Goal: Communication & Community: Answer question/provide support

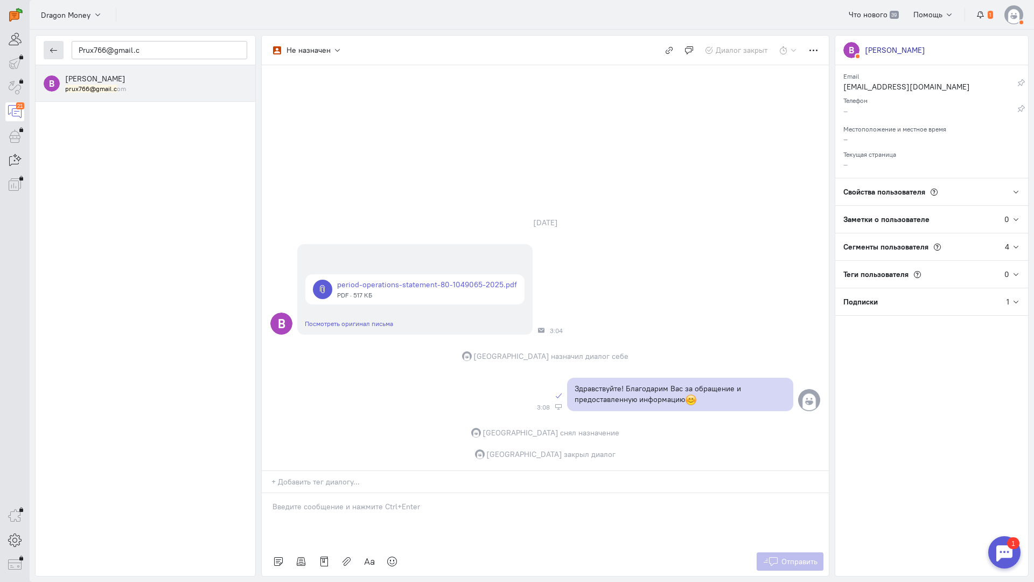
click at [60, 46] on button "button" at bounding box center [54, 50] width 20 height 18
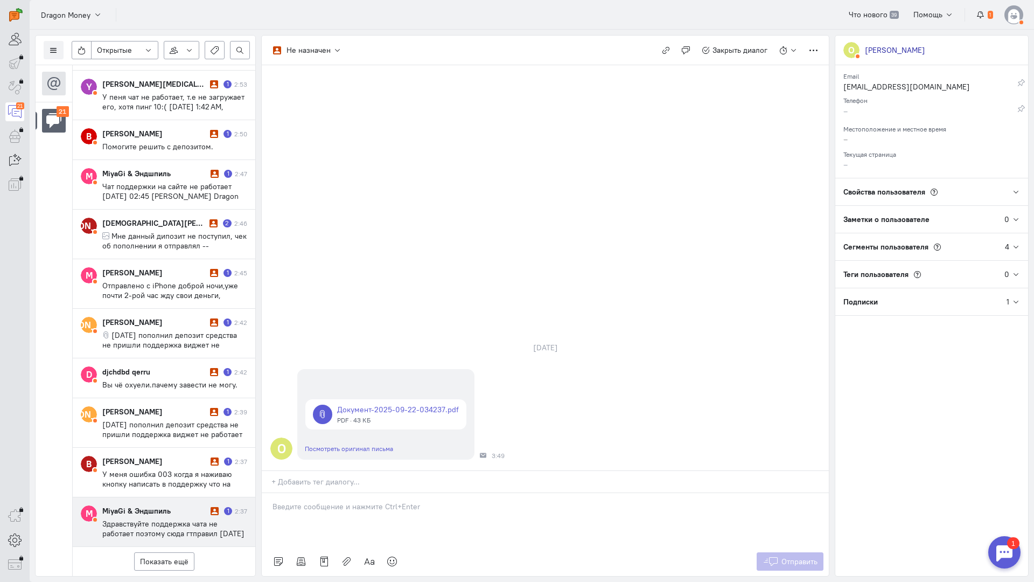
scroll to position [547, 0]
click at [171, 505] on div "MiyaGi & Эндшпиль" at bounding box center [155, 510] width 106 height 11
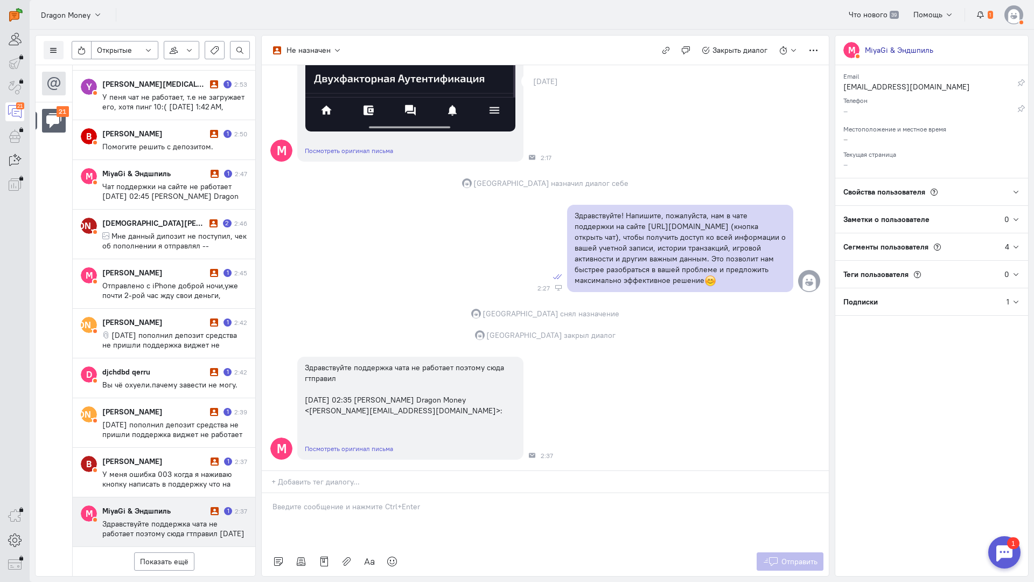
scroll to position [545, 0]
click at [155, 552] on button "Показать ещё" at bounding box center [164, 561] width 60 height 18
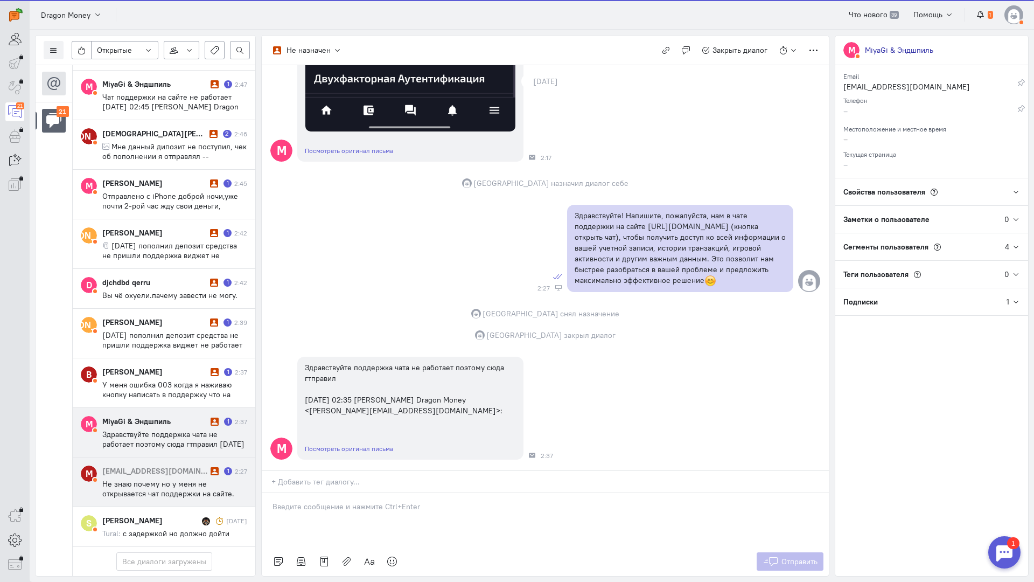
scroll to position [635, 0]
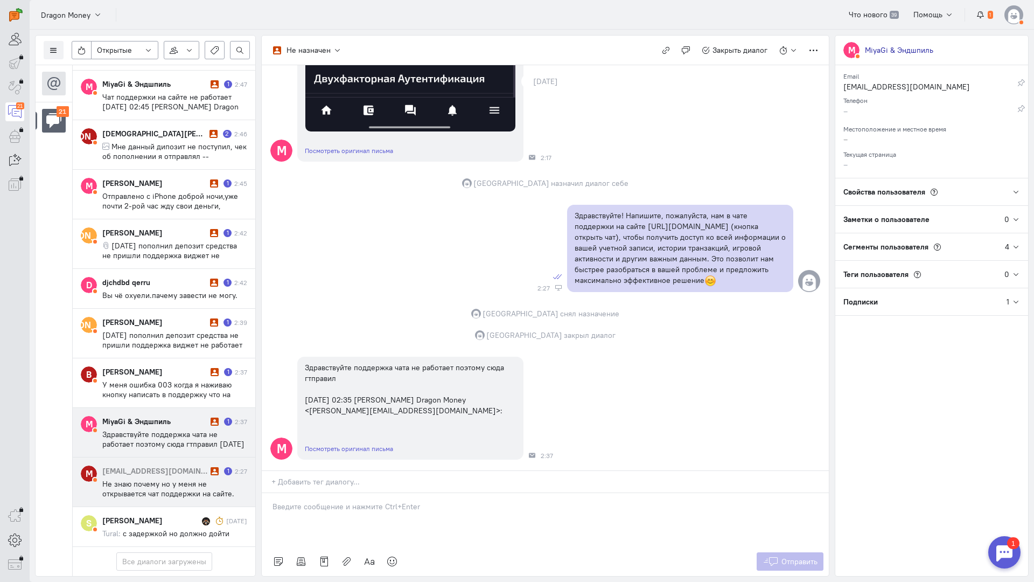
click at [159, 479] on span "Не знаю почему но у меня не открывается чат поддержки на сайте. Поэтому сюда и …" at bounding box center [168, 493] width 132 height 29
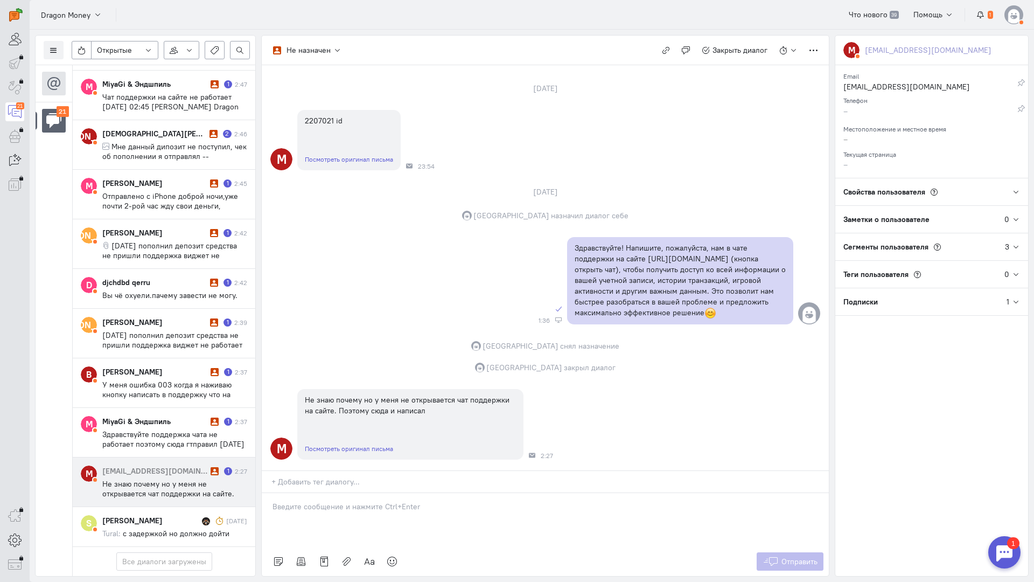
scroll to position [60, 0]
click at [346, 501] on p at bounding box center [546, 506] width 546 height 11
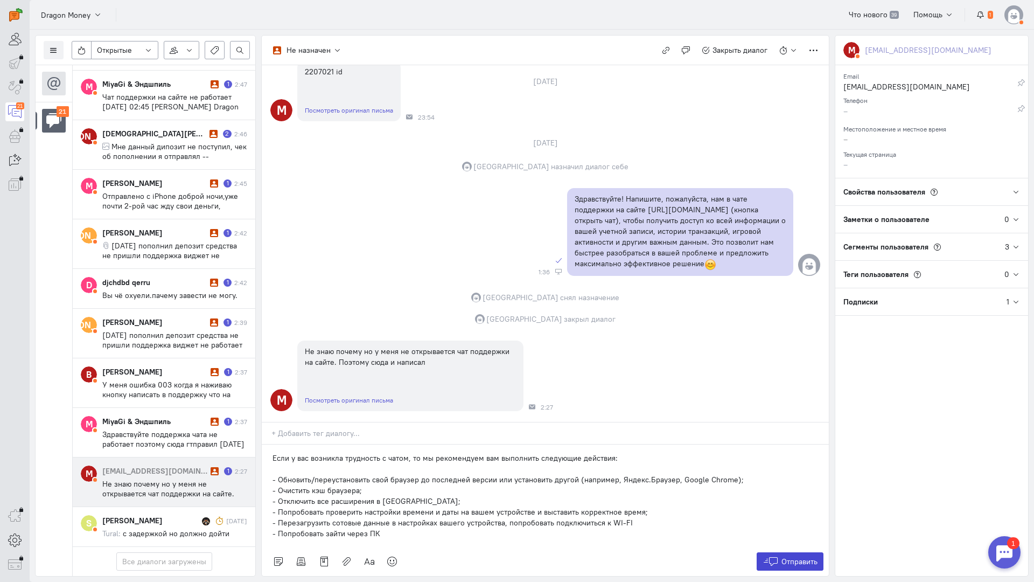
click at [788, 556] on span "Отправить" at bounding box center [799, 561] width 36 height 10
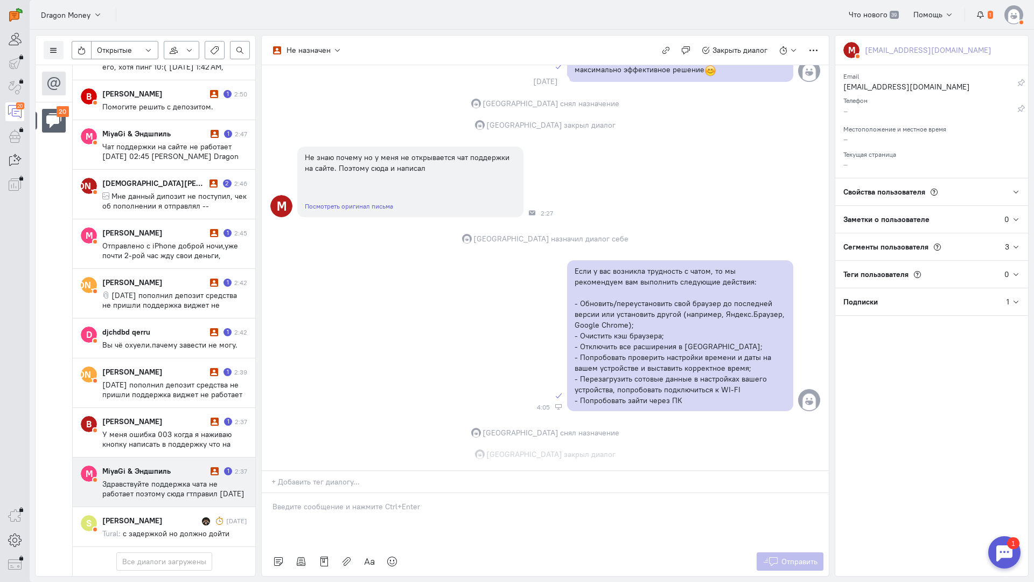
scroll to position [587, 0]
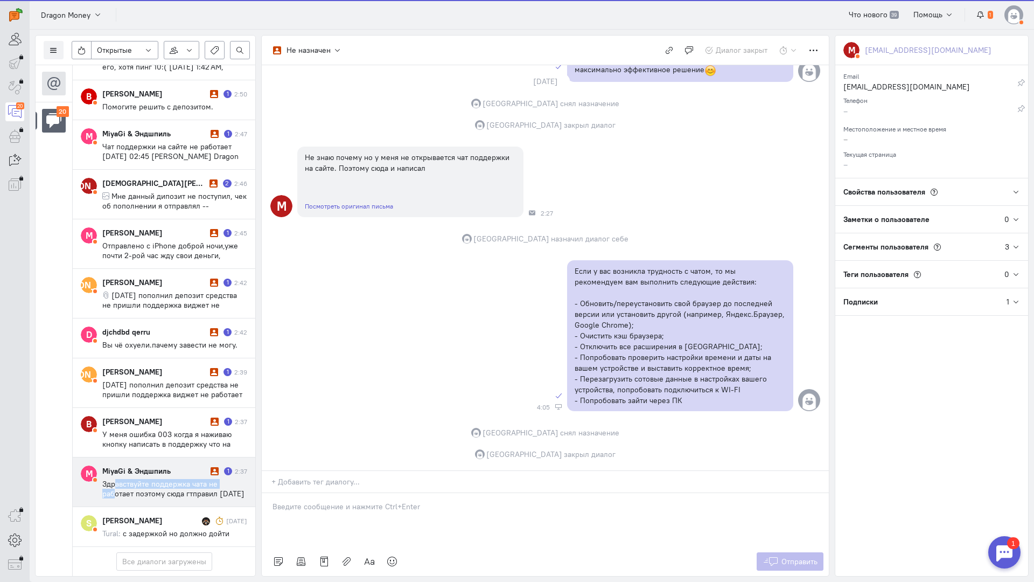
click at [116, 479] on span "Здравствуйте поддержка чата не работает поэтому сюда гтправил [DATE] 02:35 [PER…" at bounding box center [173, 503] width 142 height 48
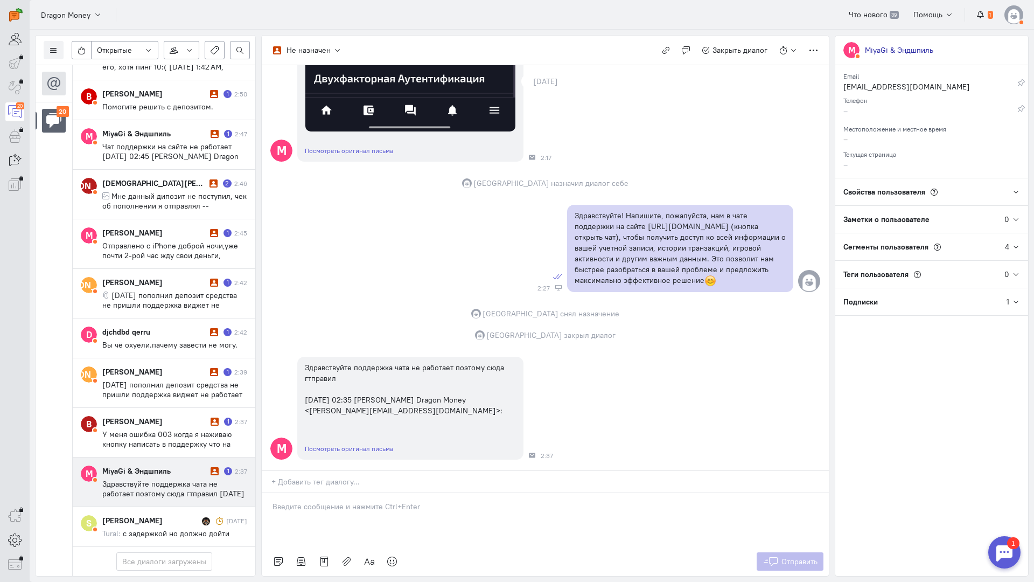
scroll to position [545, 0]
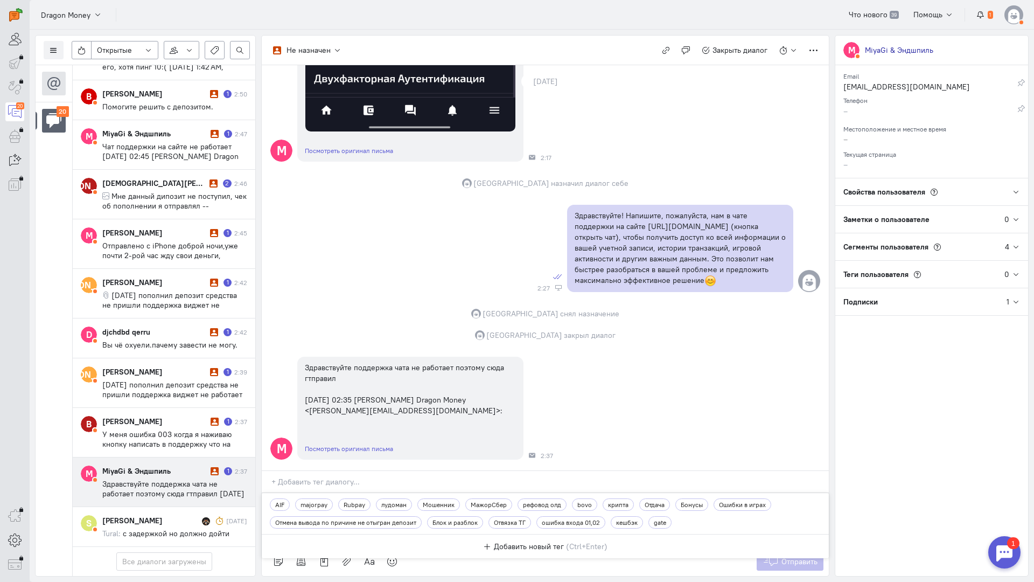
click at [326, 476] on input "text" at bounding box center [549, 481] width 557 height 11
click at [664, 351] on div "M Здравствуйте поддержка чата не работает поэтому сюда гтправил [DATE] 02:35 [P…" at bounding box center [545, 408] width 567 height 114
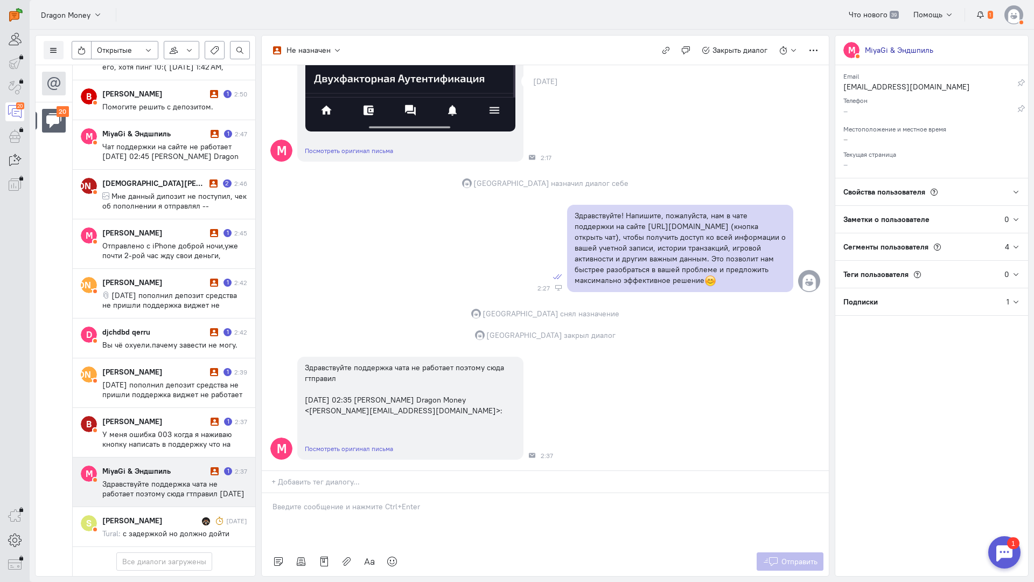
click at [312, 493] on div at bounding box center [545, 520] width 567 height 54
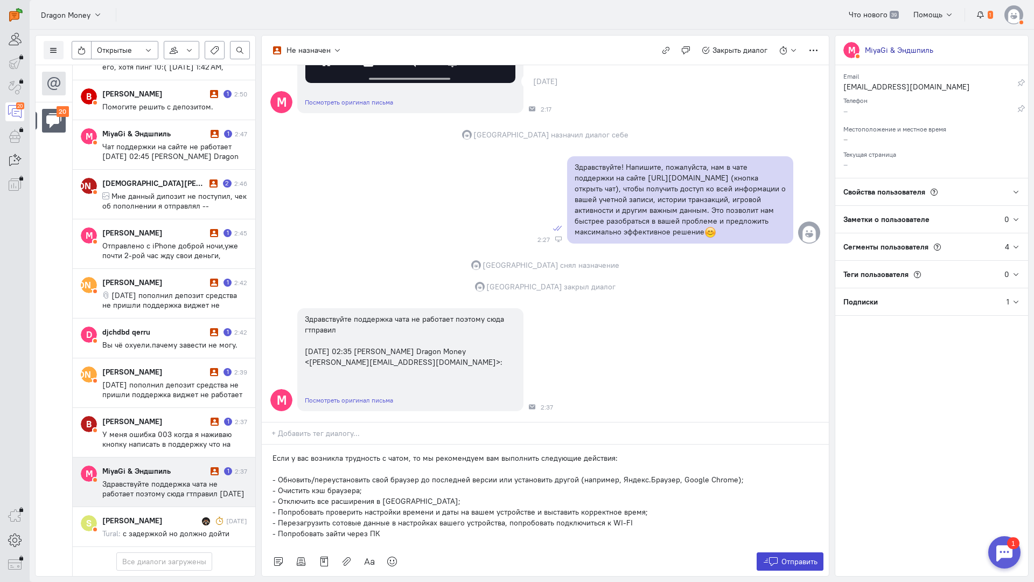
click at [805, 552] on button "Отправить" at bounding box center [790, 561] width 67 height 18
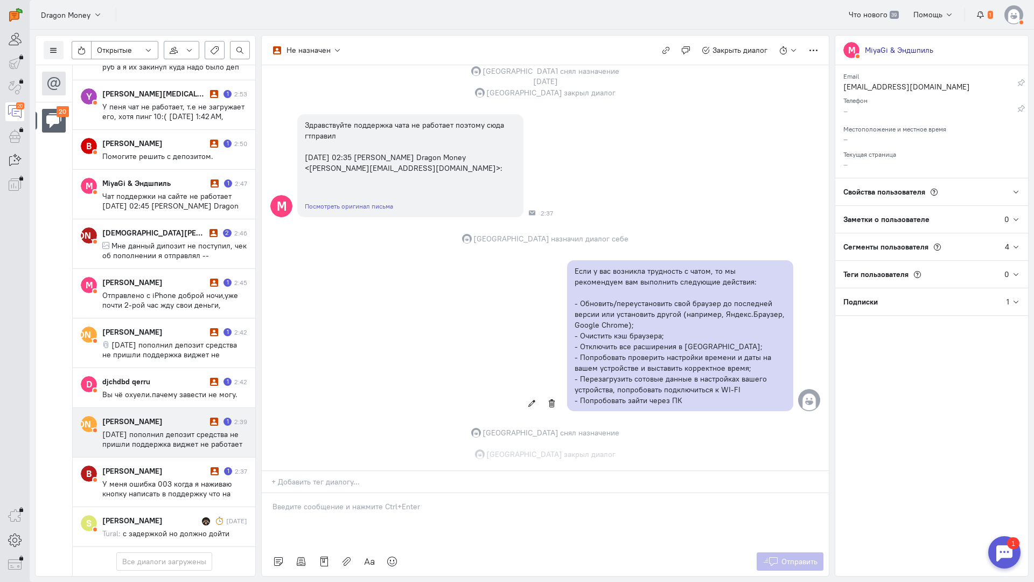
scroll to position [787, 0]
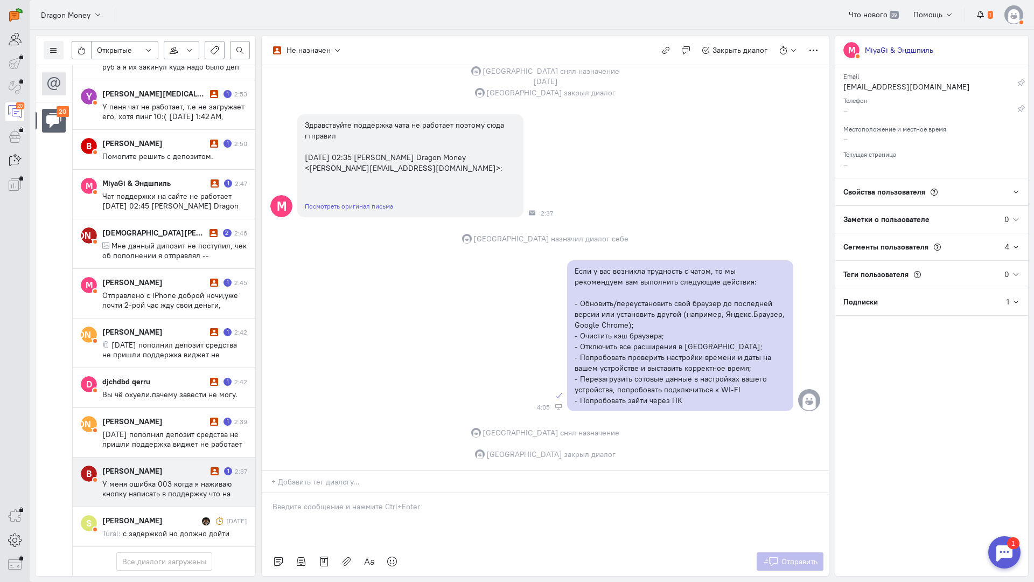
click at [160, 465] on div "[PERSON_NAME]" at bounding box center [155, 470] width 106 height 11
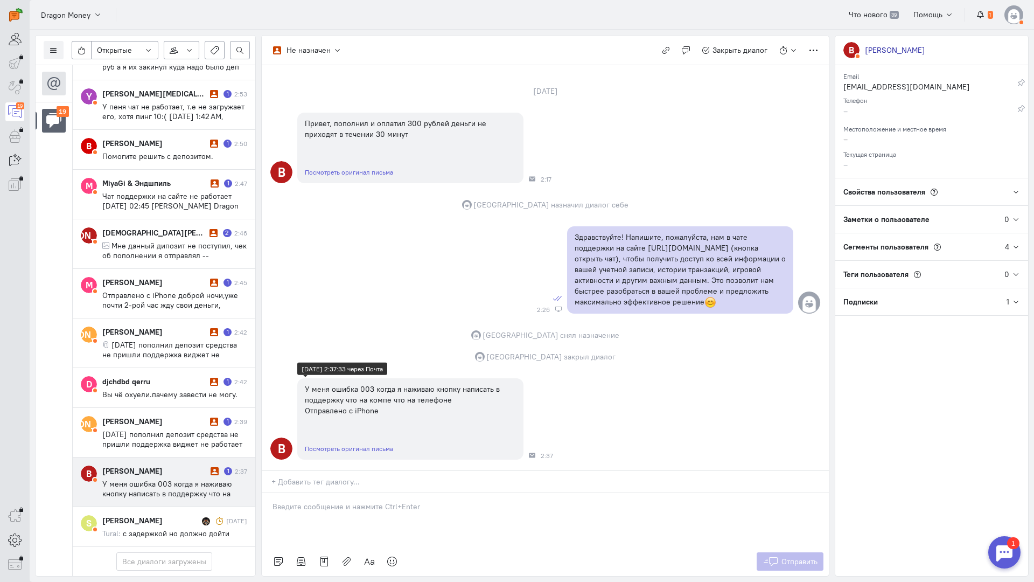
scroll to position [0, 0]
click at [306, 501] on p at bounding box center [546, 506] width 546 height 11
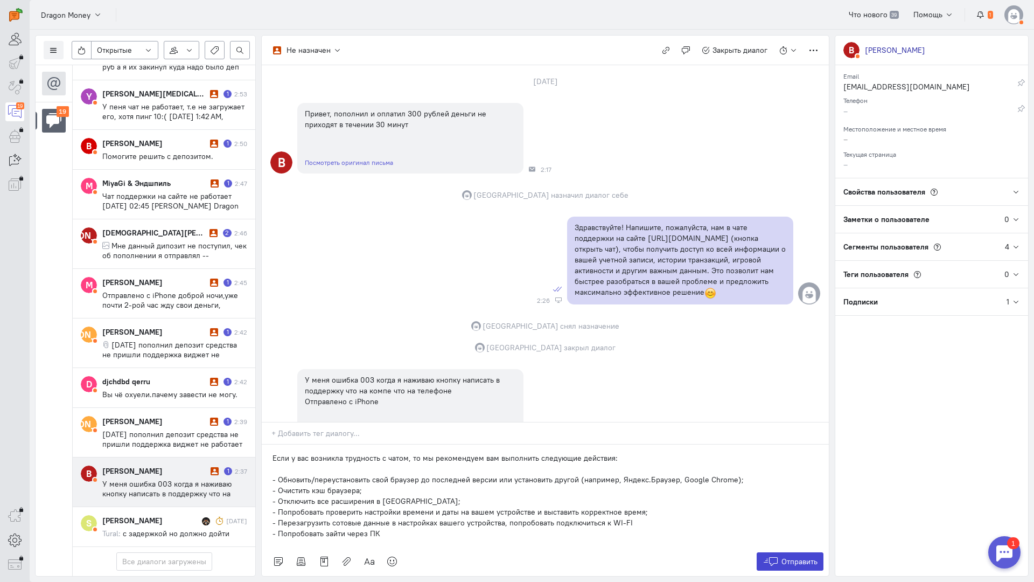
click at [779, 552] on button "Отправить" at bounding box center [790, 561] width 67 height 18
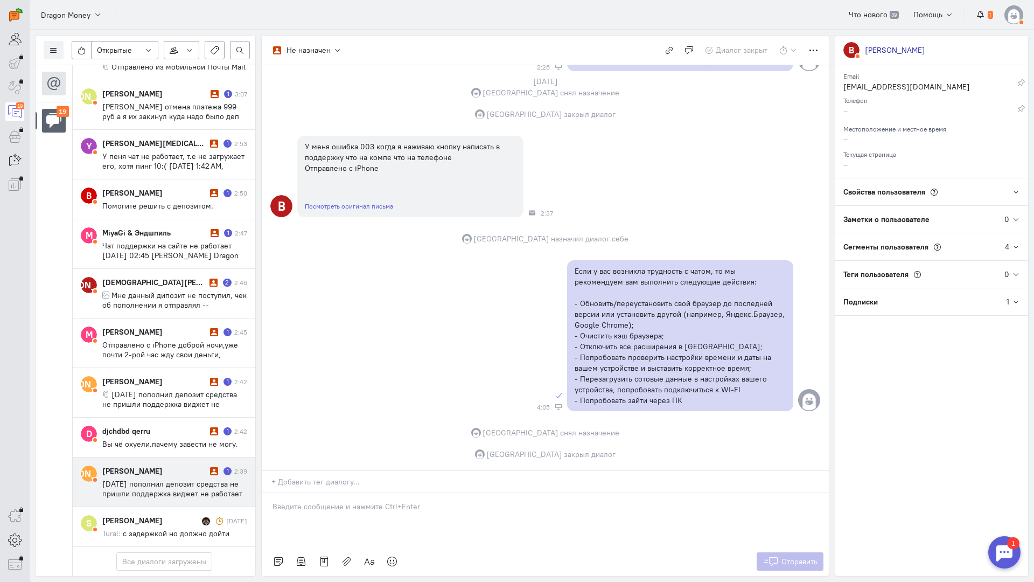
scroll to position [490, 0]
click at [162, 479] on span "[DATE] пополнил депозит средства не пришли поддержка виджет не работает 9290180…" at bounding box center [172, 498] width 140 height 39
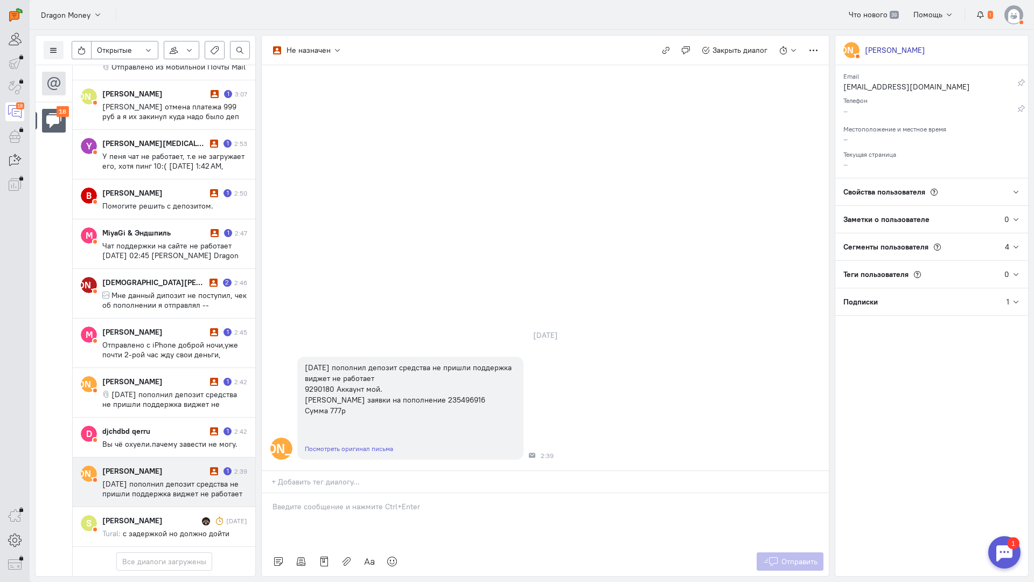
click at [355, 501] on p at bounding box center [546, 506] width 546 height 11
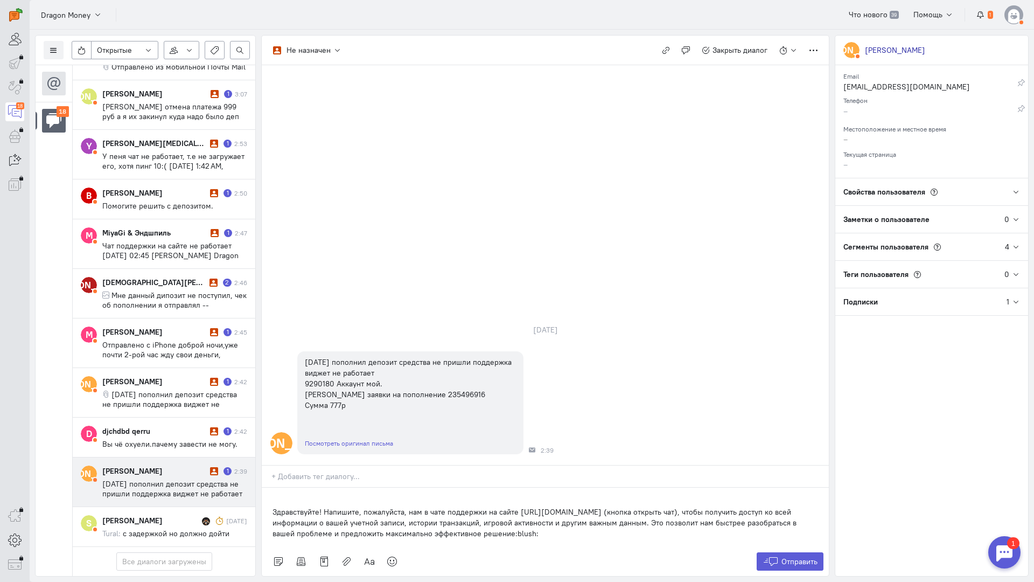
click at [269, 487] on div "Здравствуйте! Напишите, пожалуйста, нам в чате поддержки на сайте [URL][DOMAIN_…" at bounding box center [545, 516] width 567 height 59
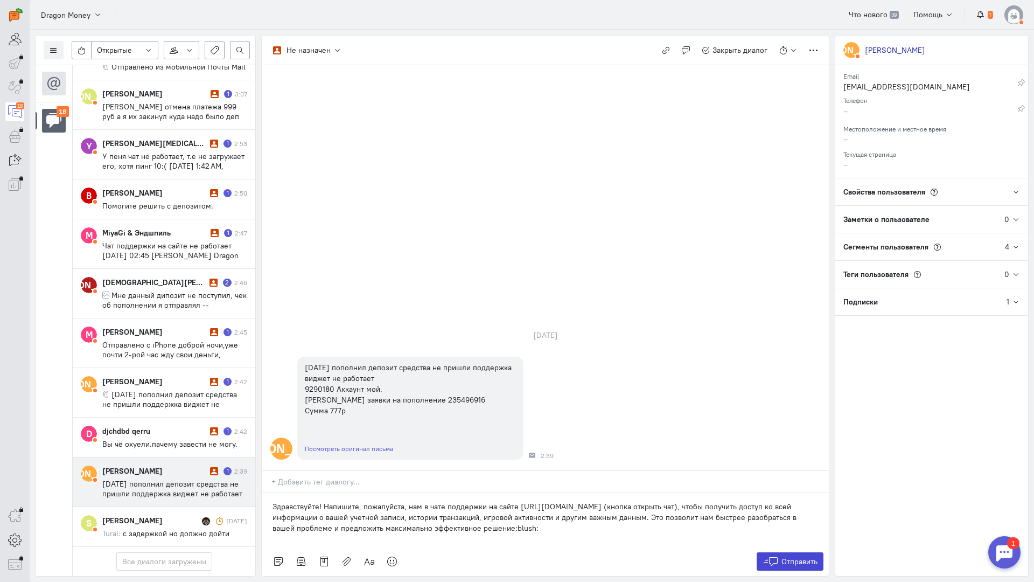
click at [777, 556] on icon at bounding box center [771, 561] width 16 height 11
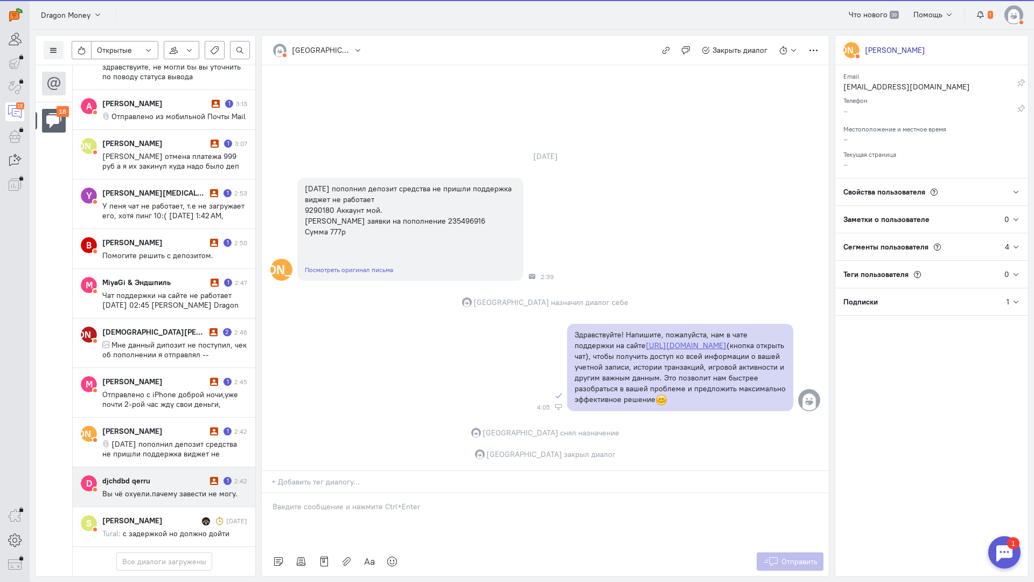
drag, startPoint x: 157, startPoint y: 415, endPoint x: 229, endPoint y: 407, distance: 72.6
click at [159, 475] on div "djchdbd qerru" at bounding box center [154, 480] width 105 height 11
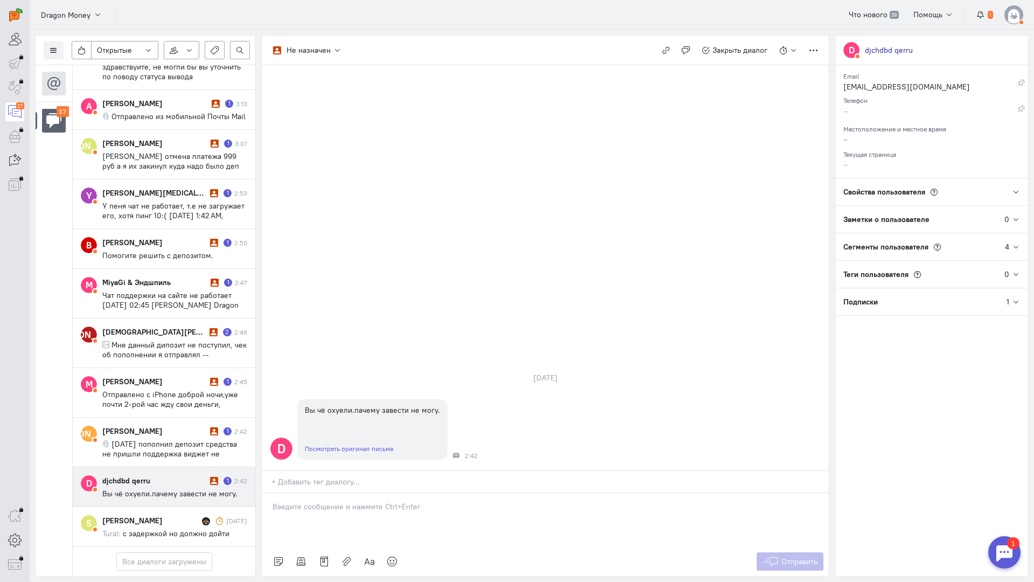
click at [308, 493] on div at bounding box center [545, 520] width 567 height 54
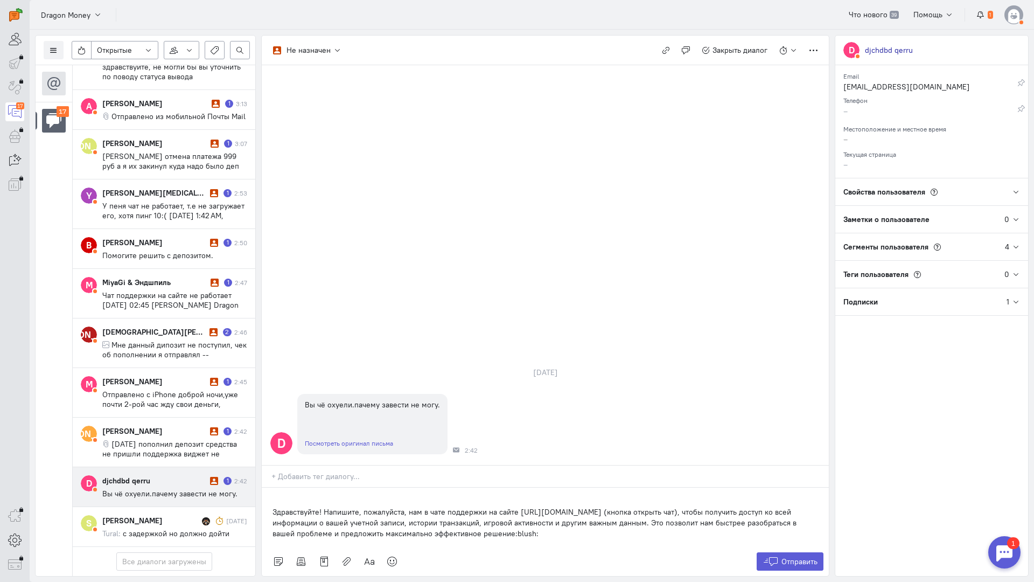
click at [266, 487] on div "Здравствуйте! Напишите, пожалуйста, нам в чате поддержки на сайте [URL][DOMAIN_…" at bounding box center [545, 516] width 567 height 59
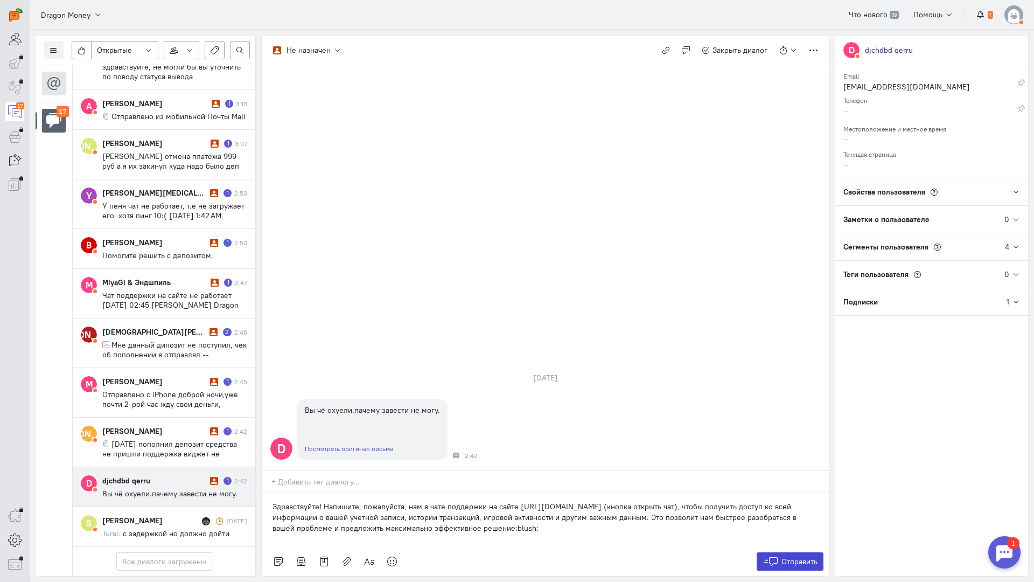
click at [769, 556] on icon at bounding box center [771, 561] width 16 height 11
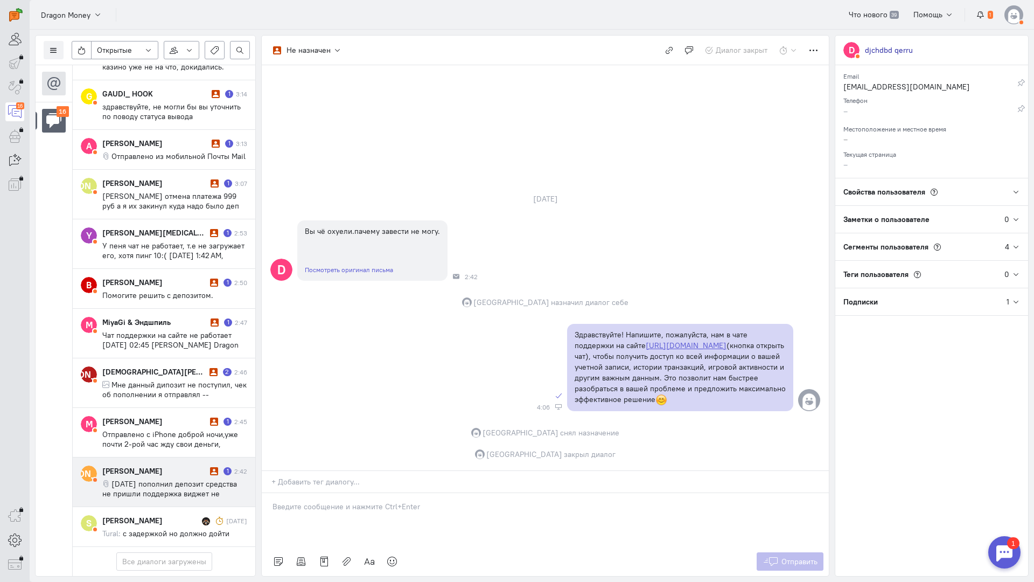
click at [149, 465] on div "[PERSON_NAME] 1 2:42 [DATE] пополнил депозит средства не пришли поддержка видже…" at bounding box center [174, 481] width 145 height 33
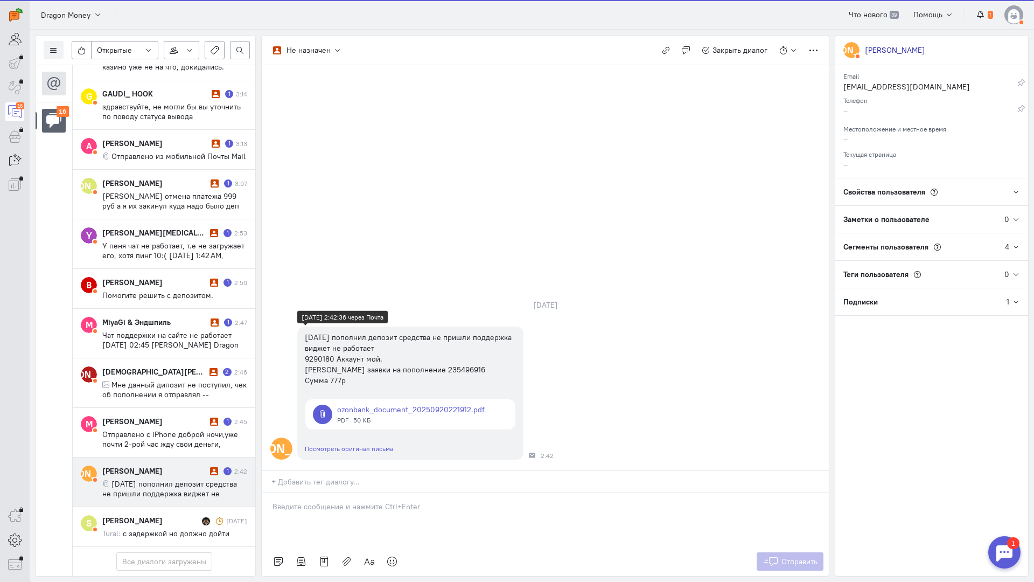
scroll to position [401, 0]
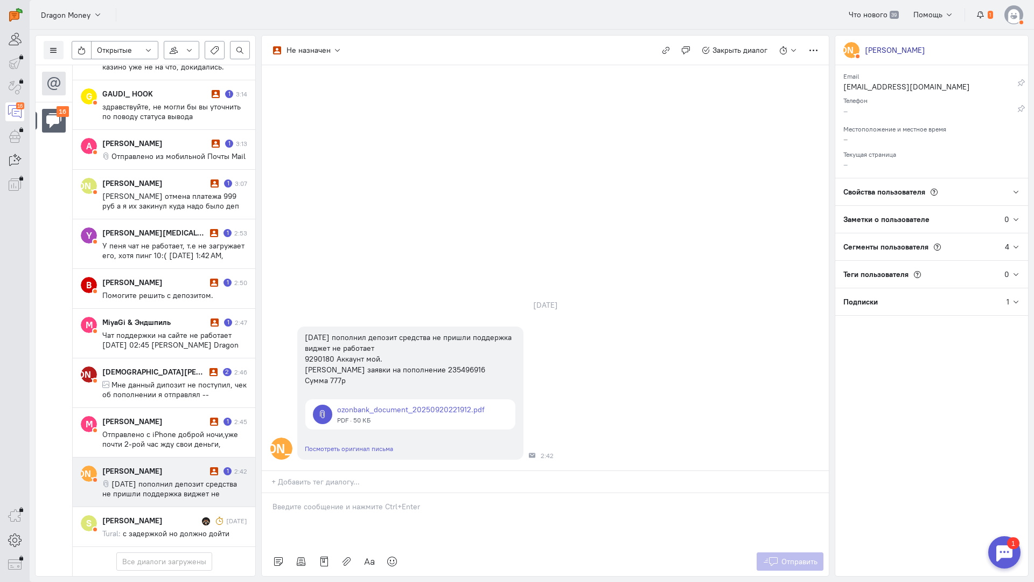
click at [337, 501] on p at bounding box center [546, 506] width 546 height 11
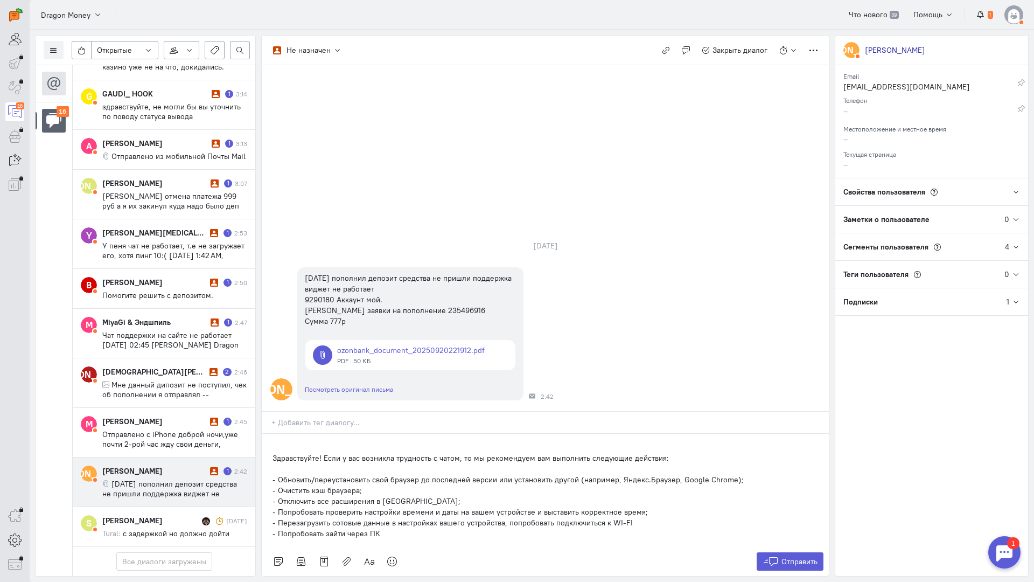
click at [267, 434] on div "Здравствуйте! Если у вас возникла трудность с чатом, то мы рекомендуем вам выпо…" at bounding box center [545, 490] width 567 height 113
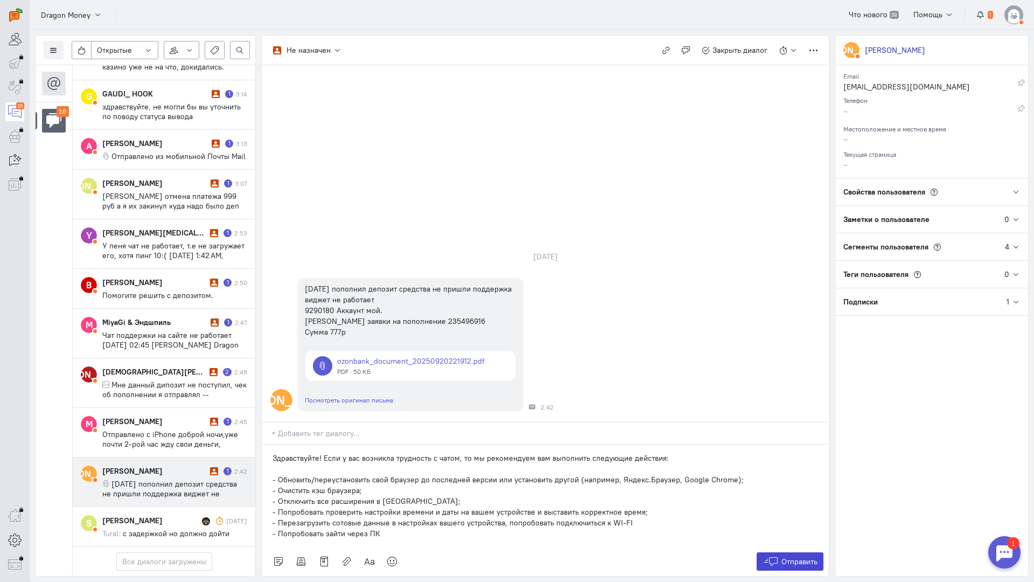
drag, startPoint x: 785, startPoint y: 478, endPoint x: 773, endPoint y: 494, distance: 20.4
click at [773, 556] on icon at bounding box center [771, 561] width 16 height 11
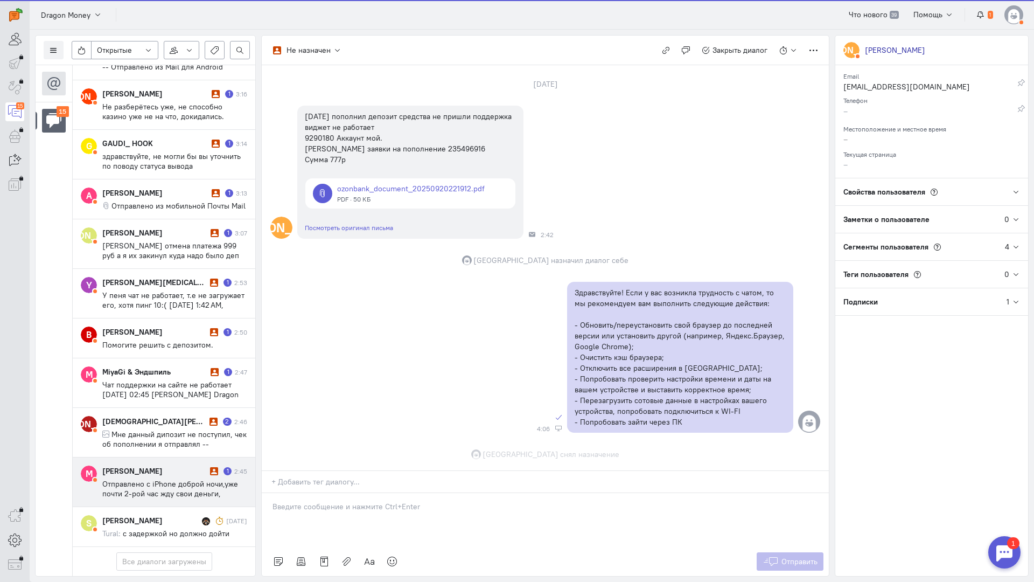
scroll to position [85, 0]
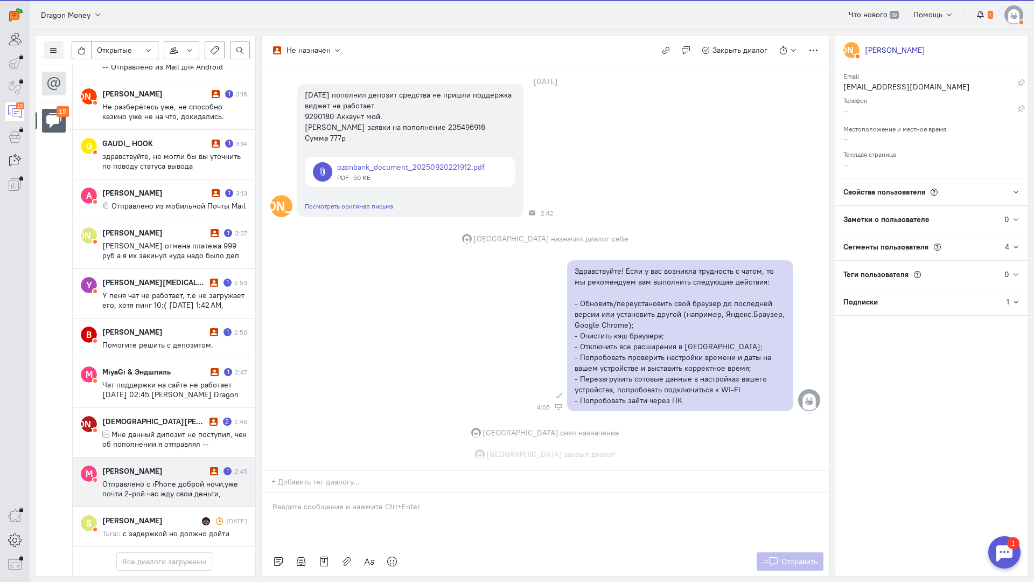
click at [145, 457] on cq-conversation-card "М [PERSON_NAME] 1 2:45 Отправлено с iPhone доброй ночи,уже почти 2-рой час жду …" at bounding box center [164, 482] width 183 height 50
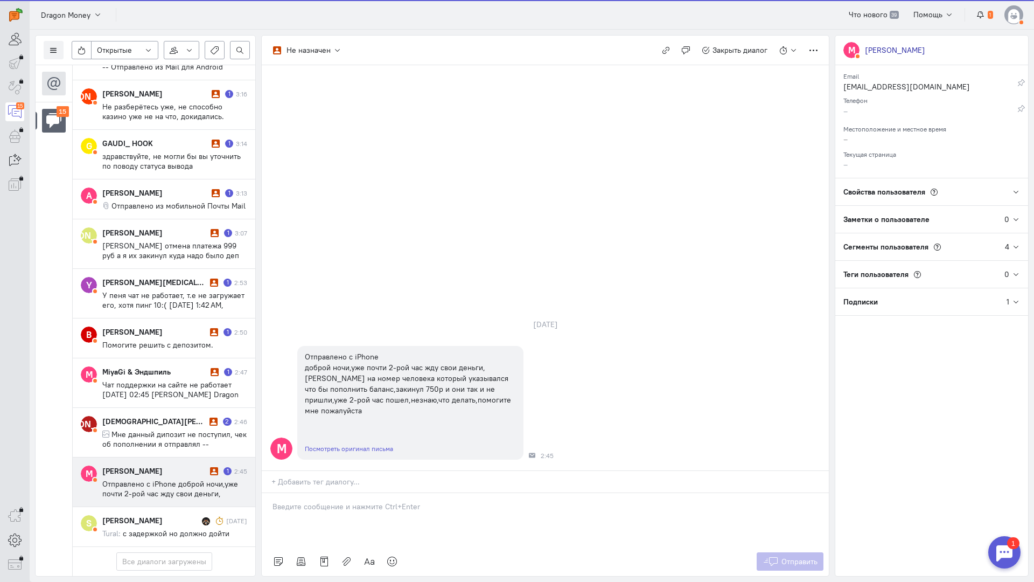
scroll to position [344, 0]
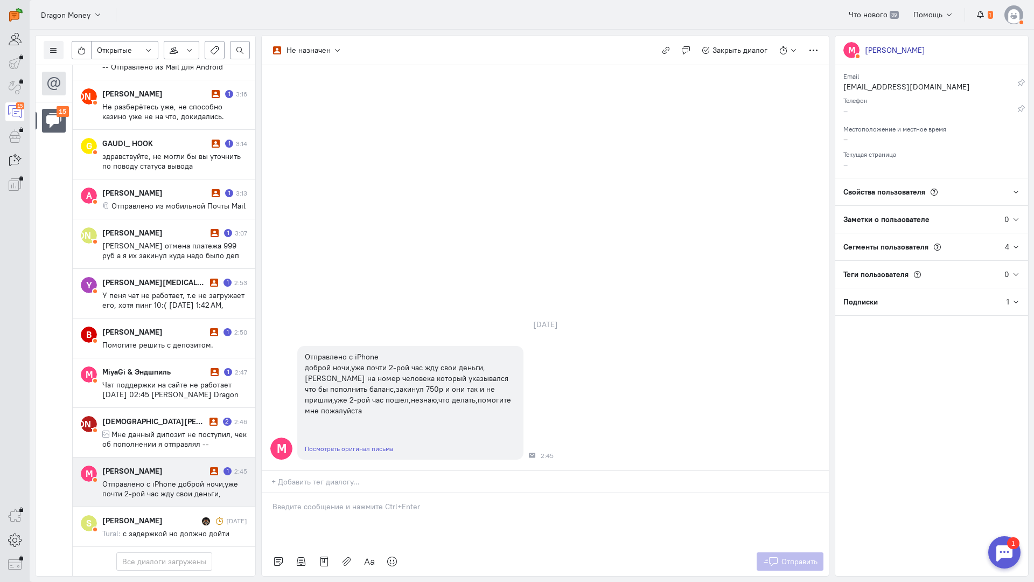
click at [321, 493] on div at bounding box center [545, 520] width 567 height 54
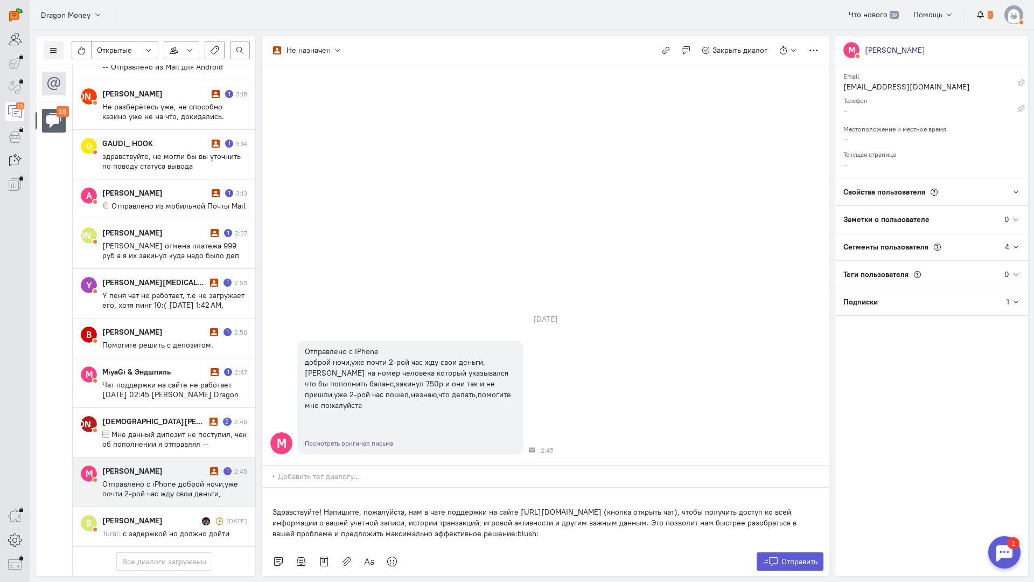
click at [268, 487] on div "Здравствуйте! Напишите, пожалуйста, нам в чате поддержки на сайте [URL][DOMAIN_…" at bounding box center [545, 516] width 567 height 59
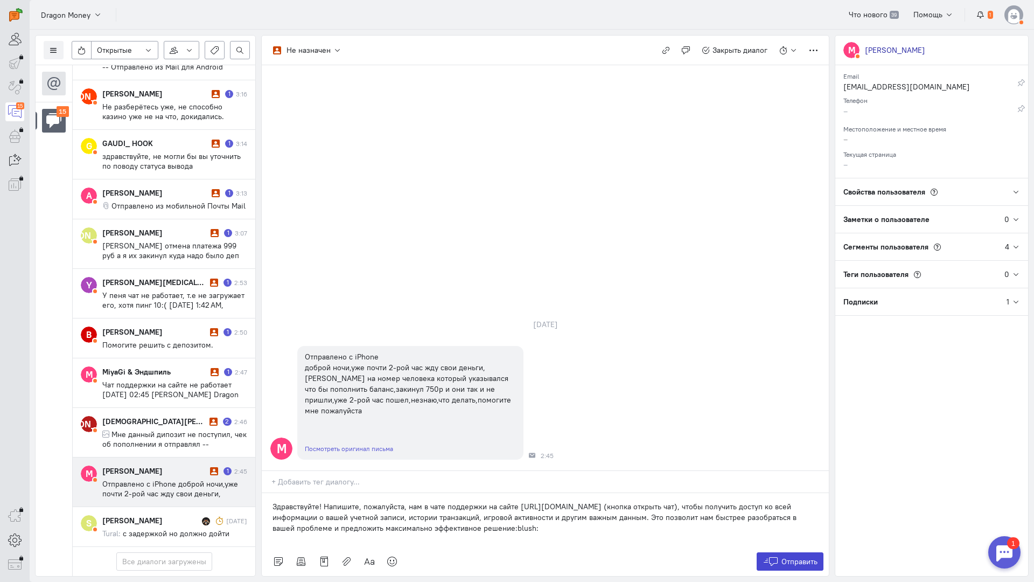
click at [794, 556] on span "Отправить" at bounding box center [799, 561] width 36 height 10
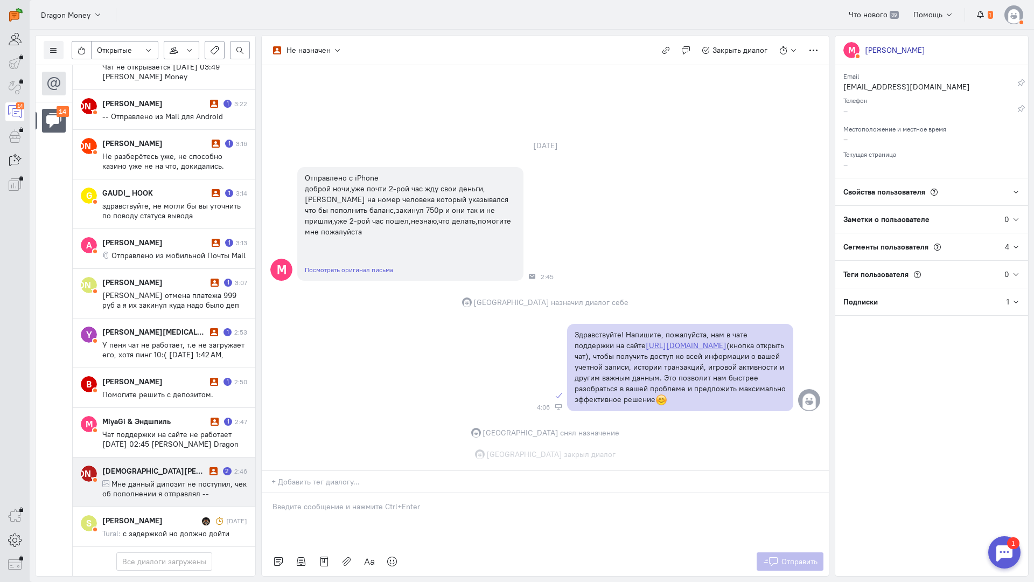
click at [148, 465] on div "[DEMOGRAPHIC_DATA][PERSON_NAME][DEMOGRAPHIC_DATA] 2 2:46 Мне данный дипозит не …" at bounding box center [174, 481] width 145 height 33
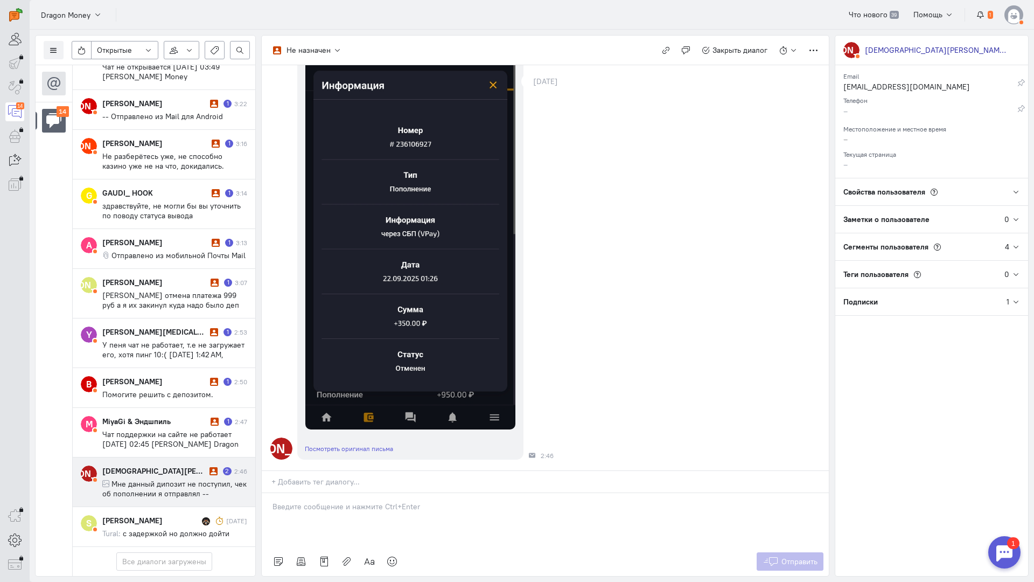
scroll to position [604, 0]
click at [350, 501] on p at bounding box center [546, 506] width 546 height 11
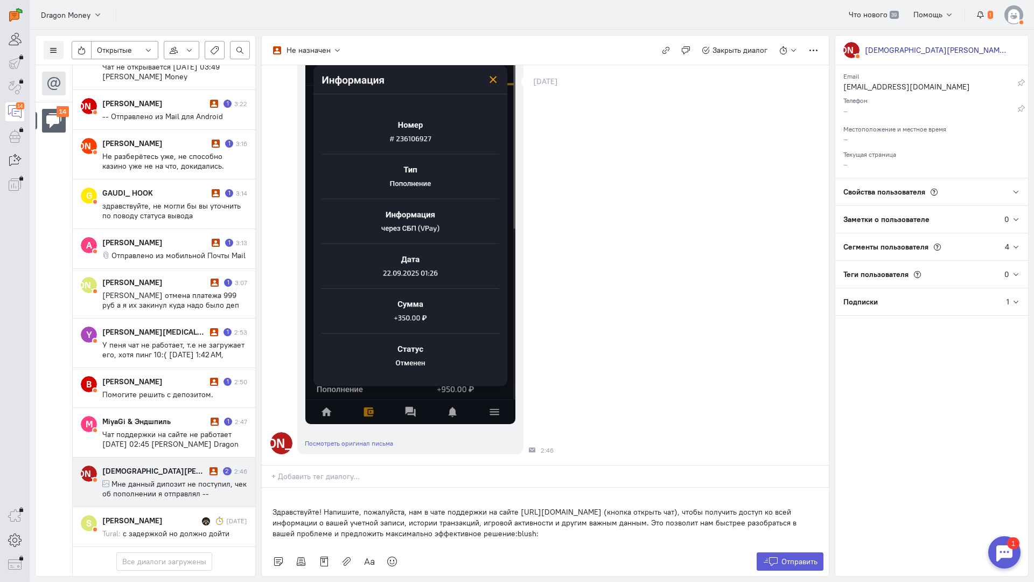
click at [271, 487] on div "Здравствуйте! Напишите, пожалуйста, нам в чате поддержки на сайте [URL][DOMAIN_…" at bounding box center [545, 516] width 567 height 59
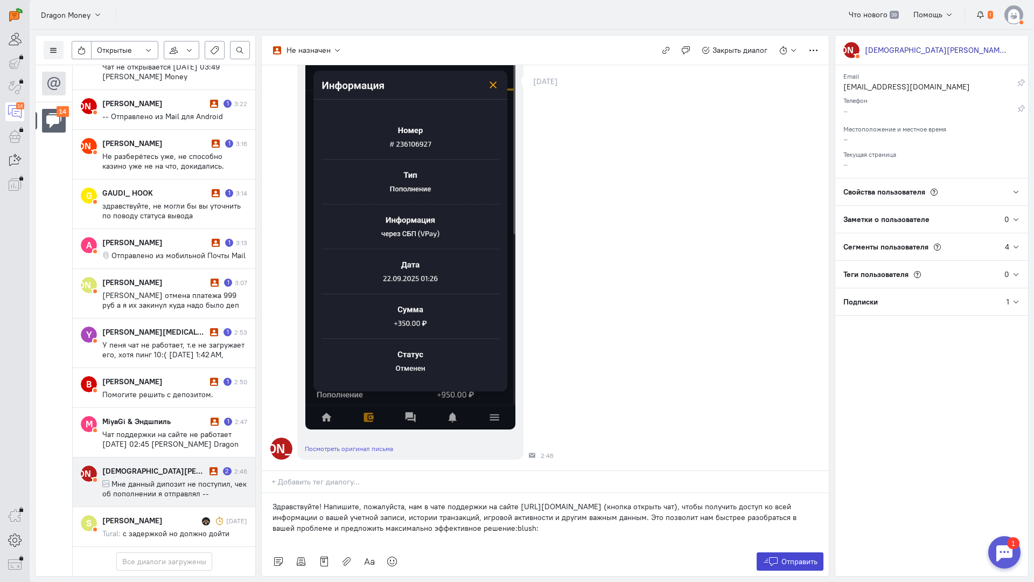
click at [788, 556] on span "Отправить" at bounding box center [799, 561] width 36 height 10
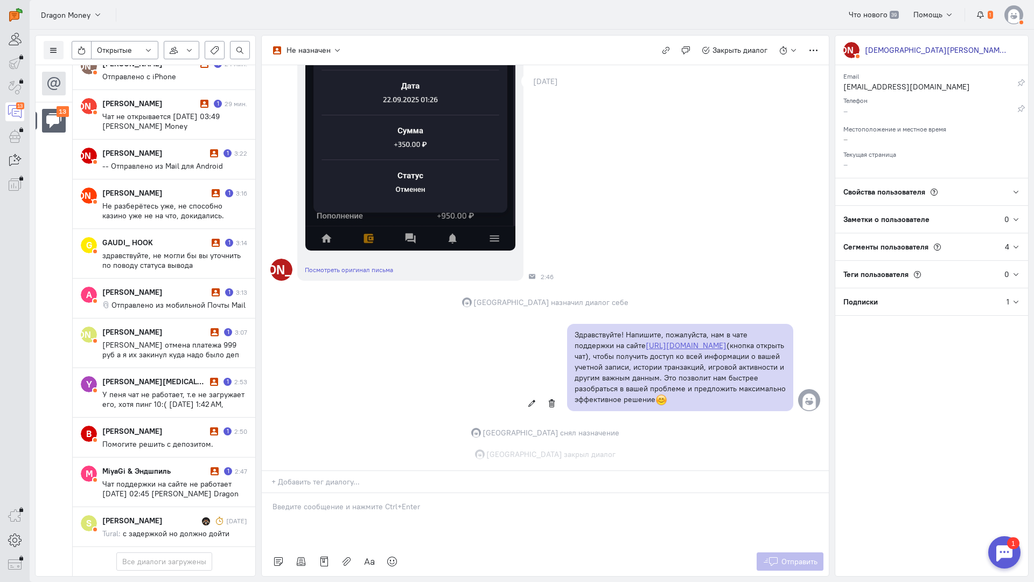
scroll to position [238, 0]
click at [176, 465] on div "MiyaGi & Эндшпиль" at bounding box center [155, 470] width 106 height 11
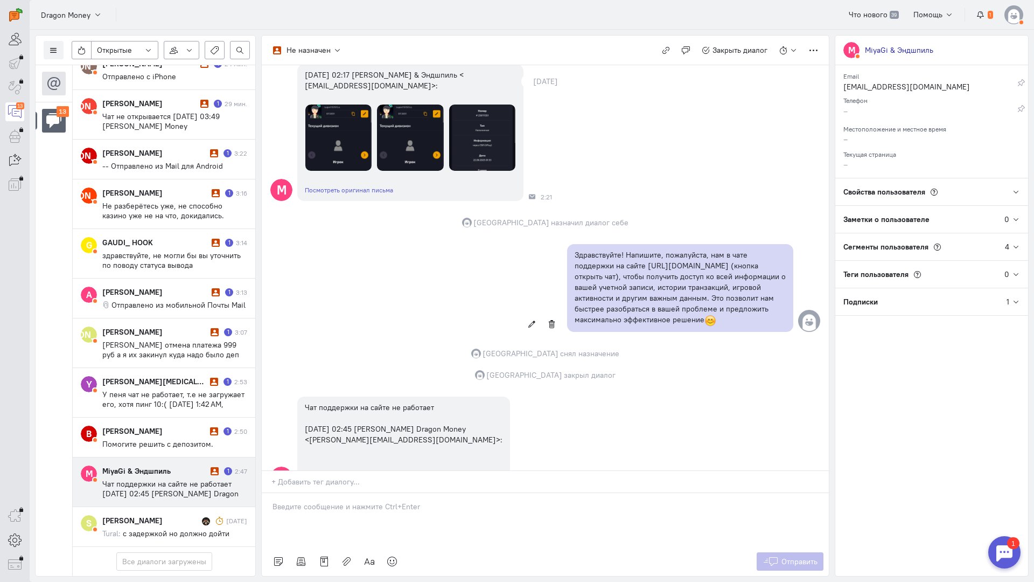
scroll to position [134, 0]
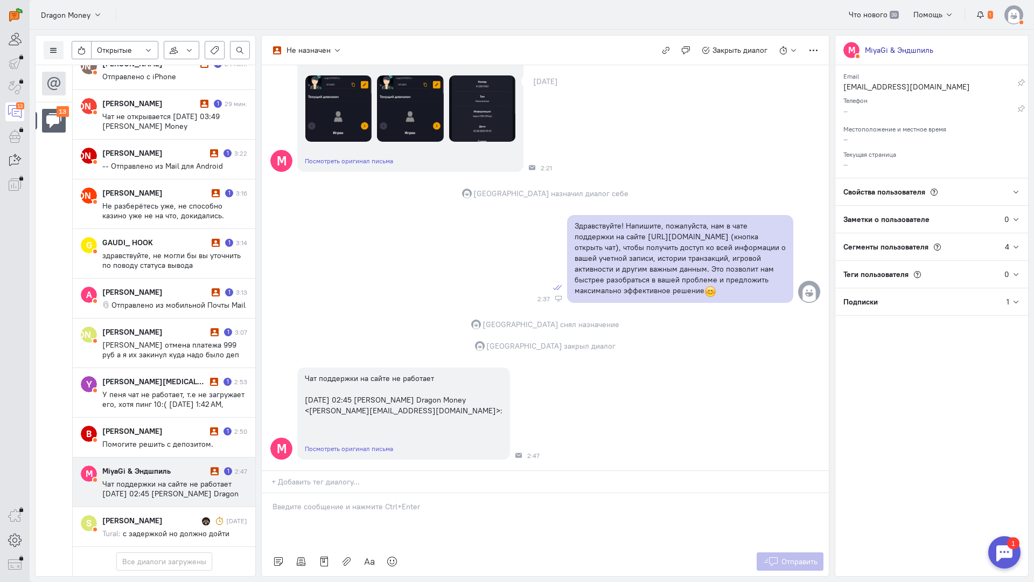
click at [332, 501] on p at bounding box center [546, 506] width 546 height 11
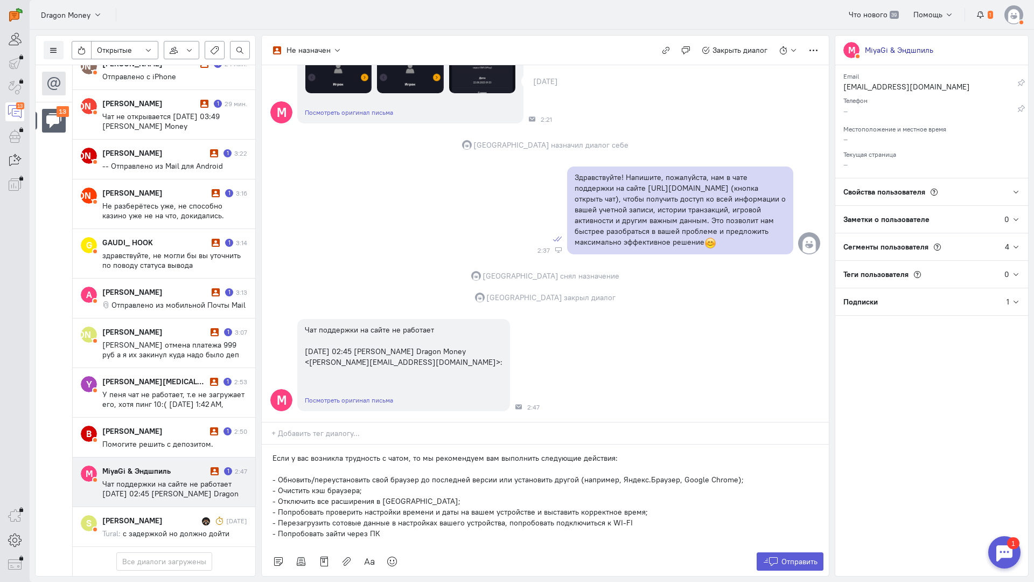
click at [271, 444] on div "Если у вас возникла трудность с чатом, то мы рекомендуем вам выполнить следующи…" at bounding box center [545, 495] width 567 height 102
click at [780, 552] on button "Отправить" at bounding box center [790, 561] width 67 height 18
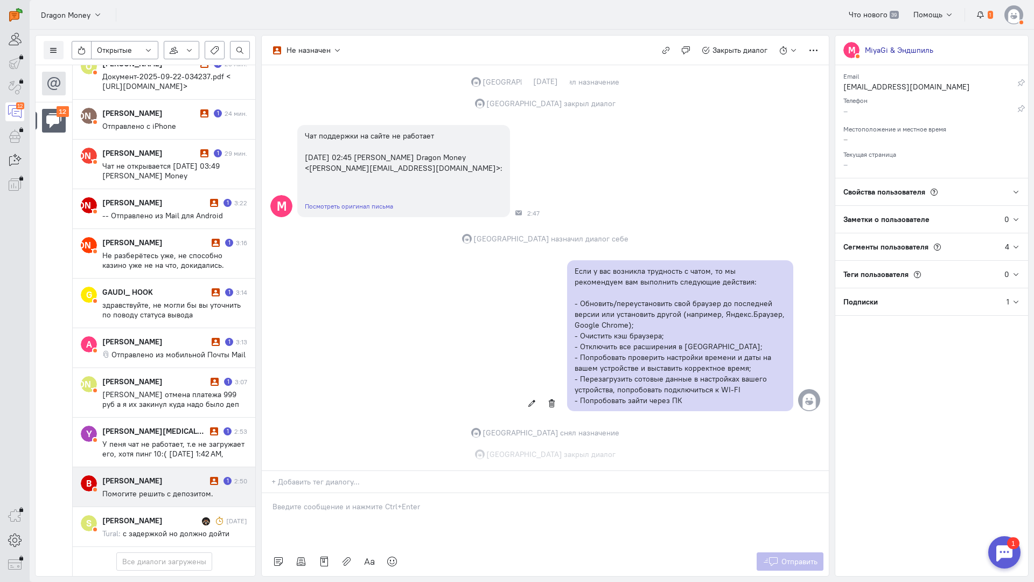
scroll to position [179, 0]
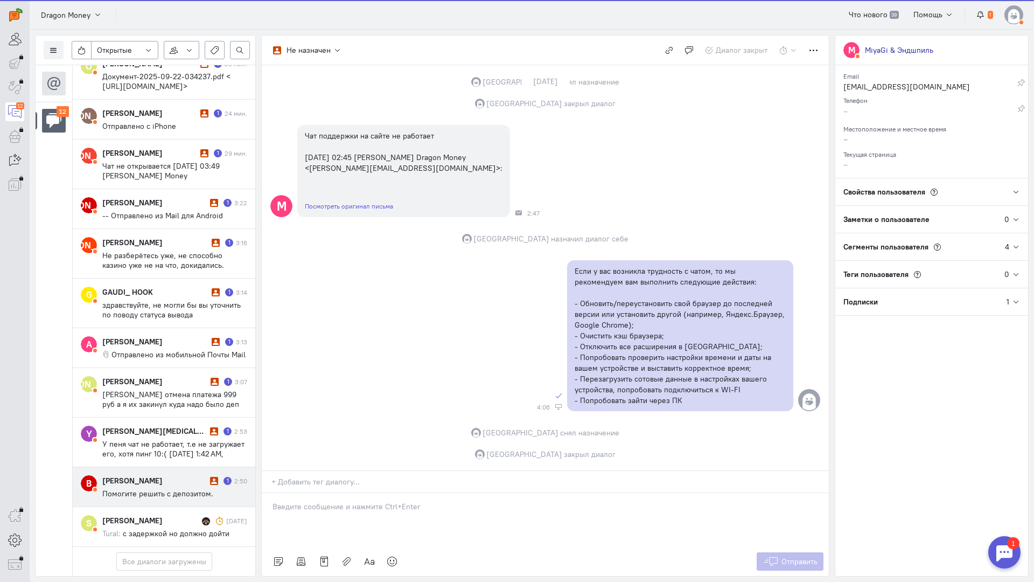
click at [175, 475] on div "[PERSON_NAME]" at bounding box center [154, 480] width 105 height 11
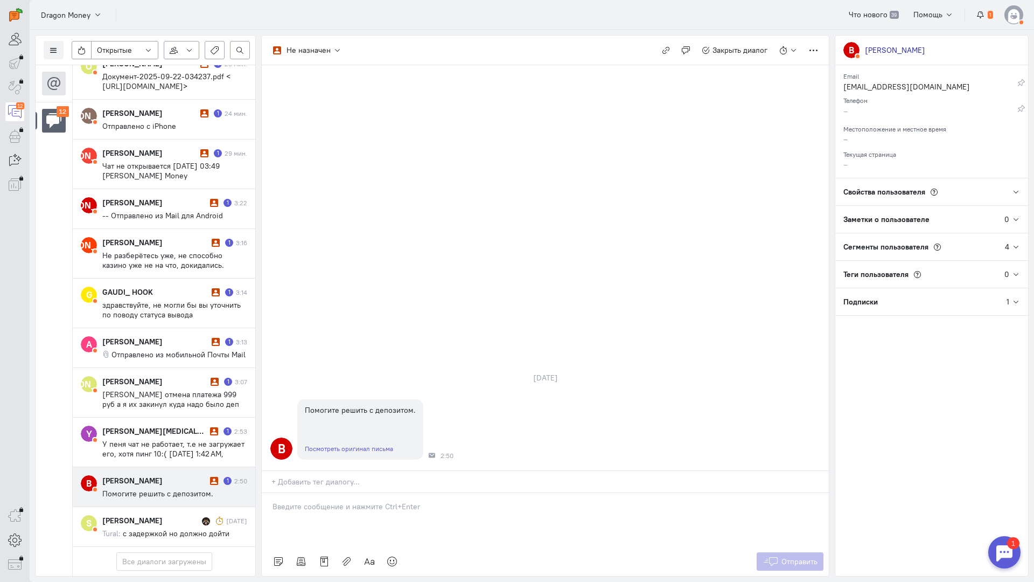
click at [315, 493] on div at bounding box center [545, 520] width 567 height 54
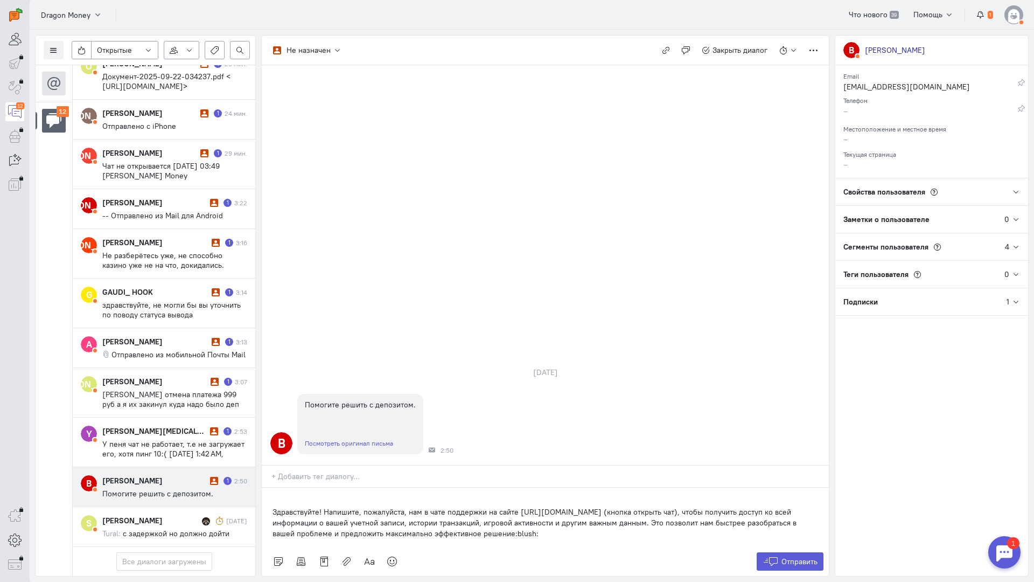
click at [263, 487] on div "Здравствуйте! Напишите, пожалуйста, нам в чате поддержки на сайте [URL][DOMAIN_…" at bounding box center [545, 516] width 567 height 59
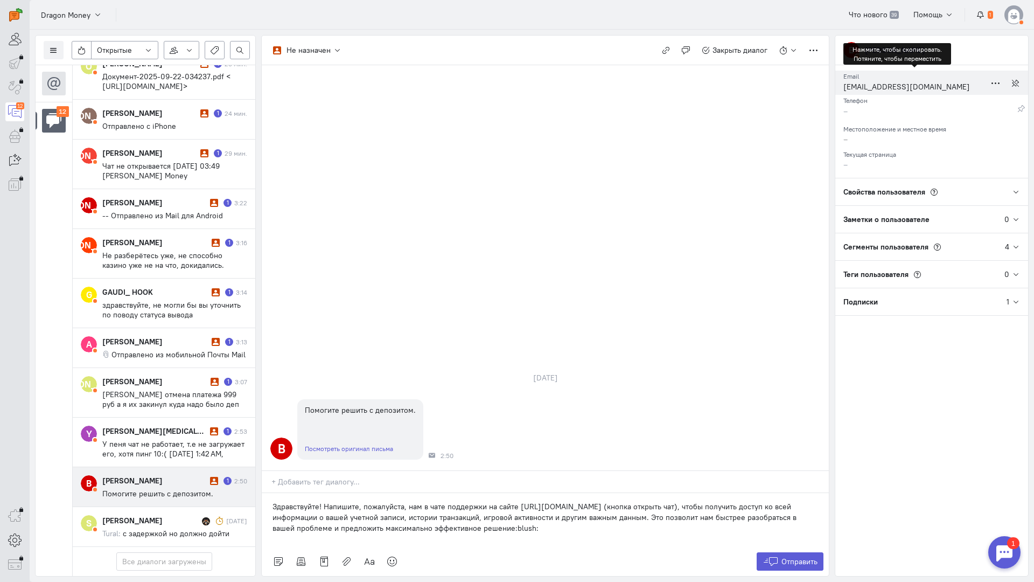
click at [869, 87] on div "[EMAIL_ADDRESS][DOMAIN_NAME]" at bounding box center [914, 87] width 142 height 13
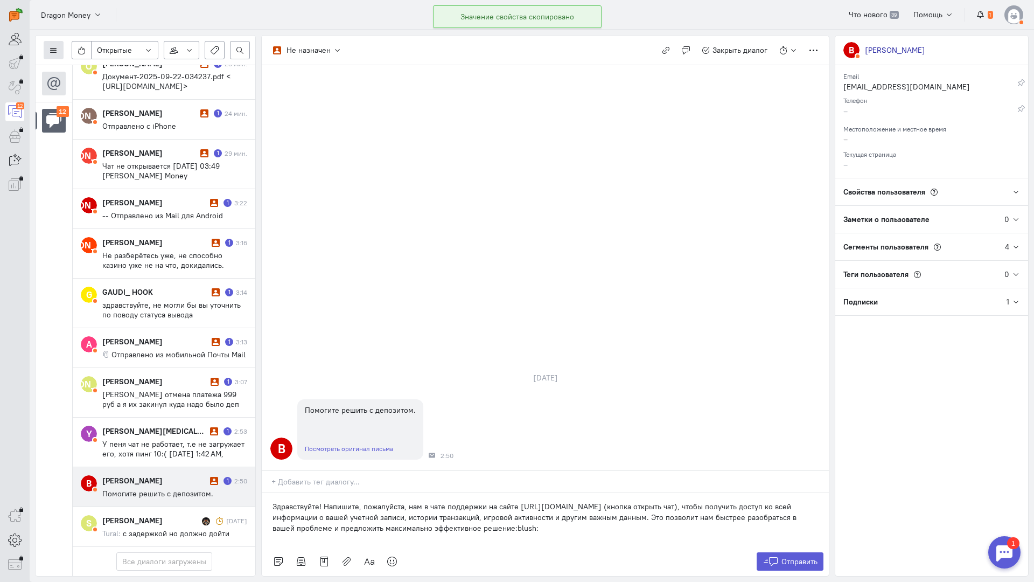
click at [54, 48] on icon at bounding box center [54, 50] width 8 height 8
click at [82, 67] on span "Список пользователей" at bounding box center [105, 72] width 80 height 10
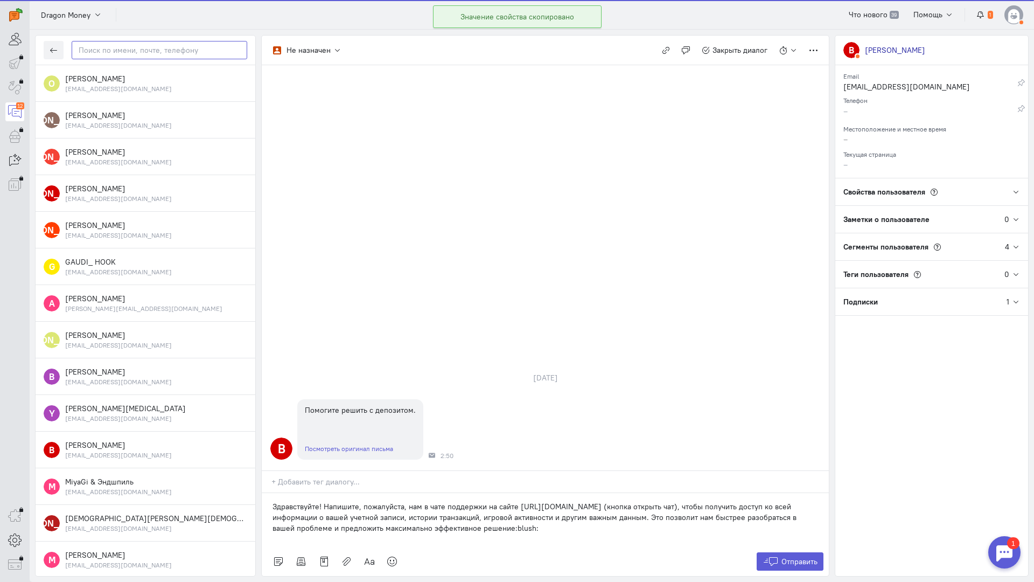
click at [135, 54] on input "text" at bounding box center [160, 50] width 176 height 18
paste input "qazplmxcv1988@g"
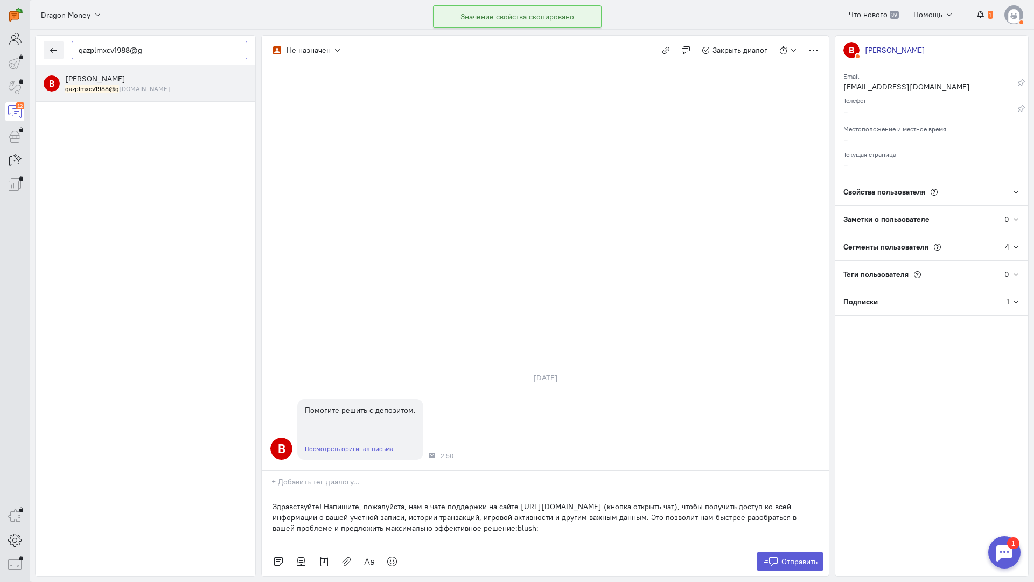
type input "qazplmxcv1988@g"
click at [139, 90] on small "qazplmxcv1988@g [DOMAIN_NAME]" at bounding box center [117, 88] width 105 height 9
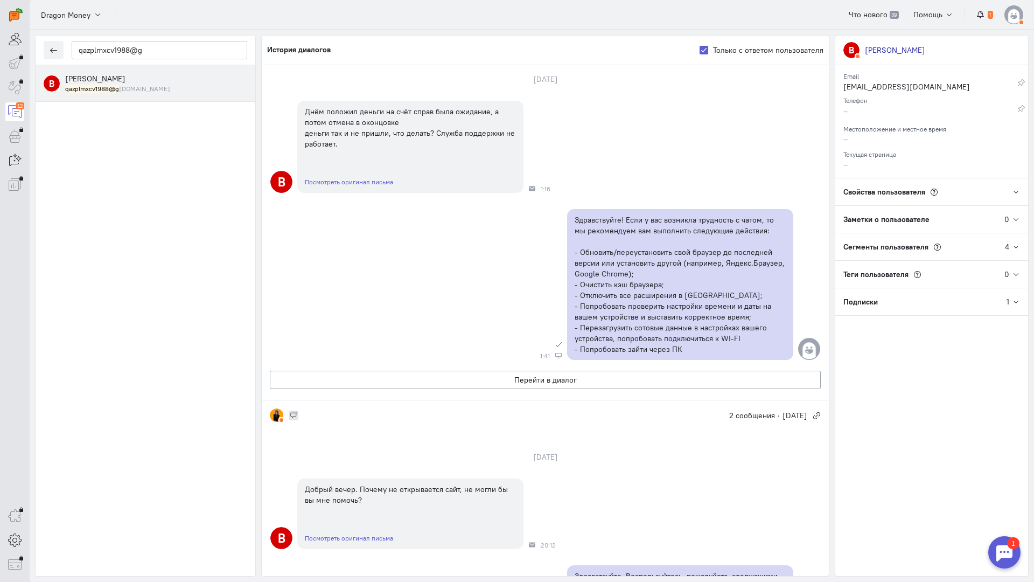
scroll to position [0, 0]
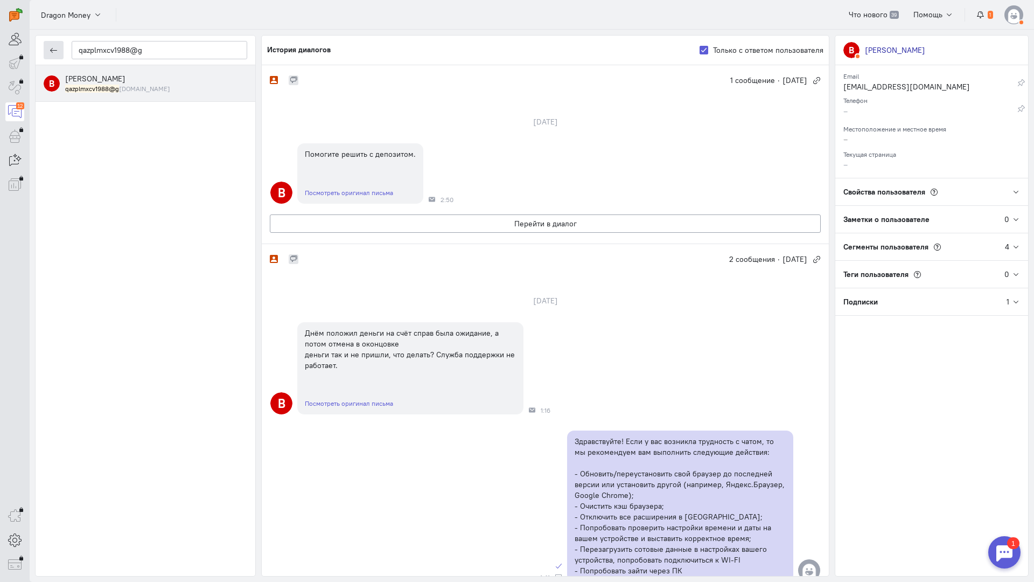
click at [46, 54] on button "button" at bounding box center [54, 50] width 20 height 18
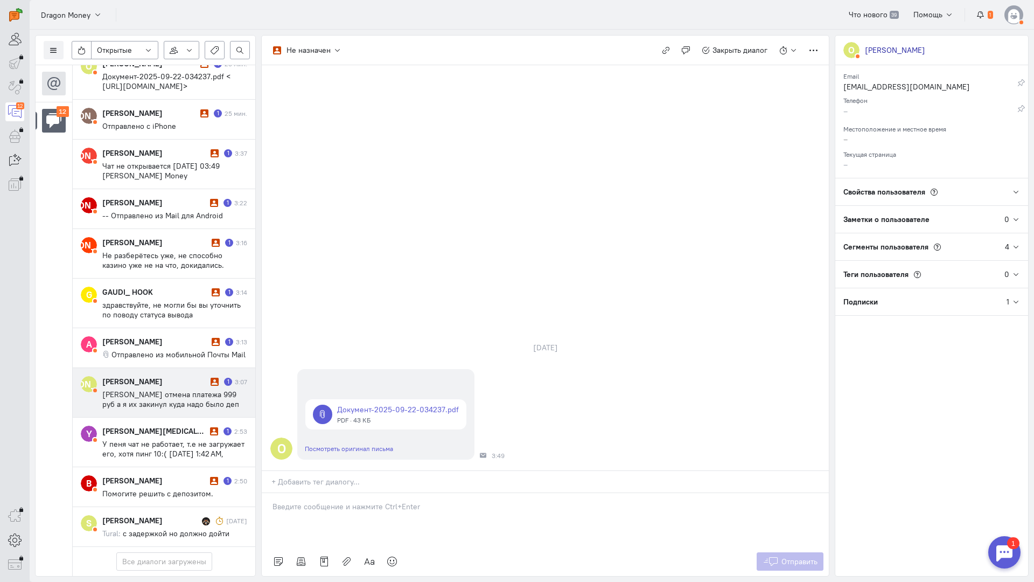
scroll to position [179, 0]
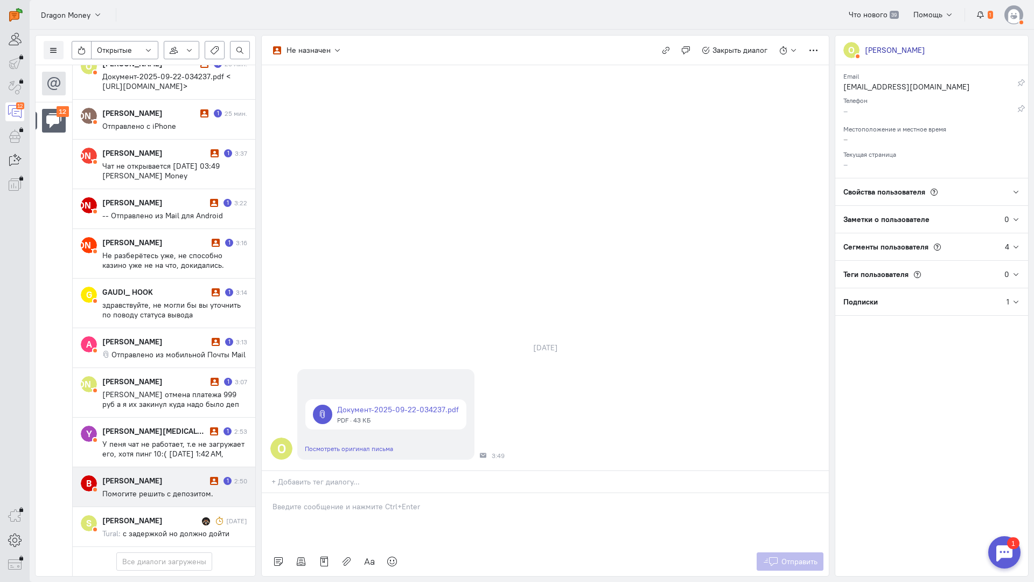
click at [160, 488] on span "Помогите решить с депозитом." at bounding box center [157, 493] width 111 height 10
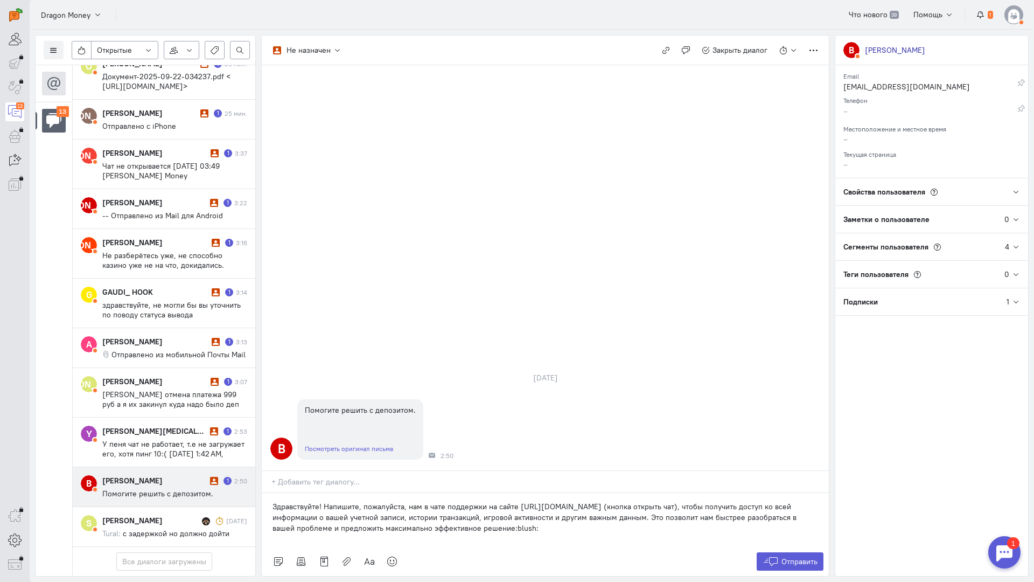
scroll to position [228, 0]
drag, startPoint x: 522, startPoint y: 464, endPoint x: 324, endPoint y: 441, distance: 199.6
click at [324, 501] on p "Здравствуйте! Напишите, пожалуйста, нам в чате поддержки на сайте [URL][DOMAIN_…" at bounding box center [546, 517] width 546 height 32
drag, startPoint x: 534, startPoint y: 467, endPoint x: 527, endPoint y: 465, distance: 6.8
click at [531, 493] on div "Здравствуйте! Напишите, пожалуйста, нам в чате поддержки на сайте [URL][DOMAIN_…" at bounding box center [545, 520] width 567 height 54
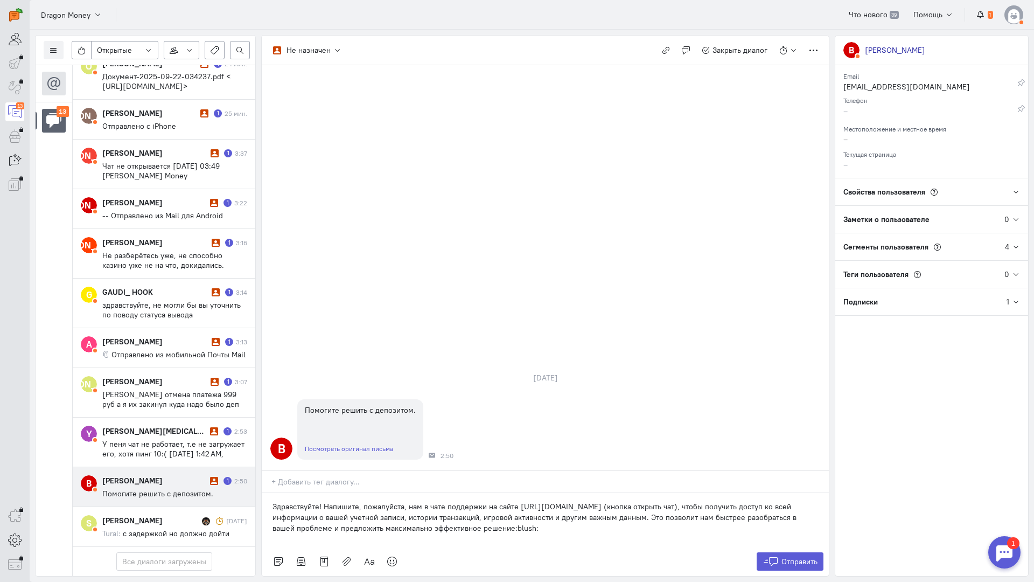
drag, startPoint x: 524, startPoint y: 465, endPoint x: 326, endPoint y: 442, distance: 199.0
click at [326, 501] on p "Здравствуйте! Напишите, пожалуйста, нам в чате поддержки на сайте [URL][DOMAIN_…" at bounding box center [546, 517] width 546 height 32
paste div
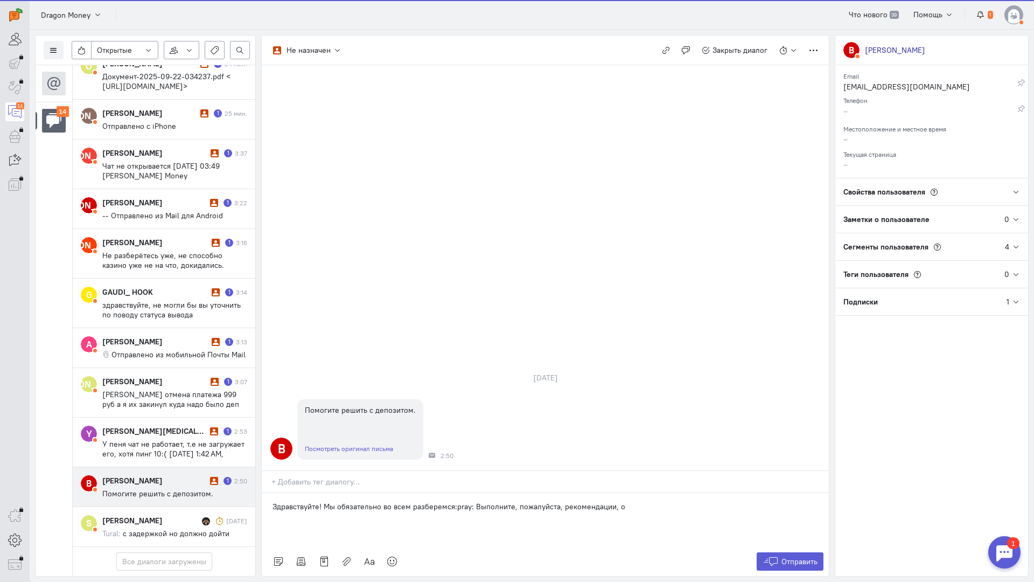
scroll to position [276, 0]
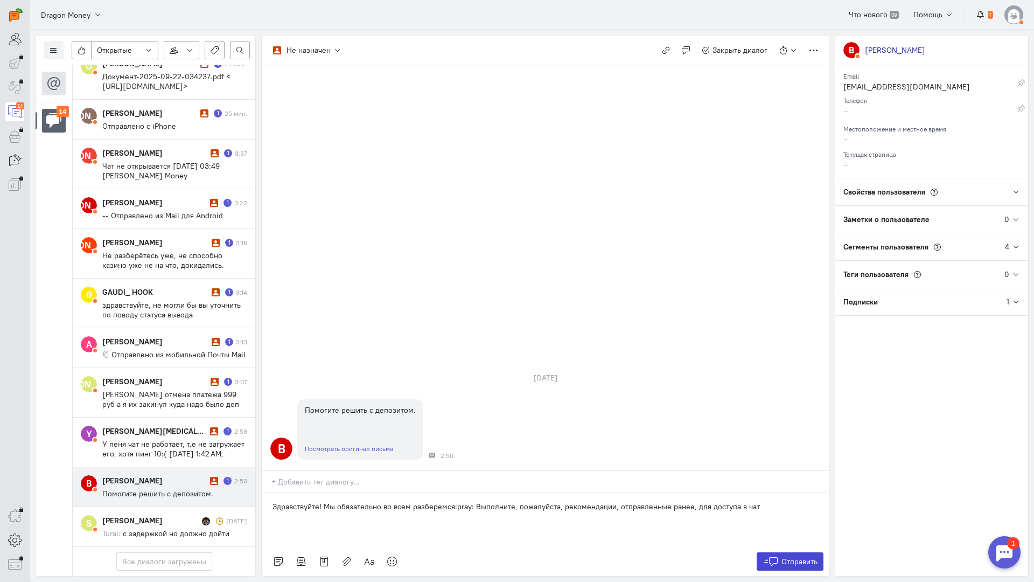
click at [777, 556] on icon at bounding box center [771, 561] width 16 height 11
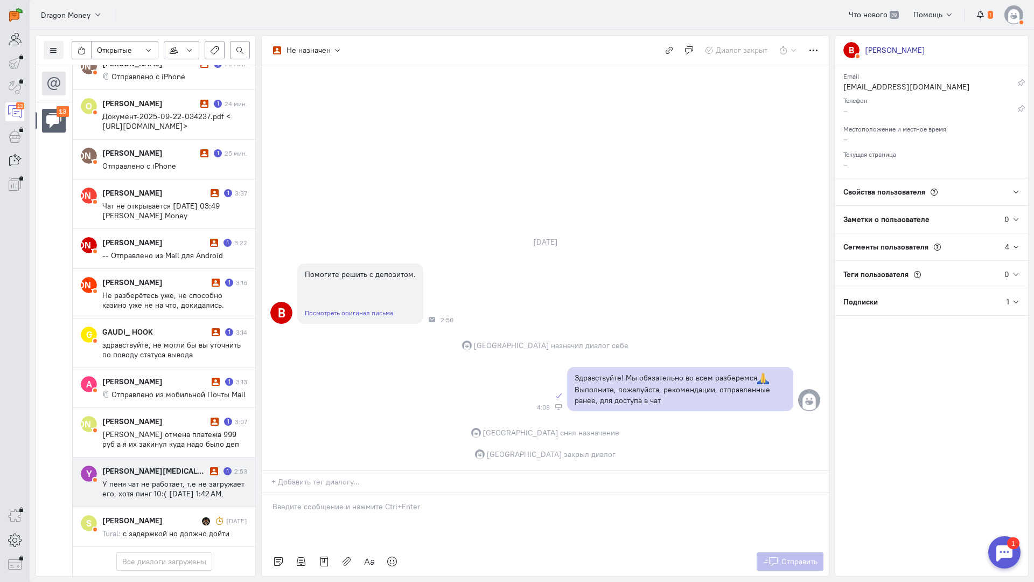
scroll to position [228, 0]
click at [151, 465] on div "[PERSON_NAME][MEDICAL_DATA] 1 2:53 У пеня чат не работает, т.е не загружает его…" at bounding box center [174, 481] width 145 height 33
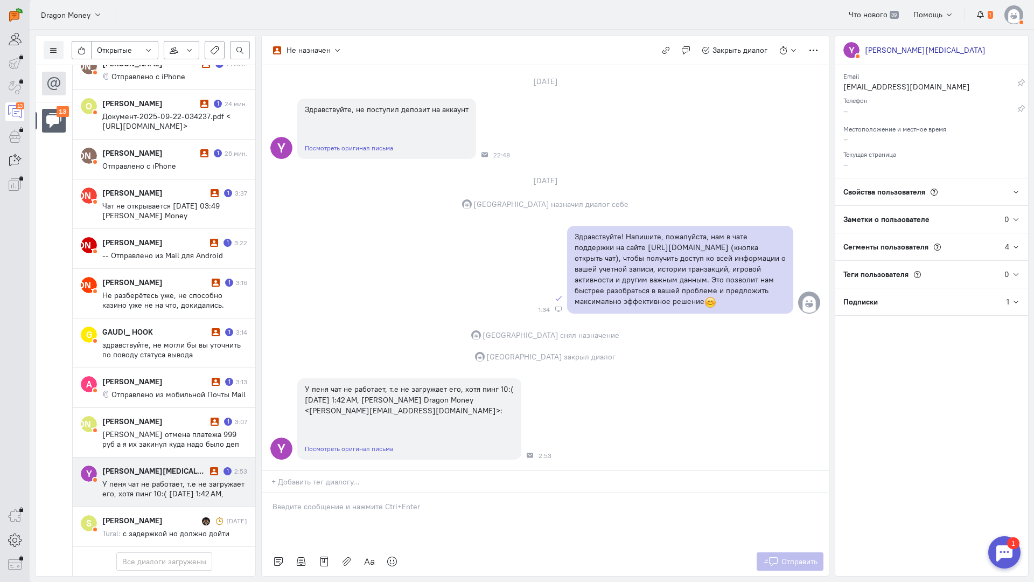
scroll to position [71, 0]
click at [339, 501] on p at bounding box center [546, 506] width 546 height 11
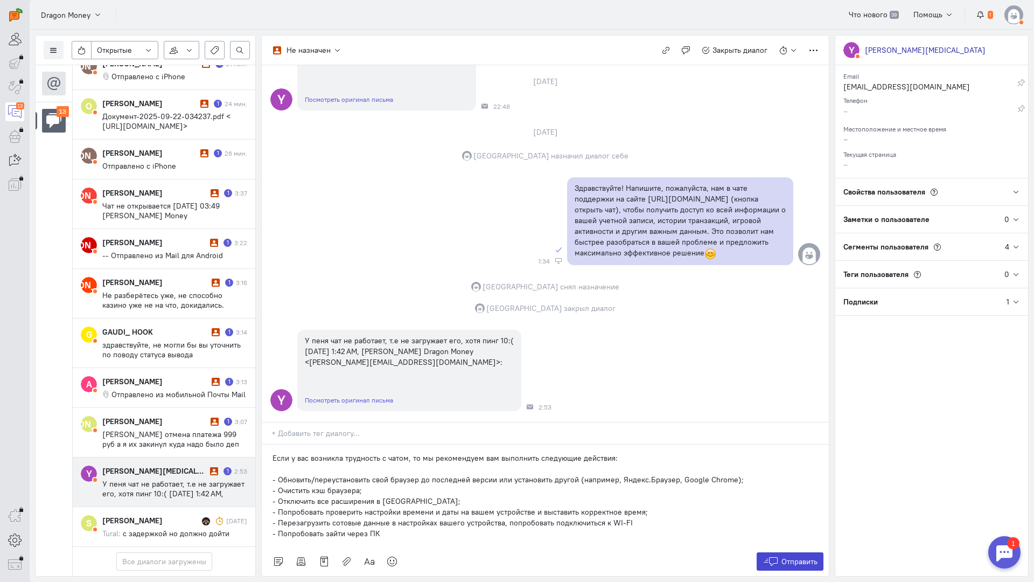
click at [779, 552] on button "Отправить" at bounding box center [790, 561] width 67 height 18
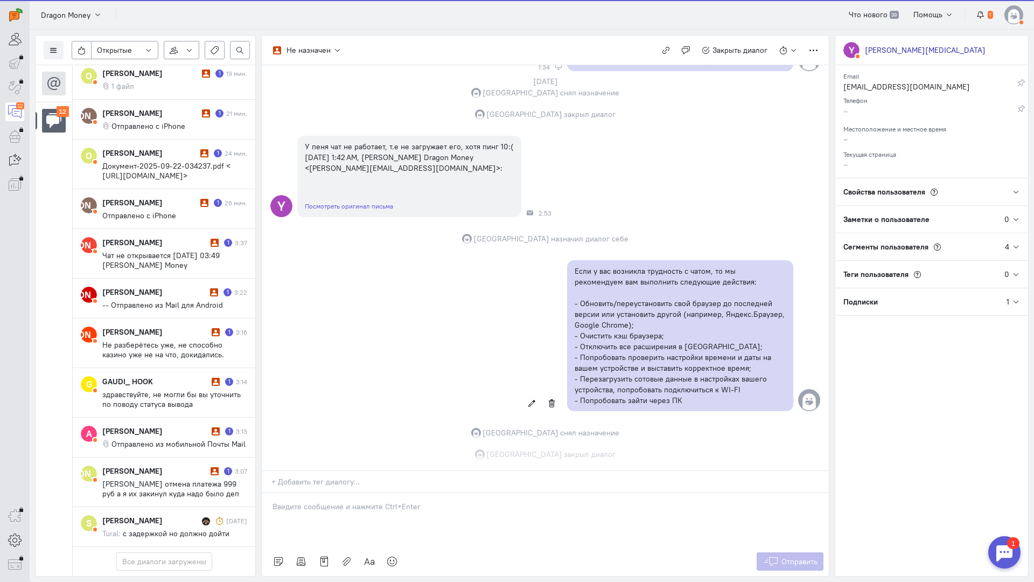
scroll to position [313, 0]
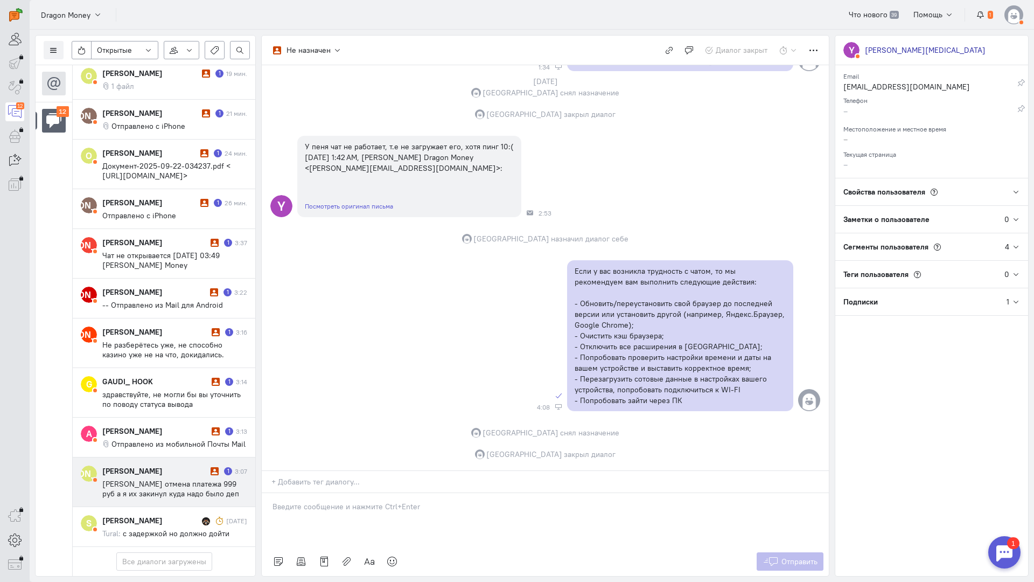
click at [183, 465] on div "[PERSON_NAME]" at bounding box center [155, 470] width 106 height 11
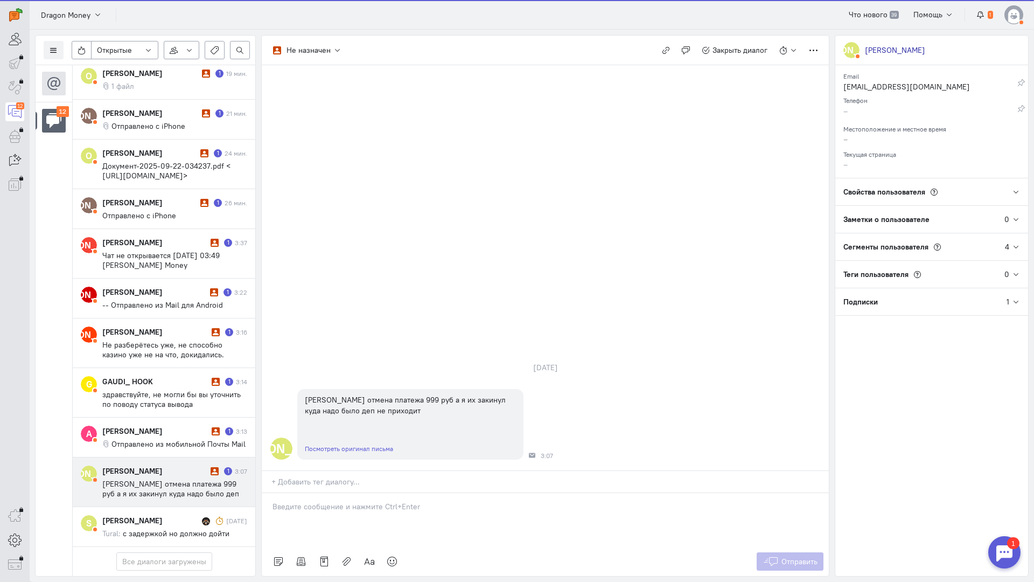
scroll to position [170, 0]
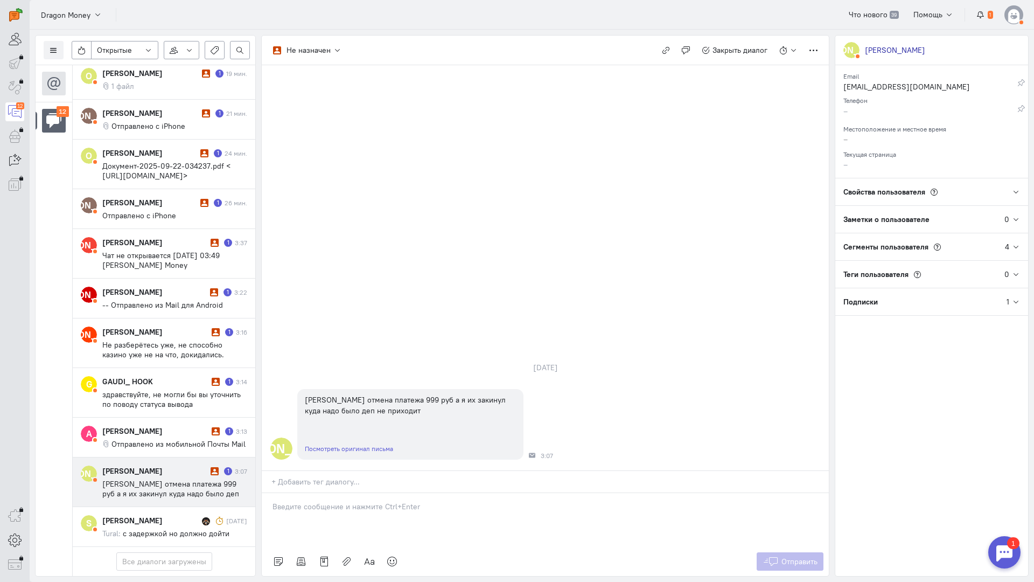
click at [326, 493] on div at bounding box center [545, 520] width 567 height 54
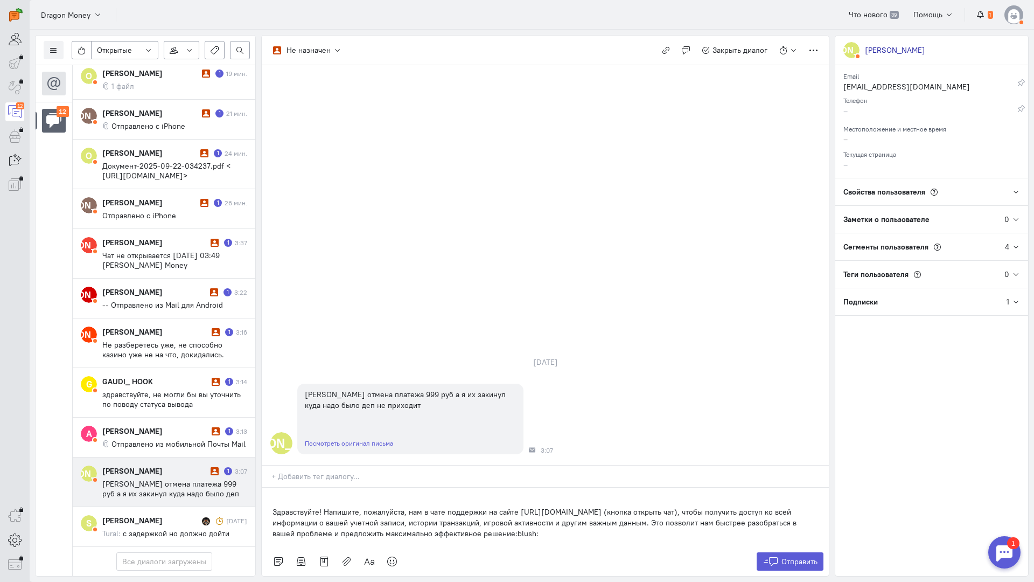
click at [268, 487] on div "Здравствуйте! Напишите, пожалуйста, нам в чате поддержки на сайте [URL][DOMAIN_…" at bounding box center [545, 516] width 567 height 59
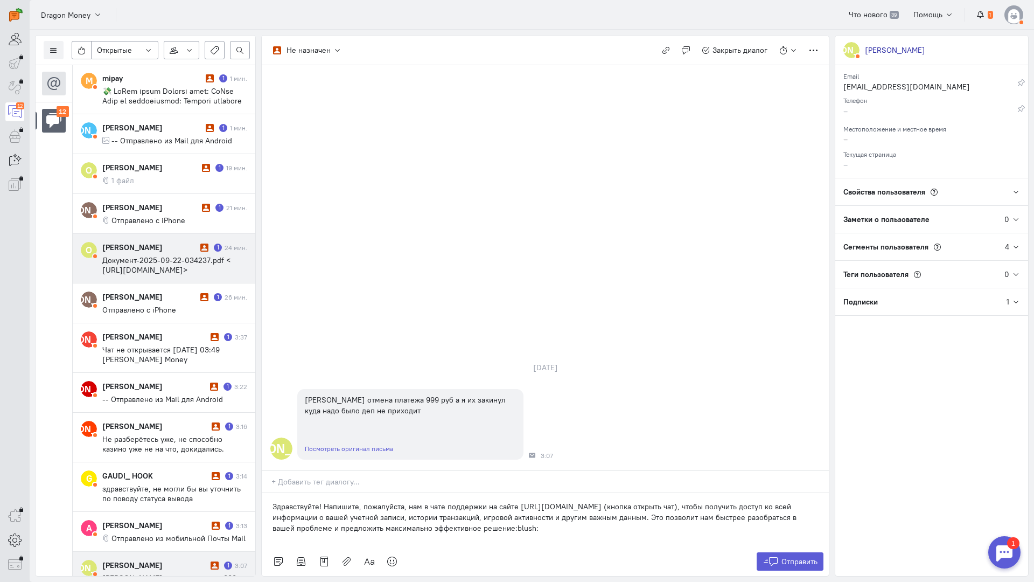
scroll to position [0, 0]
click at [776, 552] on button "Отправить" at bounding box center [790, 561] width 67 height 18
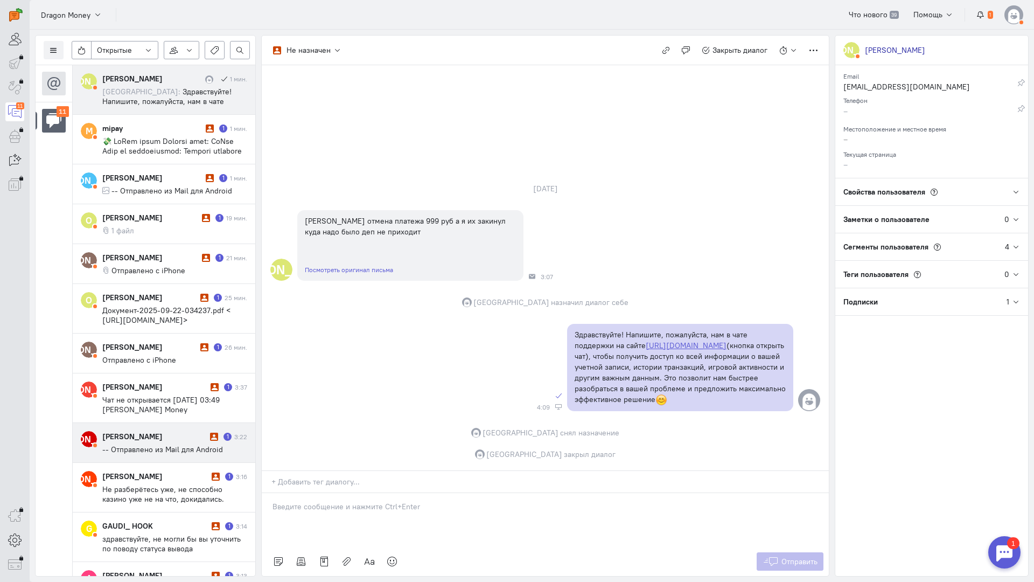
click at [158, 437] on div "[PERSON_NAME]" at bounding box center [154, 436] width 105 height 11
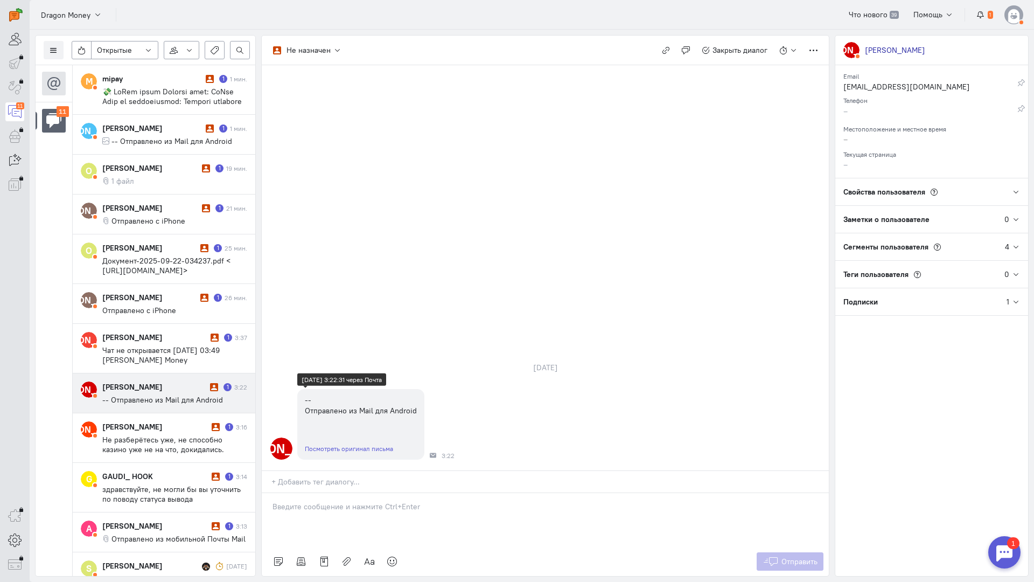
click at [355, 444] on link "Посмотреть оригинал письма" at bounding box center [349, 448] width 88 height 8
drag, startPoint x: 372, startPoint y: 449, endPoint x: 269, endPoint y: 448, distance: 103.4
click at [366, 493] on div at bounding box center [545, 520] width 567 height 54
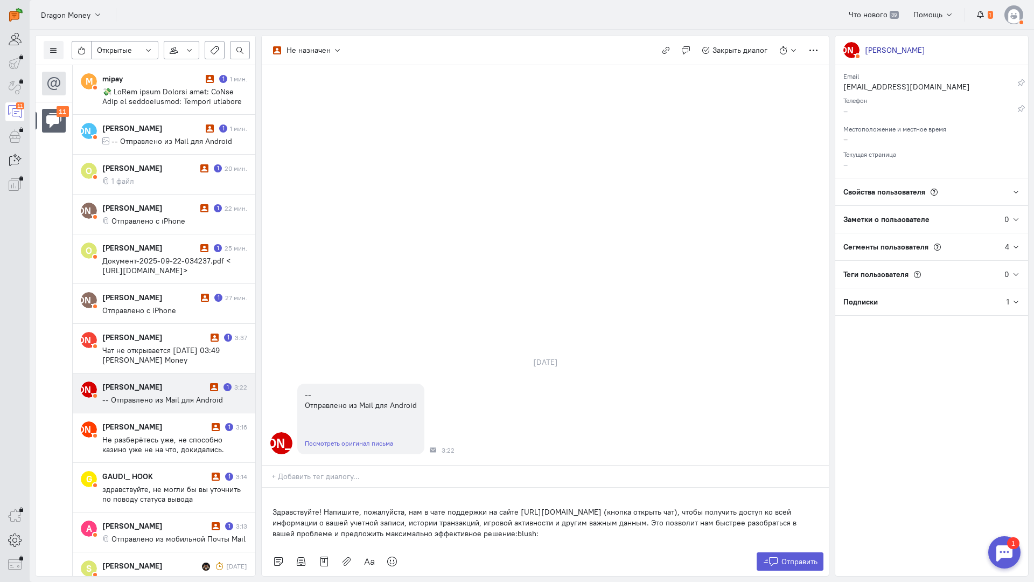
click at [267, 487] on div "Здравствуйте! Напишите, пожалуйста, нам в чате поддержки на сайте [URL][DOMAIN_…" at bounding box center [545, 516] width 567 height 59
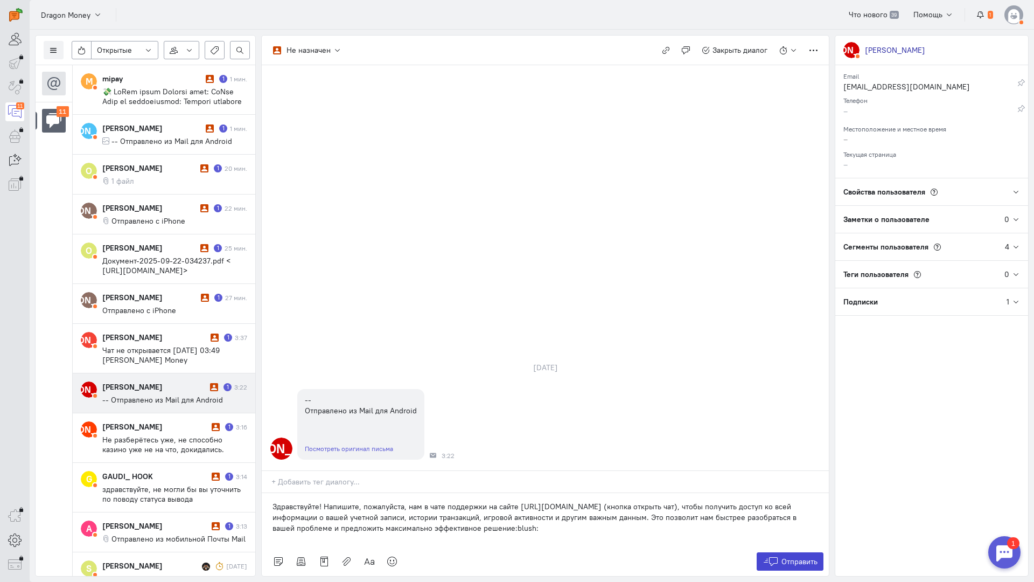
click at [788, 556] on span "Отправить" at bounding box center [799, 561] width 36 height 10
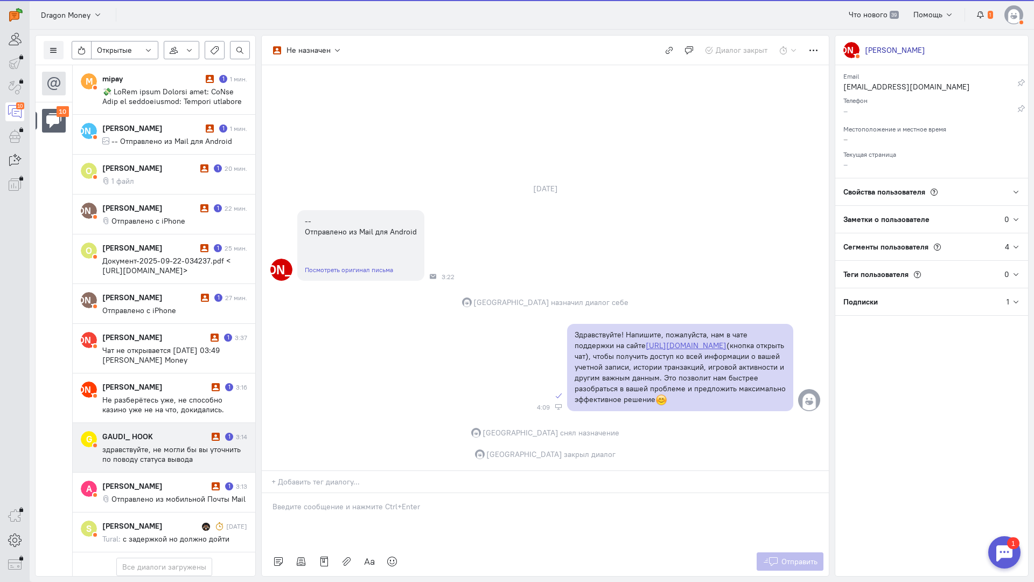
click at [149, 457] on span "здравствуйте, не могли бы вы уточнить по поводу статуса вывода" at bounding box center [171, 453] width 138 height 19
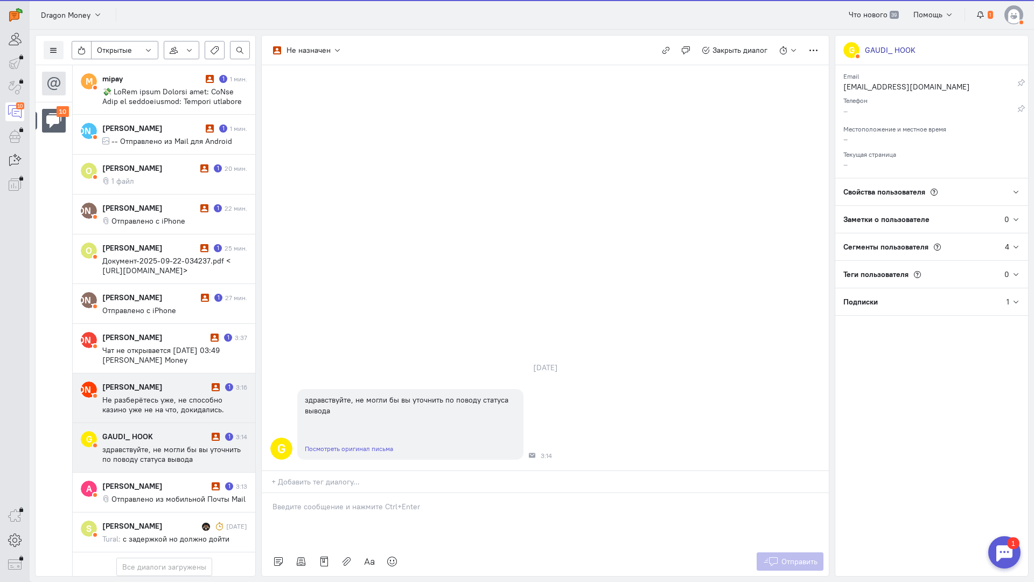
scroll to position [81, 0]
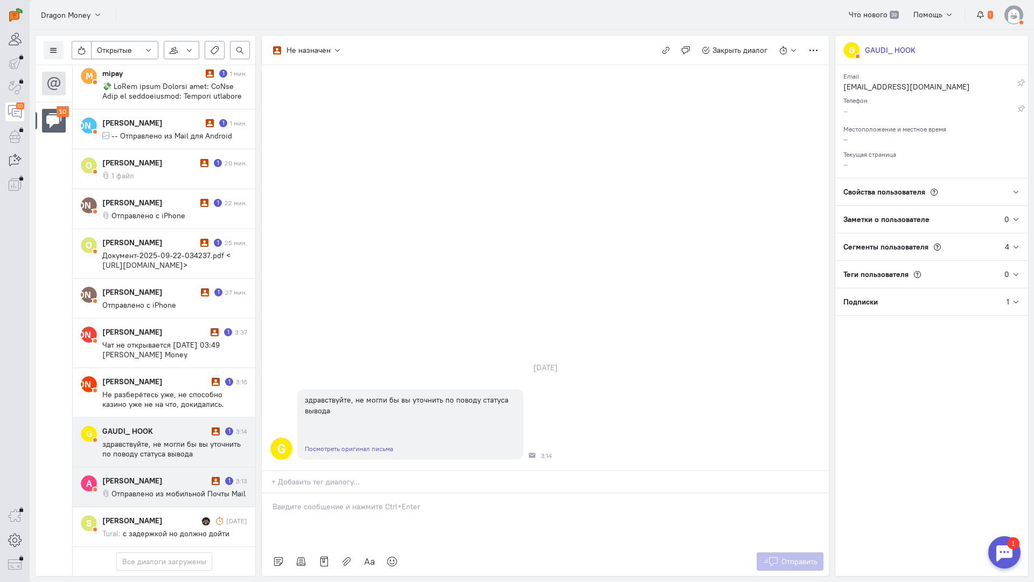
click at [165, 488] on cq-message "Отправлено из мобильной Почты Mail" at bounding box center [174, 493] width 145 height 10
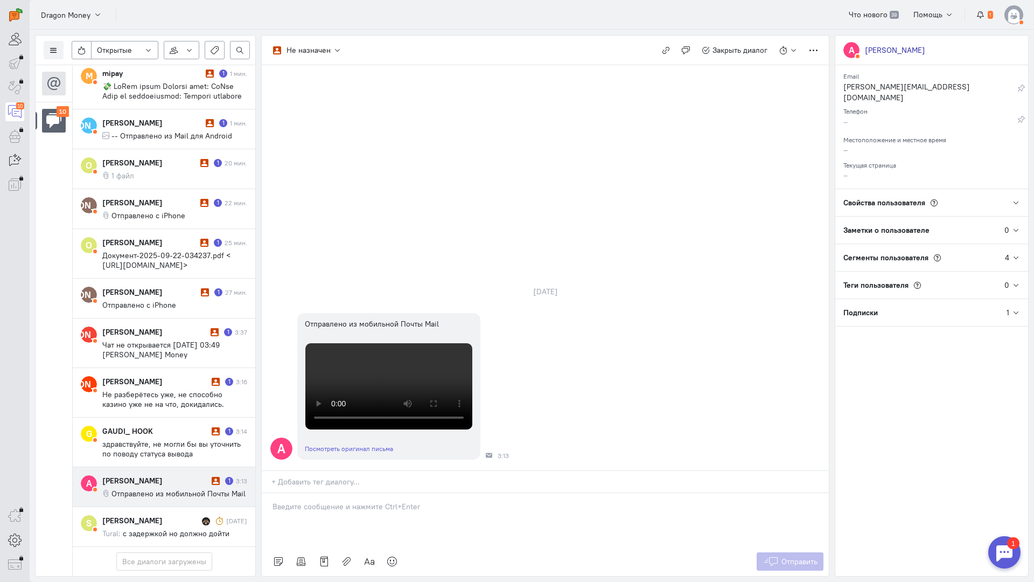
click at [319, 493] on div at bounding box center [545, 520] width 567 height 54
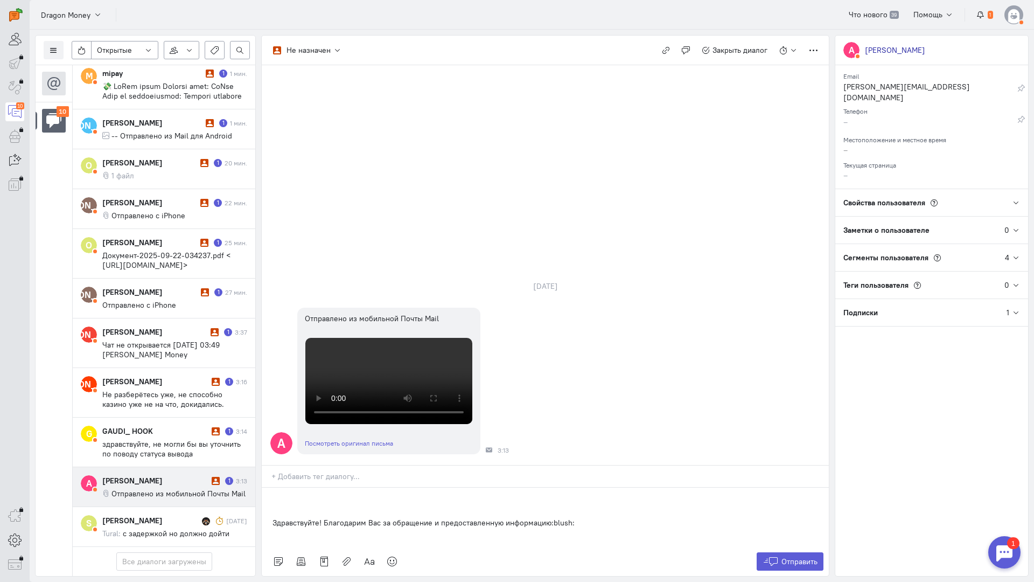
click at [269, 487] on div "Здравствуйте! Благодарим Вас за обращение и предоставленную информацию:blush:" at bounding box center [545, 516] width 567 height 59
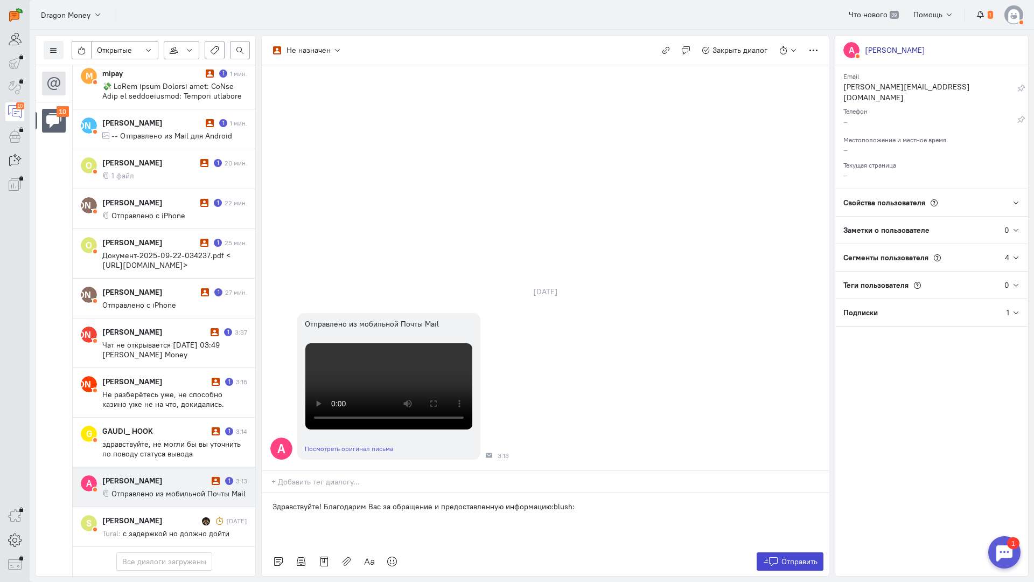
click at [775, 556] on icon at bounding box center [771, 561] width 16 height 11
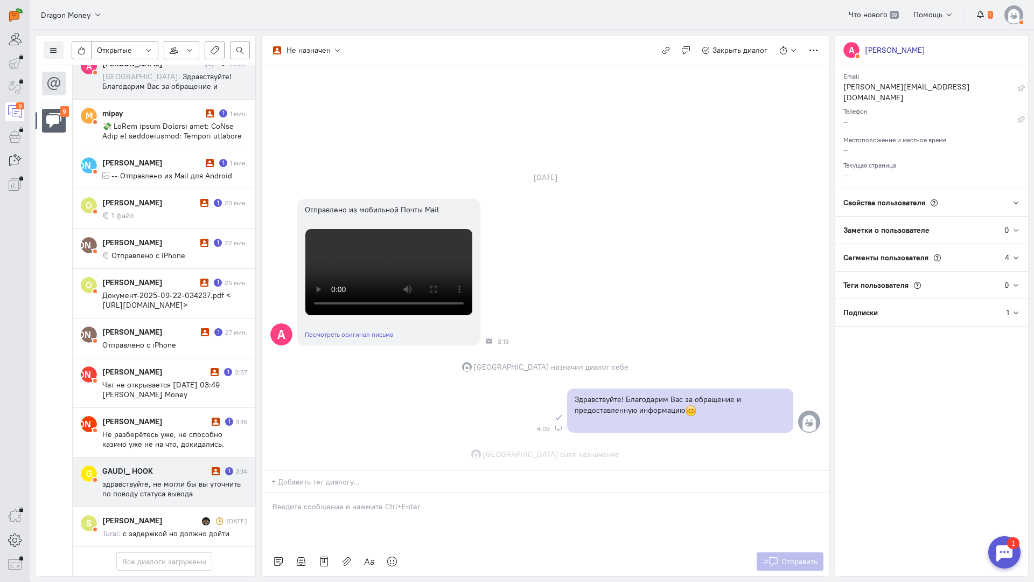
scroll to position [364, 0]
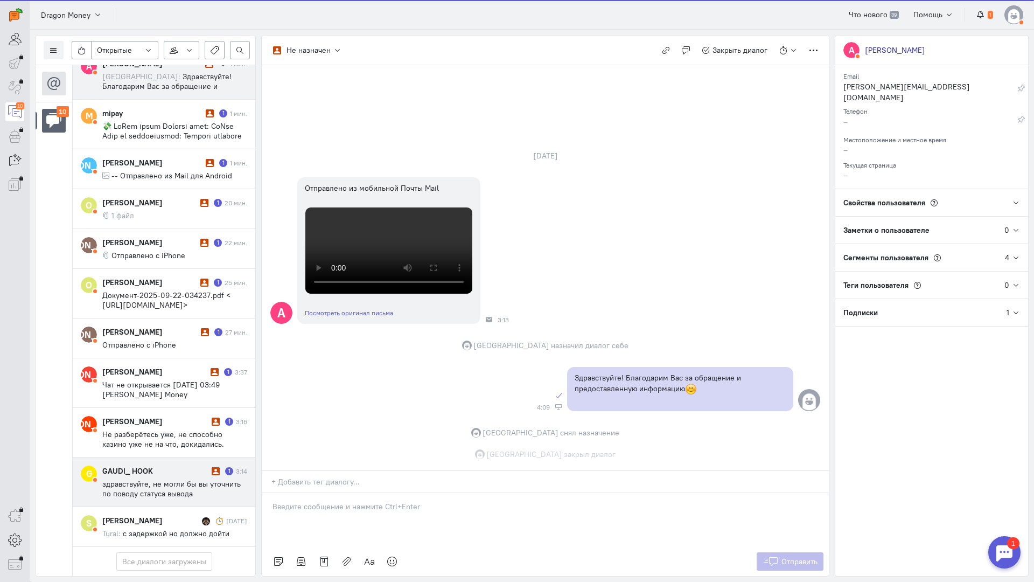
click at [130, 479] on span "здравствуйте, не могли бы вы уточнить по поводу статуса вывода" at bounding box center [171, 488] width 138 height 19
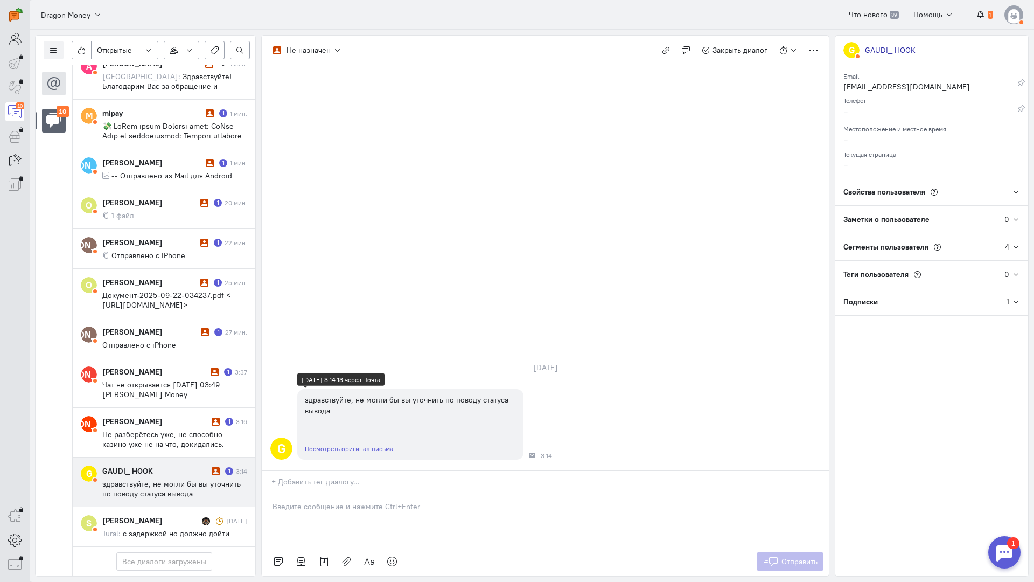
scroll to position [32, 0]
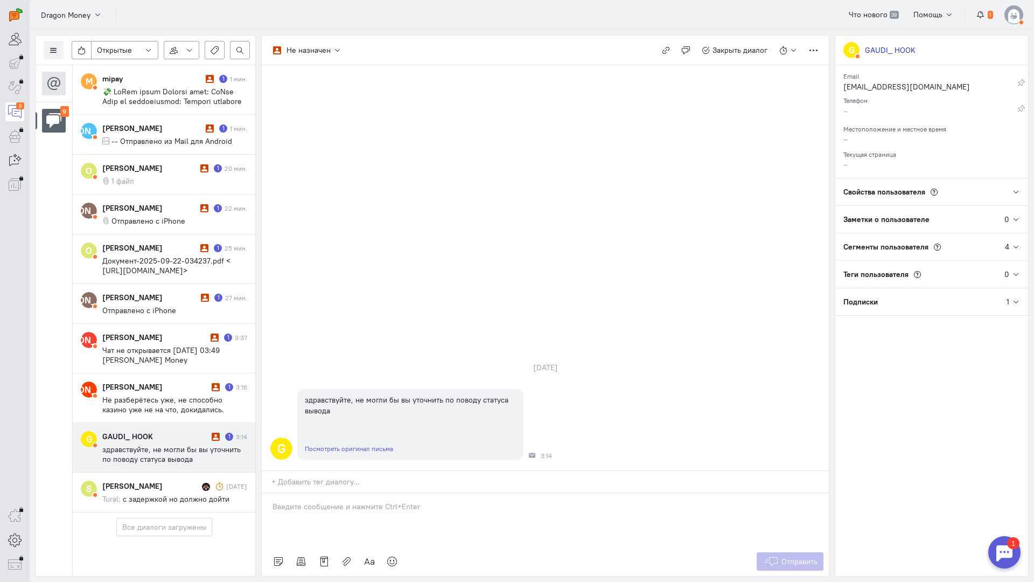
drag, startPoint x: 331, startPoint y: 441, endPoint x: 312, endPoint y: 441, distance: 19.4
click at [331, 501] on p at bounding box center [546, 506] width 546 height 11
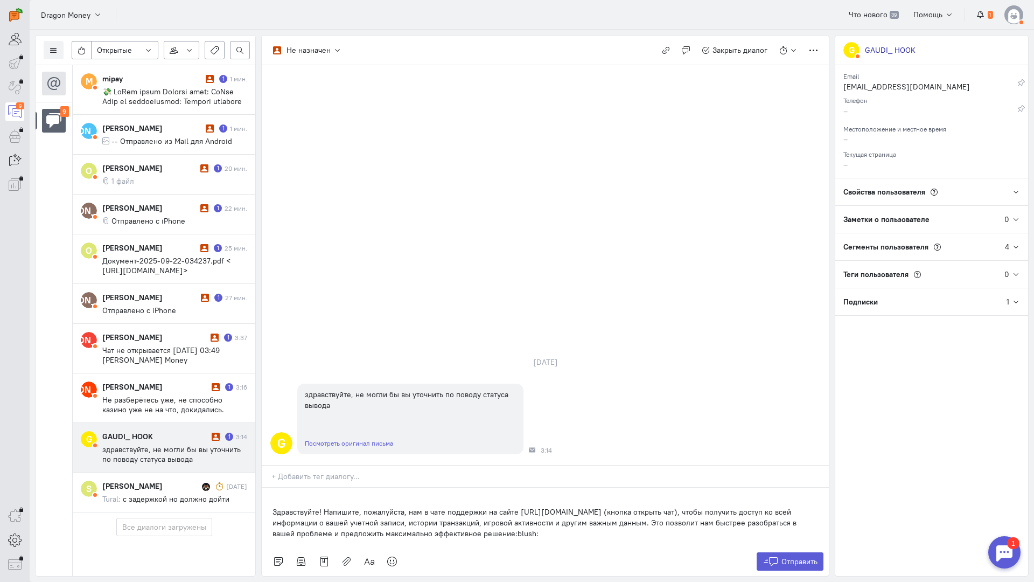
click at [268, 487] on div "Здравствуйте! Напишите, пожалуйста, нам в чате поддержки на сайте [URL][DOMAIN_…" at bounding box center [545, 516] width 567 height 59
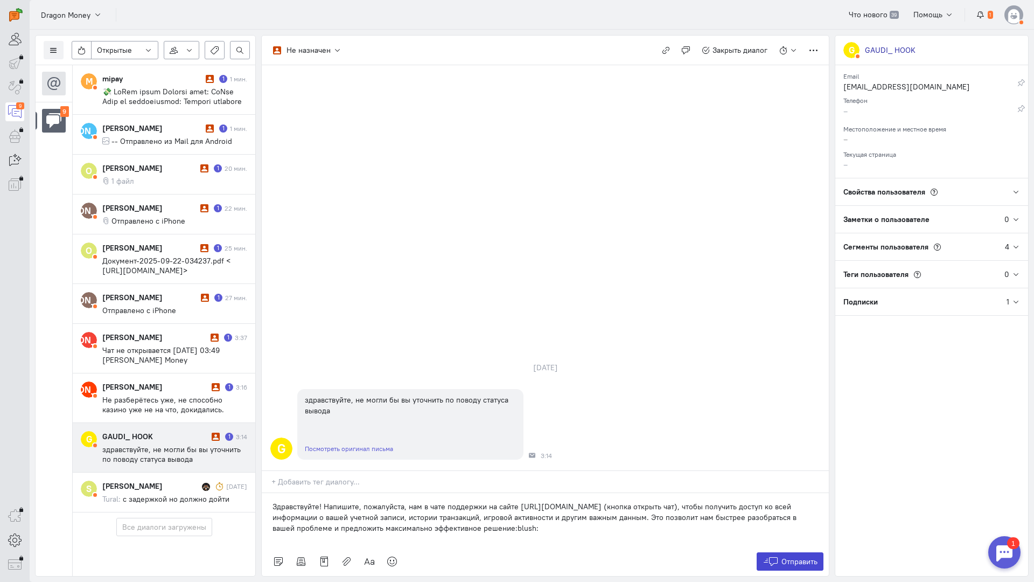
click at [780, 552] on button "Отправить" at bounding box center [790, 561] width 67 height 18
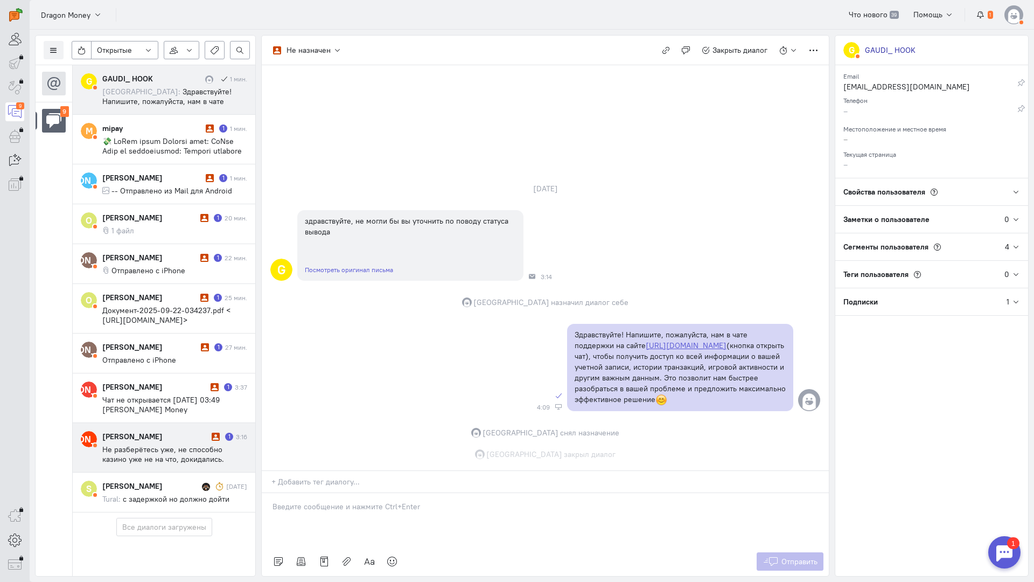
click at [149, 431] on div "[PERSON_NAME]" at bounding box center [155, 436] width 107 height 11
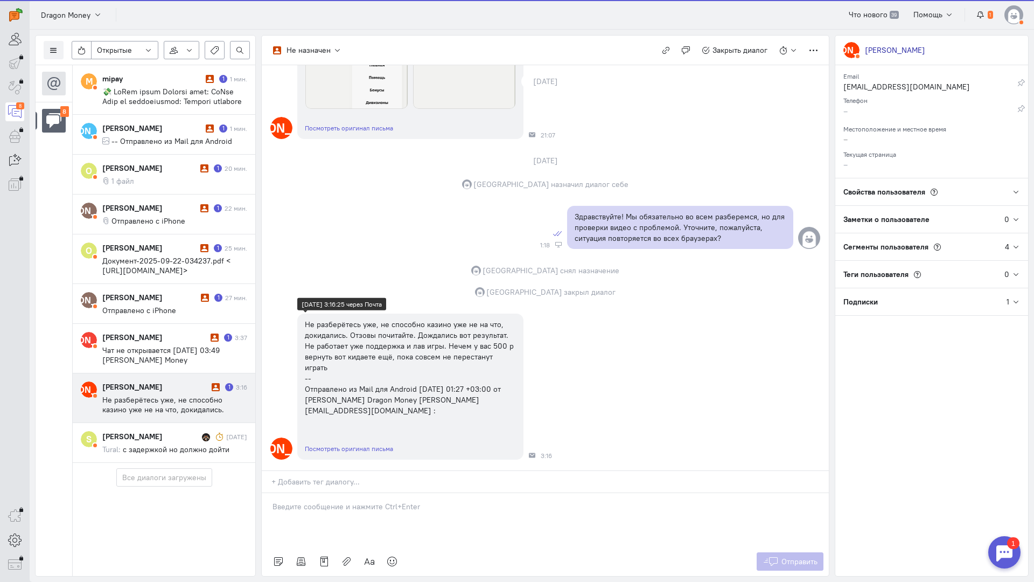
scroll to position [939, 0]
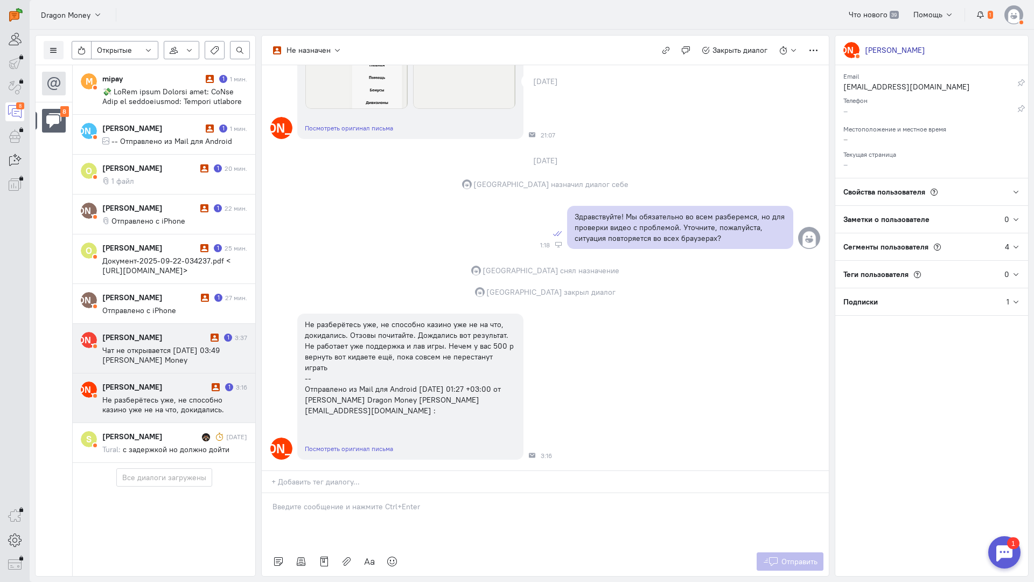
click at [136, 337] on div "[PERSON_NAME]" at bounding box center [155, 337] width 106 height 11
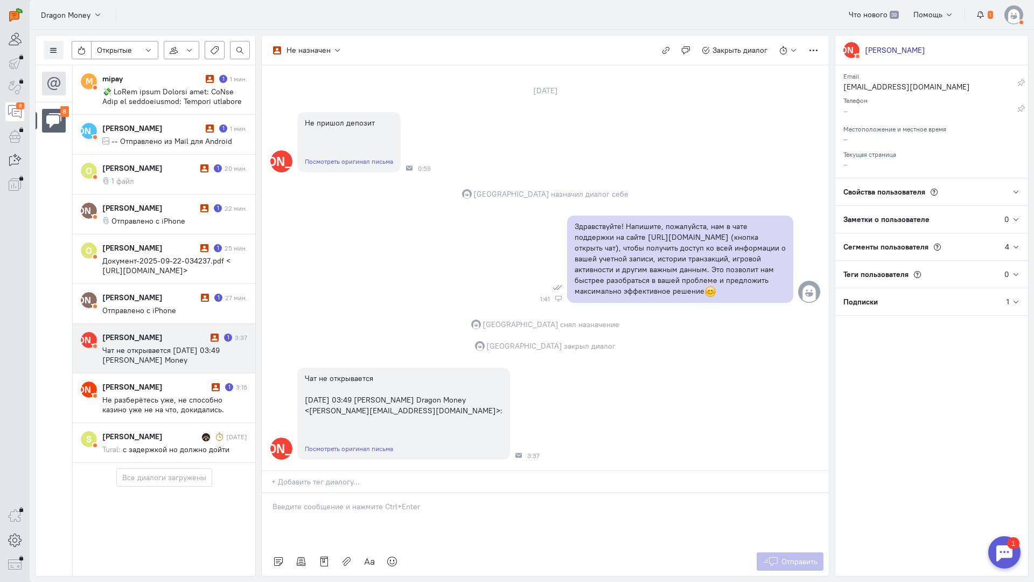
scroll to position [58, 0]
click at [359, 501] on p at bounding box center [546, 506] width 546 height 11
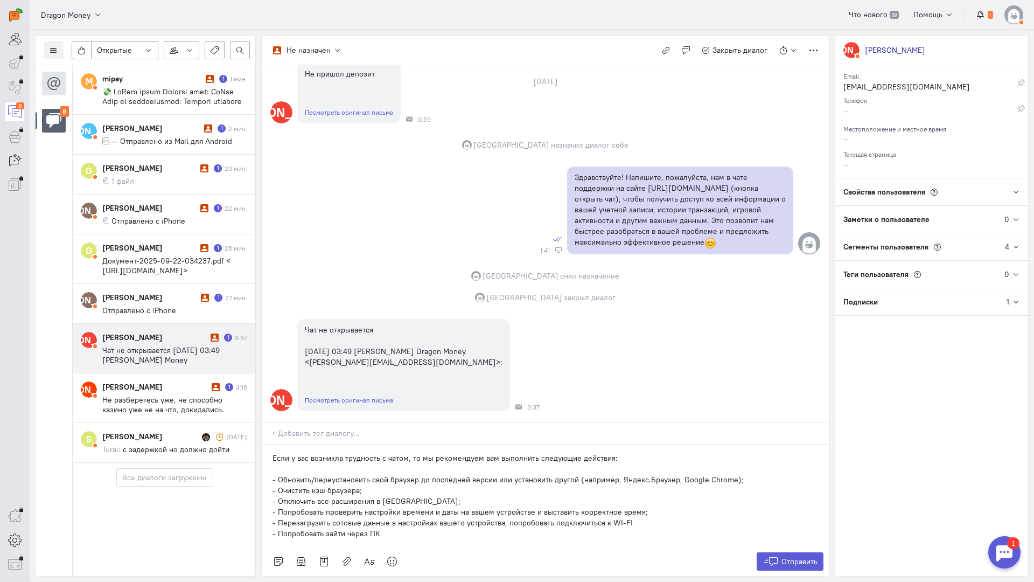
click at [269, 444] on div "Если у вас возникла трудность с чатом, то мы рекомендуем вам выполнить следующи…" at bounding box center [545, 495] width 567 height 102
click at [786, 552] on button "Отправить" at bounding box center [790, 561] width 67 height 18
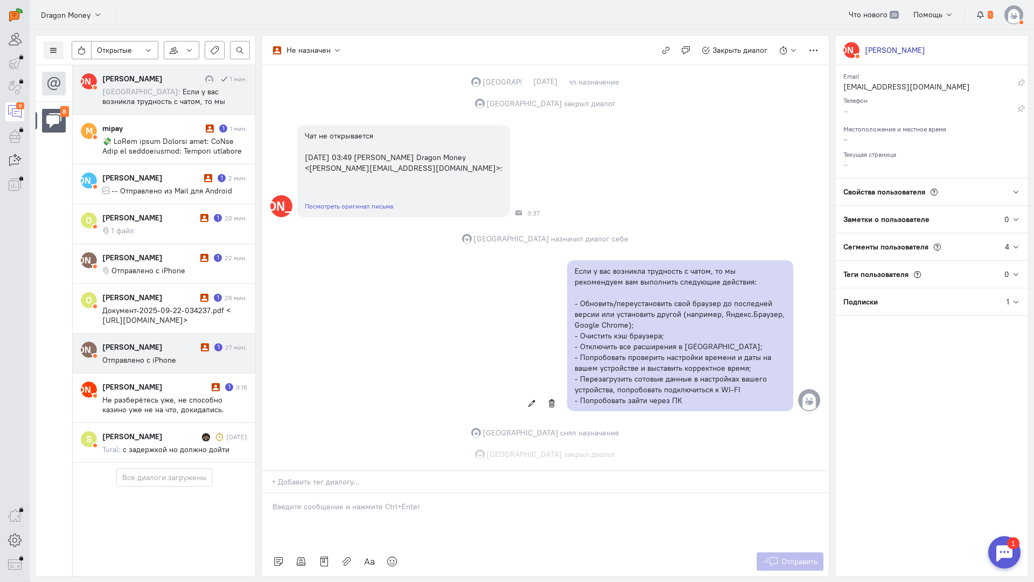
scroll to position [300, 0]
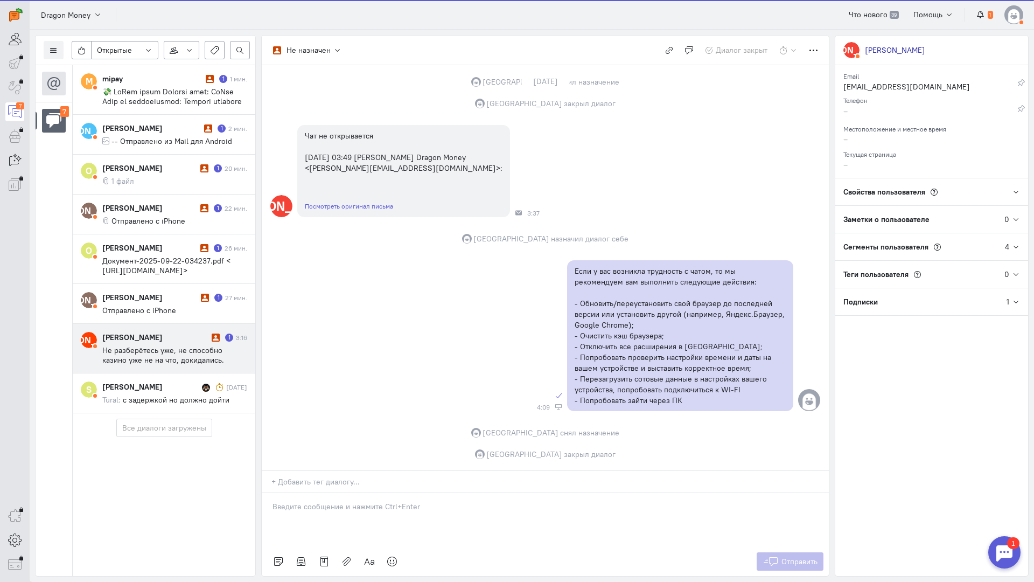
click at [177, 357] on span "Не разберётесь уже, не способно казино уже не на что, докидались. Отзовы почита…" at bounding box center [174, 398] width 145 height 107
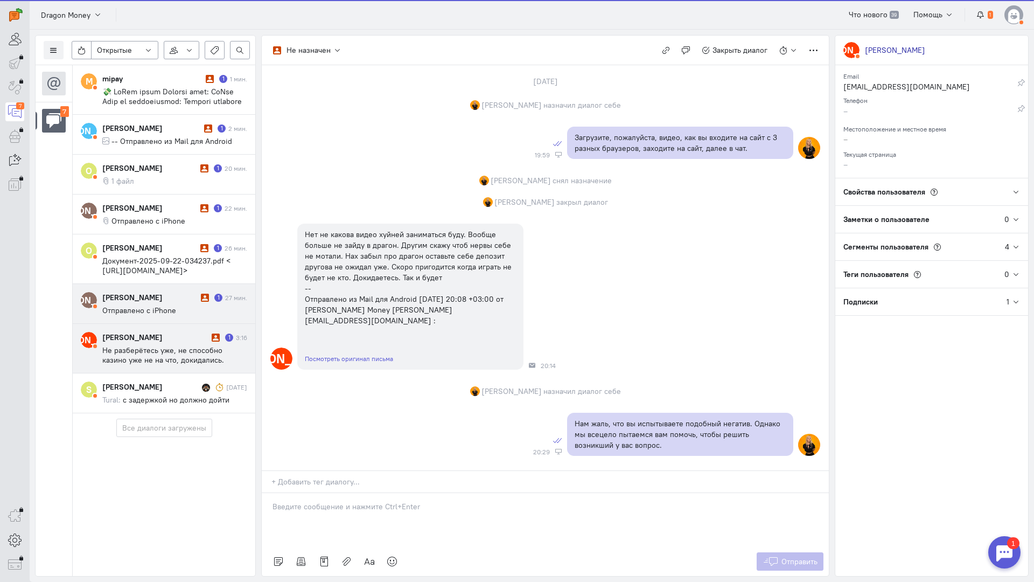
scroll to position [975, 0]
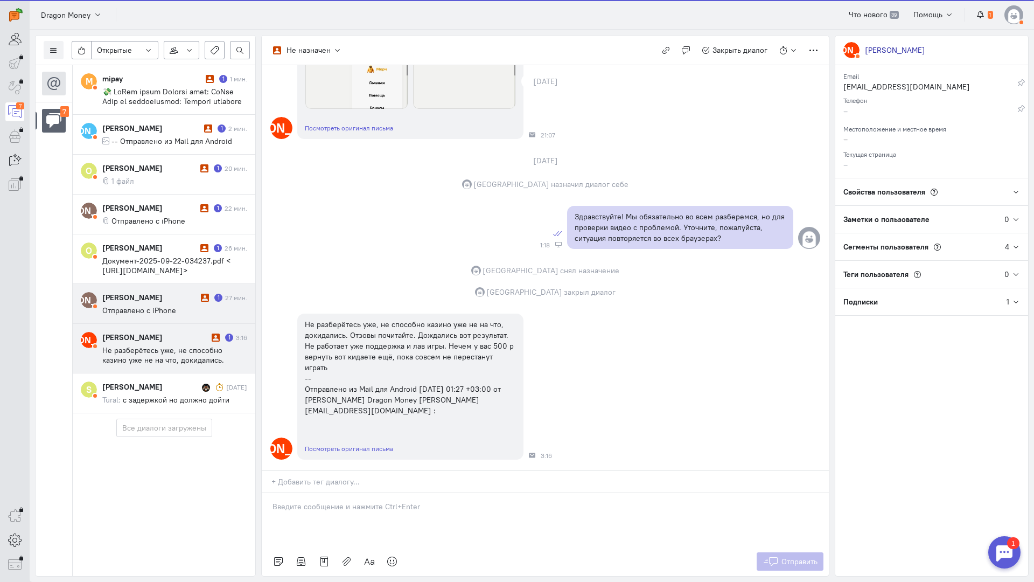
click at [158, 305] on span "Отправлено с iPhone" at bounding box center [139, 310] width 74 height 10
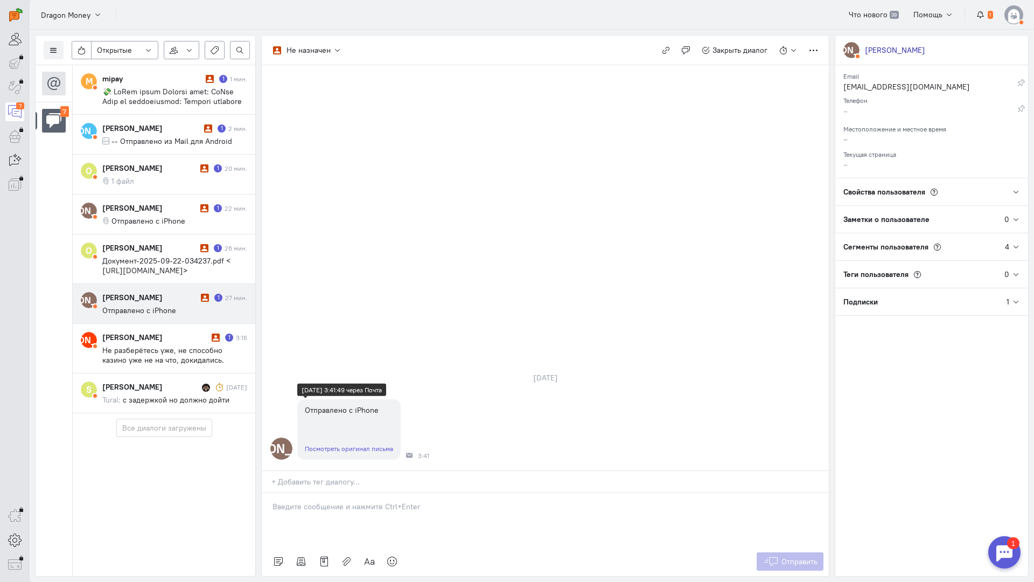
click at [350, 444] on link "Посмотреть оригинал письма" at bounding box center [349, 448] width 88 height 8
click at [332, 501] on p at bounding box center [546, 506] width 546 height 11
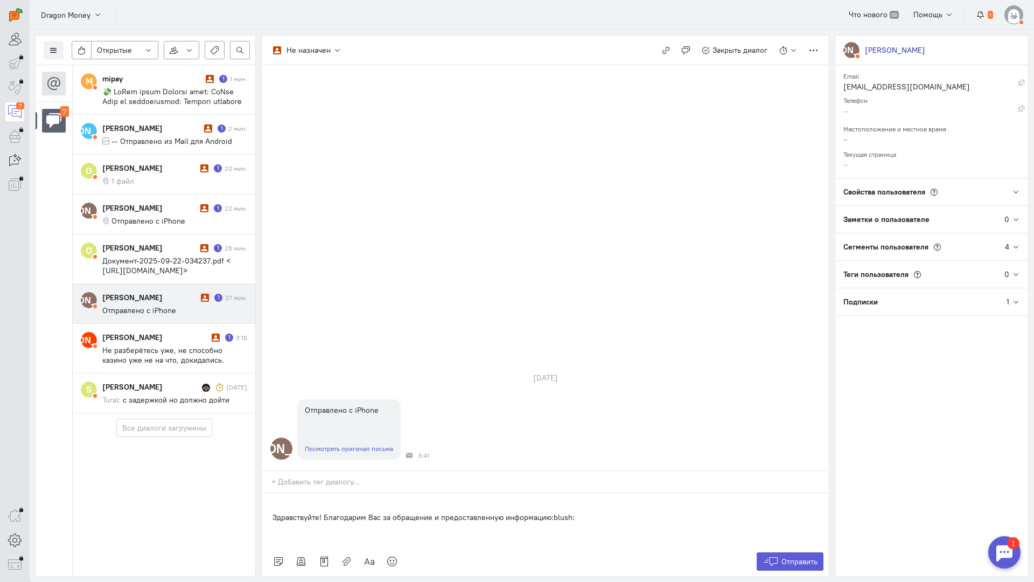
click at [270, 493] on div "Здравствуйте! Благодарим Вас за обращение и предоставленную информацию:blush:" at bounding box center [545, 520] width 567 height 54
drag, startPoint x: 339, startPoint y: 443, endPoint x: 203, endPoint y: 443, distance: 135.7
click at [203, 443] on div "Список пользователей Включить темную тему Открытые Открытые диалоги Отложенные …" at bounding box center [532, 306] width 1004 height 552
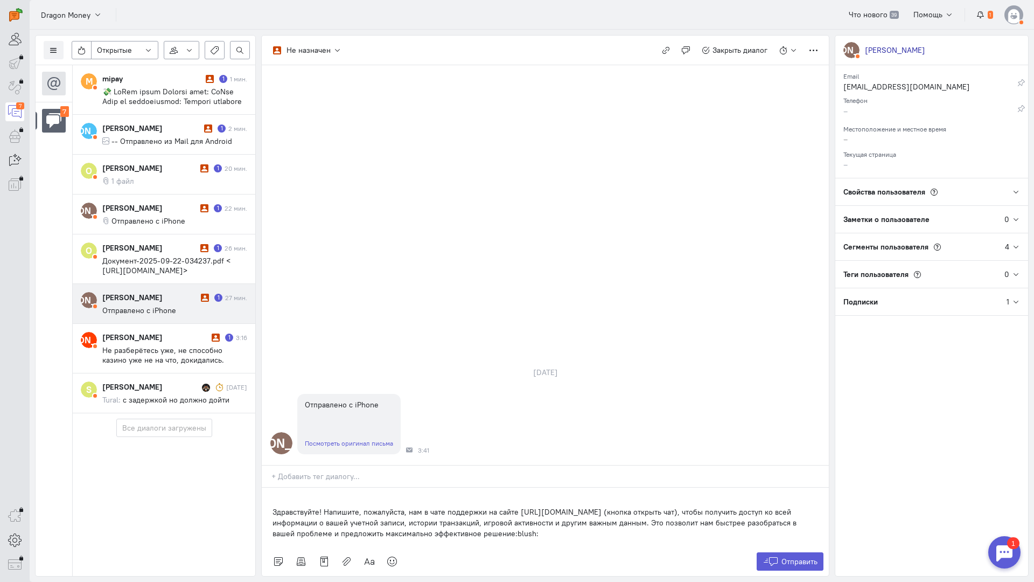
click at [270, 487] on div "Здравствуйте! Напишите, пожалуйста, нам в чате поддержки на сайте [URL][DOMAIN_…" at bounding box center [545, 516] width 567 height 59
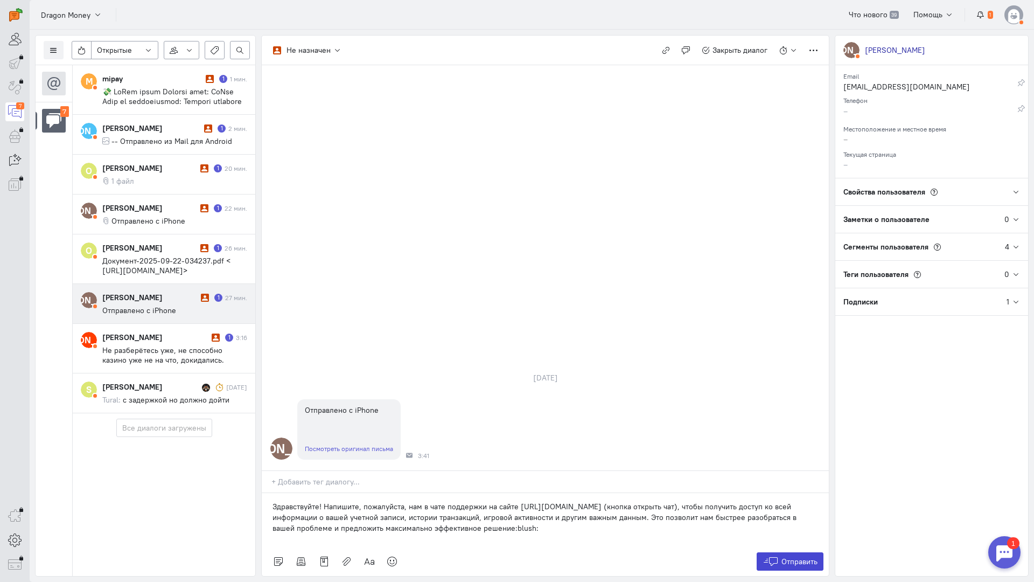
click at [773, 556] on icon at bounding box center [771, 561] width 16 height 11
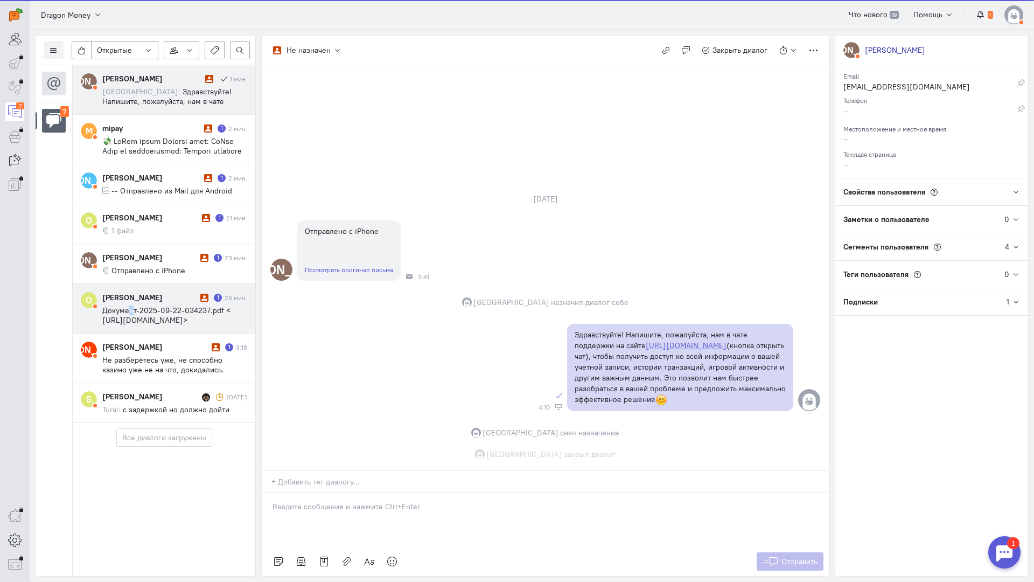
click at [131, 305] on div "[PERSON_NAME] 1 26 мин. Документ-2025-09-22-034237.pdf < [URL][DOMAIN_NAME]>" at bounding box center [174, 308] width 145 height 33
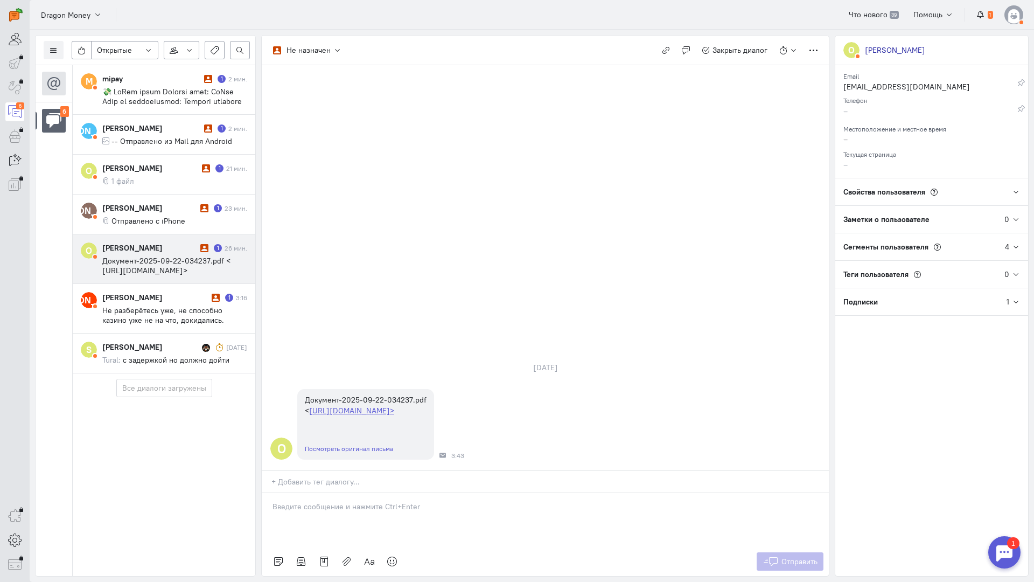
click at [358, 501] on p at bounding box center [546, 506] width 546 height 11
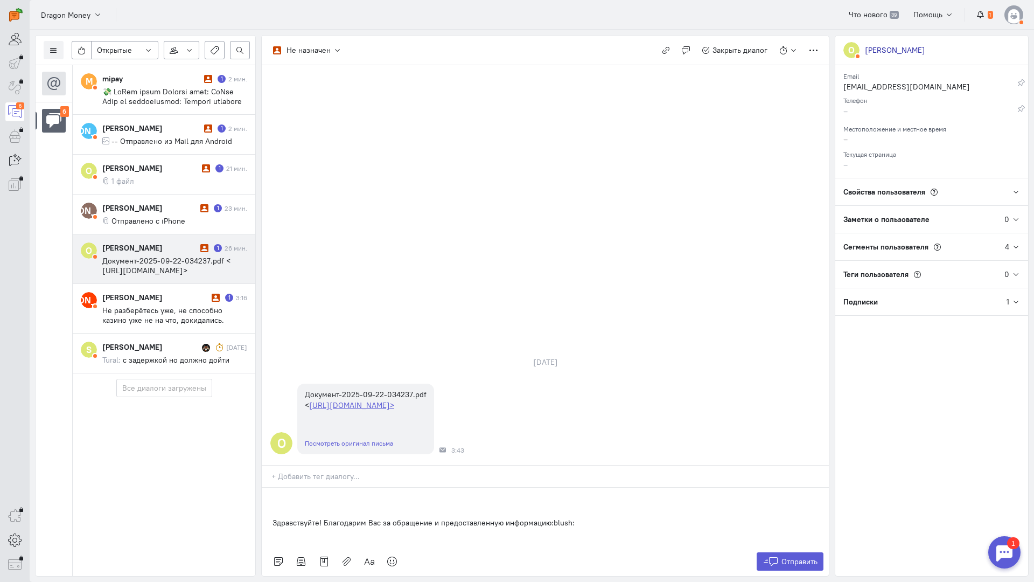
click at [271, 487] on div "Здравствуйте! Благодарим Вас за обращение и предоставленную информацию:blush:" at bounding box center [545, 516] width 567 height 59
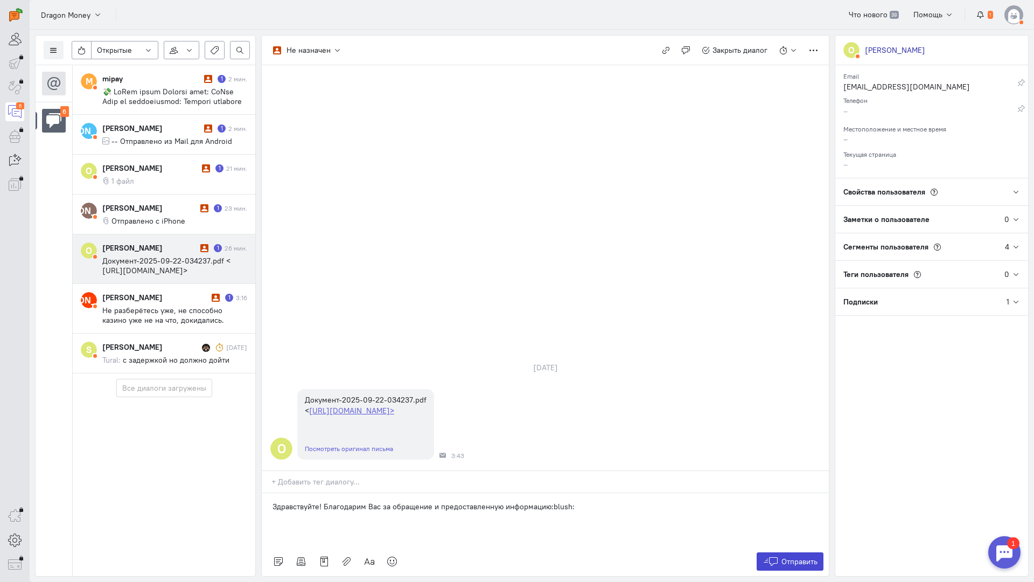
click at [797, 552] on button "Отправить" at bounding box center [790, 561] width 67 height 18
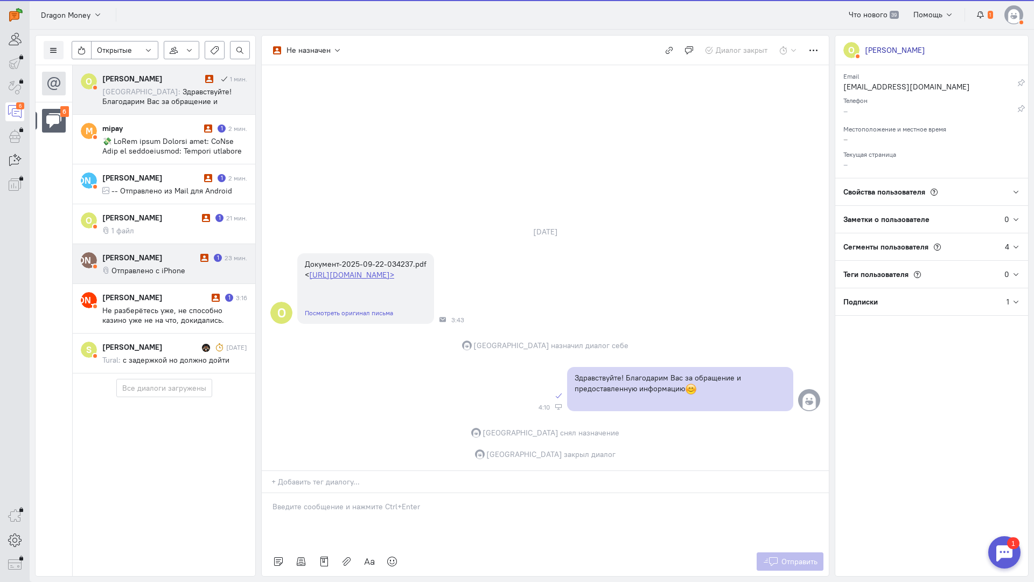
click at [171, 254] on div "[PERSON_NAME]" at bounding box center [149, 257] width 95 height 11
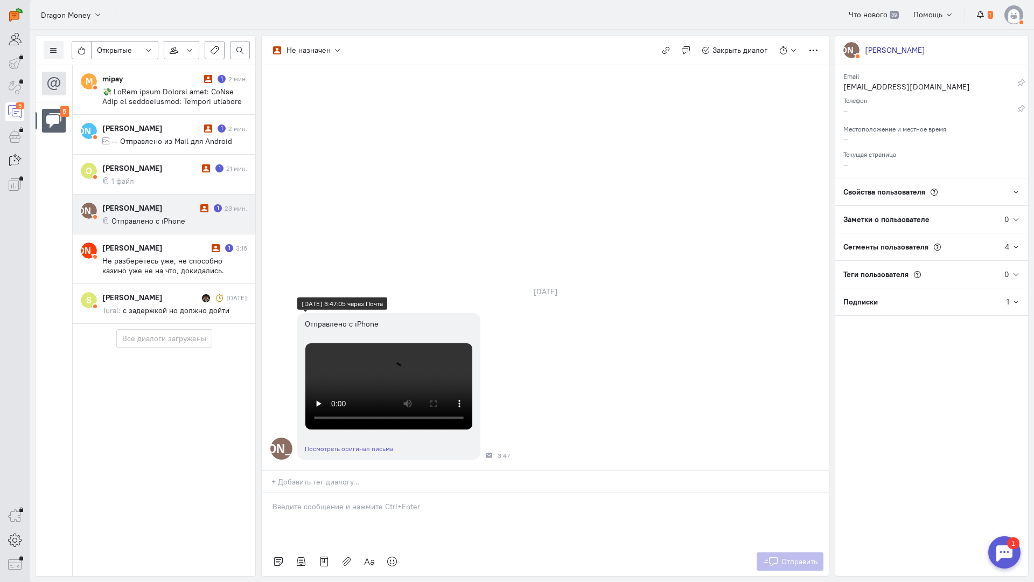
scroll to position [34, 0]
click at [326, 501] on p at bounding box center [546, 506] width 546 height 11
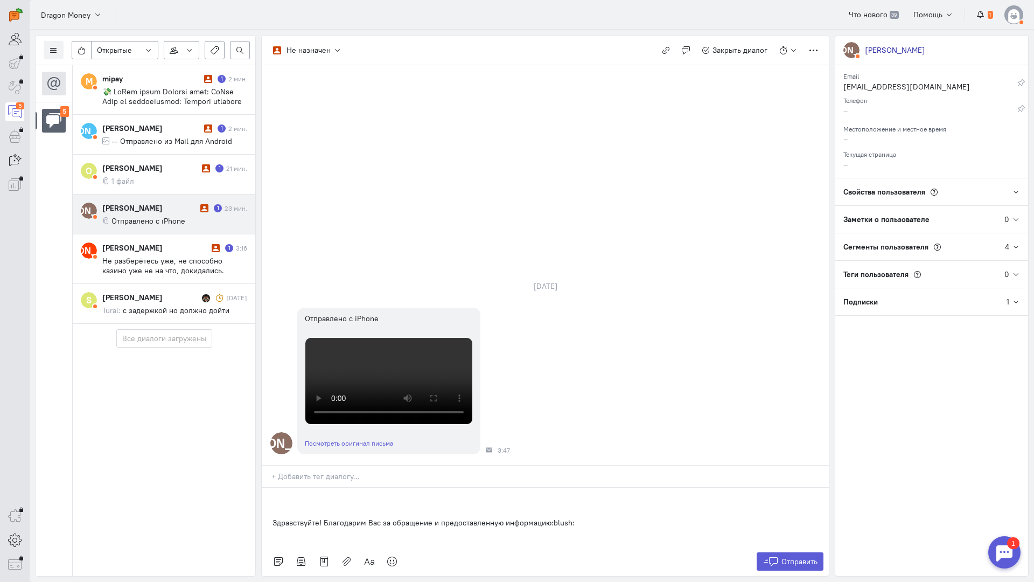
click at [267, 487] on div "Здравствуйте! Благодарим Вас за обращение и предоставленную информацию:blush:" at bounding box center [545, 516] width 567 height 59
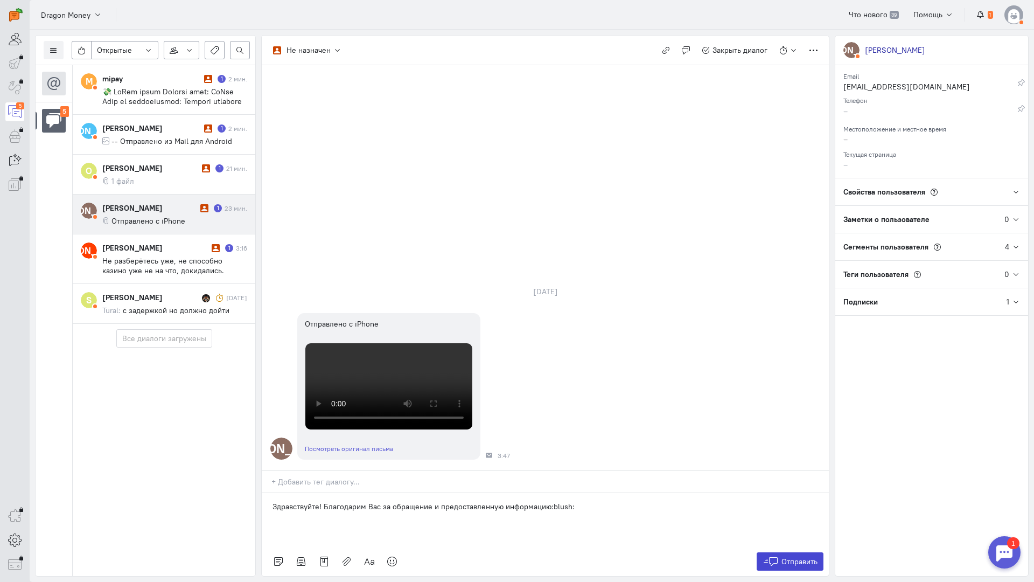
click at [807, 556] on span "Отправить" at bounding box center [799, 561] width 36 height 10
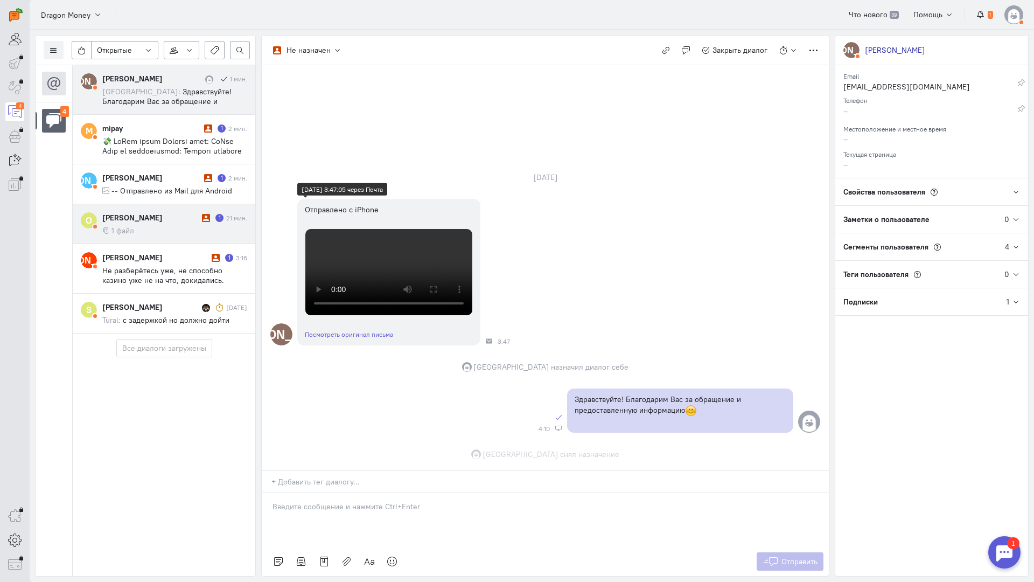
scroll to position [170, 0]
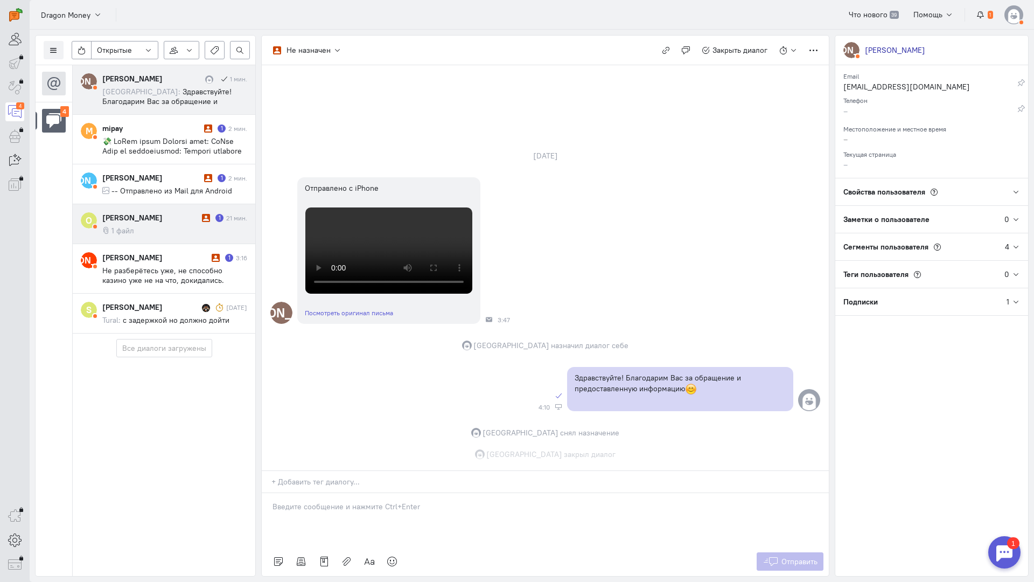
click at [189, 228] on cq-message "1 файл" at bounding box center [174, 231] width 145 height 10
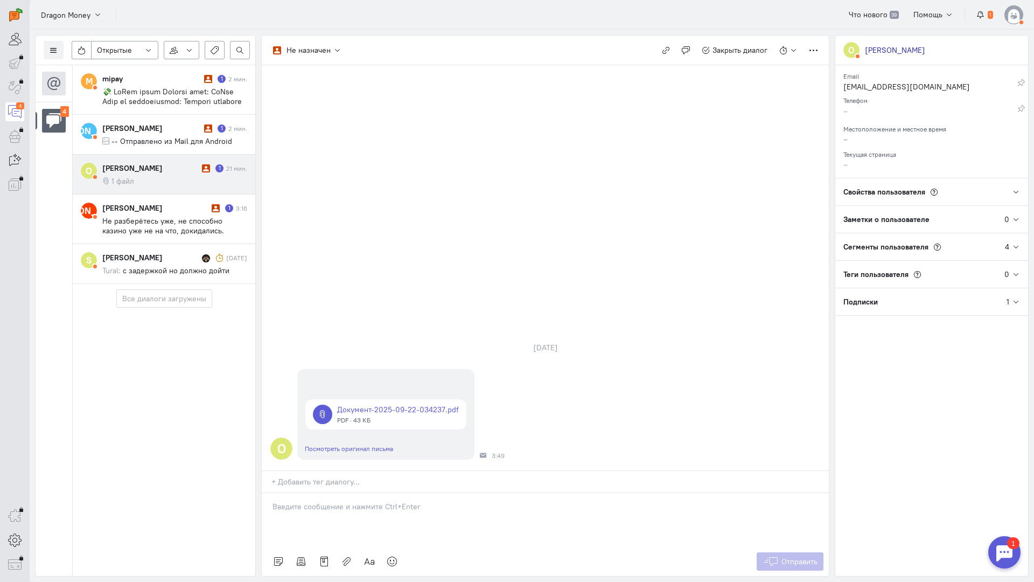
click at [326, 501] on p at bounding box center [546, 506] width 546 height 11
click at [270, 487] on div "Здравствуйте! Благодарим Вас за обращение и предоставленную информацию:blush:" at bounding box center [545, 516] width 567 height 59
drag, startPoint x: 800, startPoint y: 492, endPoint x: 791, endPoint y: 488, distance: 9.9
click at [800, 556] on span "Отправить" at bounding box center [799, 561] width 36 height 10
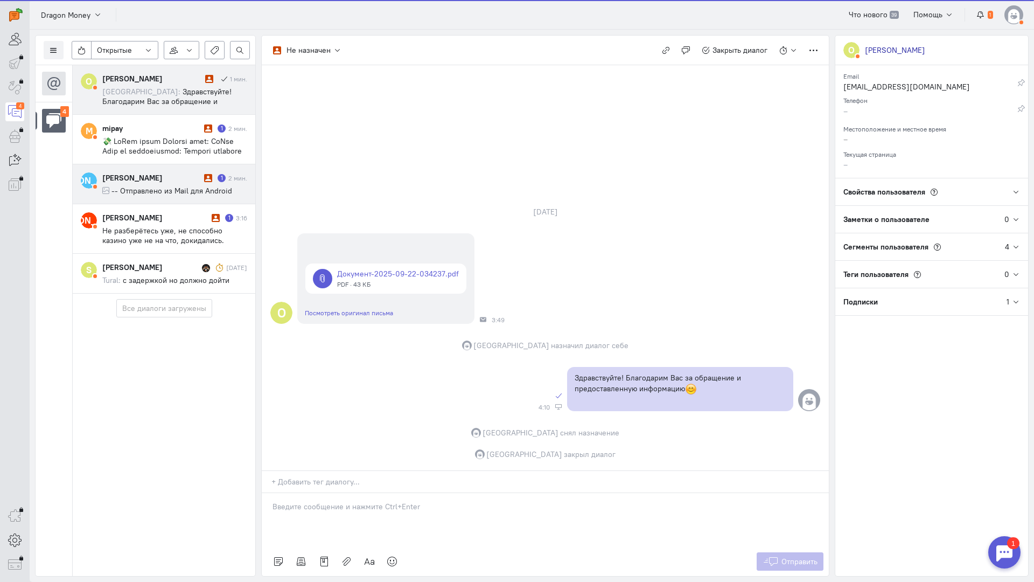
click at [169, 186] on span "-- Отправлено из Mail для Android" at bounding box center [171, 191] width 121 height 10
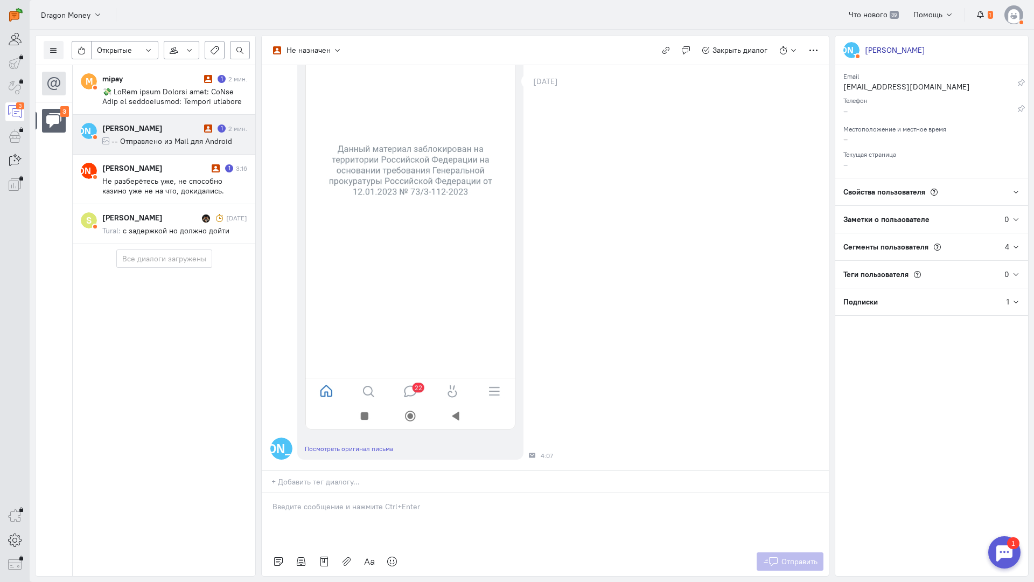
scroll to position [247, 0]
click at [361, 493] on div at bounding box center [545, 520] width 567 height 54
click at [269, 493] on div "Здравствуйте! Благодарим Вас за обращение и предоставленную информацию:blush:" at bounding box center [545, 520] width 567 height 54
click at [790, 552] on button "Отправить" at bounding box center [790, 561] width 67 height 18
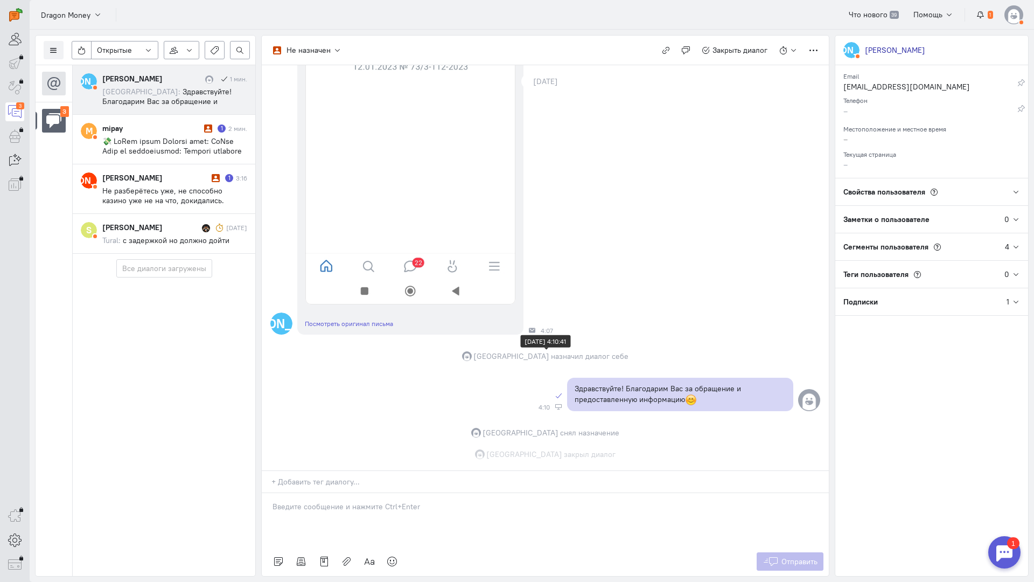
scroll to position [372, 0]
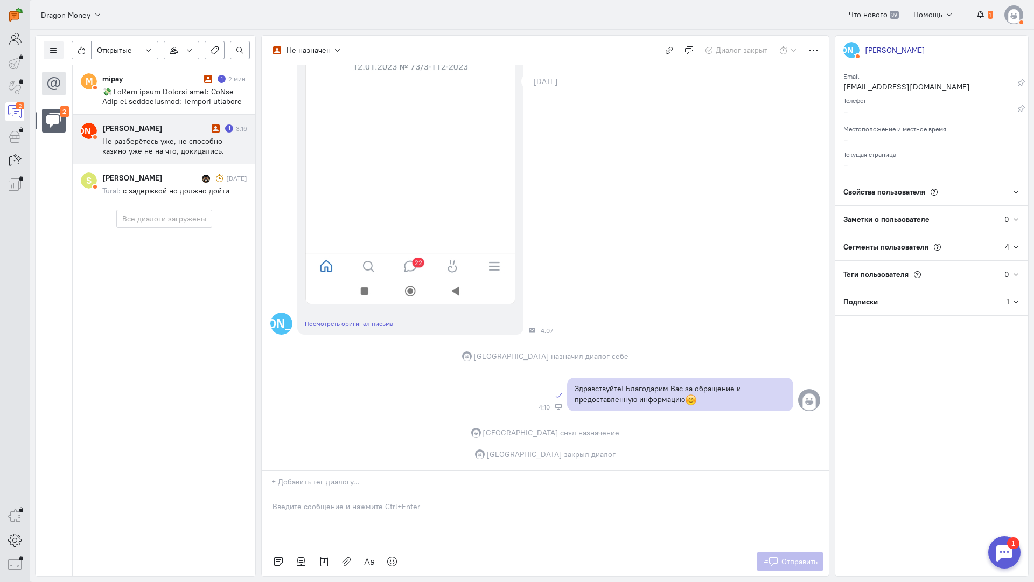
click at [166, 140] on span "Не разберётесь уже, не способно казино уже не на что, докидались. Отзовы почита…" at bounding box center [174, 189] width 145 height 107
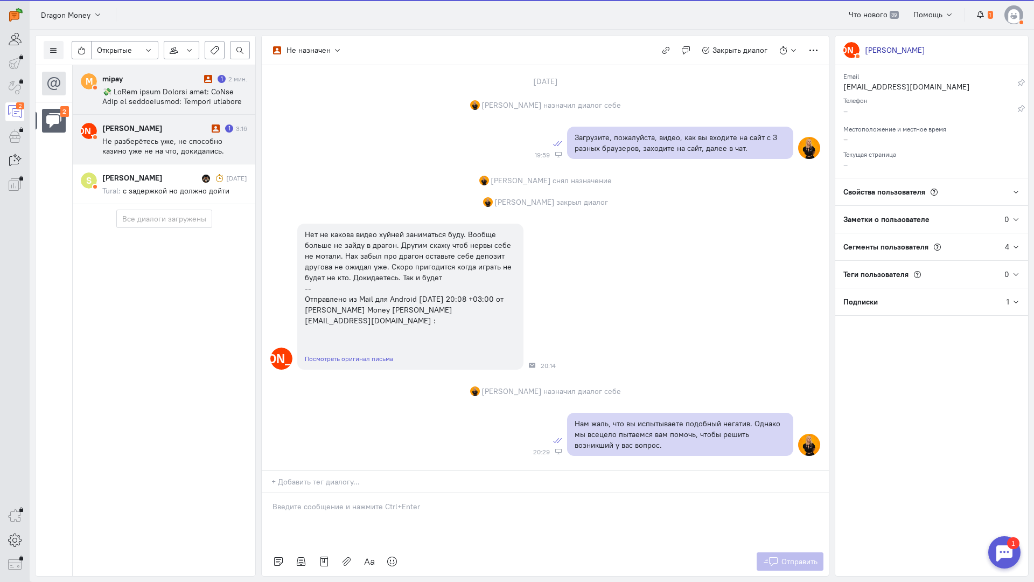
scroll to position [975, 0]
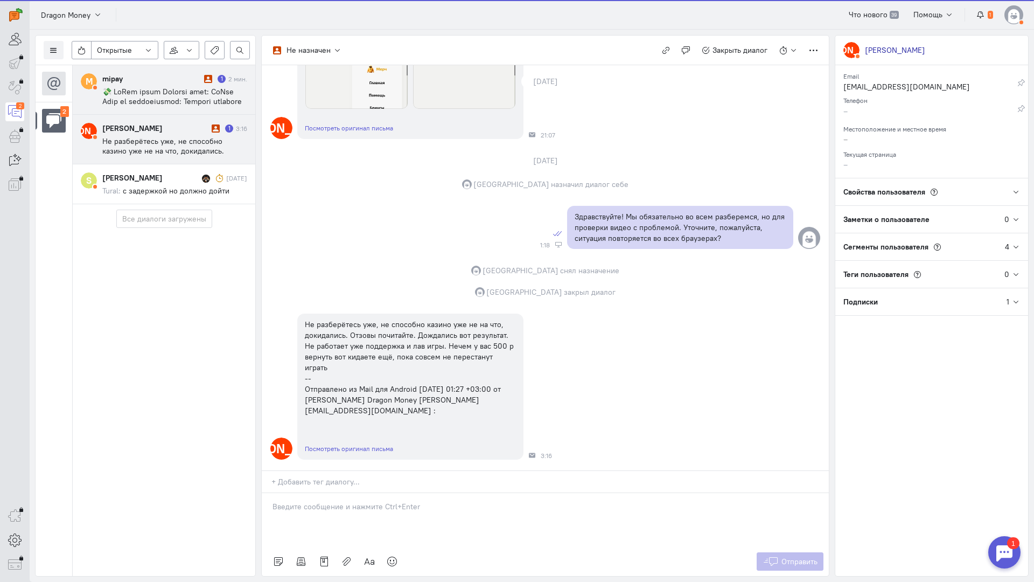
click at [160, 102] on span at bounding box center [174, 261] width 144 height 349
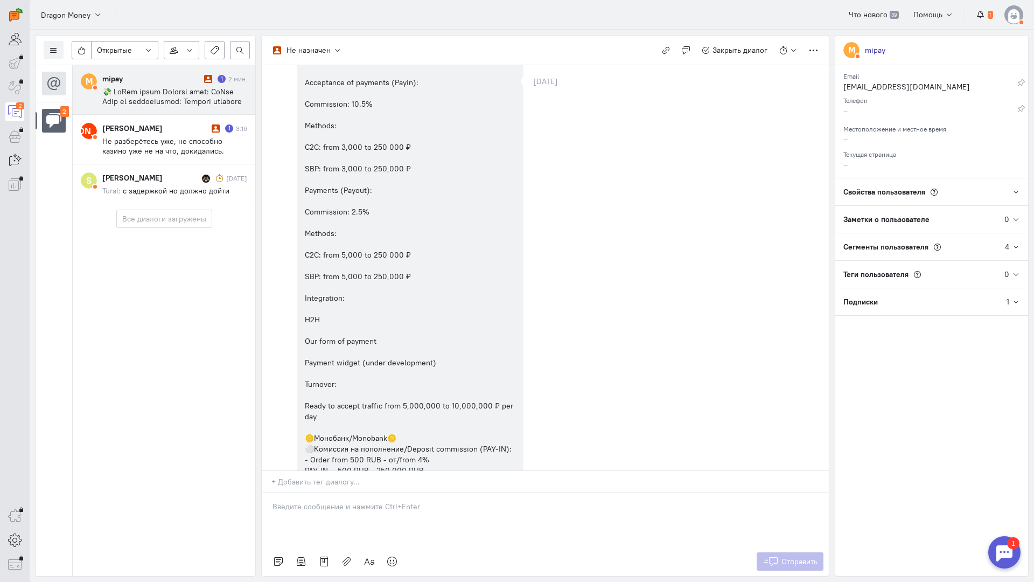
scroll to position [0, 0]
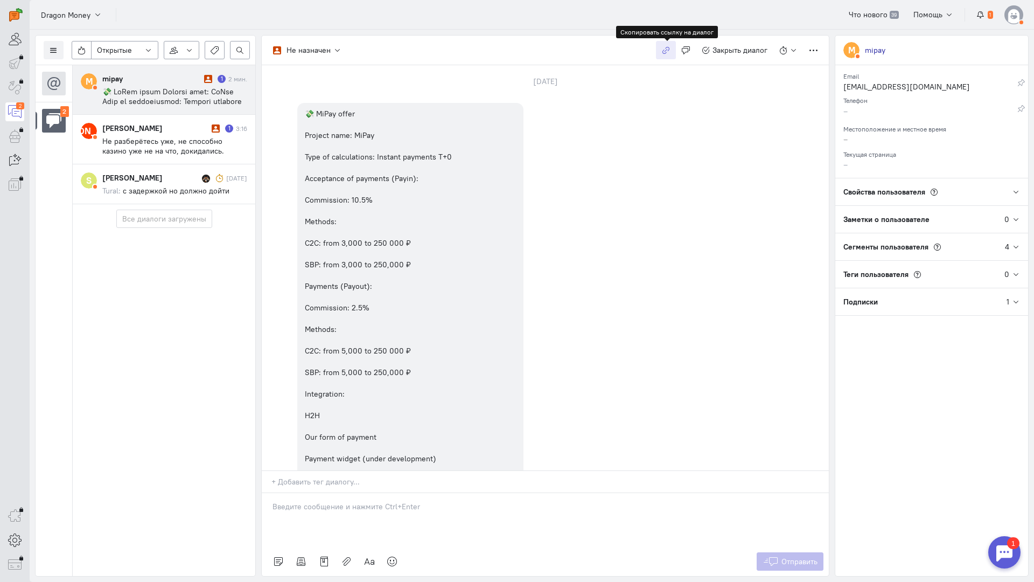
click at [664, 51] on icon "button" at bounding box center [666, 50] width 8 height 8
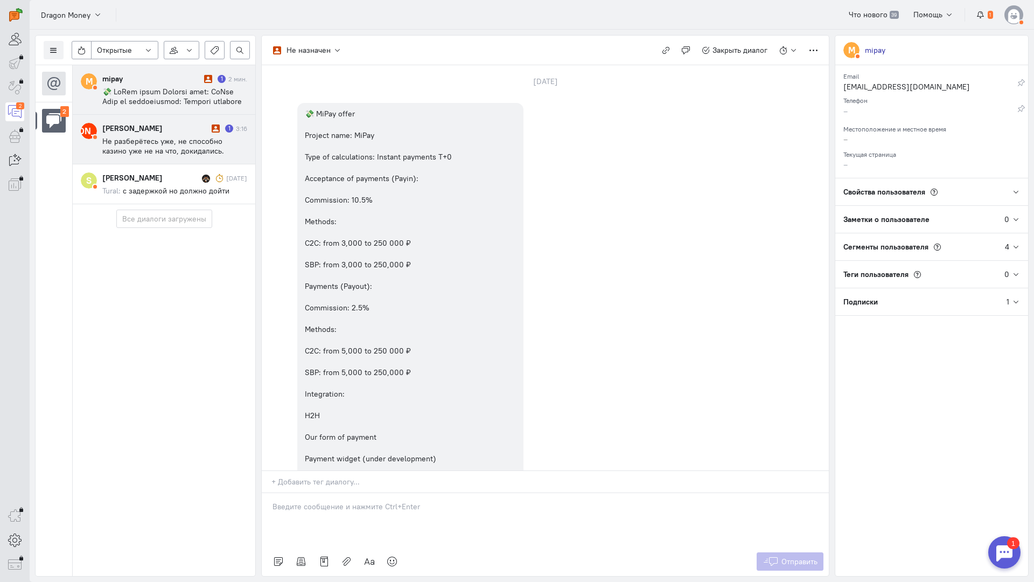
click at [181, 131] on div "[PERSON_NAME]" at bounding box center [155, 128] width 107 height 11
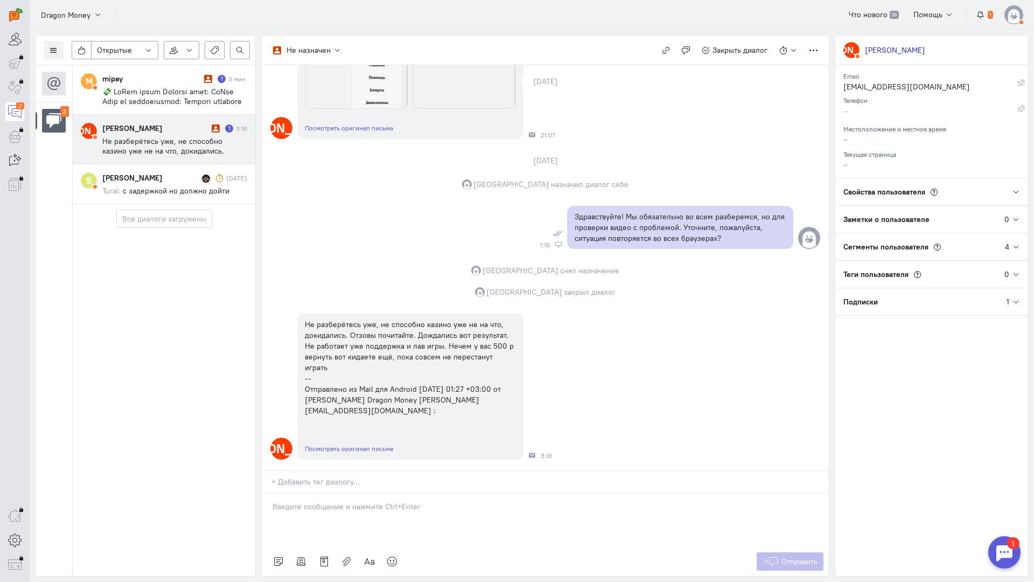
scroll to position [3041, 0]
click at [327, 501] on p at bounding box center [546, 506] width 546 height 11
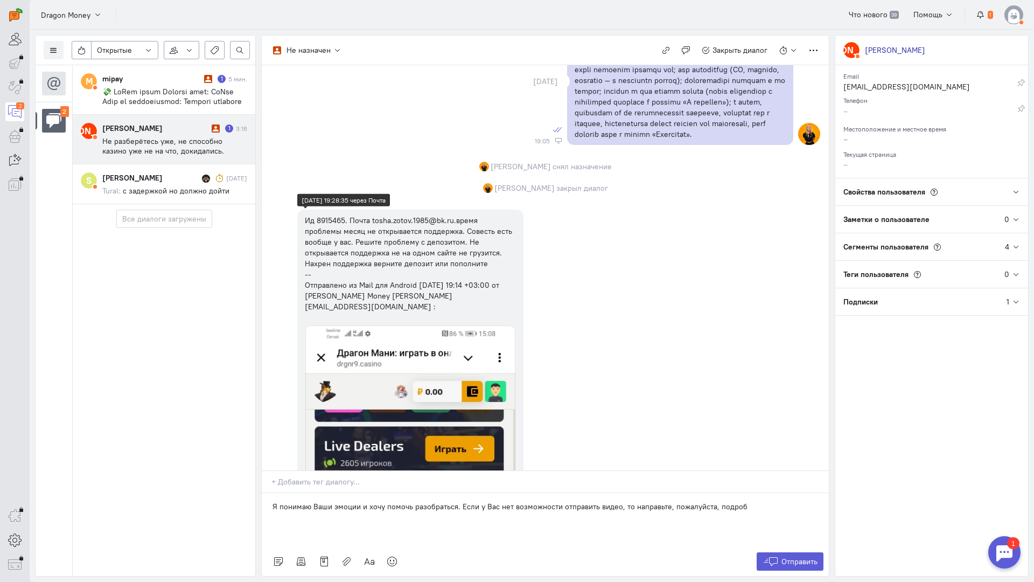
scroll to position [862, 0]
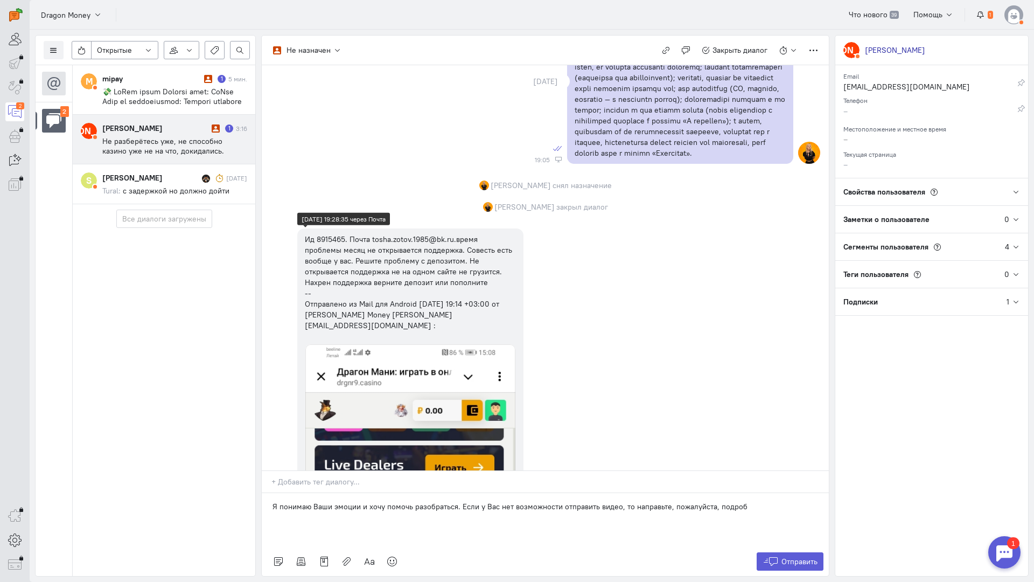
click at [332, 238] on div "Ид 8915465. Почта tosha.zotov.1985@bk.ru.время проблемы месяц не открывается по…" at bounding box center [410, 282] width 211 height 97
copy div "8915465"
click at [332, 238] on div "Ид 8915465. Почта tosha.zotov.1985@bk.ru.время проблемы месяц не открывается по…" at bounding box center [410, 282] width 211 height 97
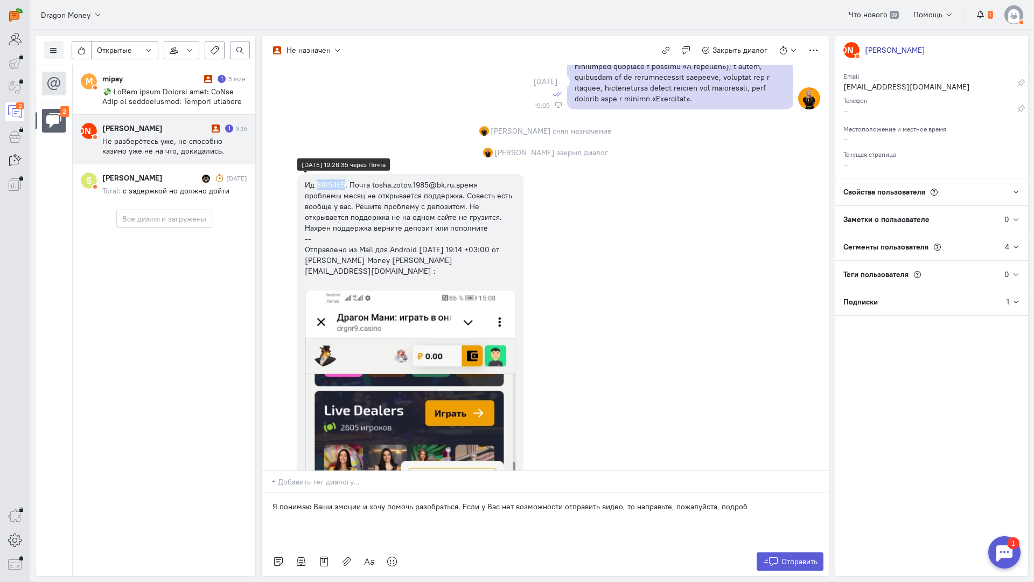
scroll to position [916, 0]
drag, startPoint x: 744, startPoint y: 441, endPoint x: 715, endPoint y: 443, distance: 28.7
click at [715, 501] on p "Я понимаю Ваши эмоции и хочу помочь разобраться. Если у Вас нет возможности отп…" at bounding box center [546, 506] width 546 height 11
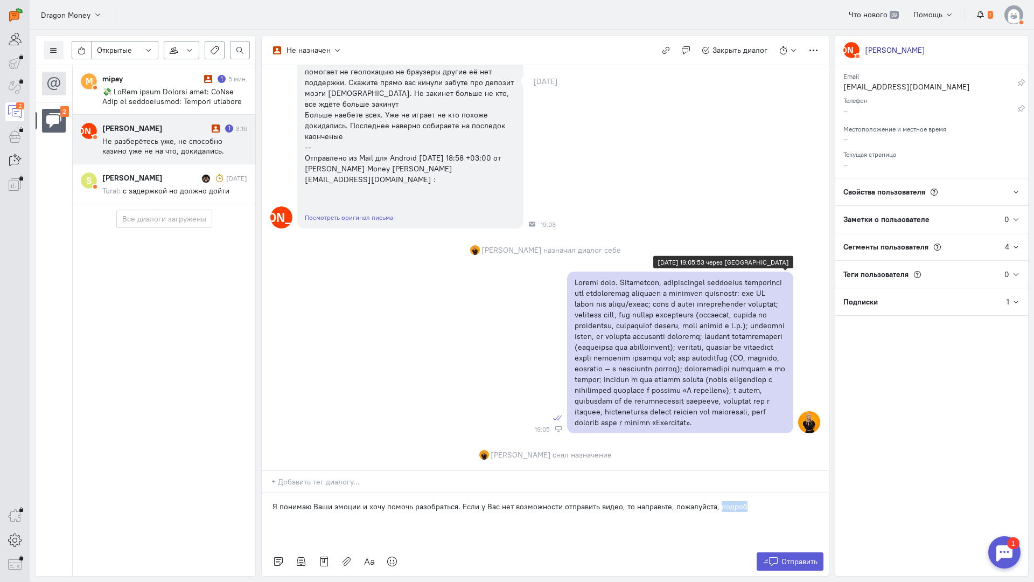
scroll to position [700, 0]
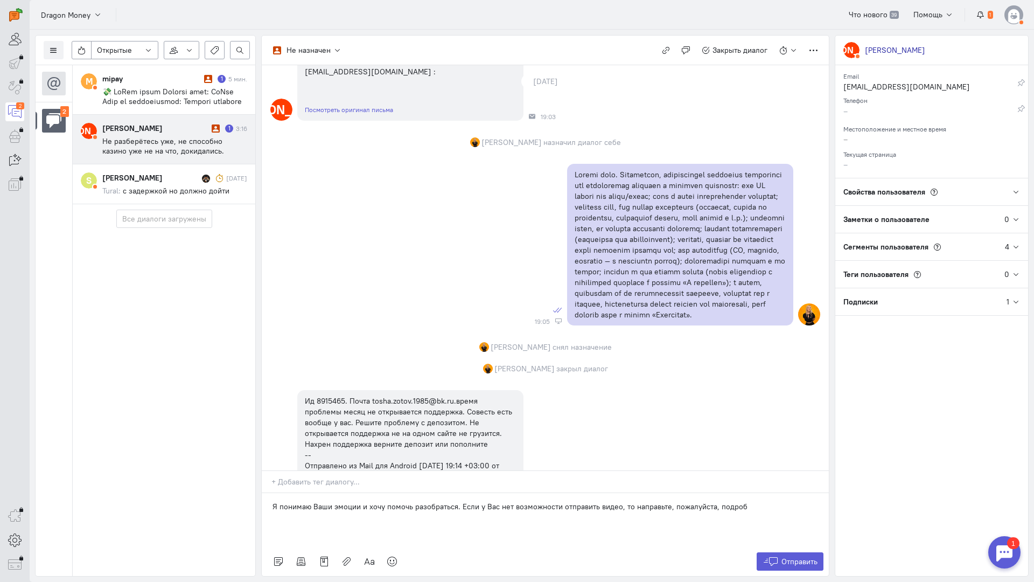
drag, startPoint x: 735, startPoint y: 439, endPoint x: 642, endPoint y: 439, distance: 92.6
click at [642, 501] on p "Я понимаю Ваши эмоции и хочу помочь разобраться. Если у Вас нет возможности отп…" at bounding box center [546, 506] width 546 height 11
drag, startPoint x: 753, startPoint y: 441, endPoint x: 631, endPoint y: 441, distance: 121.7
click at [631, 501] on p "Я понимаю Ваши эмоции и хочу помочь разобраться. Если у Вас нет возможности отп…" at bounding box center [546, 506] width 546 height 11
click at [170, 85] on div "mipay 1 6 мин." at bounding box center [174, 89] width 145 height 33
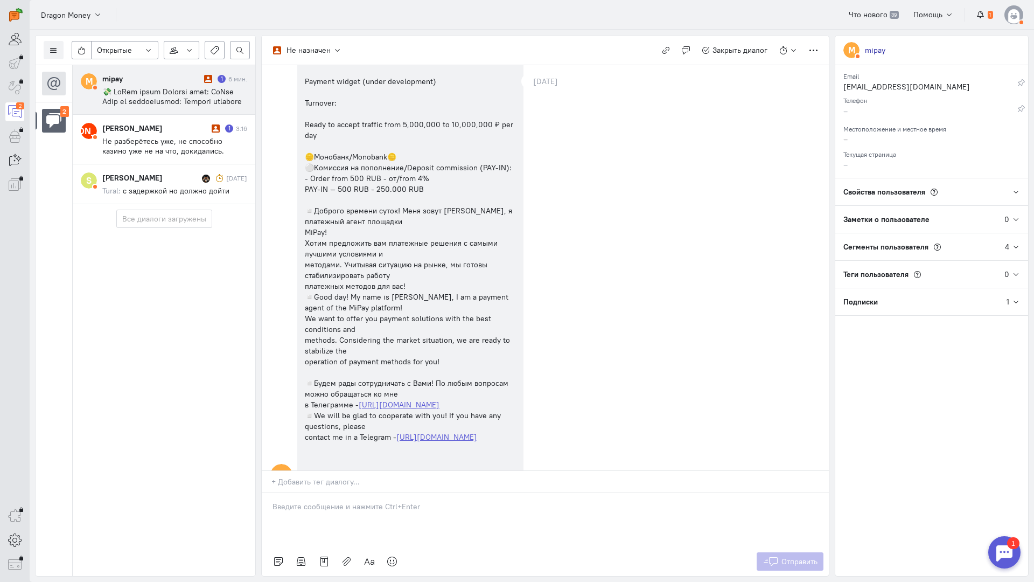
scroll to position [470, 0]
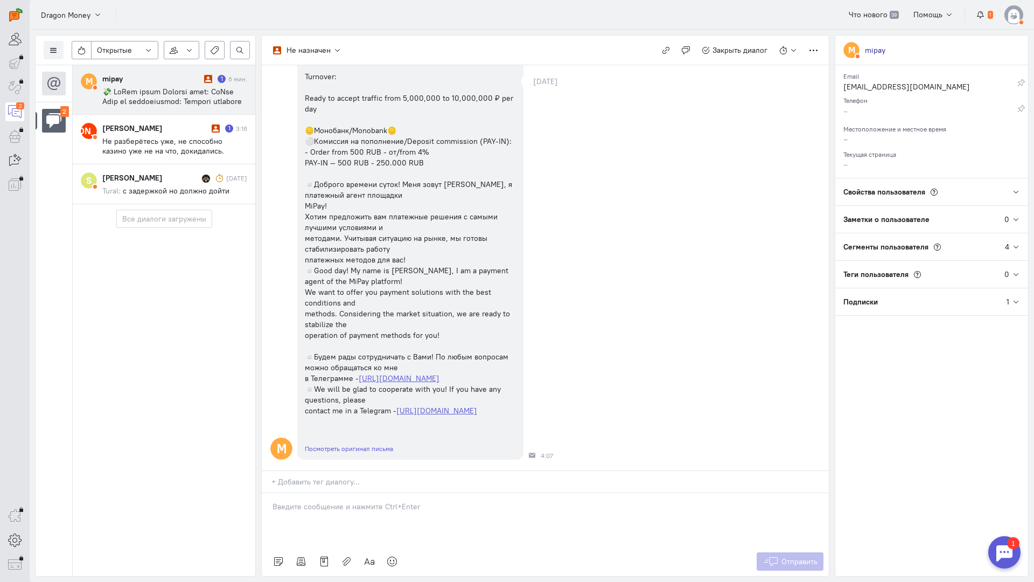
click at [193, 332] on div "M mipay 1 6 мин. А [PERSON_NAME] 1 3:16" at bounding box center [163, 320] width 183 height 511
click at [179, 88] on span at bounding box center [174, 261] width 144 height 349
drag, startPoint x: 357, startPoint y: 434, endPoint x: 351, endPoint y: 432, distance: 6.1
click at [355, 493] on div at bounding box center [545, 520] width 567 height 54
click at [269, 493] on div "Здравствуйте! Рада видеть Вас в чате❤️" at bounding box center [545, 520] width 567 height 54
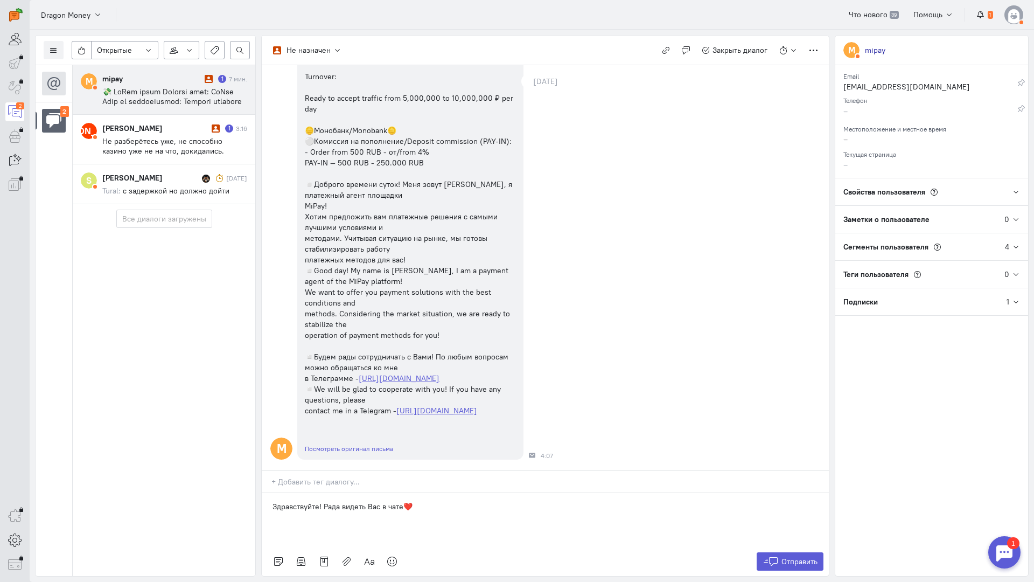
click at [458, 493] on div "Здравствуйте! Рада видеть Вас в чате❤️" at bounding box center [545, 520] width 567 height 54
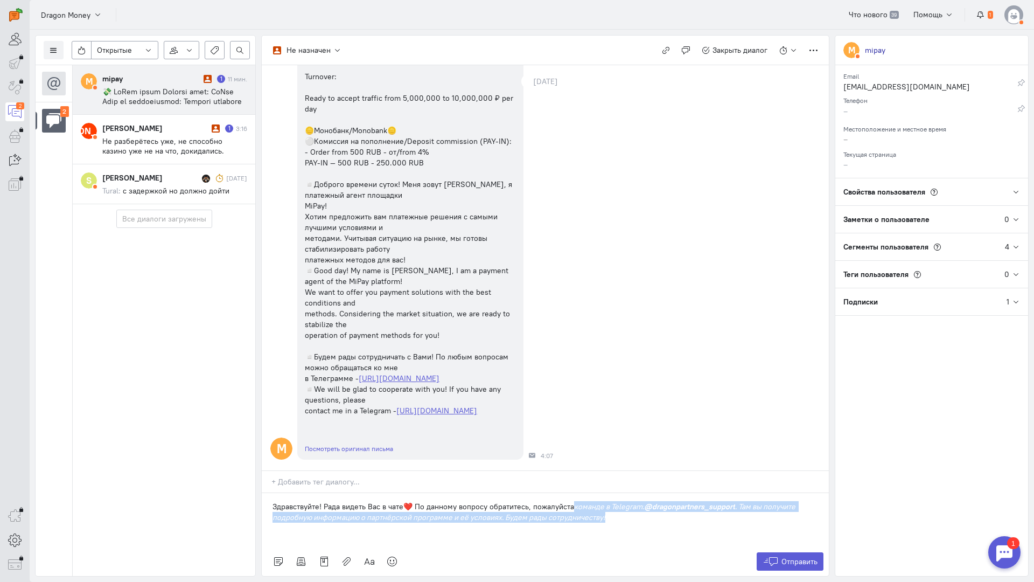
drag, startPoint x: 615, startPoint y: 452, endPoint x: 575, endPoint y: 441, distance: 41.9
click at [575, 501] on p "Здравствуйте! Рада видеть Вас в чате❤️ По данному вопросу обратитесь, пожалуйст…" at bounding box center [546, 512] width 546 height 22
click at [600, 493] on div "Здравствуйте! Рада видеть Вас в чате❤️ По данному вопросу обратитесь, пожалуйст…" at bounding box center [545, 520] width 567 height 54
copy p "команде в Telegram: @dragonpartners_support . Там вы получите подробную информа…"
drag, startPoint x: 610, startPoint y: 455, endPoint x: 575, endPoint y: 444, distance: 37.1
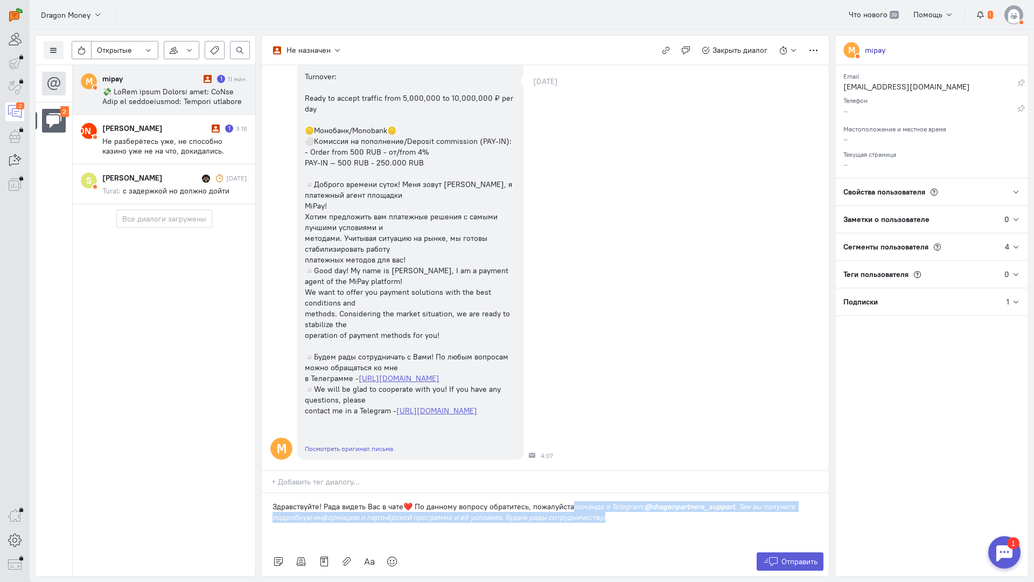
click at [575, 501] on p "Здравствуйте! Рада видеть Вас в чате❤️ По данному вопросу обратитесь, пожалуйст…" at bounding box center [546, 512] width 546 height 22
click at [612, 501] on p "Здравствуйте! Рада видеть Вас в чате❤️ По данному вопросу обратитесь, пожалуйст…" at bounding box center [546, 512] width 546 height 22
drag, startPoint x: 620, startPoint y: 452, endPoint x: 576, endPoint y: 442, distance: 45.3
click at [576, 501] on p "Здравствуйте! Рада видеть Вас в чате❤️ По данному вопросу обратитесь, пожалуйст…" at bounding box center [546, 512] width 546 height 22
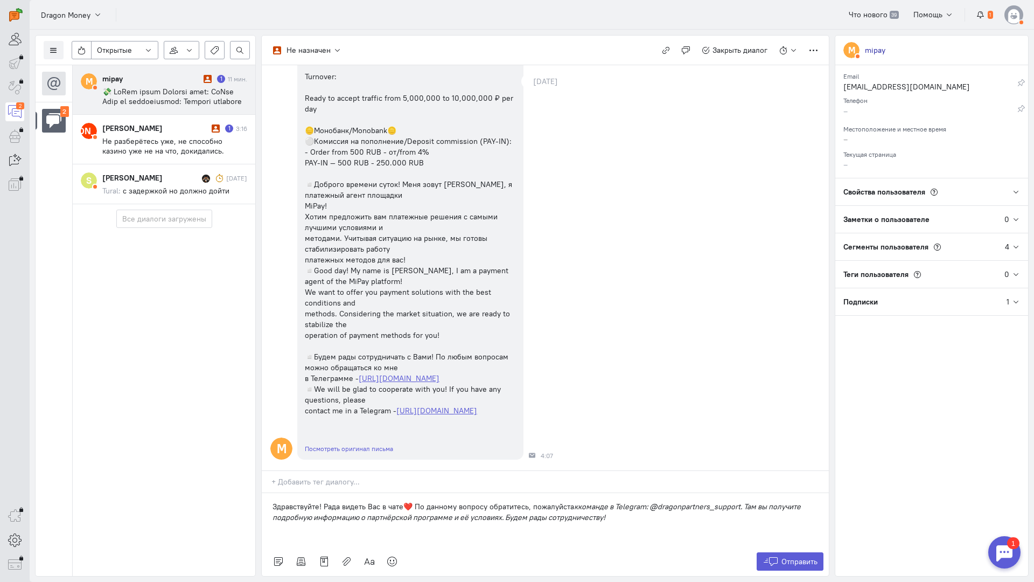
drag, startPoint x: 614, startPoint y: 451, endPoint x: 574, endPoint y: 444, distance: 40.9
click at [574, 501] on p "Здравствуйте! Рада видеть Вас в чате❤️ По данному вопросу обратитесь, пожалуйст…" at bounding box center [546, 512] width 546 height 22
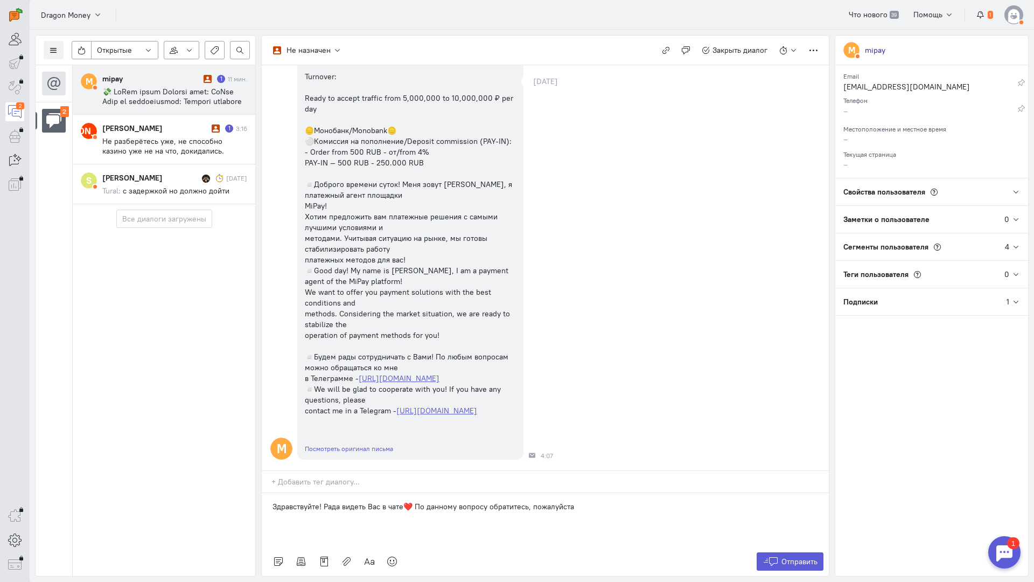
click at [593, 501] on p "Здравствуйте! Рада видеть Вас в чате❤️ По данному вопросу обратитесь, пожалуйста" at bounding box center [546, 506] width 546 height 11
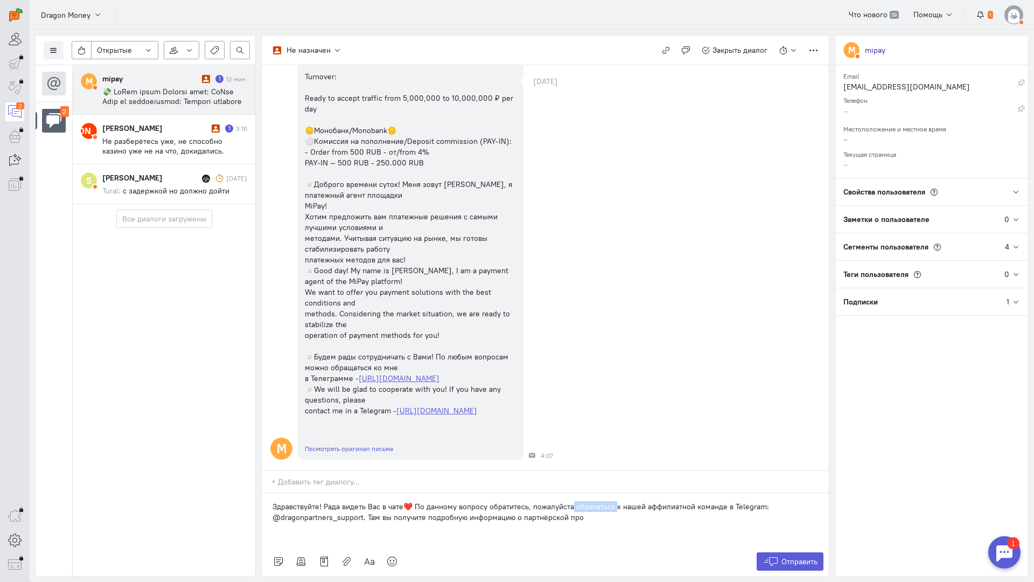
drag, startPoint x: 615, startPoint y: 439, endPoint x: 604, endPoint y: 454, distance: 18.4
click at [573, 501] on p "Здравствуйте! Рада видеть Вас в чате❤️ По данному вопросу обратитесь, пожалуйст…" at bounding box center [546, 512] width 546 height 22
drag, startPoint x: 653, startPoint y: 439, endPoint x: 603, endPoint y: 441, distance: 50.1
click at [603, 501] on p "Здравствуйте! Рада видеть Вас в чате❤️ По данному вопросу обратитесь, пожалуйст…" at bounding box center [546, 512] width 546 height 22
click at [166, 359] on div "M mipay 1 12 мин. А [PERSON_NAME] 1 3:16" at bounding box center [163, 320] width 183 height 511
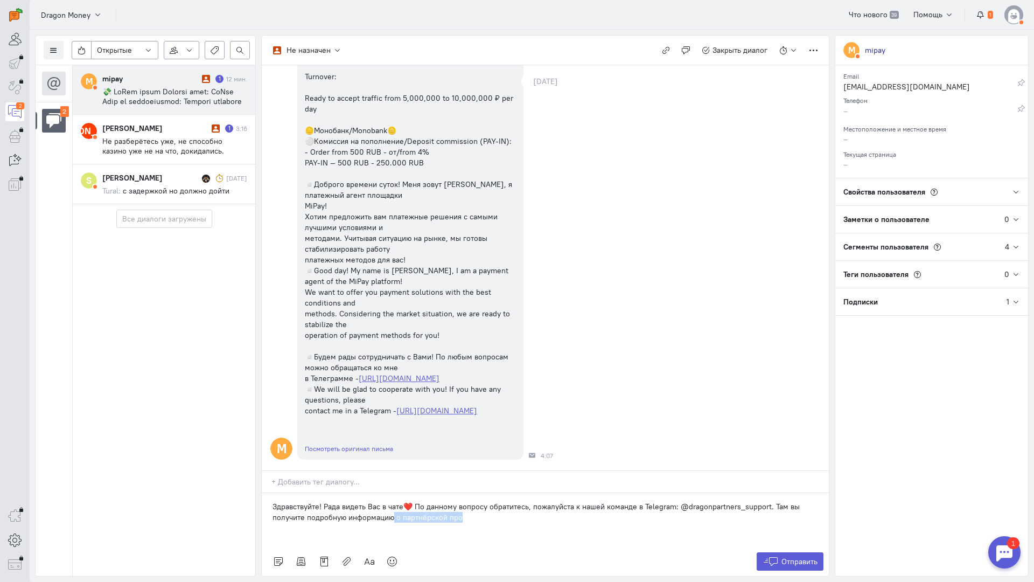
drag, startPoint x: 487, startPoint y: 450, endPoint x: 393, endPoint y: 450, distance: 93.7
click at [393, 501] on p "Здравствуйте! Рада видеть Вас в чате❤️ По данному вопросу обратитесь, пожалуйст…" at bounding box center [546, 512] width 546 height 22
click at [388, 556] on icon at bounding box center [392, 561] width 11 height 11
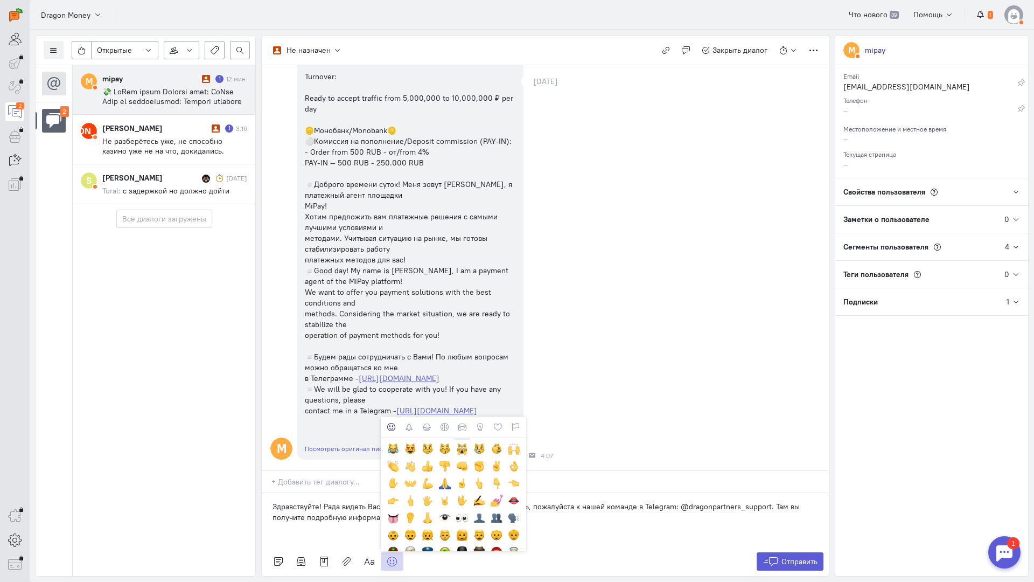
scroll to position [215, 0]
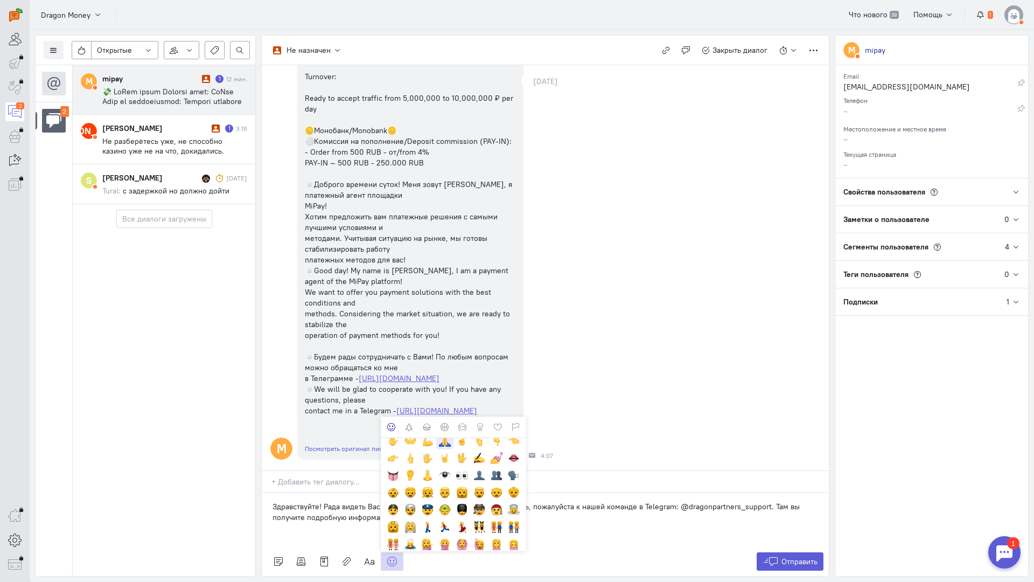
click at [446, 435] on div at bounding box center [445, 441] width 12 height 12
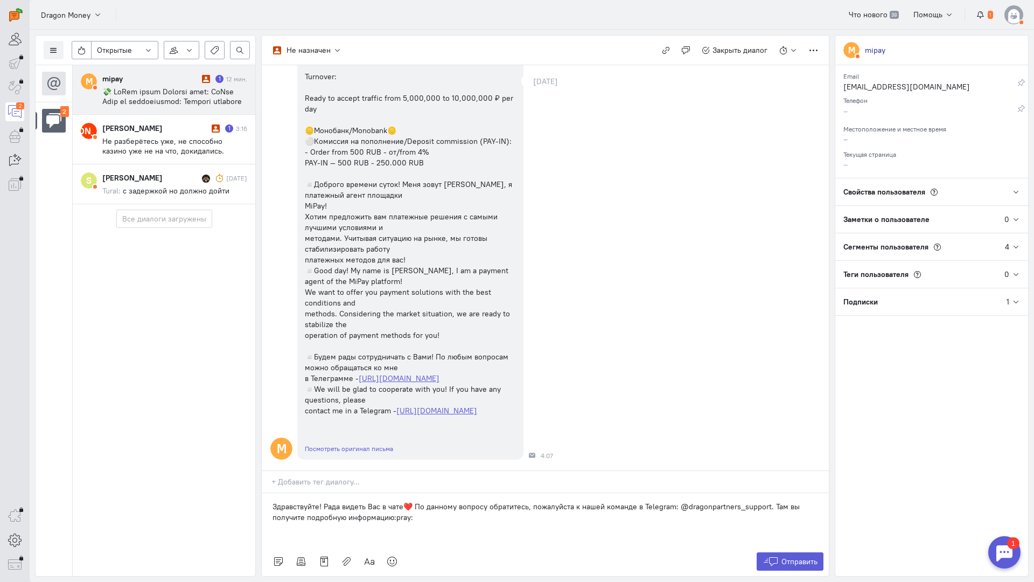
scroll to position [470, 0]
click at [786, 556] on span "Отправить" at bounding box center [799, 561] width 36 height 10
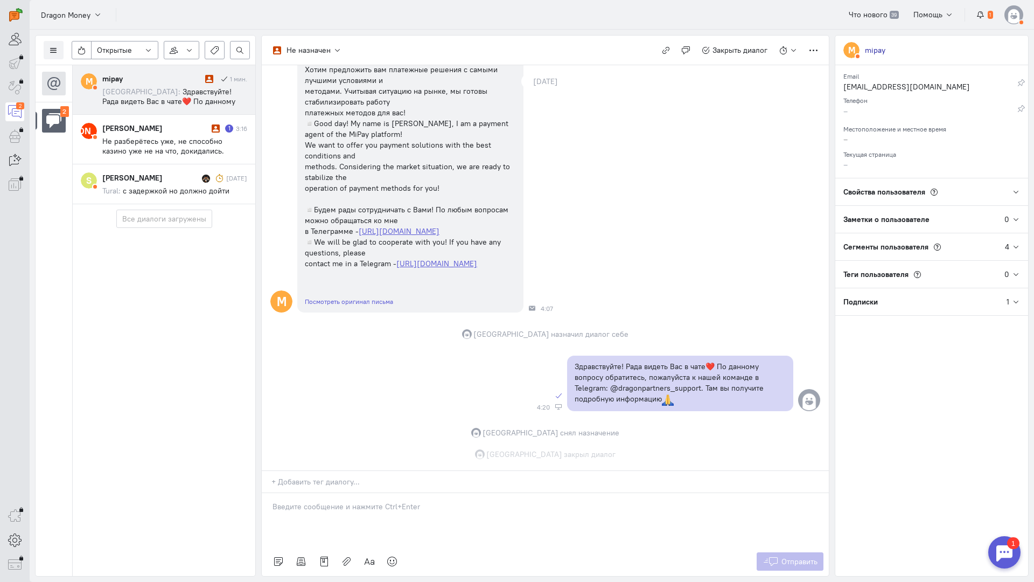
scroll to position [617, 0]
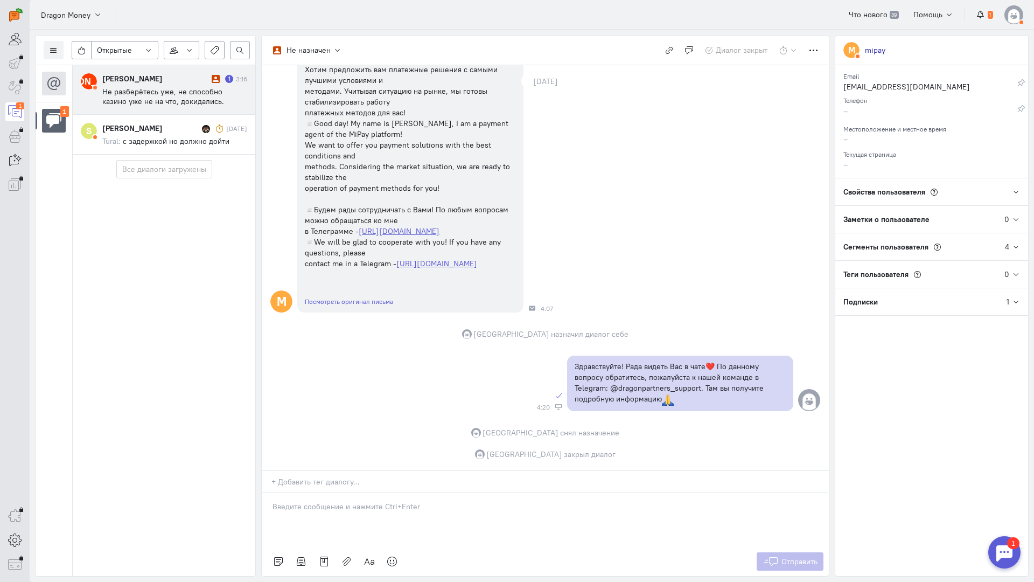
click at [172, 80] on div "[PERSON_NAME]" at bounding box center [155, 78] width 107 height 11
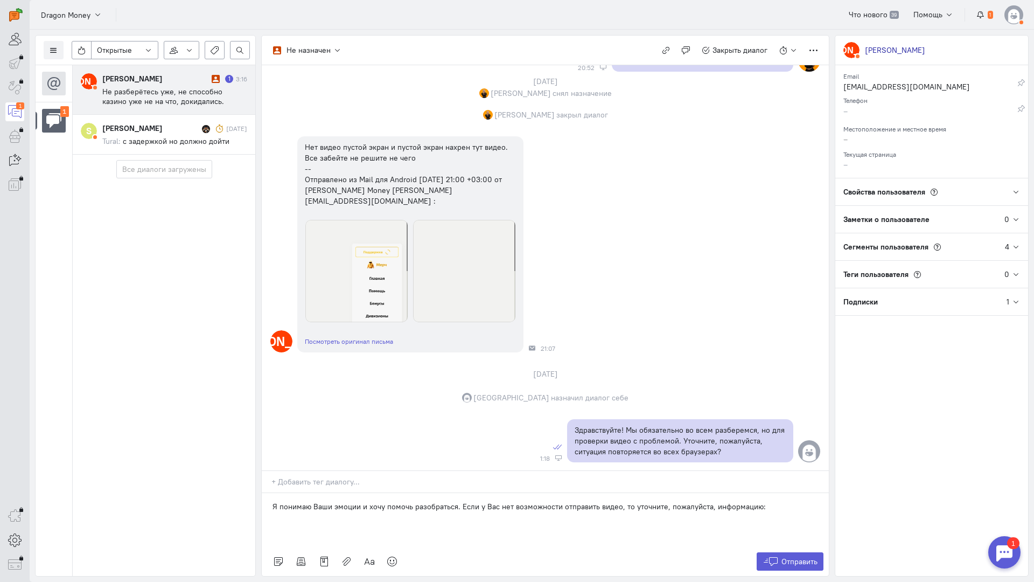
scroll to position [3041, 0]
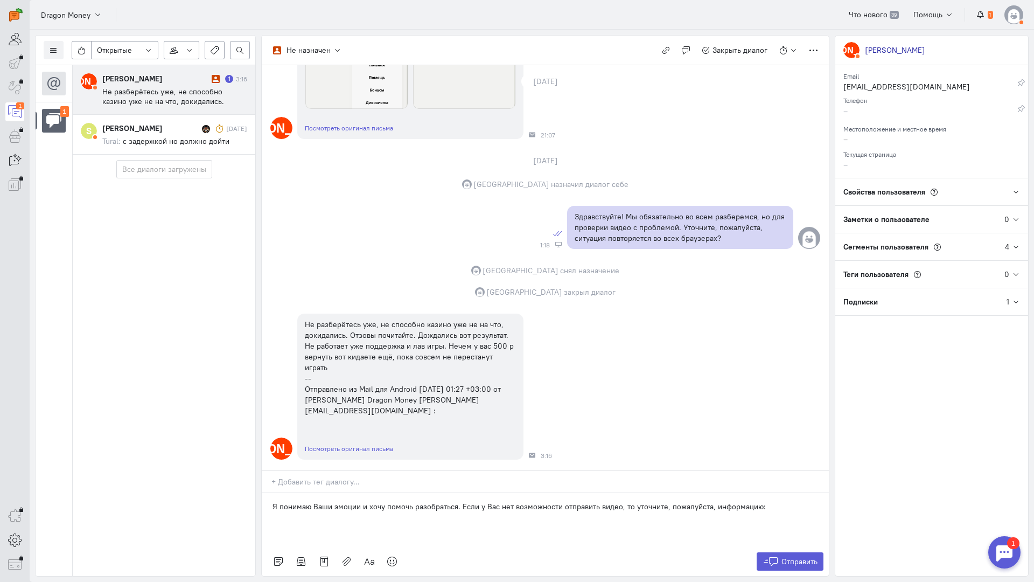
drag, startPoint x: 760, startPoint y: 436, endPoint x: 248, endPoint y: 391, distance: 513.6
click at [241, 420] on div "Список пользователей Включить темную тему Открытые Открытые диалоги Отложенные …" at bounding box center [532, 306] width 1004 height 552
click at [605, 501] on p "Я понимаю Ваши эмоции и хочу помочь разобраться. Если у Вас нет возможности отп…" at bounding box center [546, 506] width 546 height 11
click at [766, 501] on p "Я понимаю Ваши эмоции и хочу помочь разобраться. Если у Вас нет возможности отп…" at bounding box center [546, 506] width 546 height 11
drag, startPoint x: 762, startPoint y: 442, endPoint x: 455, endPoint y: 445, distance: 307.0
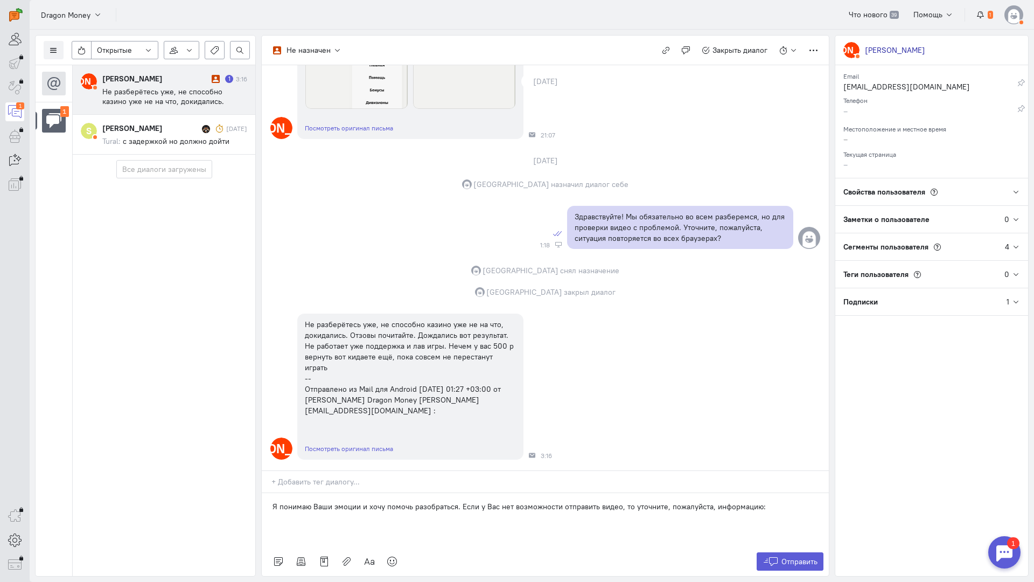
click at [455, 501] on p "Я понимаю Ваши эмоции и хочу помочь разобраться. Если у Вас нет возможности отп…" at bounding box center [546, 506] width 546 height 11
click at [391, 556] on icon at bounding box center [392, 561] width 11 height 11
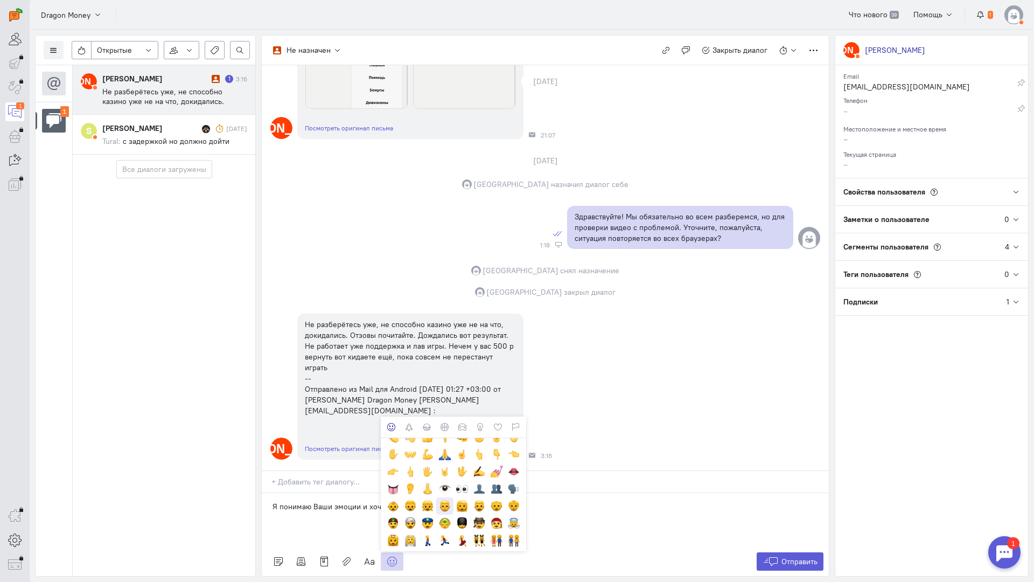
scroll to position [215, 0]
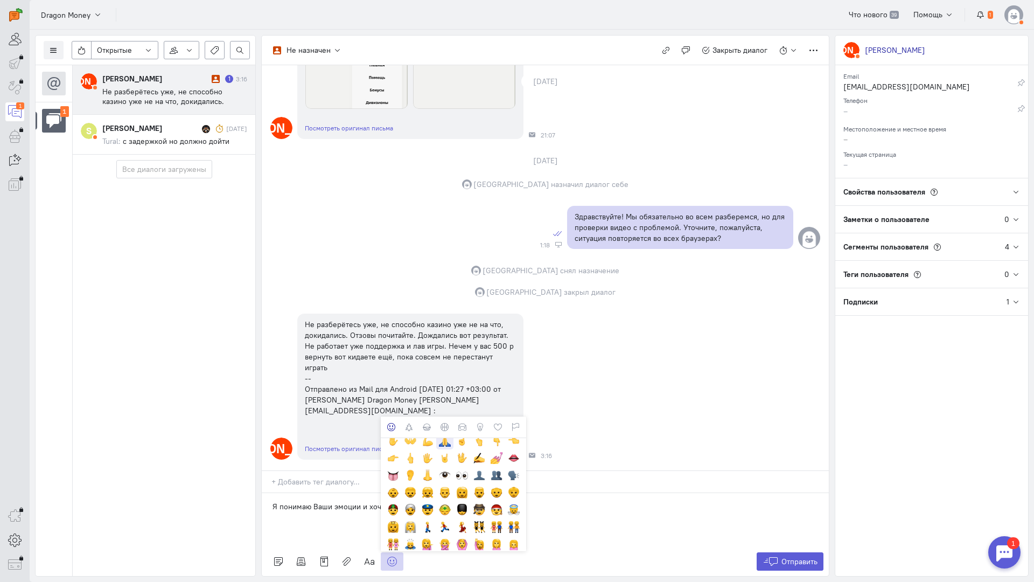
click at [445, 435] on div at bounding box center [445, 441] width 12 height 12
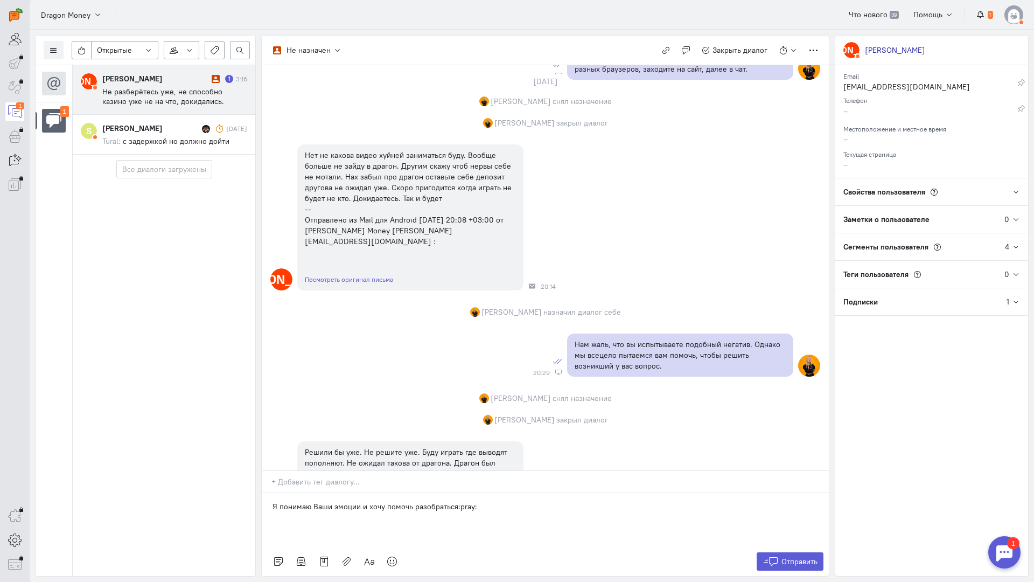
scroll to position [2180, 0]
click at [218, 264] on div "[PERSON_NAME] [PERSON_NAME] 1 3:16 Не разберётесь уже, не способно казино уже н…" at bounding box center [163, 320] width 183 height 511
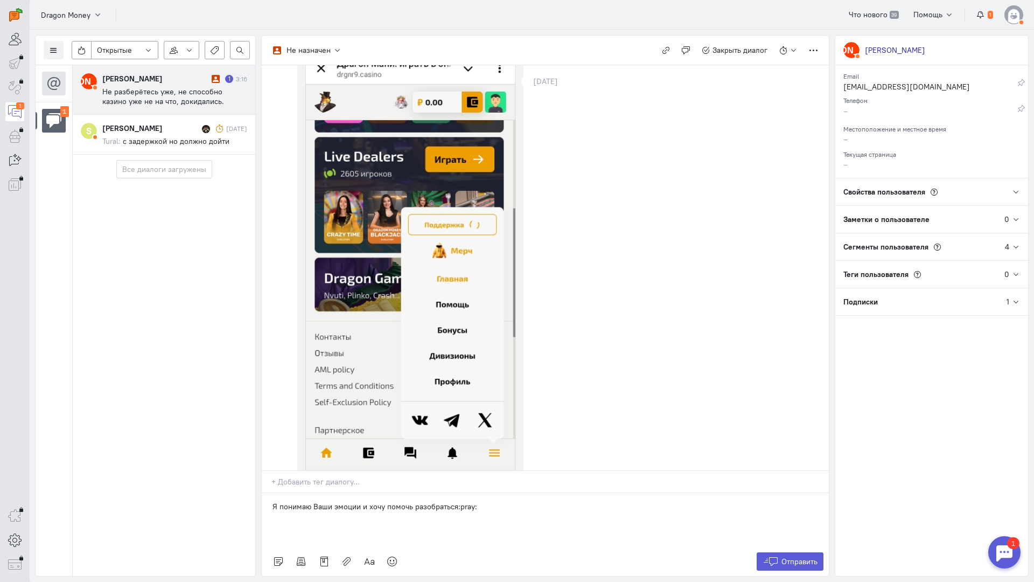
scroll to position [887, 0]
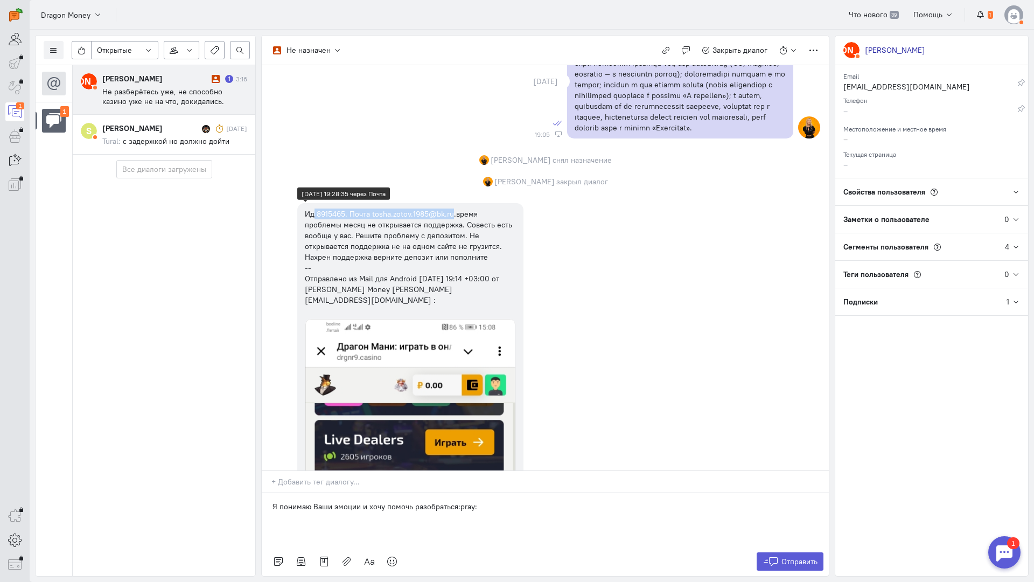
copy div "8915465. Почта [EMAIL_ADDRESS][DOMAIN_NAME]"
drag, startPoint x: 315, startPoint y: 215, endPoint x: 452, endPoint y: 214, distance: 136.8
click at [452, 214] on div "Ид 8915465. Почта tosha.zotov.1985@bk.ru.время проблемы месяц не открывается по…" at bounding box center [410, 256] width 211 height 97
click at [272, 299] on div "А Ид 8915465. Почта tosha.zotov.1985@bk.ru.время проблемы месяц не открывается …" at bounding box center [545, 521] width 567 height 647
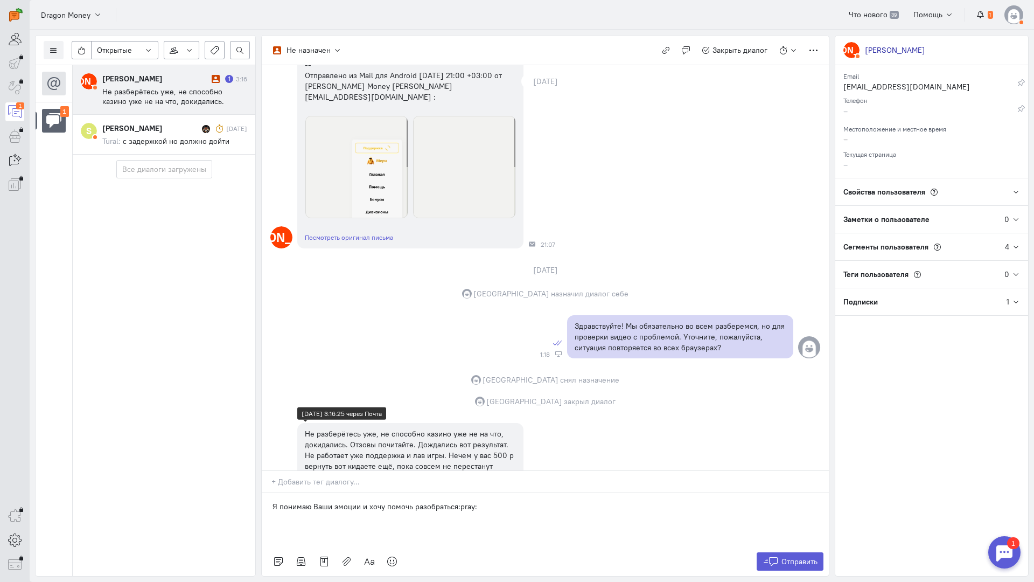
scroll to position [2718, 0]
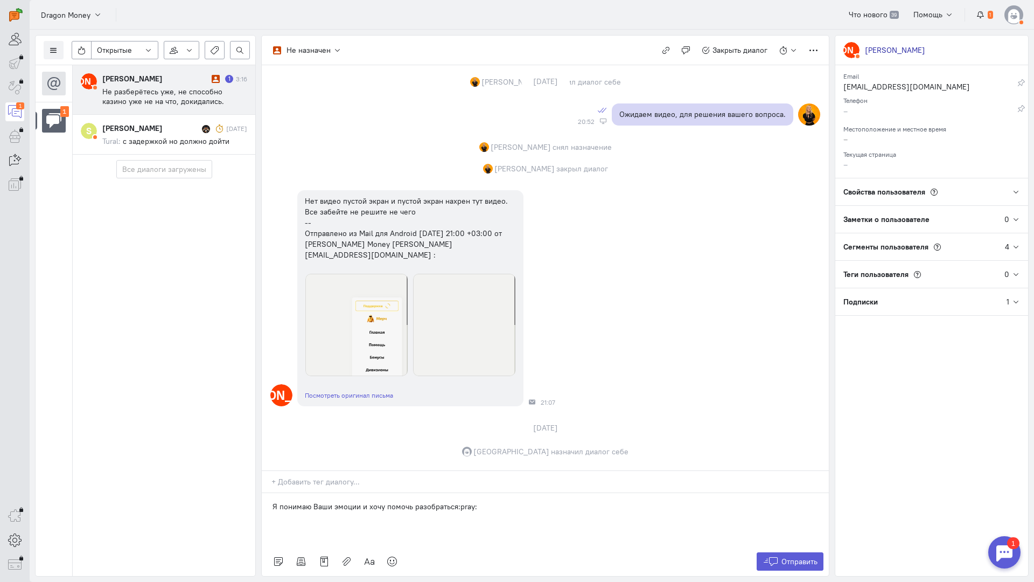
click at [239, 278] on div "[PERSON_NAME] [PERSON_NAME] 1 3:16 Не разберётесь уже, не способно казино уже н…" at bounding box center [163, 320] width 183 height 511
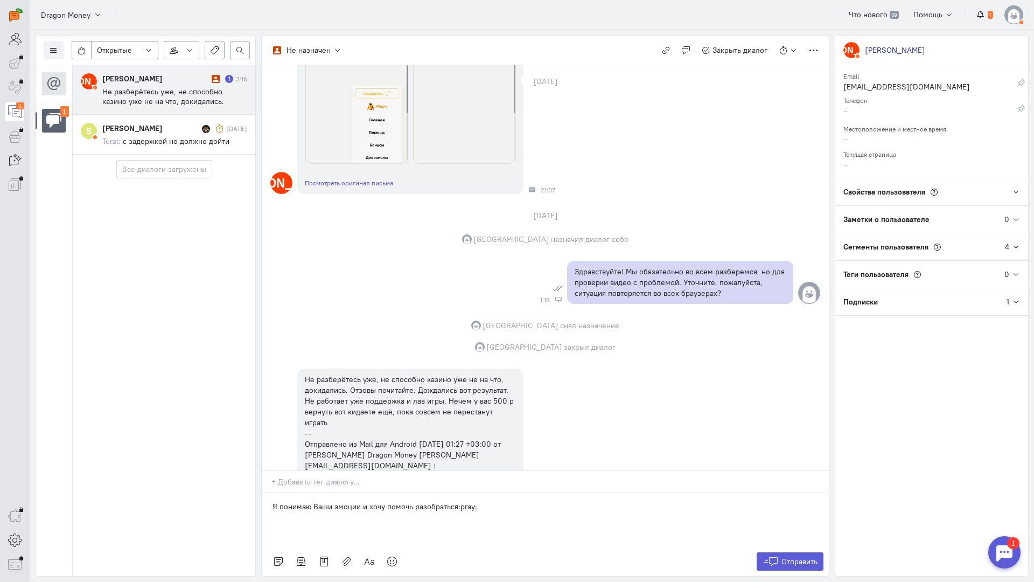
scroll to position [3041, 0]
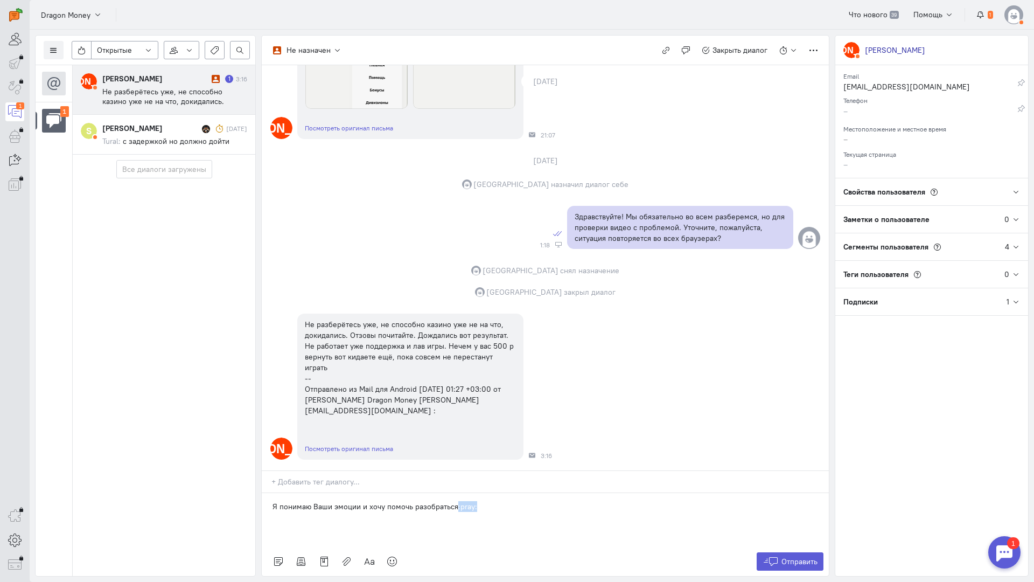
drag, startPoint x: 506, startPoint y: 440, endPoint x: 455, endPoint y: 446, distance: 51.6
click at [455, 493] on div "Я понимаю Ваши эмоции и хочу помочь разобраться:pray:" at bounding box center [545, 520] width 567 height 54
click at [395, 556] on icon at bounding box center [392, 561] width 11 height 11
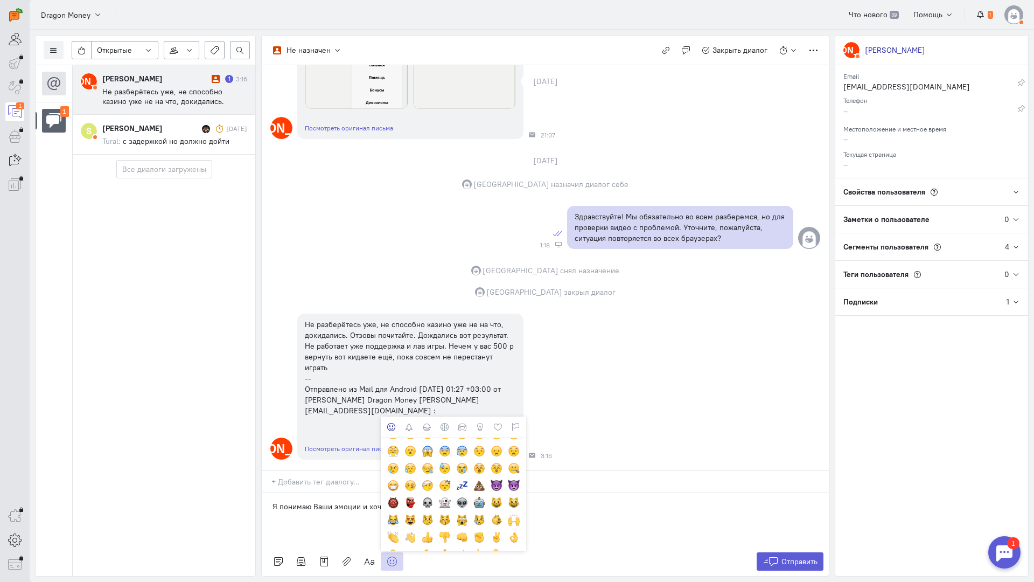
scroll to position [215, 0]
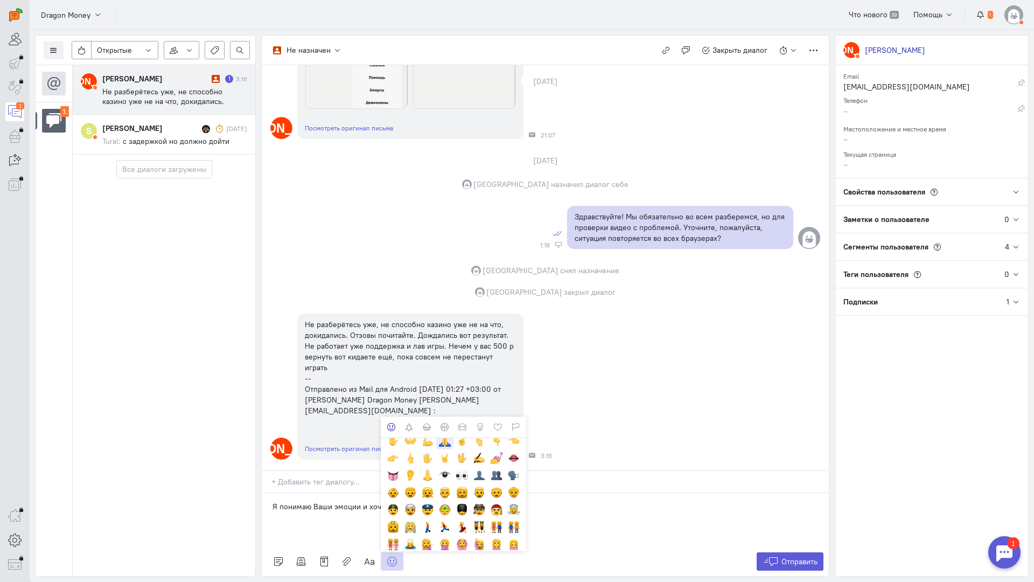
click at [445, 435] on div at bounding box center [445, 441] width 12 height 12
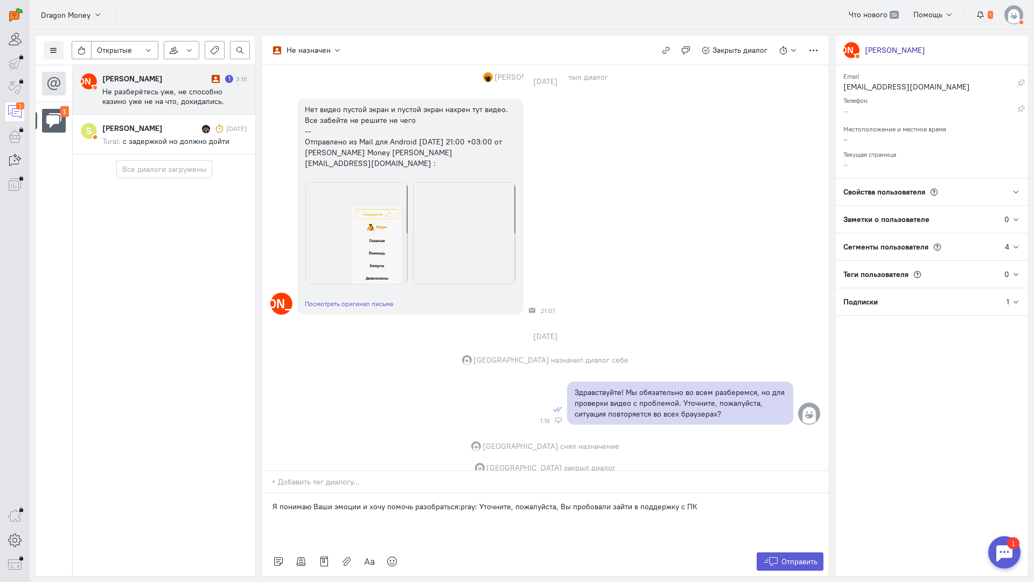
scroll to position [2988, 0]
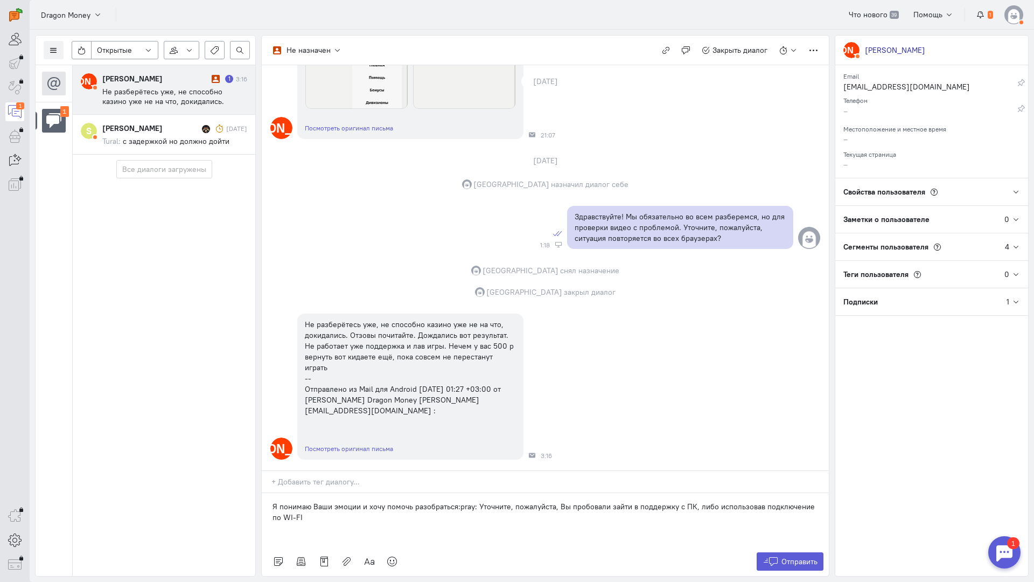
click at [295, 501] on p "Я понимаю Ваши эмоции и хочу помочь разобраться:pray: Уточните, пожалуйста, Вы …" at bounding box center [546, 512] width 546 height 22
click at [780, 552] on button "Отправить" at bounding box center [790, 561] width 67 height 18
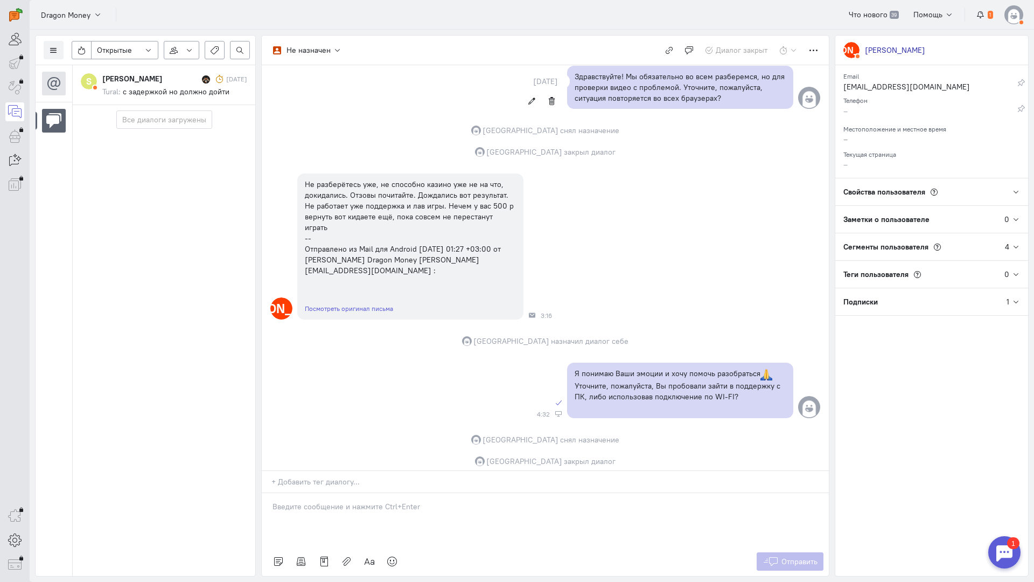
scroll to position [3188, 0]
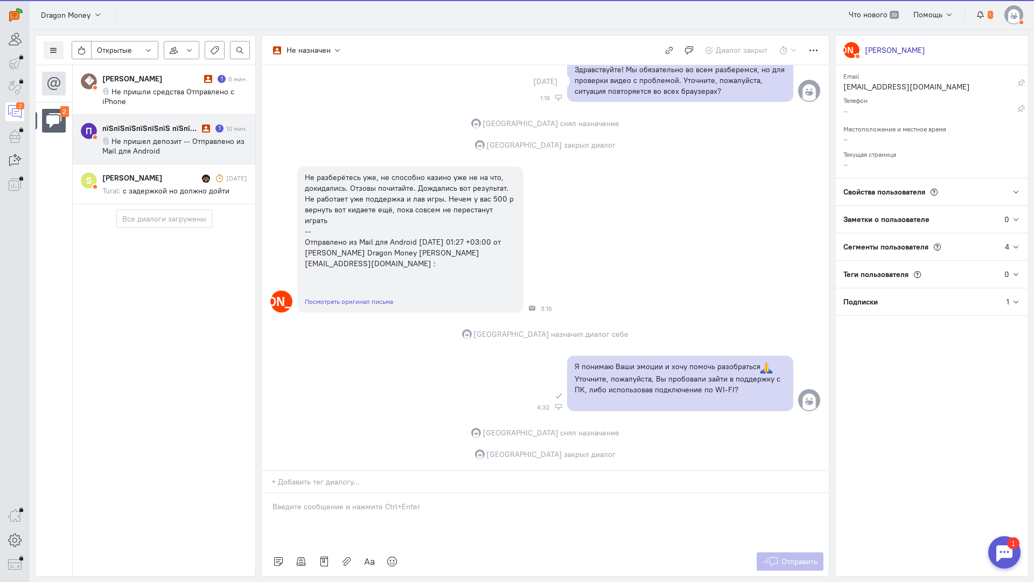
click at [179, 130] on div "пїЅпїЅпїЅпїЅпїЅпїЅ пїЅпїЅпїЅпїЅпїЅпїЅ" at bounding box center [150, 128] width 97 height 11
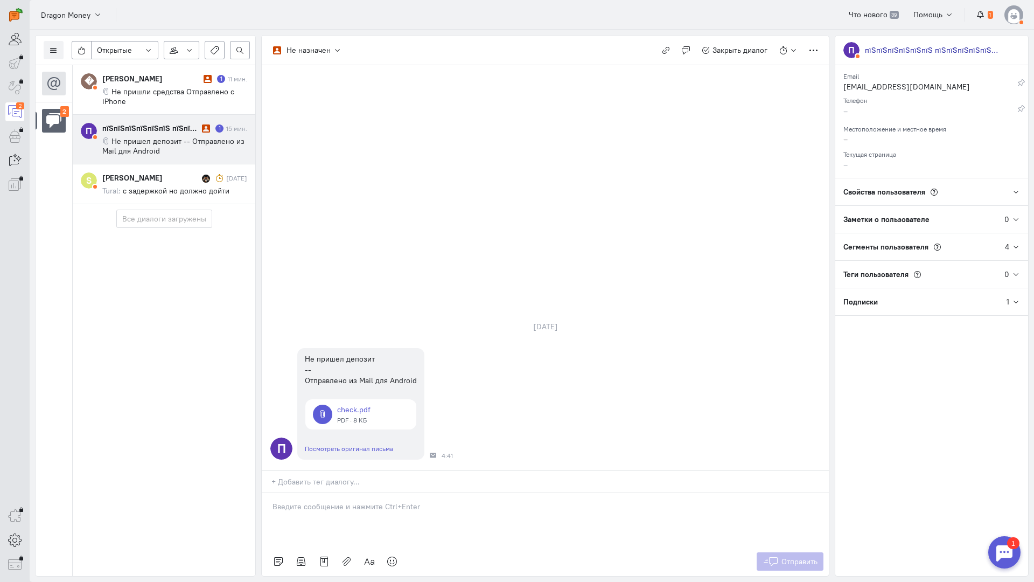
click at [335, 501] on p at bounding box center [546, 506] width 546 height 11
click at [268, 493] on div "Здравствуйте! Благодарим Вас за обращение и предоставленную информацию:blush:" at bounding box center [545, 520] width 567 height 54
click at [784, 556] on span "Отправить" at bounding box center [799, 561] width 36 height 10
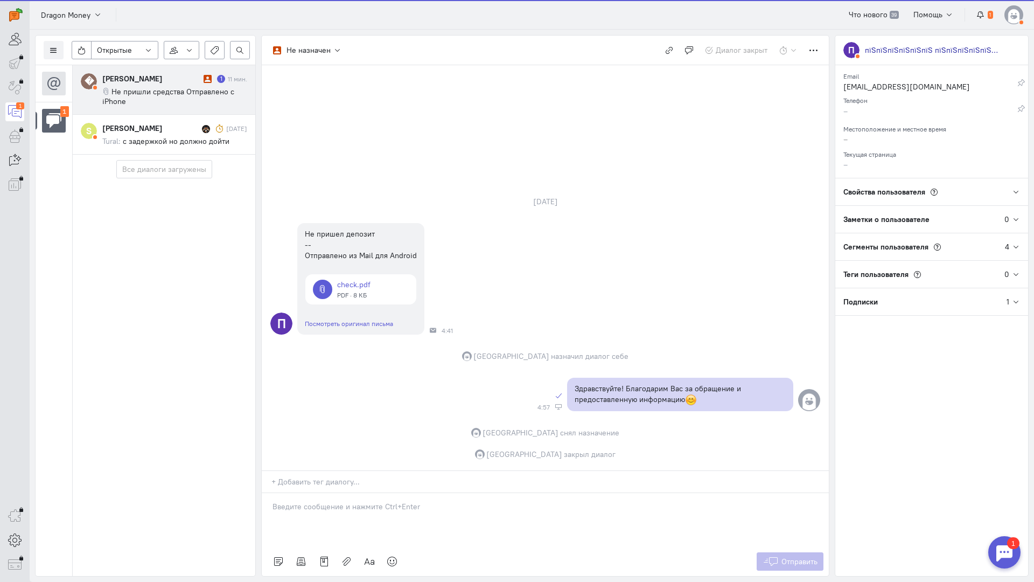
click at [162, 97] on cq-message "Не пришли средства Отправлено с iPhone" at bounding box center [174, 96] width 145 height 19
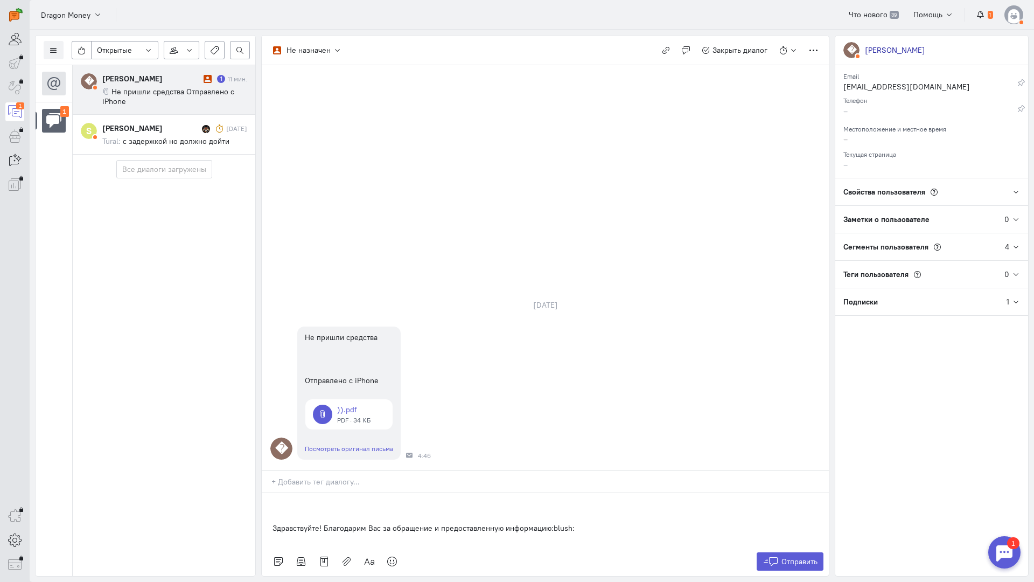
click at [271, 493] on div "Здравствуйте! Благодарим Вас за обращение и предоставленную информацию:blush:" at bounding box center [545, 520] width 567 height 54
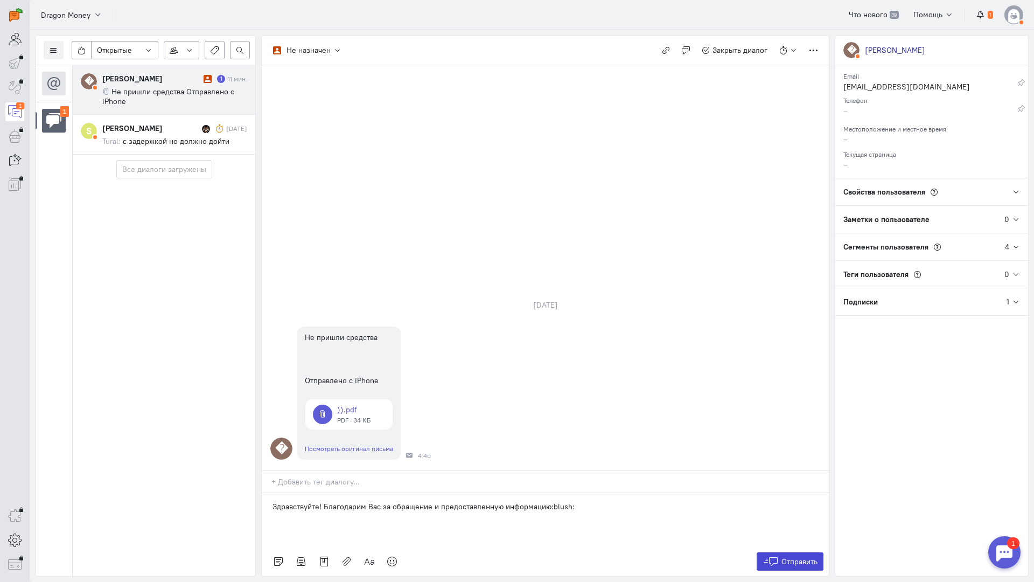
click at [781, 556] on span "Отправить" at bounding box center [799, 561] width 36 height 10
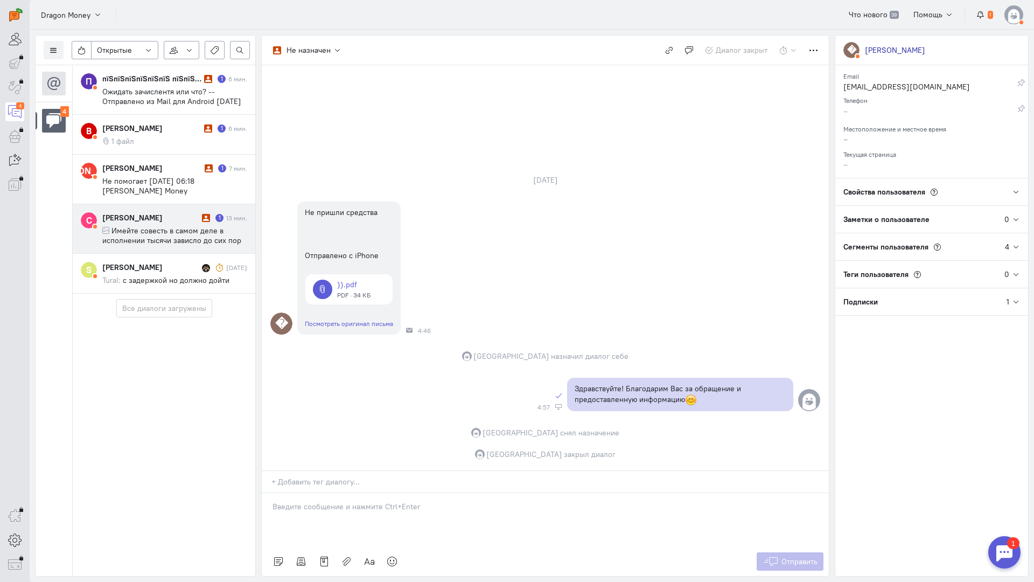
click at [168, 239] on span "Имейте совесть в самом деле в исполнении тысячи зависло до сих пор так и не отд…" at bounding box center [172, 260] width 140 height 68
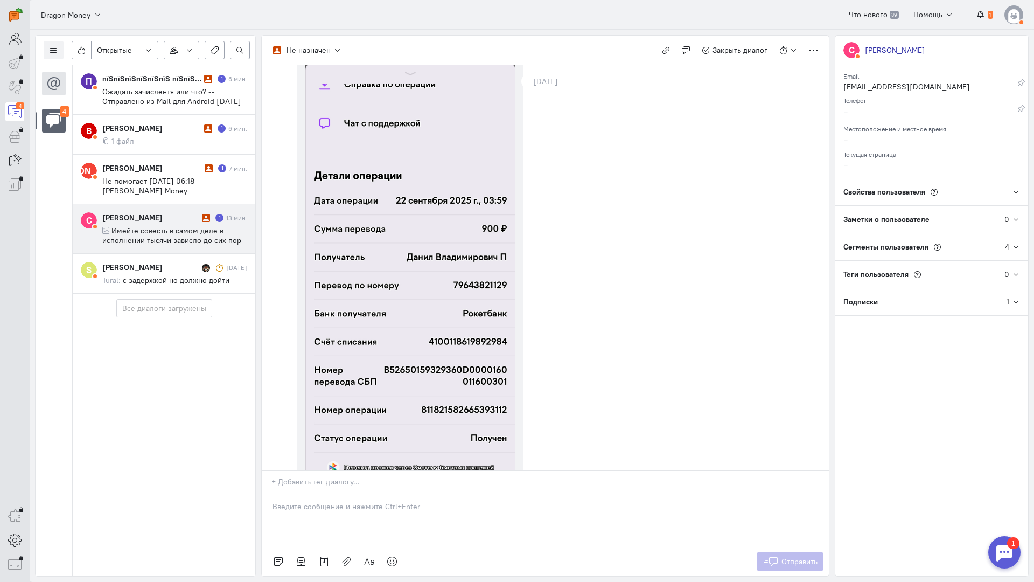
scroll to position [0, 0]
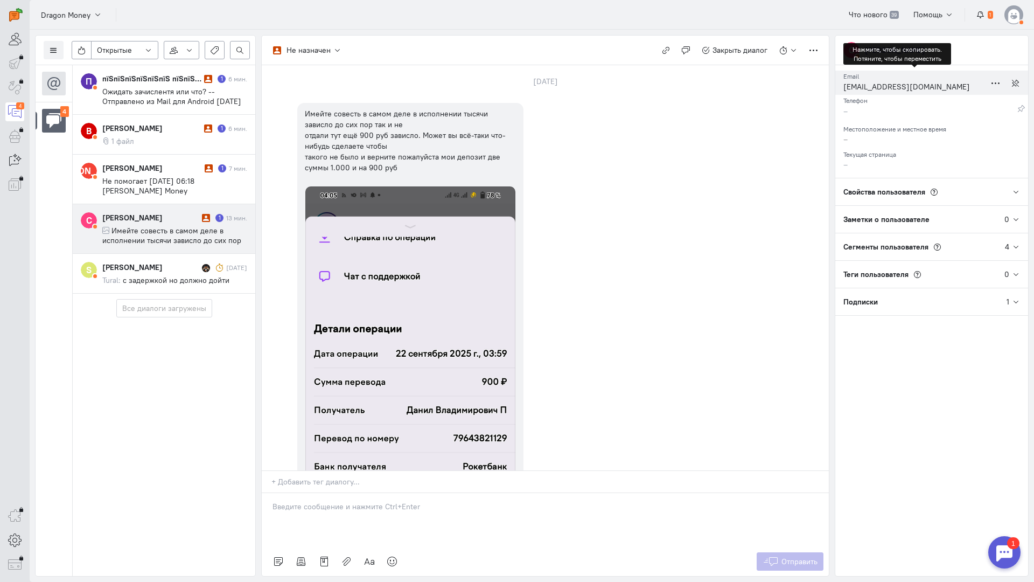
click at [876, 89] on div "[EMAIL_ADDRESS][DOMAIN_NAME]" at bounding box center [914, 87] width 142 height 13
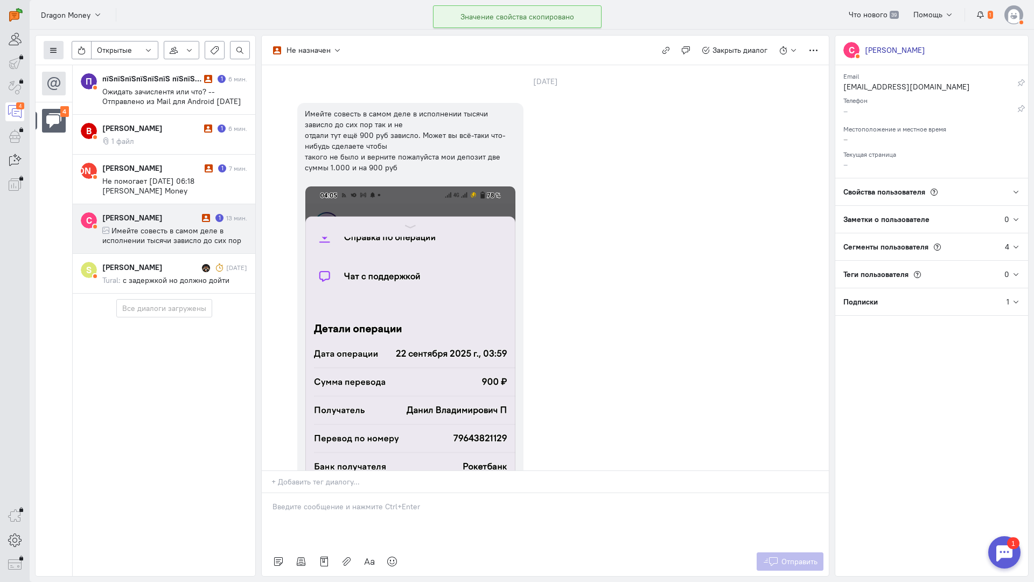
click at [54, 48] on icon at bounding box center [54, 50] width 8 height 8
click at [79, 67] on span "Список пользователей" at bounding box center [105, 72] width 80 height 10
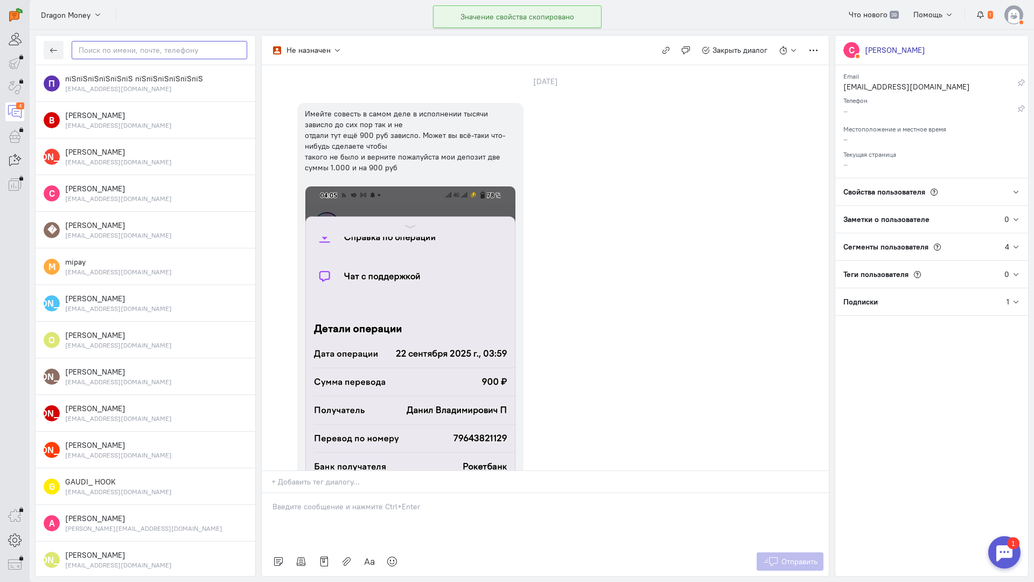
click at [99, 49] on input "text" at bounding box center [160, 50] width 176 height 18
paste input "[PERSON_NAME]"
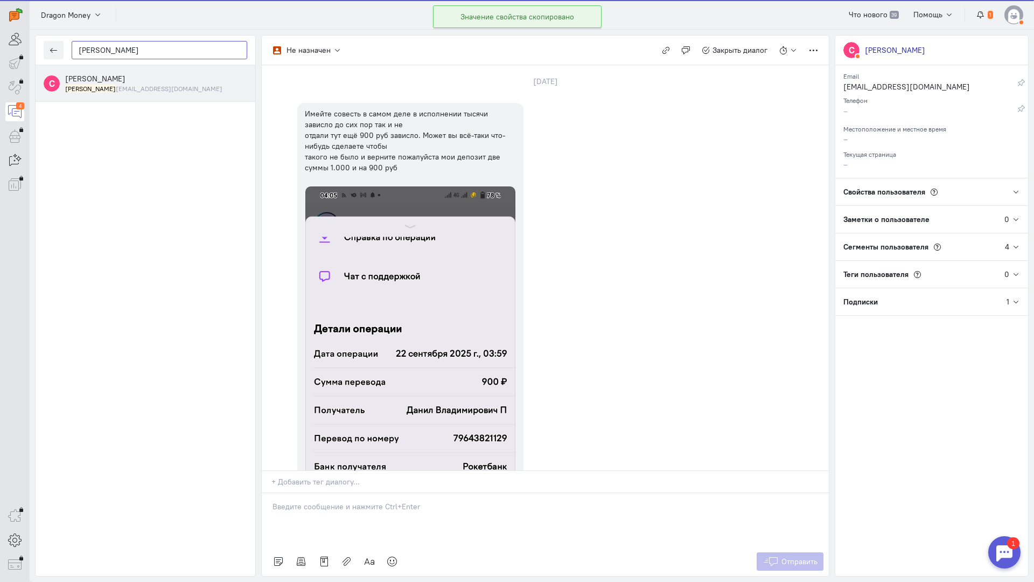
type input "[PERSON_NAME]"
click at [151, 78] on div "[PERSON_NAME] [PERSON_NAME] [EMAIL_ADDRESS][DOMAIN_NAME]" at bounding box center [156, 83] width 182 height 20
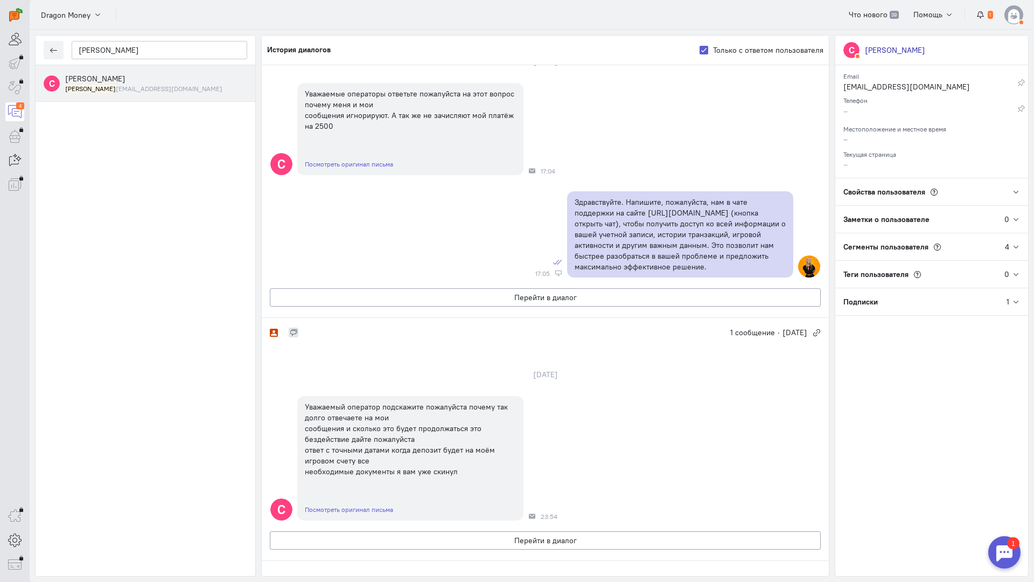
scroll to position [841, 0]
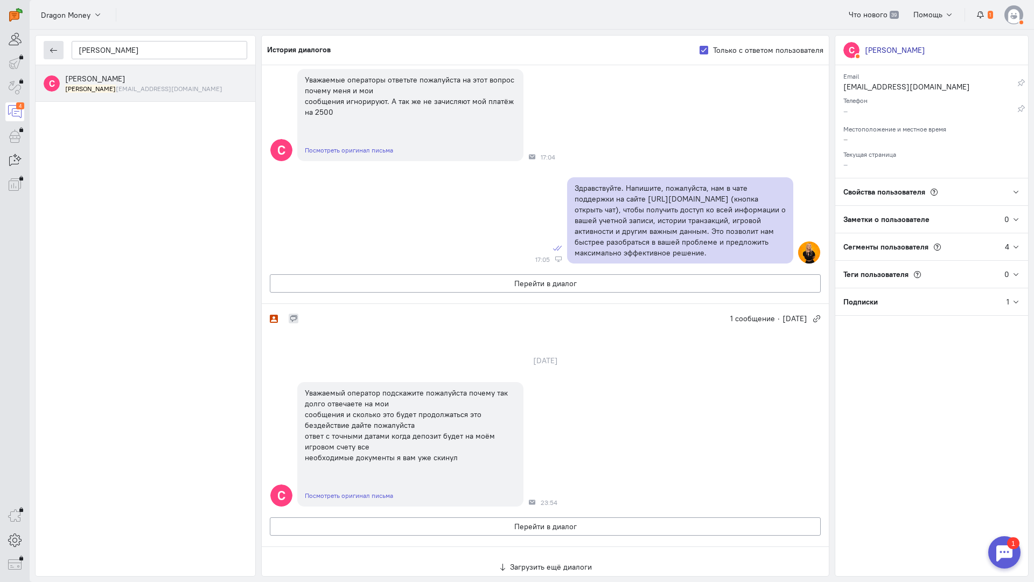
click at [51, 46] on icon "button" at bounding box center [54, 50] width 8 height 8
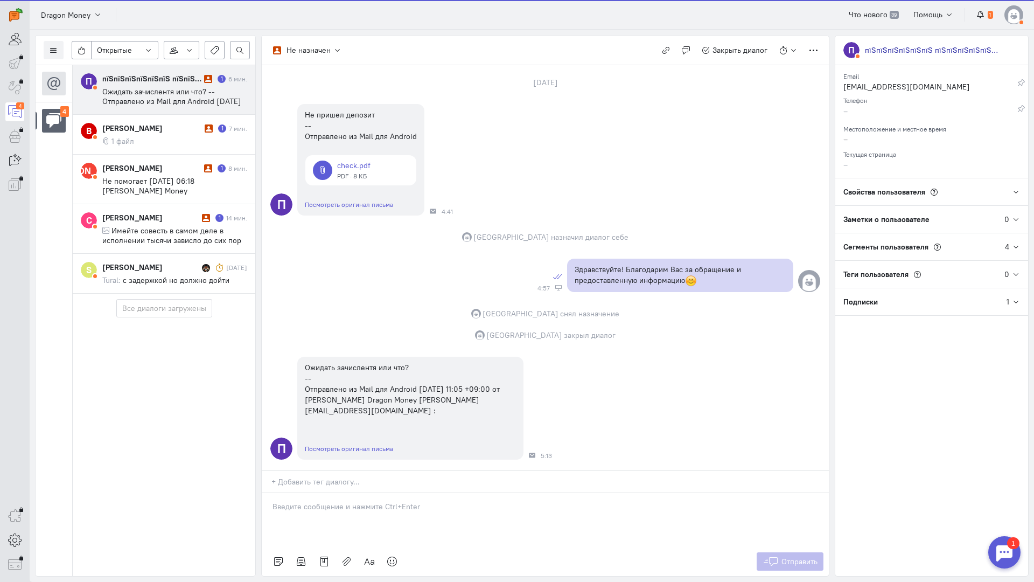
scroll to position [66, 0]
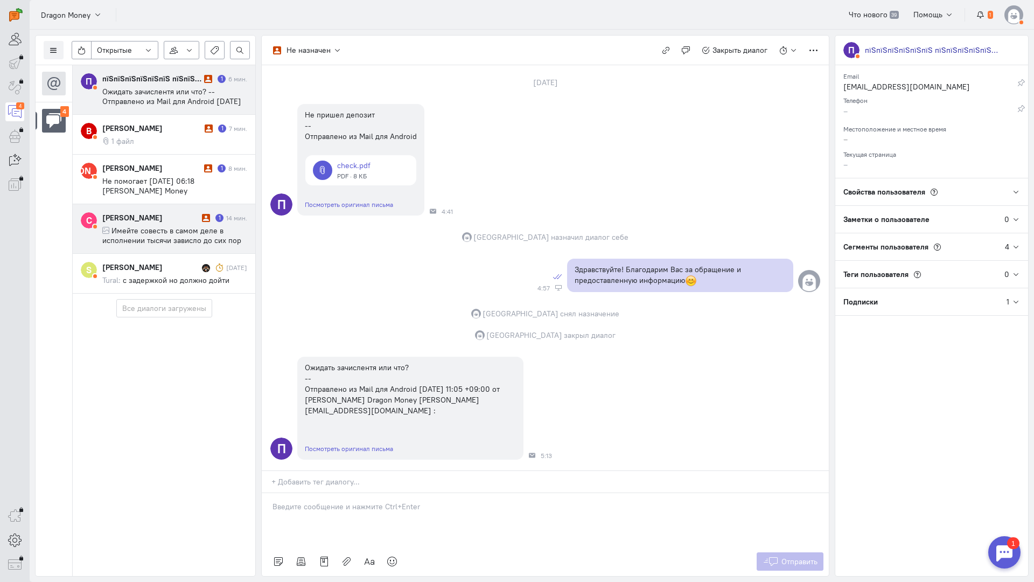
click at [164, 236] on span "Имейте совесть в самом деле в исполнении тысячи зависло до сих пор так и не отд…" at bounding box center [172, 260] width 140 height 68
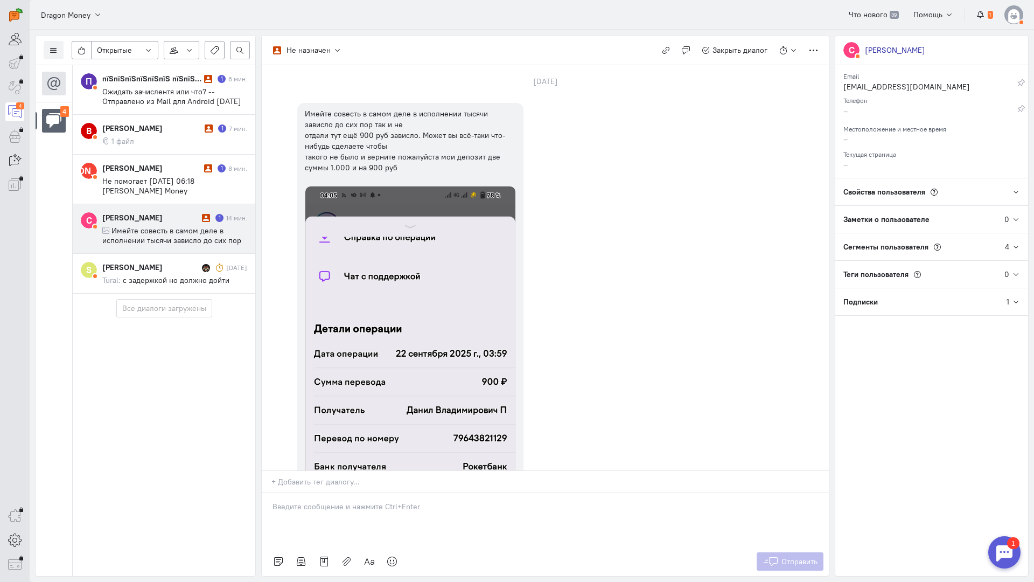
click at [370, 493] on div at bounding box center [545, 520] width 567 height 54
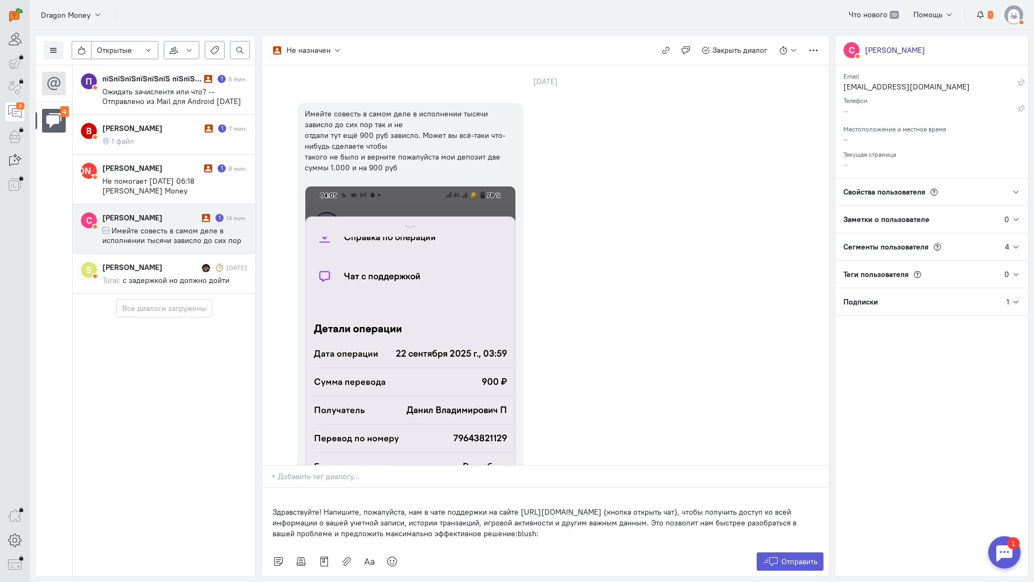
click at [271, 487] on div "Здравствуйте! Напишите, пожалуйста, нам в чате поддержки на сайте [URL][DOMAIN_…" at bounding box center [545, 516] width 567 height 59
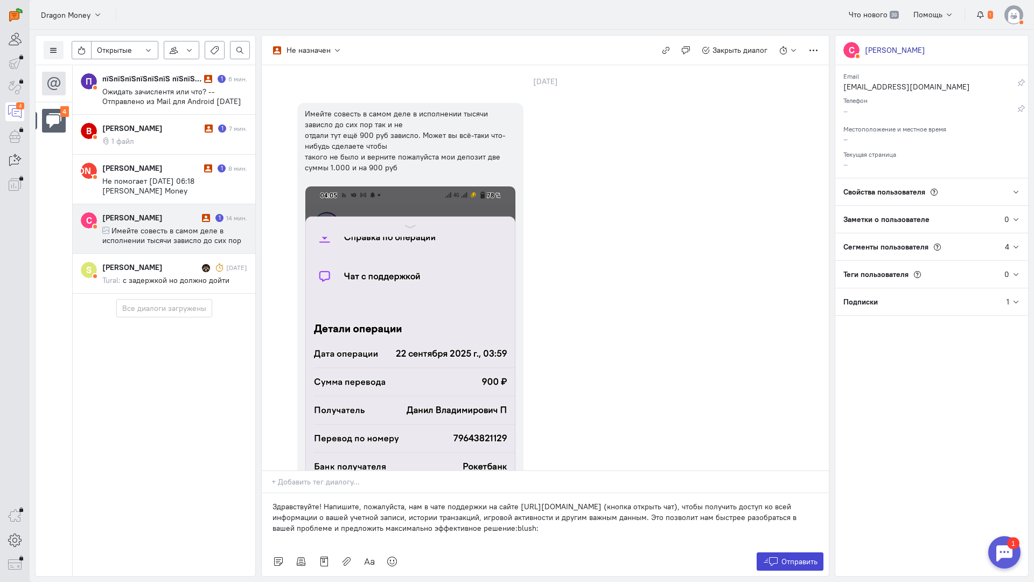
click at [795, 552] on button "Отправить" at bounding box center [790, 561] width 67 height 18
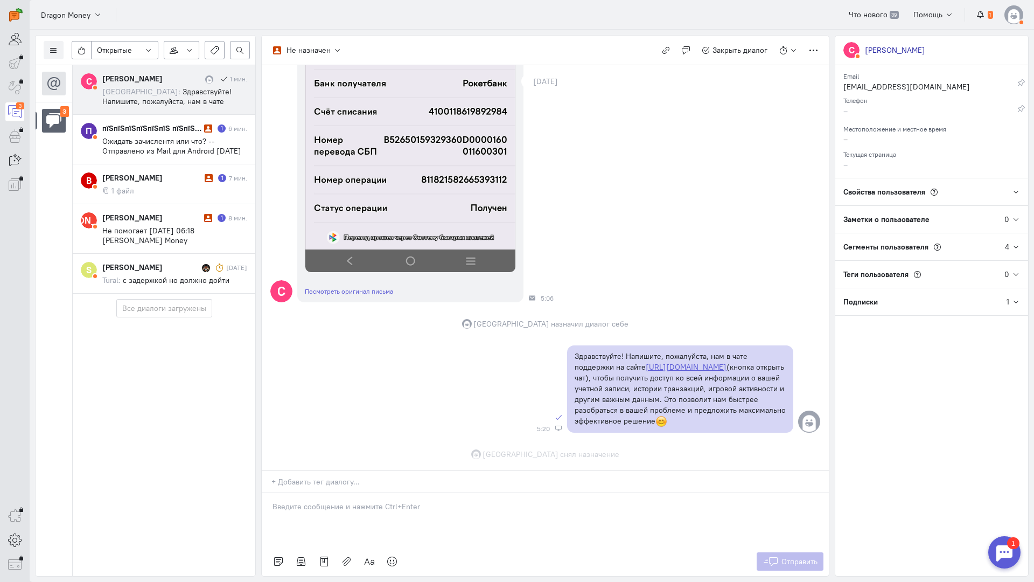
scroll to position [471, 0]
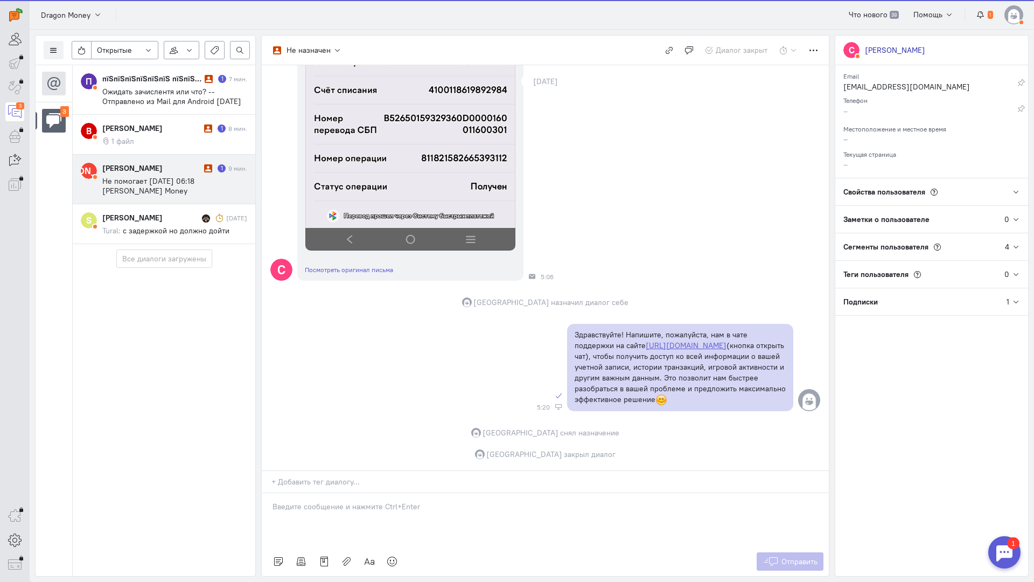
click at [145, 187] on span "Не помогает [DATE] 06:18 [PERSON_NAME] Money <[PERSON_NAME][EMAIL_ADDRESS][DOMA…" at bounding box center [167, 195] width 131 height 39
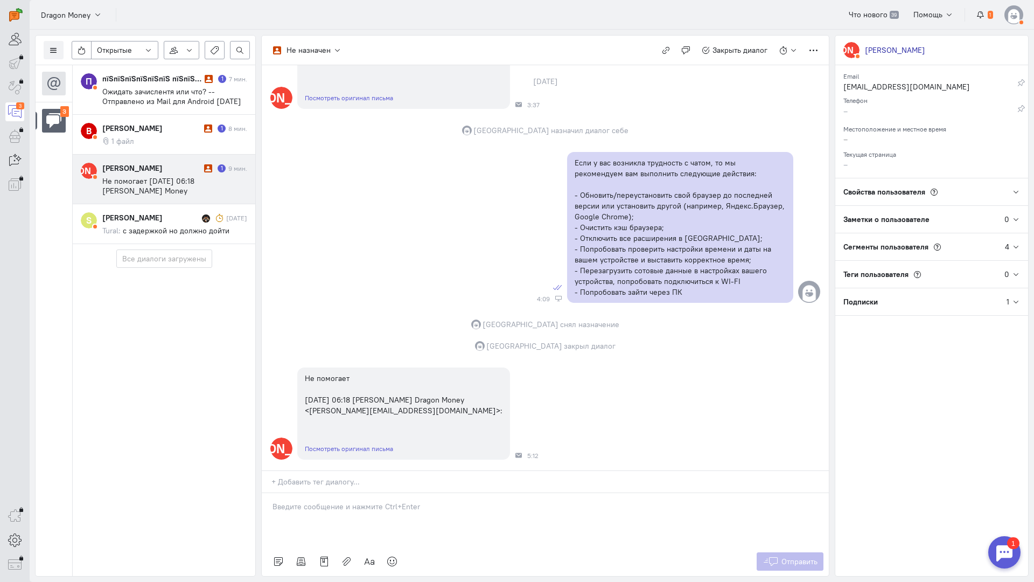
scroll to position [408, 0]
click at [351, 501] on p at bounding box center [546, 506] width 546 height 11
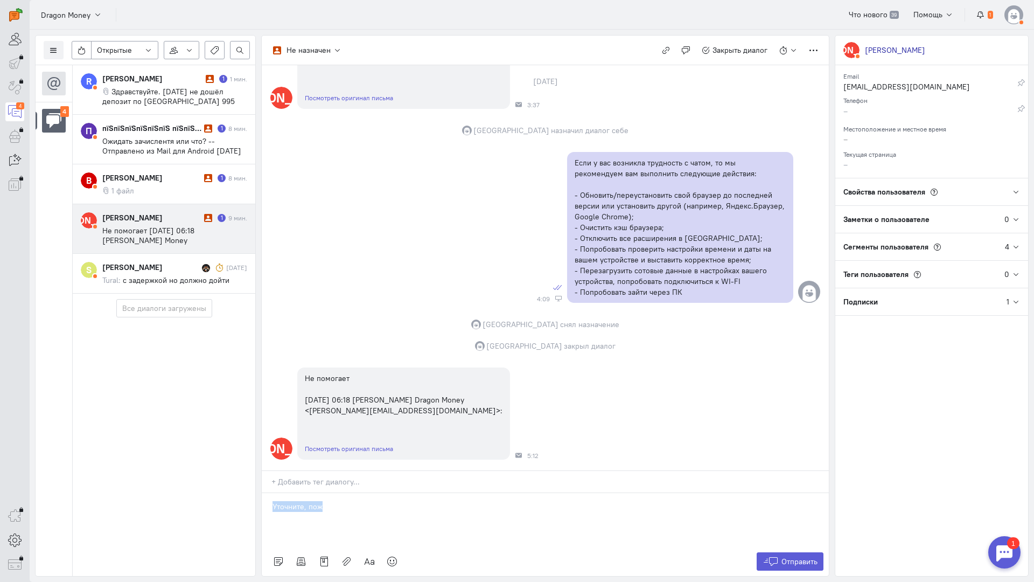
drag, startPoint x: 346, startPoint y: 444, endPoint x: 221, endPoint y: 436, distance: 125.7
click at [220, 436] on div "Список пользователей Включить темную тему Открытые Открытые диалоги Отложенные …" at bounding box center [532, 306] width 1004 height 552
drag, startPoint x: 631, startPoint y: 446, endPoint x: 158, endPoint y: 417, distance: 474.3
click at [158, 417] on div "Список пользователей Включить темную тему Открытые Открытые диалоги Отложенные …" at bounding box center [532, 306] width 1004 height 552
click at [394, 556] on icon at bounding box center [392, 561] width 11 height 11
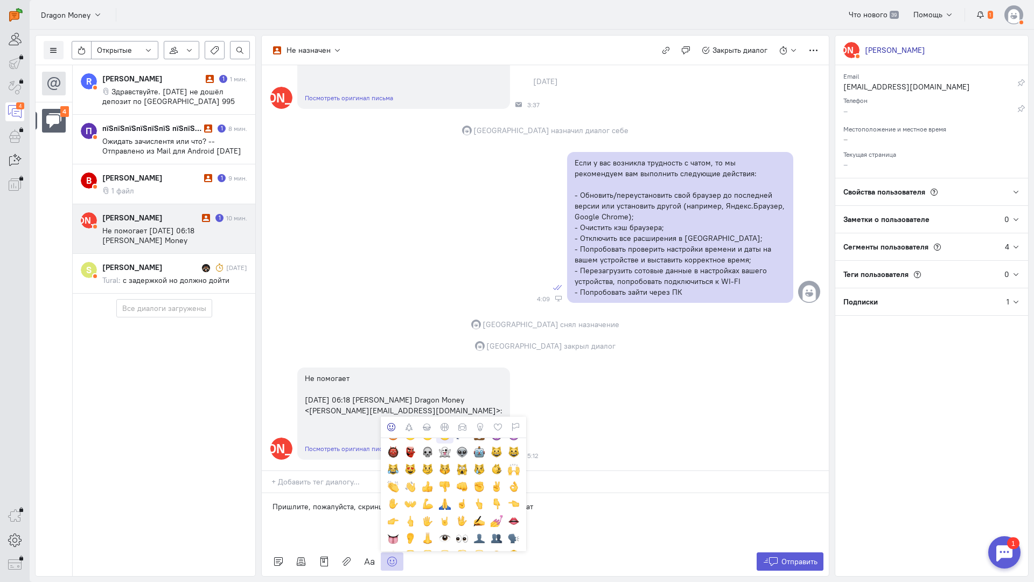
scroll to position [162, 0]
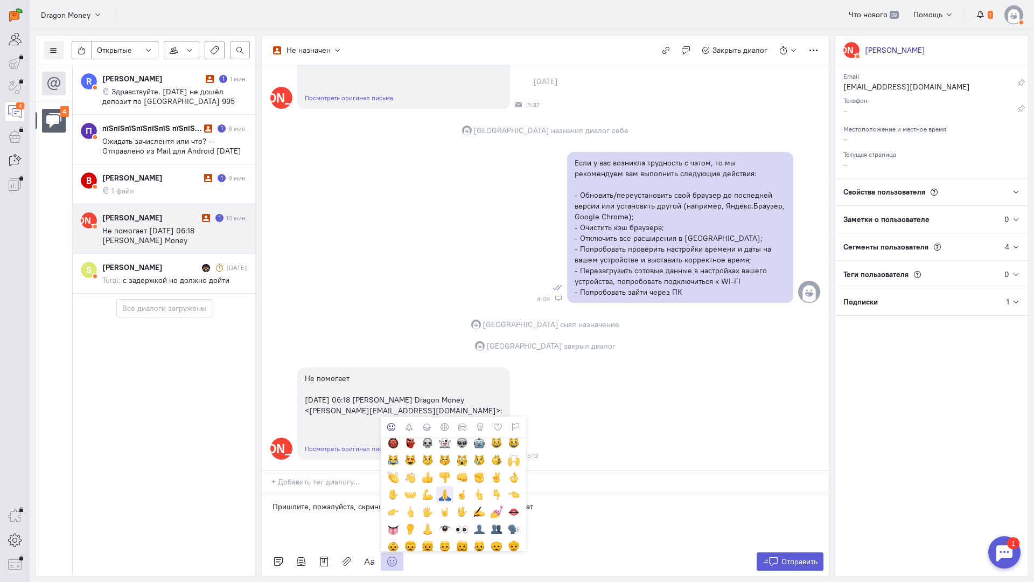
click at [443, 488] on div at bounding box center [445, 494] width 12 height 12
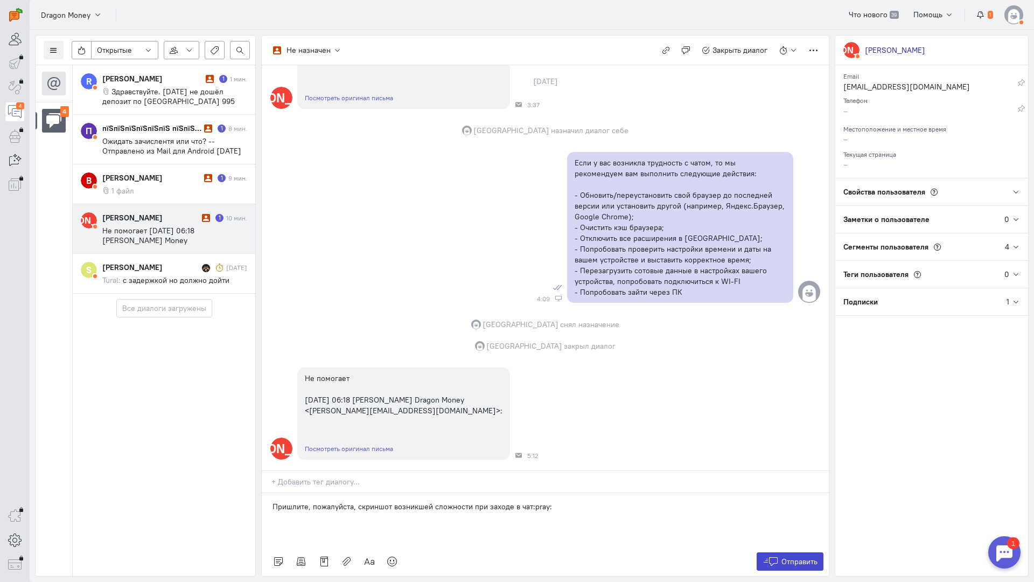
click at [780, 552] on button "Отправить" at bounding box center [790, 561] width 67 height 18
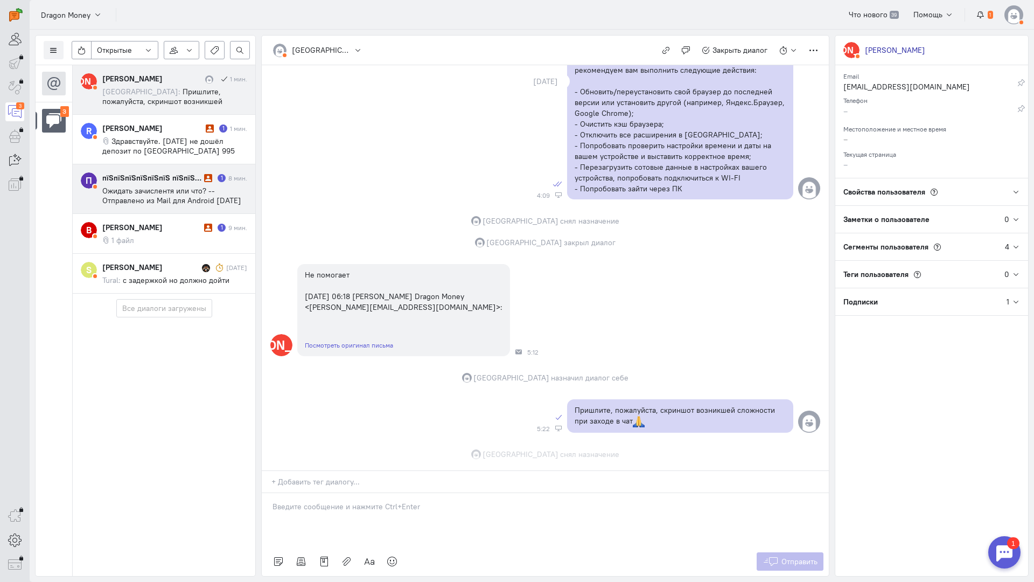
scroll to position [533, 0]
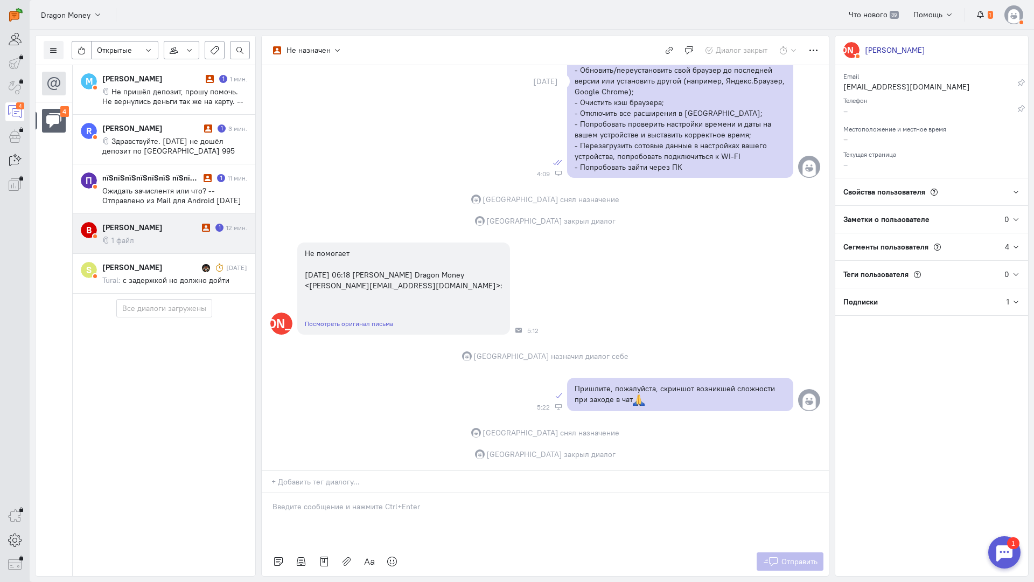
click at [163, 225] on div "[PERSON_NAME]" at bounding box center [150, 227] width 97 height 11
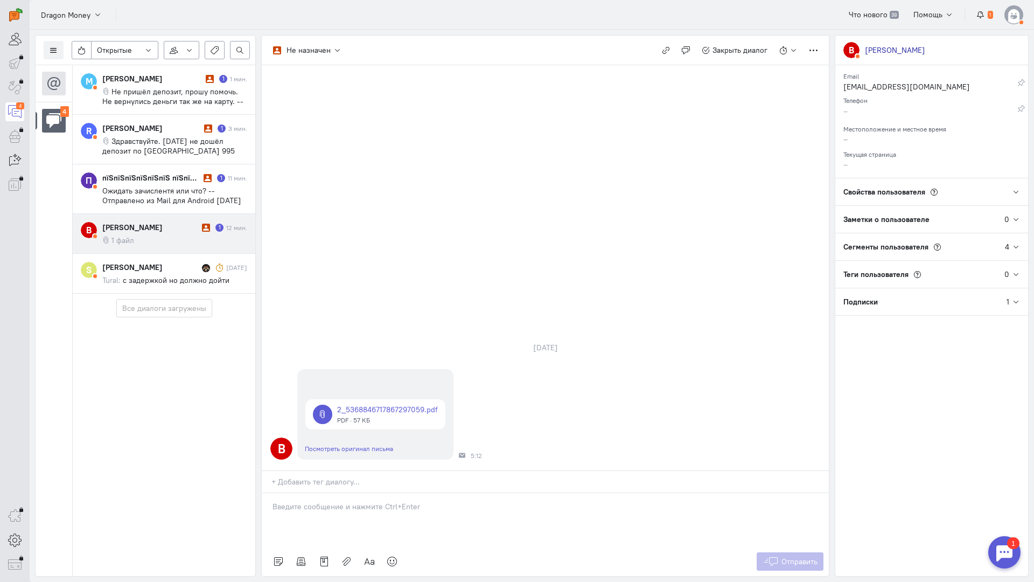
drag, startPoint x: 359, startPoint y: 445, endPoint x: 353, endPoint y: 444, distance: 5.4
click at [357, 493] on div at bounding box center [545, 520] width 567 height 54
click at [269, 493] on div "Здравствуйте! Благодарим Вас за обращение и предоставленную информацию:blush:" at bounding box center [545, 520] width 567 height 54
click at [793, 556] on span "Отправить" at bounding box center [799, 561] width 36 height 10
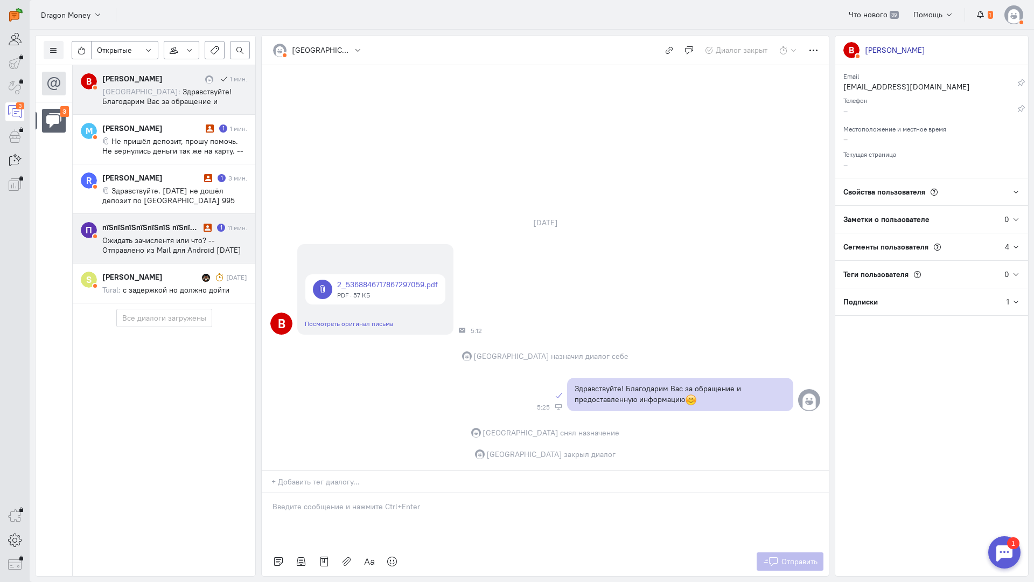
click at [153, 271] on div "[PERSON_NAME]" at bounding box center [150, 276] width 97 height 11
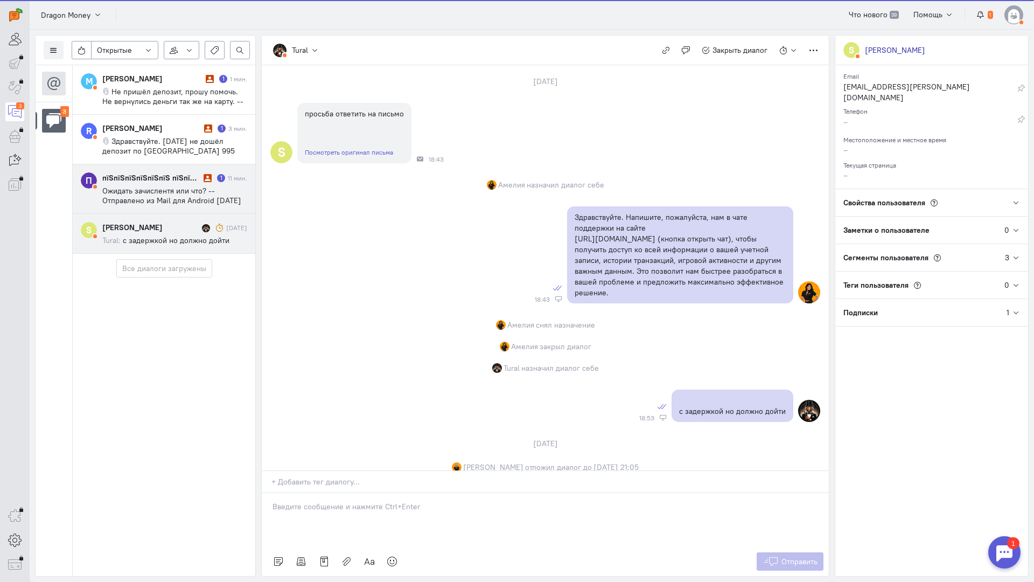
scroll to position [79, 0]
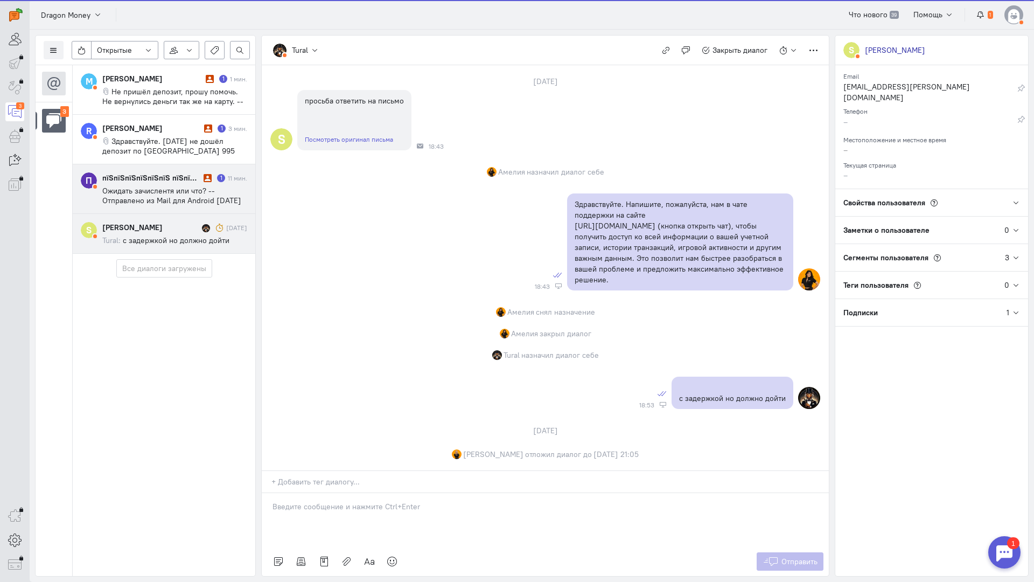
click at [163, 187] on span "Ожидать зачислентя или что? -- Отправлено из Mail для Android [DATE] 11:05 +09:…" at bounding box center [173, 210] width 143 height 48
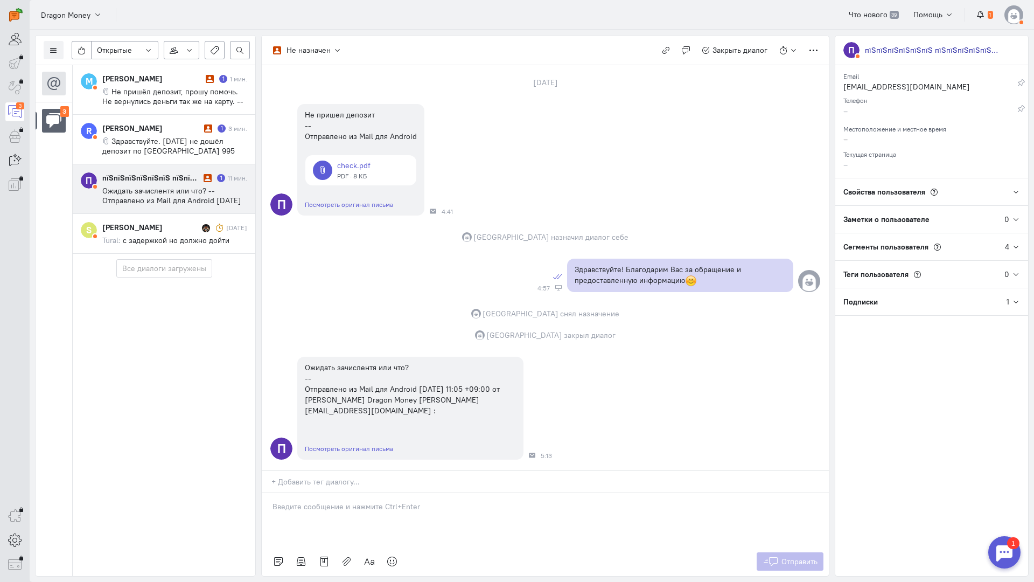
scroll to position [66, 0]
click at [360, 493] on div at bounding box center [545, 520] width 567 height 54
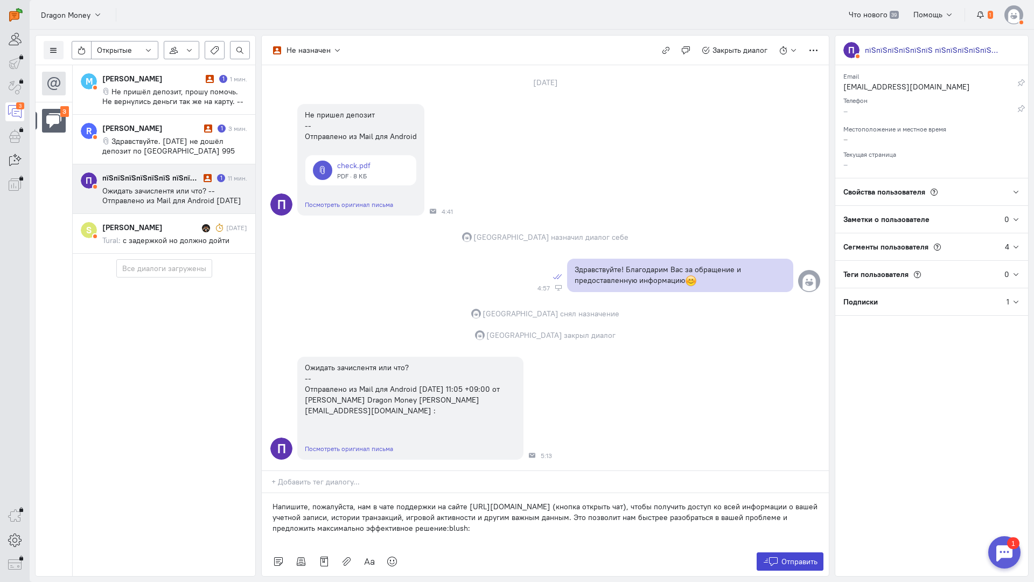
click at [794, 556] on span "Отправить" at bounding box center [799, 561] width 36 height 10
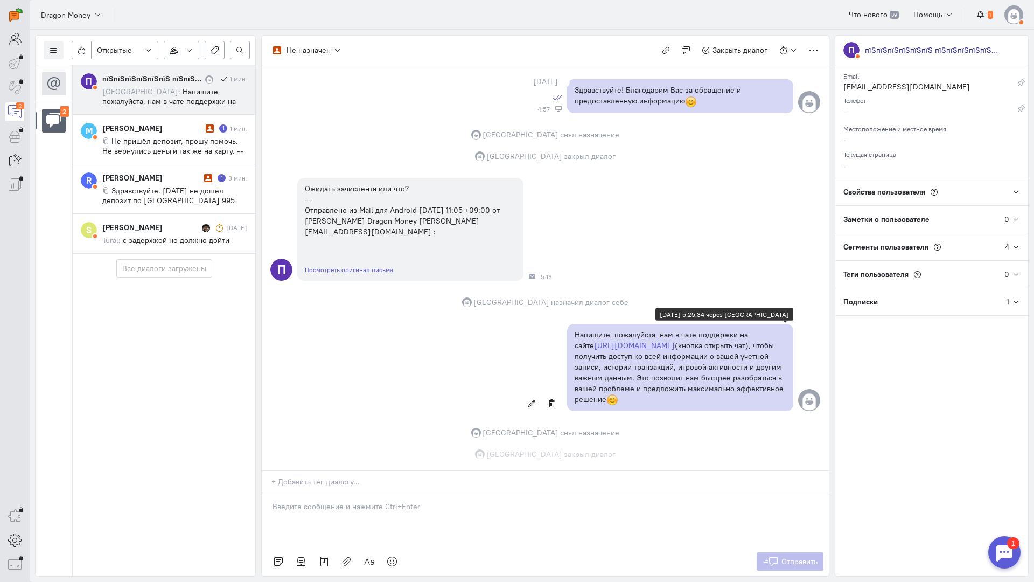
scroll to position [245, 0]
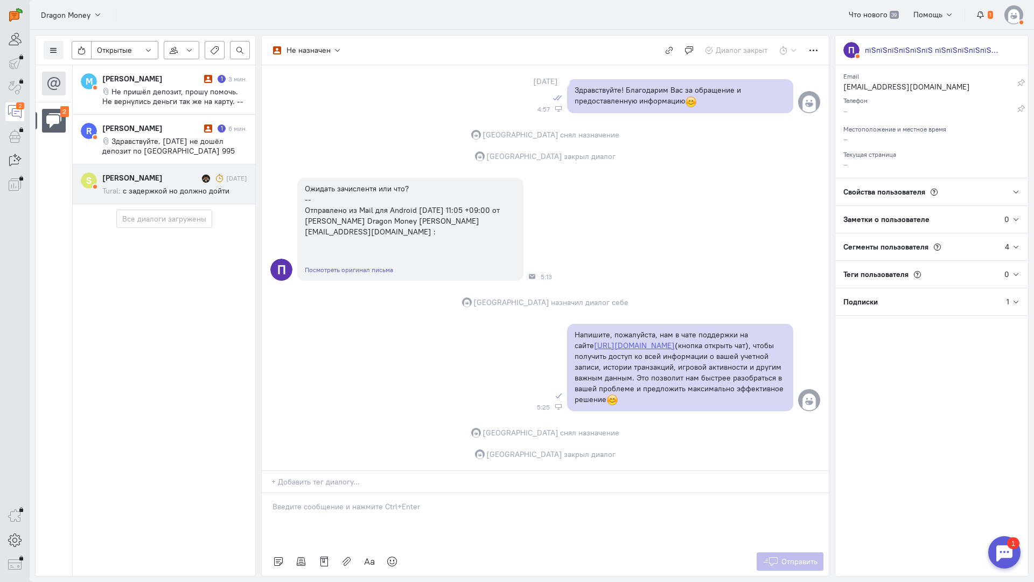
click at [150, 178] on div "[PERSON_NAME]" at bounding box center [150, 177] width 97 height 11
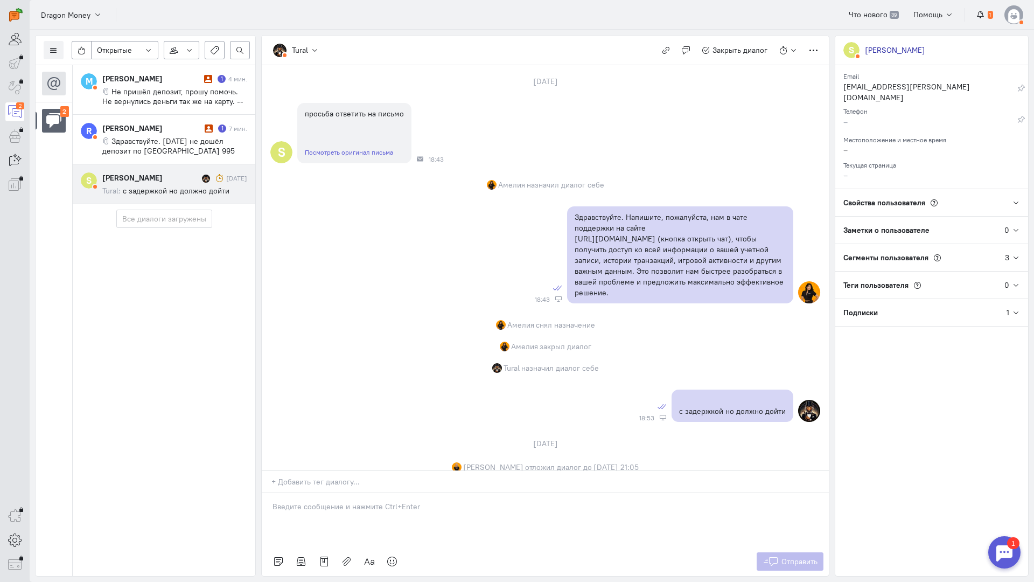
scroll to position [79, 0]
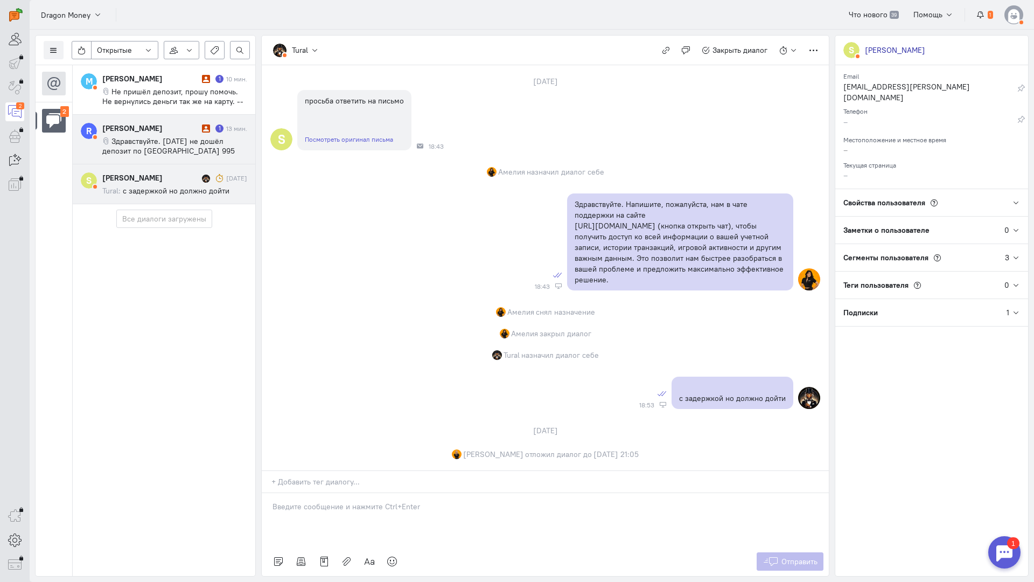
click at [184, 146] on span "Здравствуйте. [DATE] не дошёл депозит по [GEOGRAPHIC_DATA] 995 рублей, реквизит…" at bounding box center [174, 170] width 145 height 68
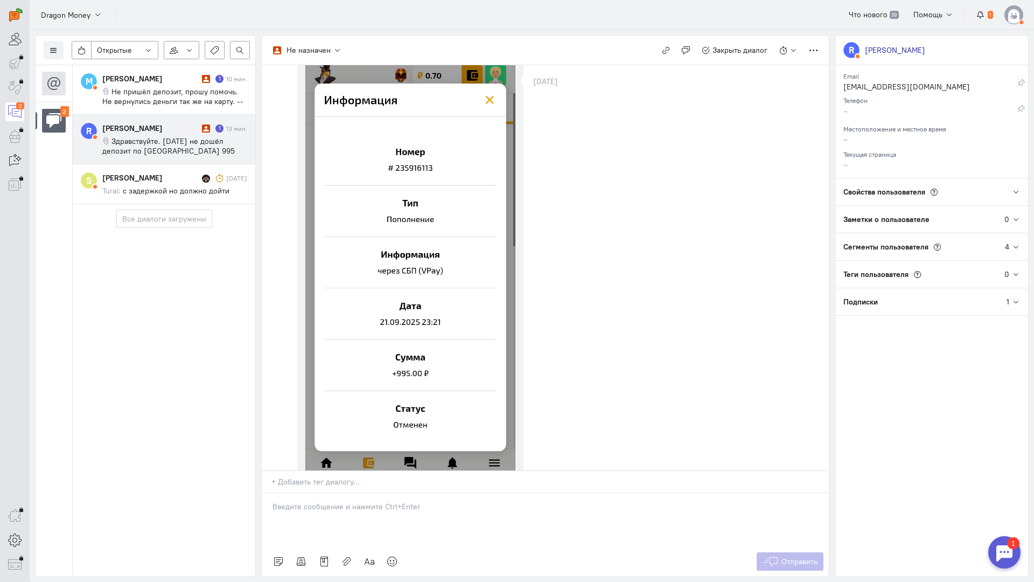
scroll to position [351, 0]
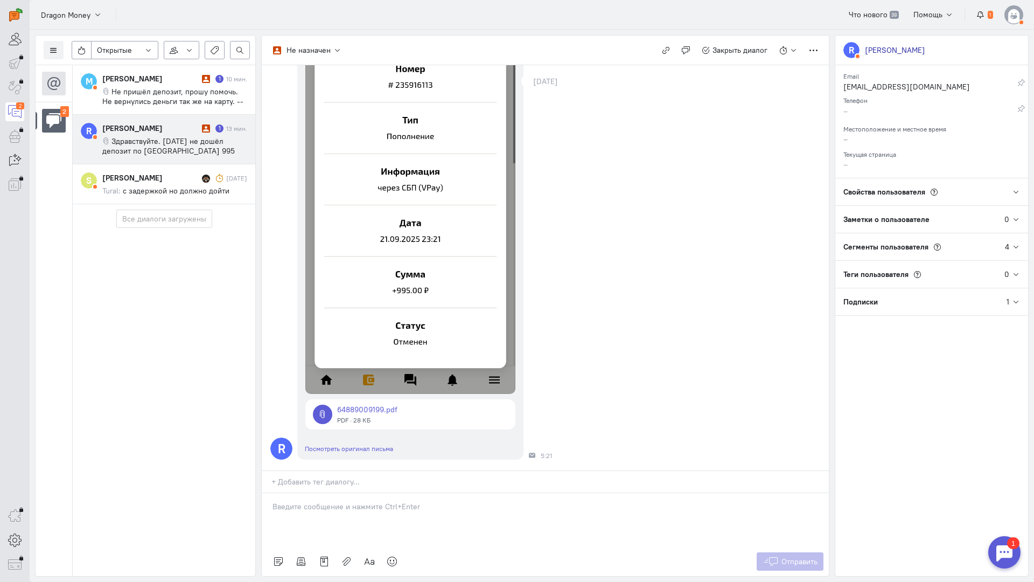
click at [388, 493] on div at bounding box center [545, 520] width 567 height 54
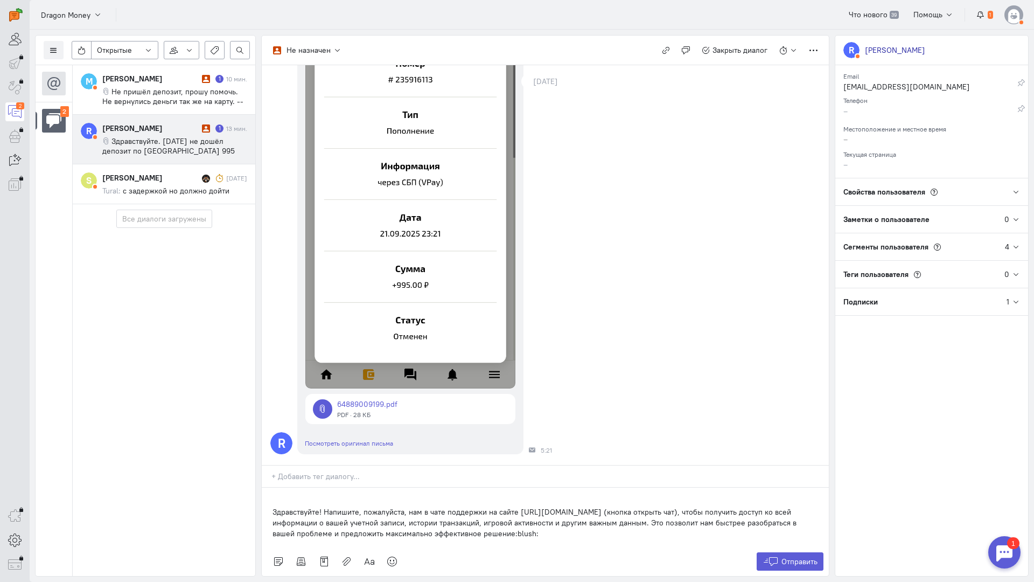
click at [272, 487] on div "Здравствуйте! Напишите, пожалуйста, нам в чате поддержки на сайте [URL][DOMAIN_…" at bounding box center [545, 516] width 567 height 59
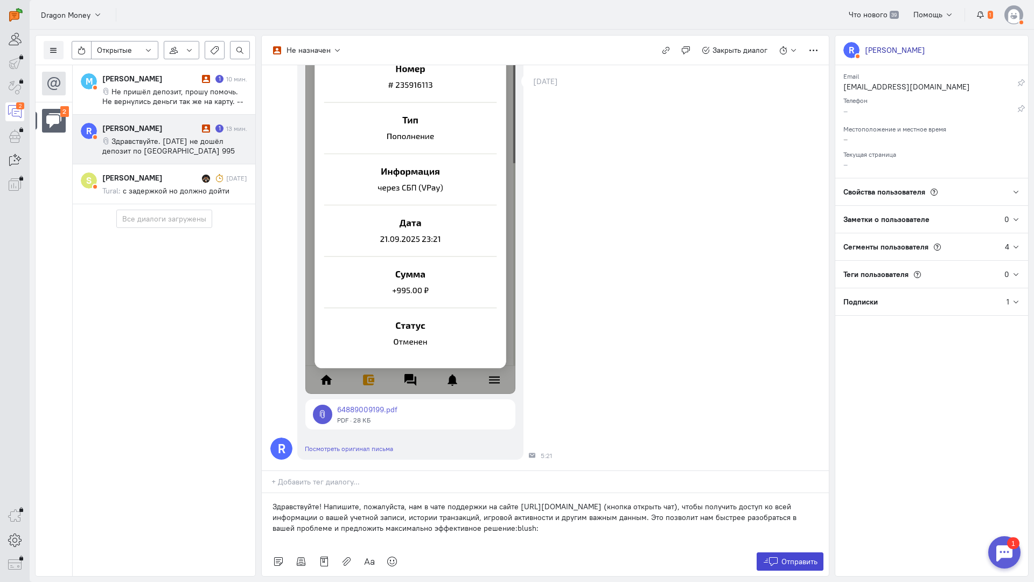
click at [781, 556] on span "Отправить" at bounding box center [799, 561] width 36 height 10
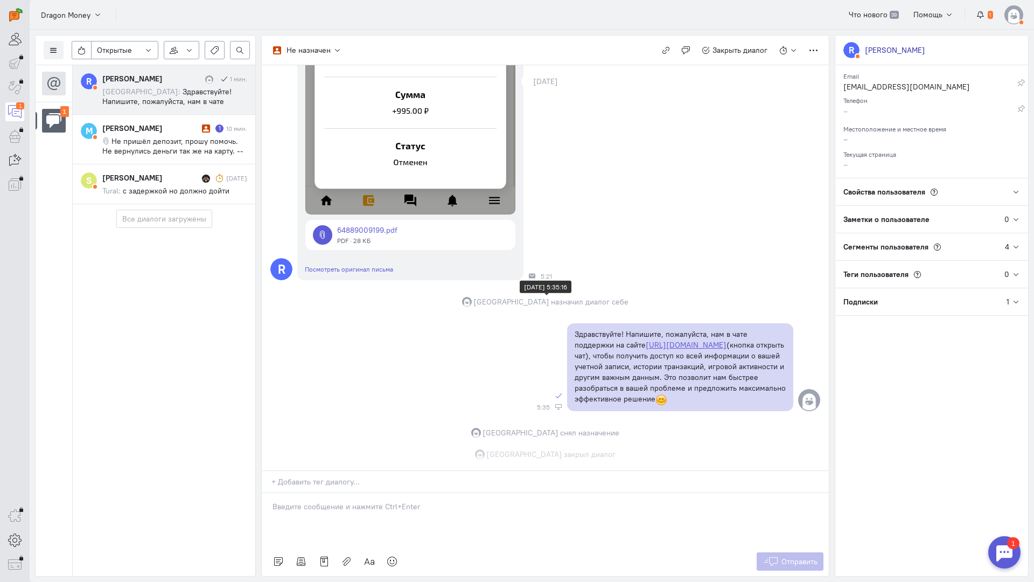
scroll to position [530, 0]
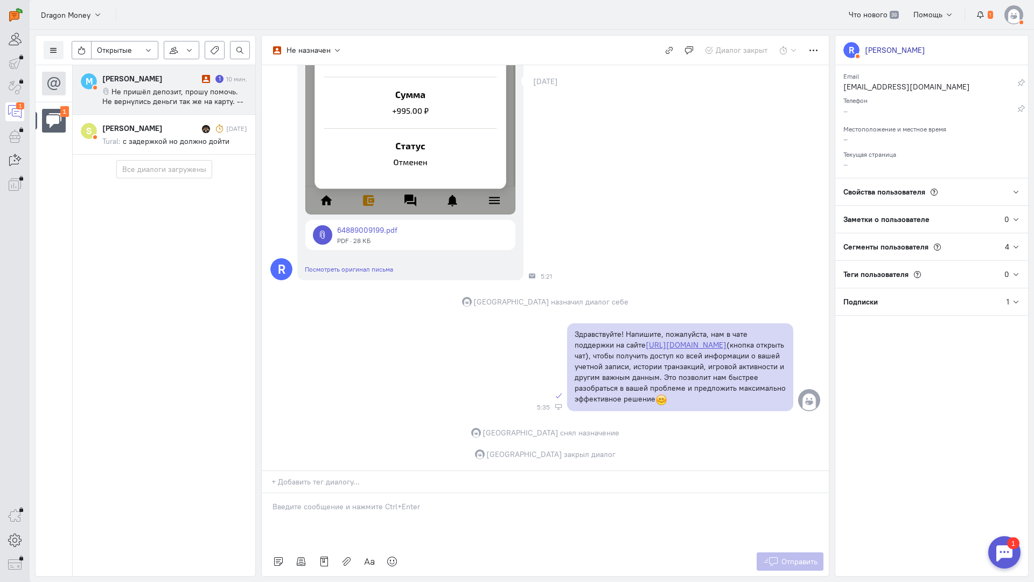
click at [139, 81] on div "[PERSON_NAME]" at bounding box center [150, 78] width 97 height 11
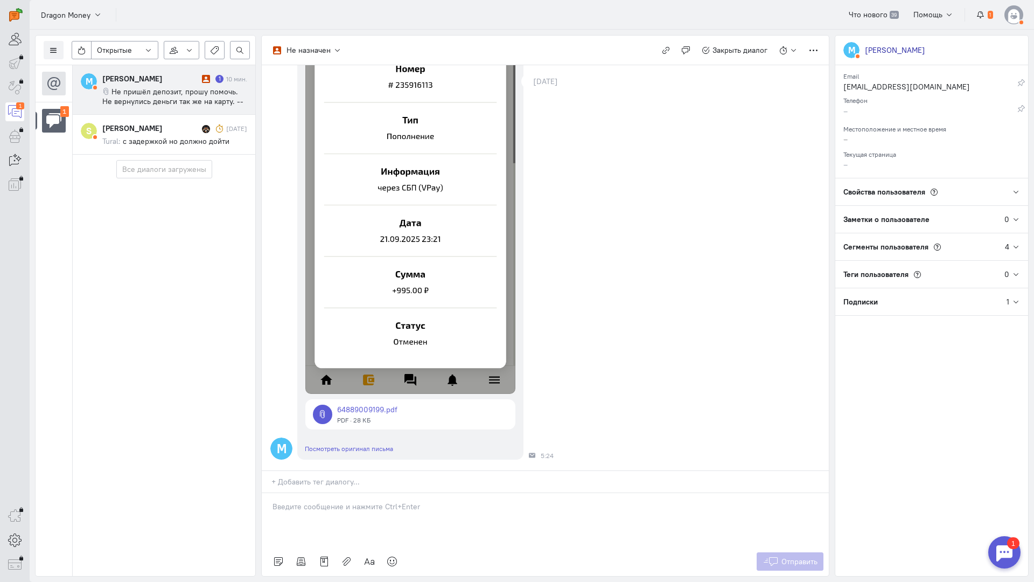
scroll to position [308, 0]
click at [368, 493] on div at bounding box center [545, 520] width 567 height 54
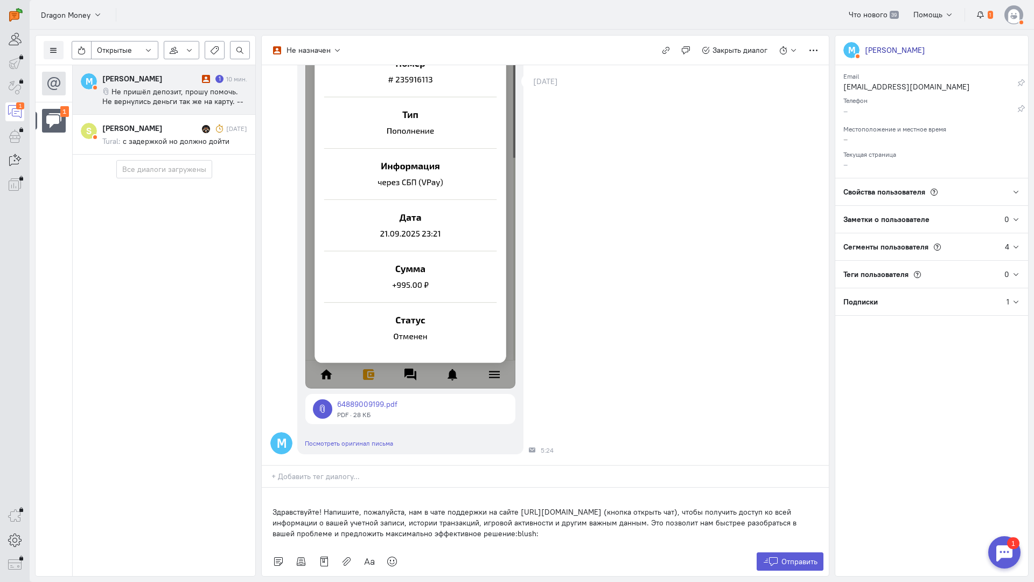
click at [268, 487] on div "Здравствуйте! Напишите, пожалуйста, нам в чате поддержки на сайте [URL][DOMAIN_…" at bounding box center [545, 516] width 567 height 59
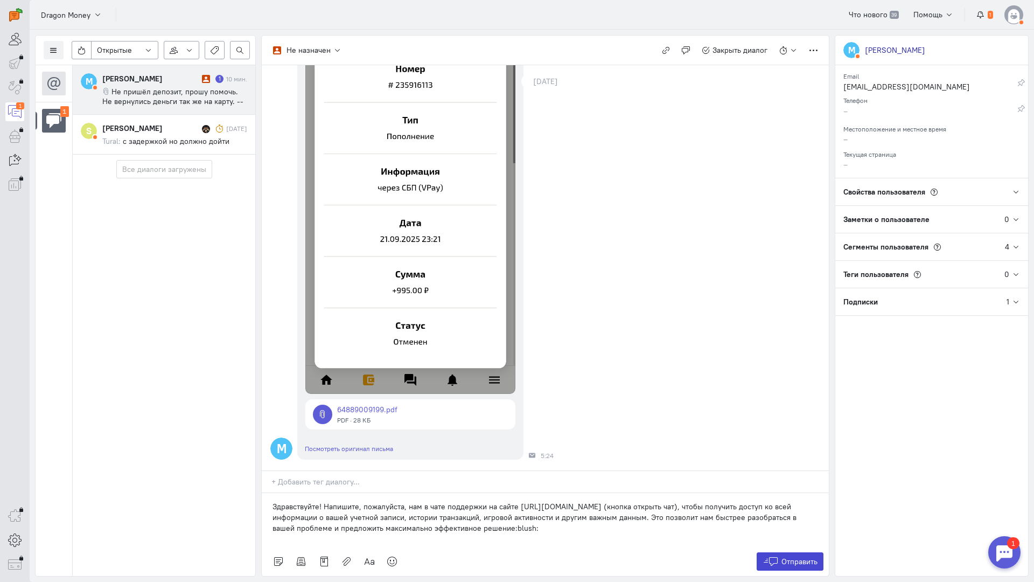
click at [767, 556] on icon at bounding box center [771, 561] width 16 height 11
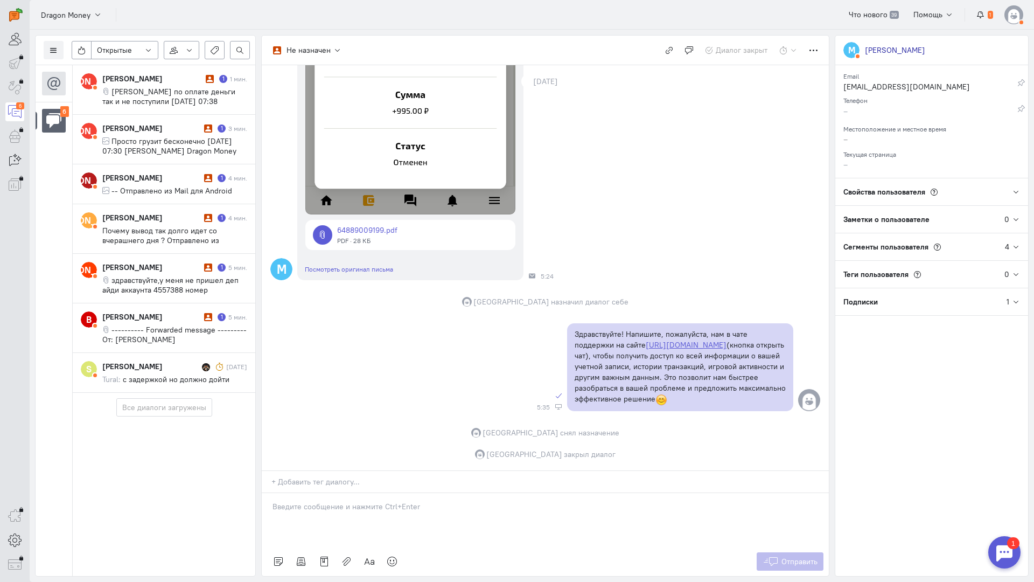
scroll to position [271, 0]
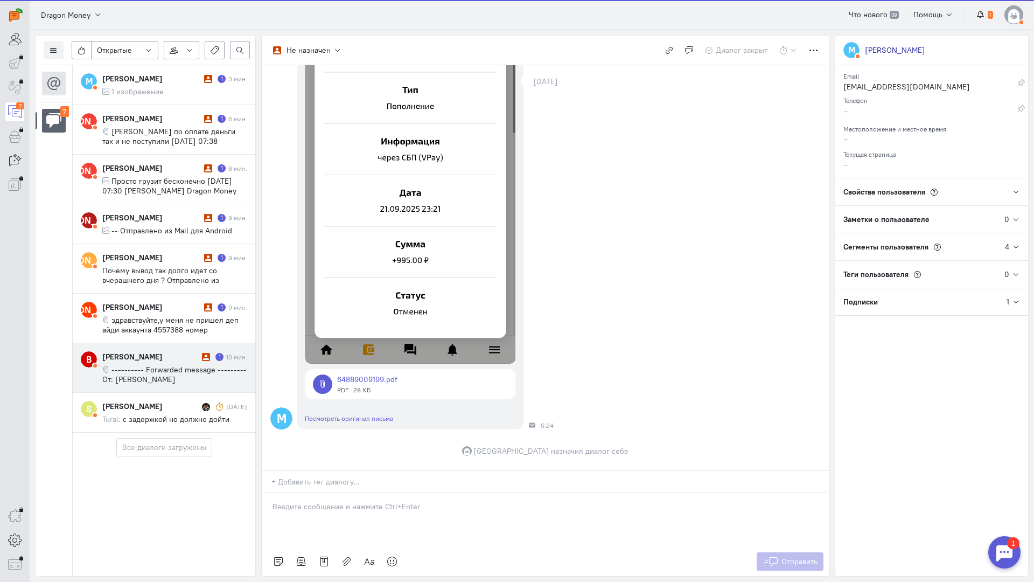
click at [136, 365] on span "---------- Forwarded message --------- От: [PERSON_NAME] <[EMAIL_ADDRESS][DOMAI…" at bounding box center [174, 384] width 144 height 39
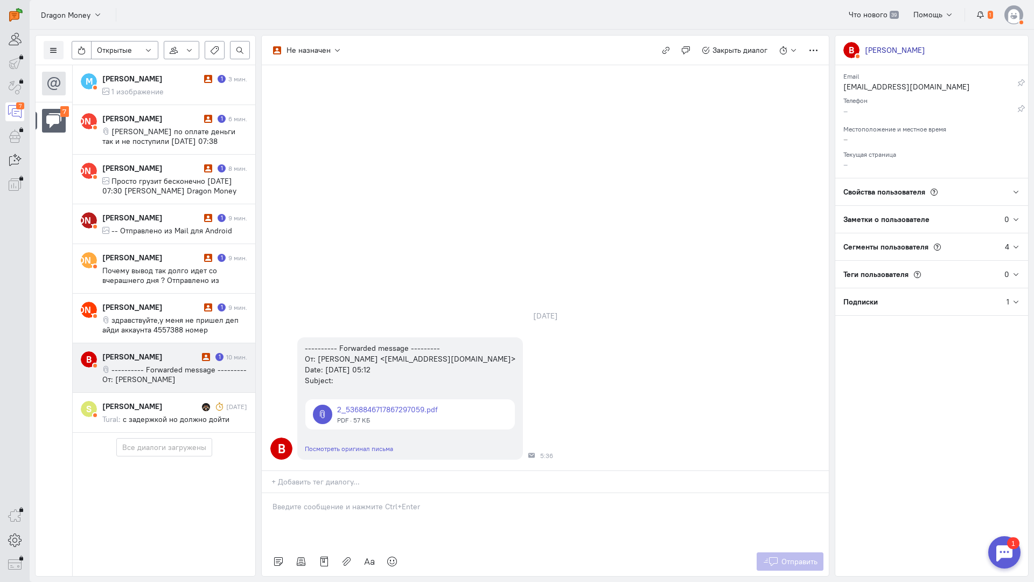
click at [333, 501] on p at bounding box center [546, 506] width 546 height 11
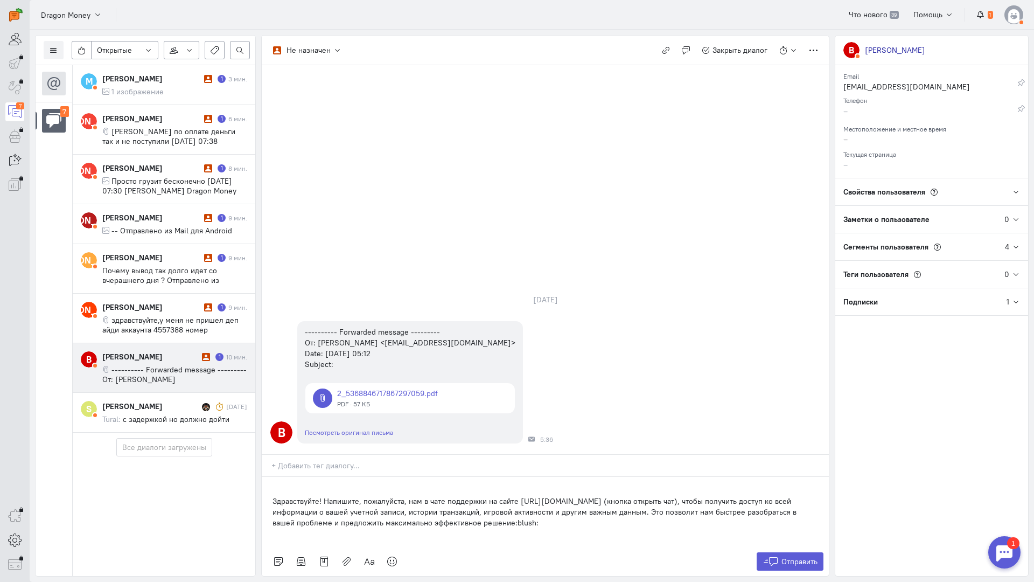
click at [271, 477] on div "Здравствуйте! Напишите, пожалуйста, нам в чате поддержки на сайте [URL][DOMAIN_…" at bounding box center [545, 512] width 567 height 70
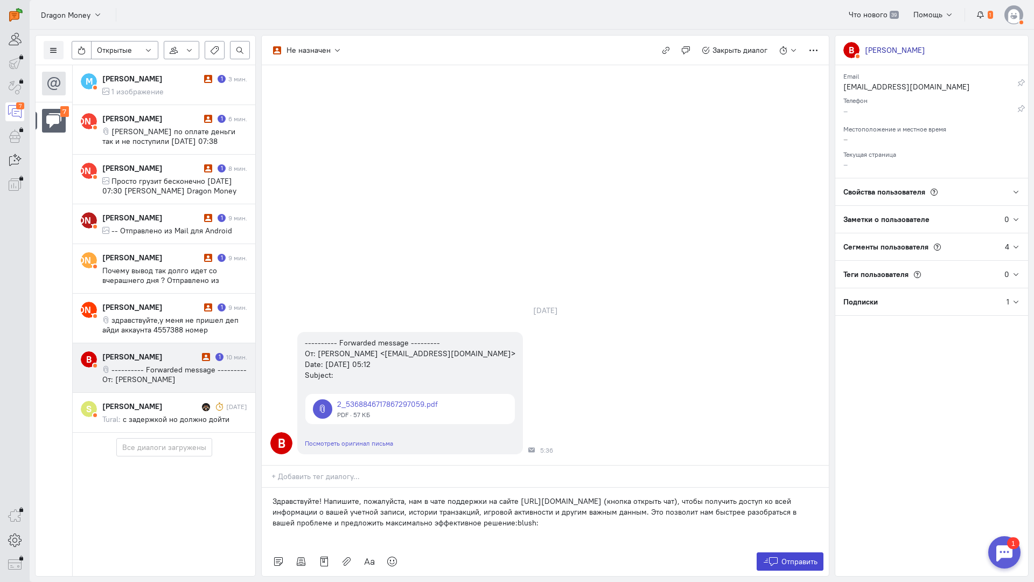
click at [801, 556] on span "Отправить" at bounding box center [799, 561] width 36 height 10
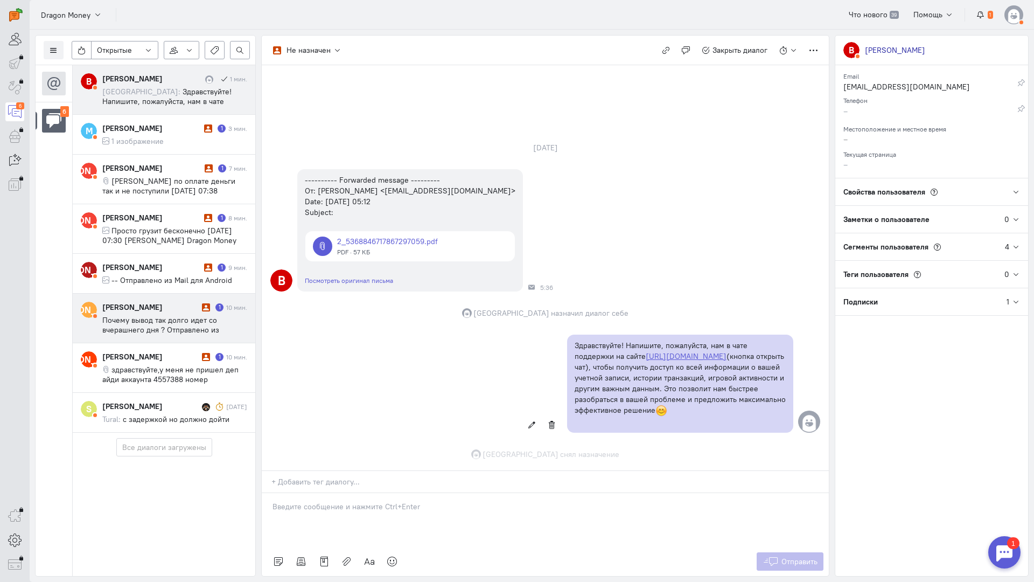
scroll to position [22, 0]
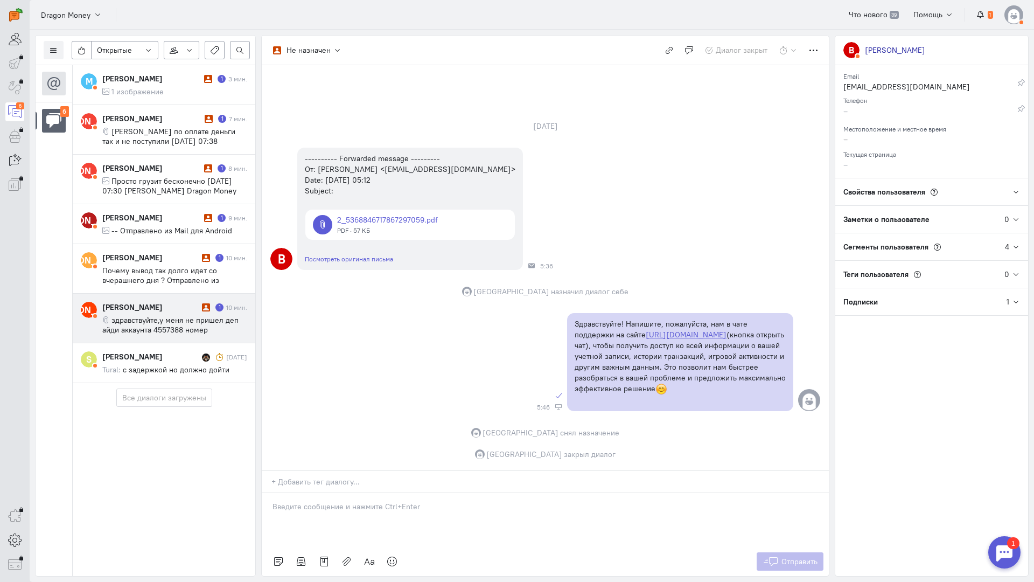
click at [172, 324] on span "здравствуйте,у меня не пришел деп айди аккаунта 4557388 номер пополнения 236126…" at bounding box center [170, 334] width 136 height 39
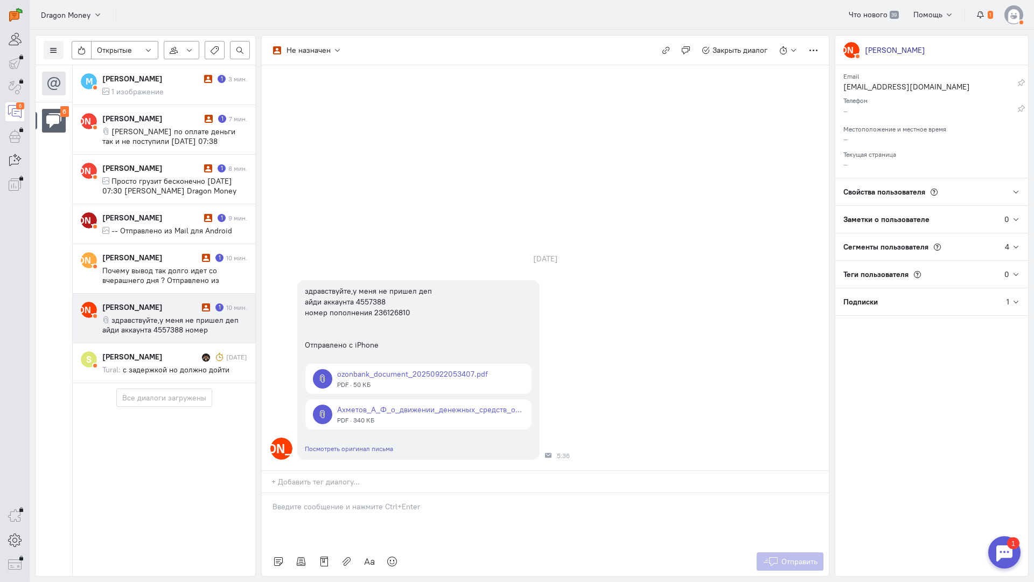
click at [298, 493] on div at bounding box center [545, 520] width 567 height 54
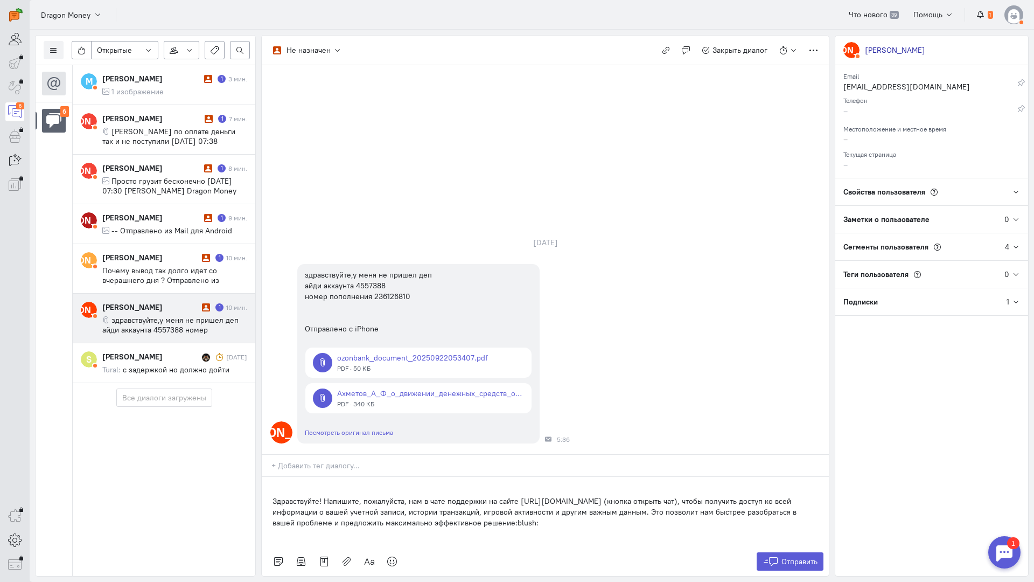
click at [269, 477] on div "Здравствуйте! Напишите, пожалуйста, нам в чате поддержки на сайте [URL][DOMAIN_…" at bounding box center [545, 512] width 567 height 70
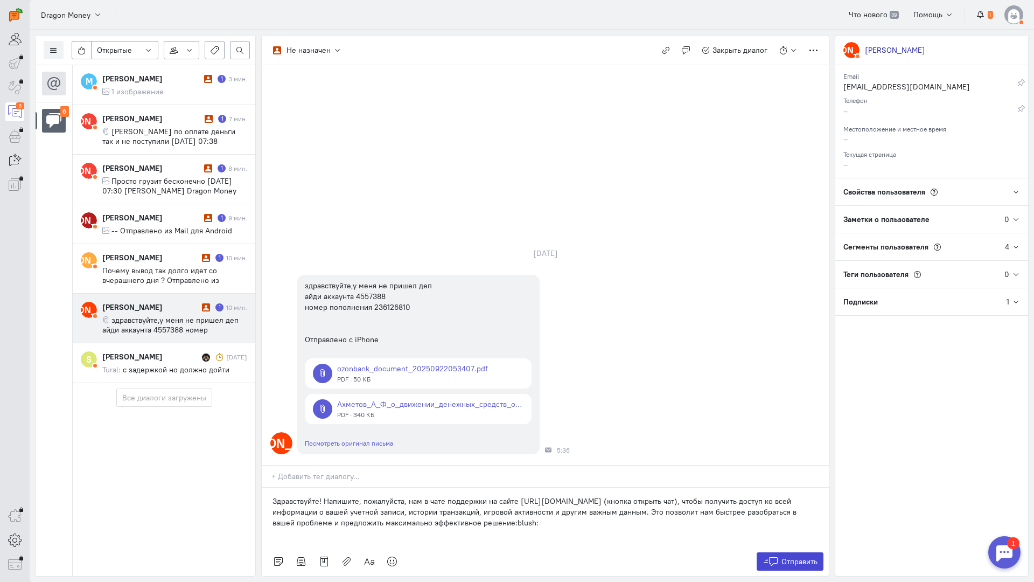
click at [780, 552] on button "Отправить" at bounding box center [790, 561] width 67 height 18
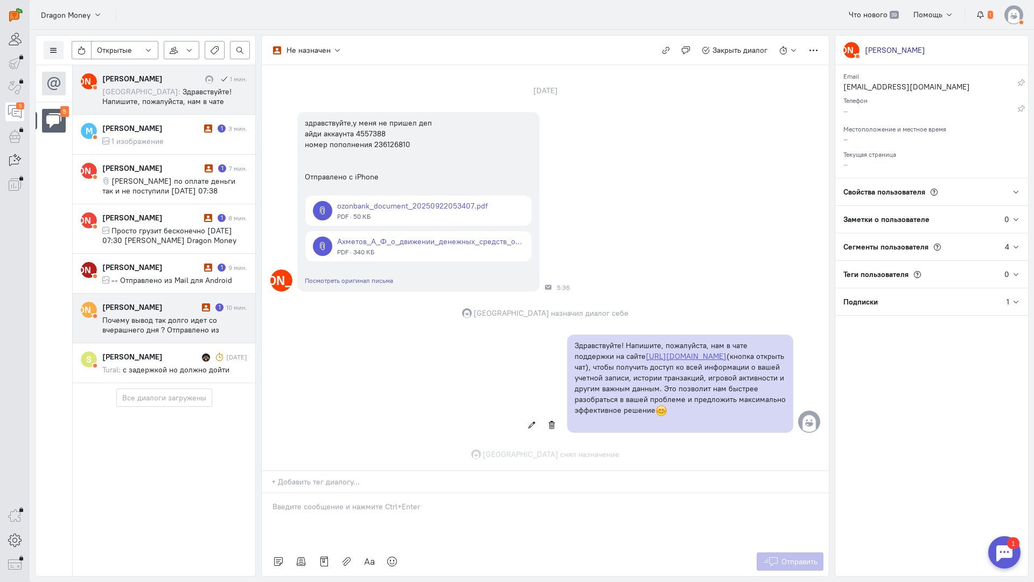
scroll to position [79, 0]
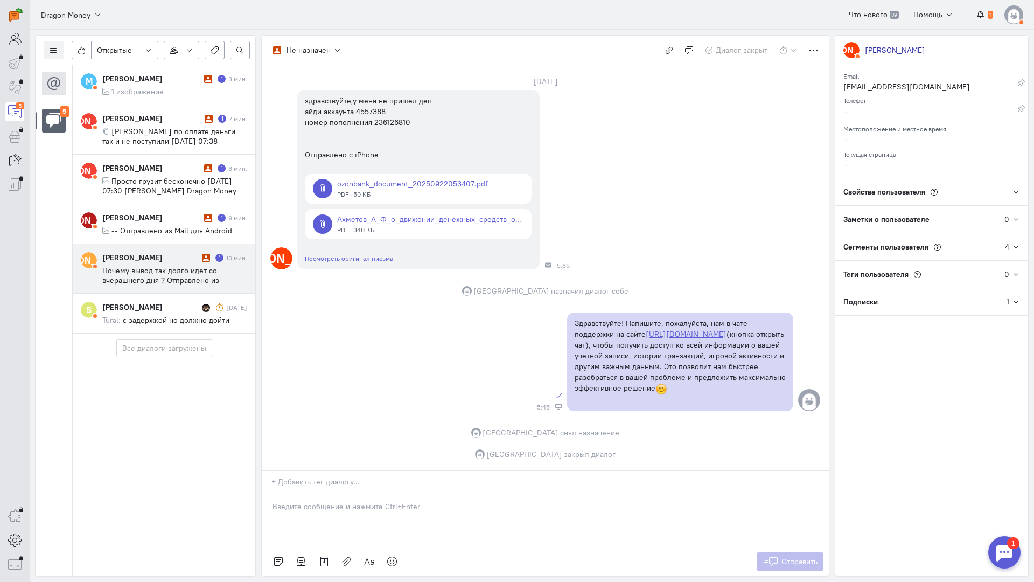
click at [159, 318] on span "с задержкой но должно дойти" at bounding box center [176, 320] width 107 height 10
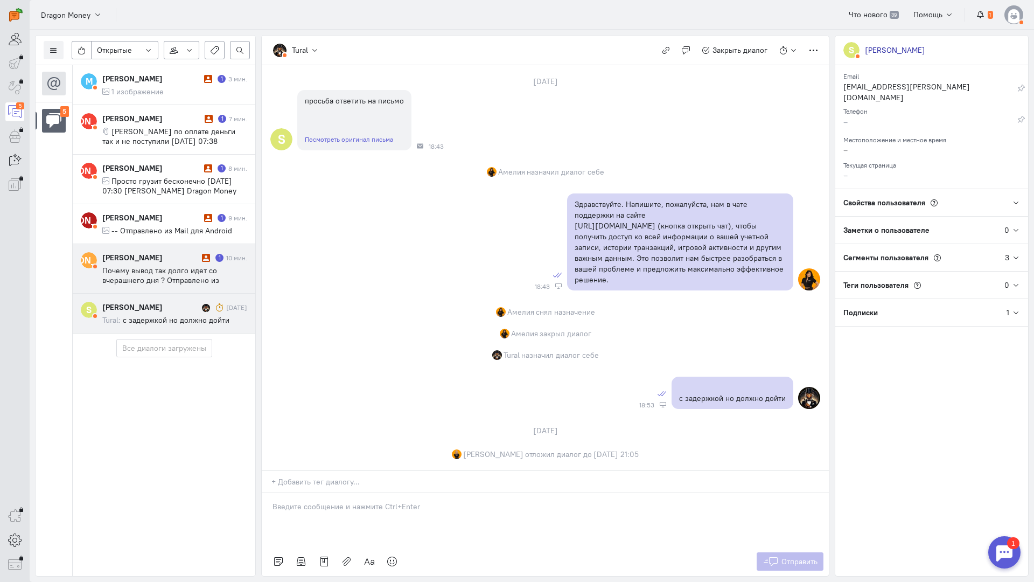
click at [155, 271] on span "Почему вывод так долго идет со вчерашнего дня ? Отправлено из мобильной Почты M…" at bounding box center [160, 280] width 117 height 29
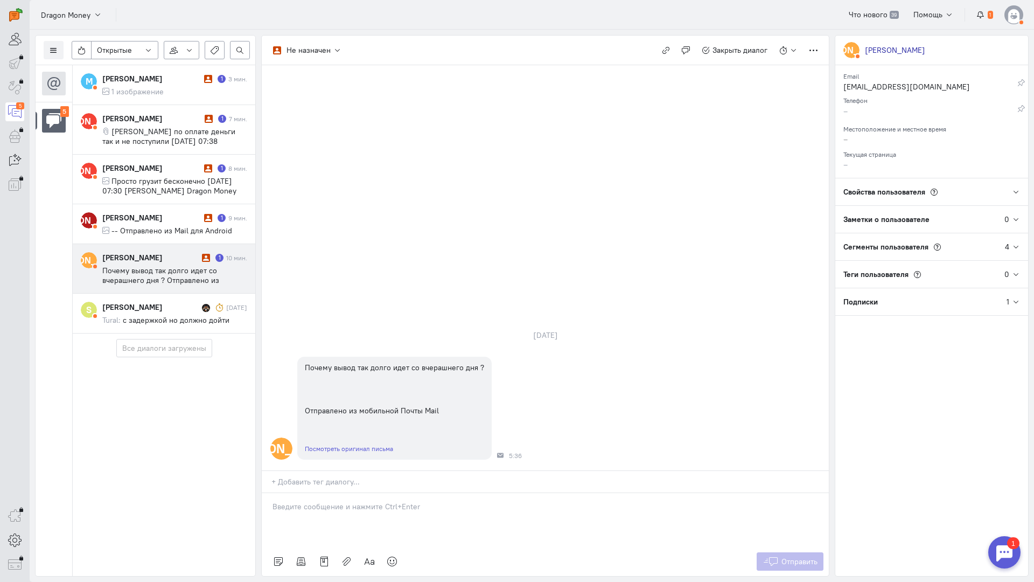
click at [335, 501] on p at bounding box center [546, 506] width 546 height 11
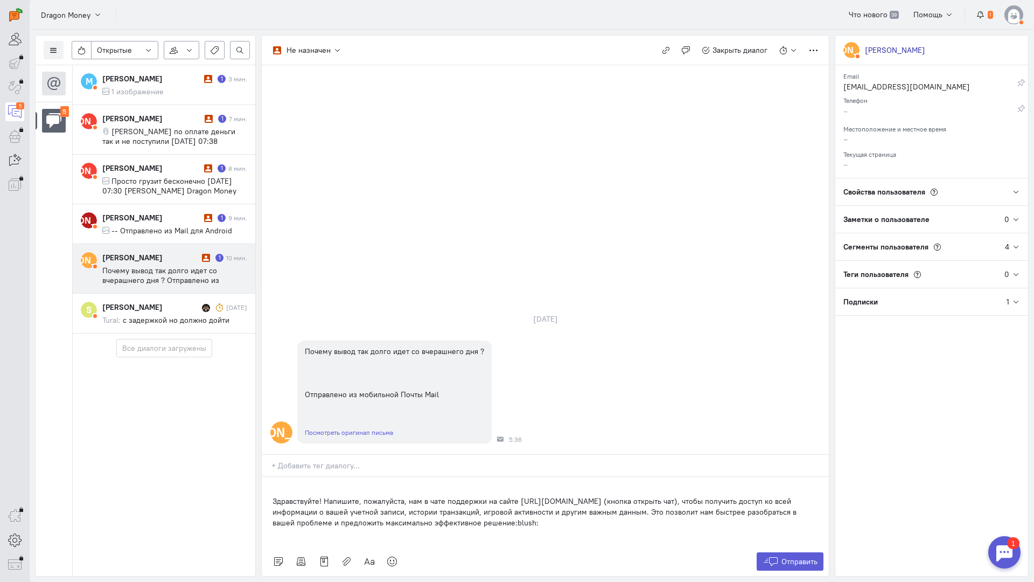
click at [264, 477] on div "Здравствуйте! Напишите, пожалуйста, нам в чате поддержки на сайте [URL][DOMAIN_…" at bounding box center [545, 512] width 567 height 70
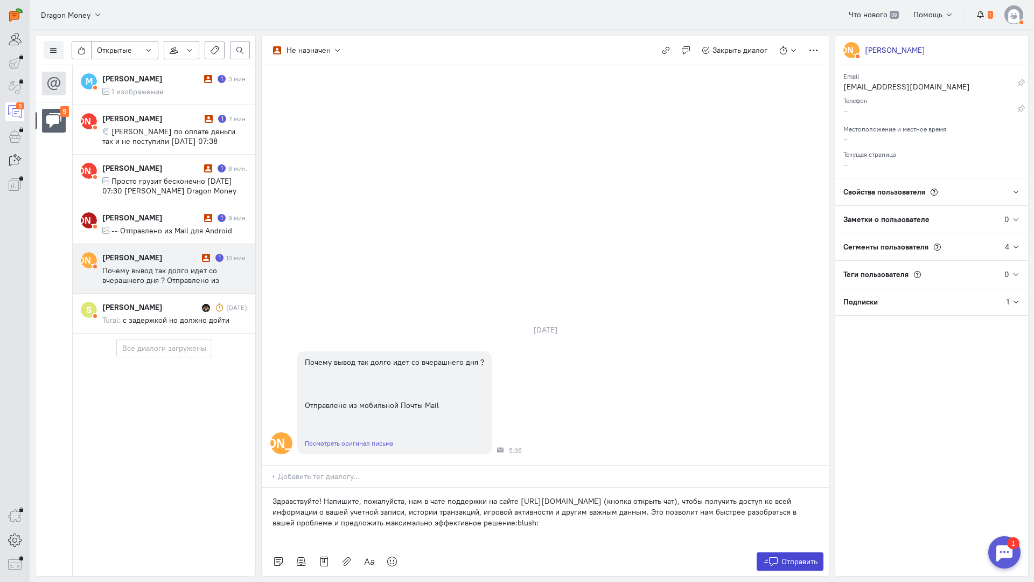
click at [801, 556] on span "Отправить" at bounding box center [799, 561] width 36 height 10
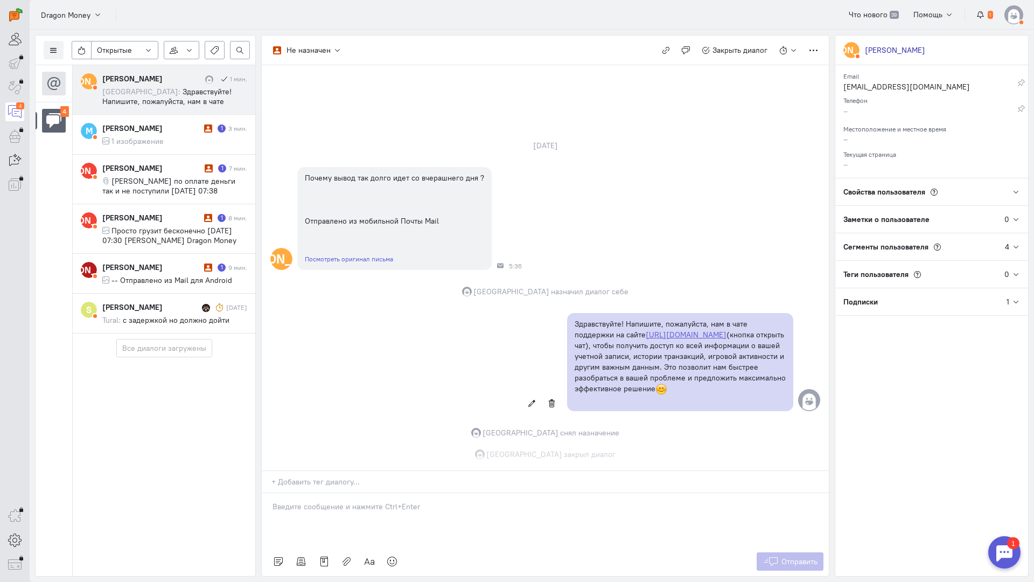
scroll to position [3, 0]
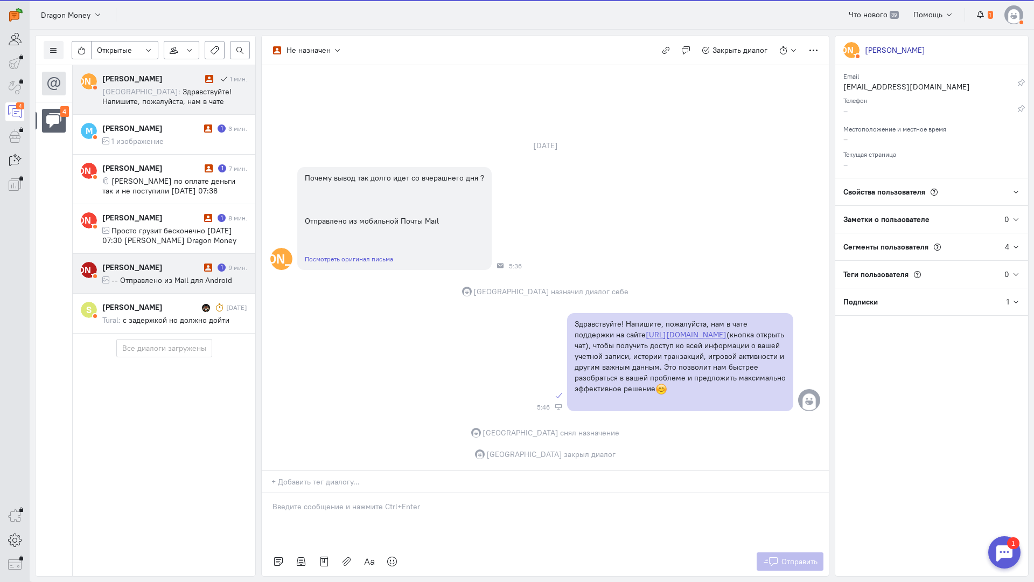
click at [171, 260] on cq-conversation-card "[PERSON_NAME] [PERSON_NAME] 1 9 мин. -- Отправлено из Mail для Android" at bounding box center [164, 274] width 183 height 40
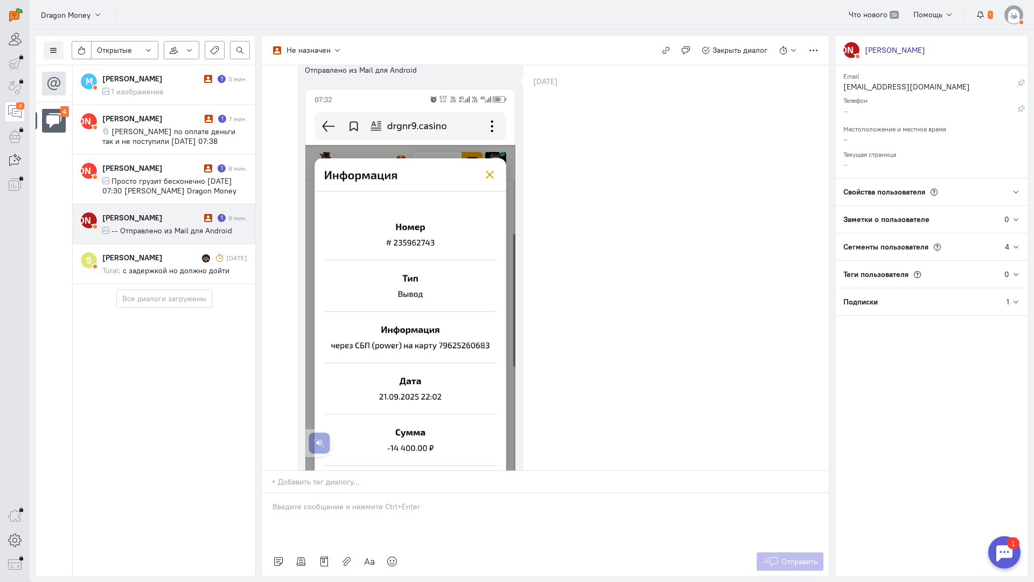
scroll to position [0, 0]
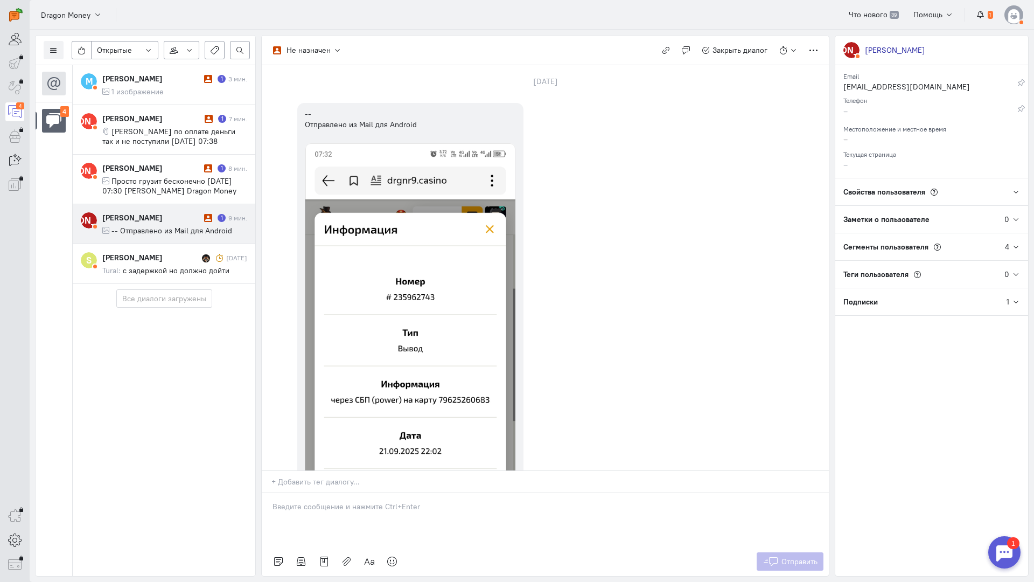
drag, startPoint x: 325, startPoint y: 452, endPoint x: 307, endPoint y: 451, distance: 18.3
click at [324, 493] on div at bounding box center [545, 520] width 567 height 54
click at [271, 493] on div "Здравствуйте! Благодарим Вас за обращение и предоставленную информацию:blush:" at bounding box center [545, 520] width 567 height 54
click at [811, 552] on button "Отправить" at bounding box center [790, 561] width 67 height 18
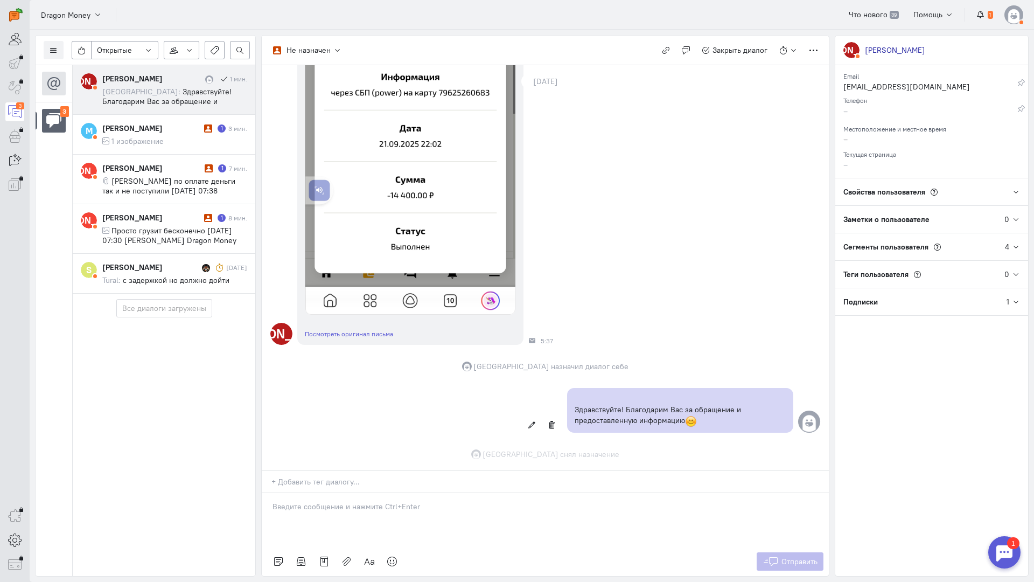
scroll to position [395, 0]
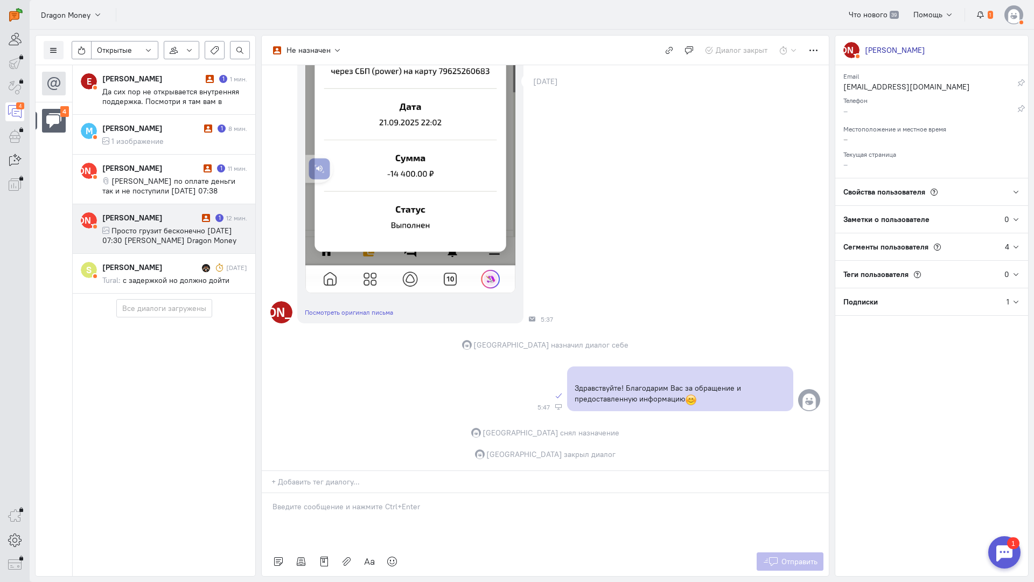
click at [157, 225] on div "[PERSON_NAME] 1 12 мин. Просто грузит бесконечно [DATE] 07:30 [PERSON_NAME] Dra…" at bounding box center [174, 228] width 145 height 33
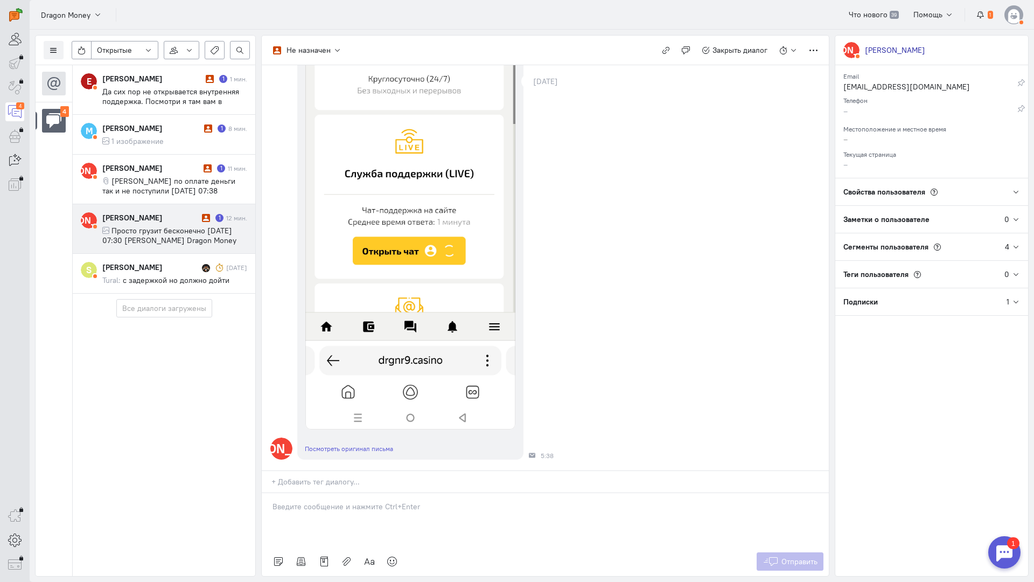
scroll to position [1108, 0]
click at [382, 493] on div at bounding box center [545, 520] width 567 height 54
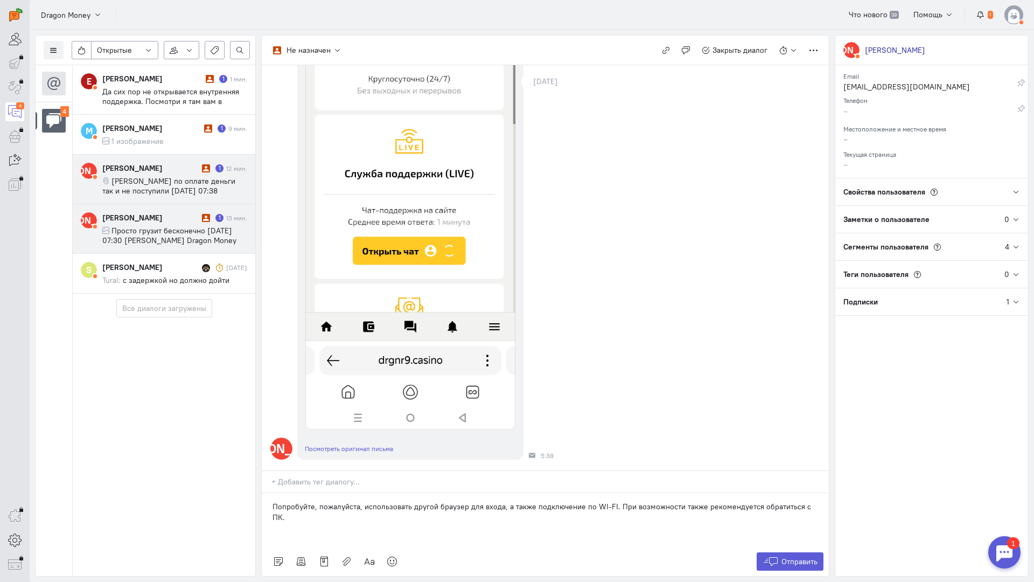
click at [186, 170] on div "[PERSON_NAME]" at bounding box center [150, 168] width 97 height 11
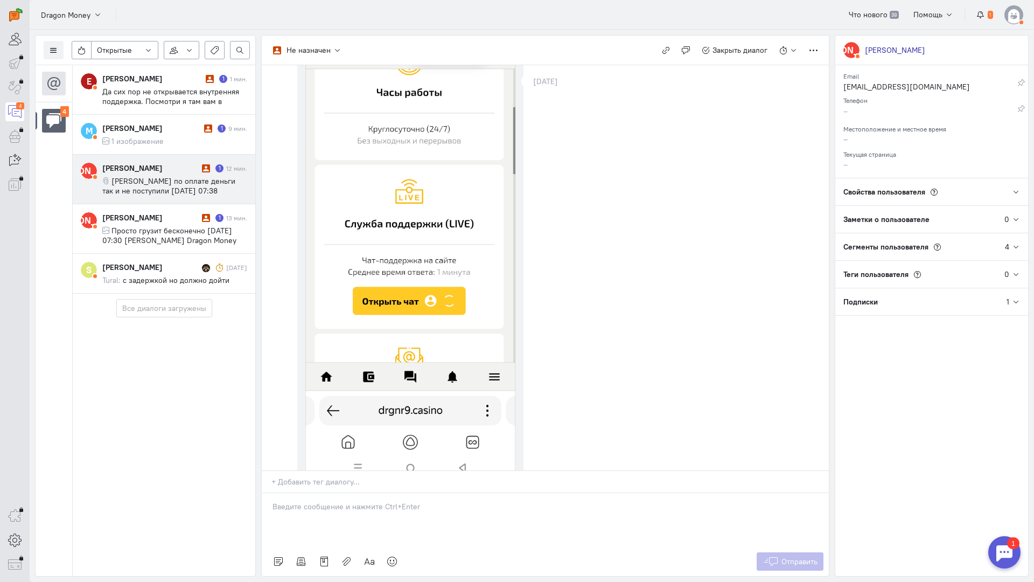
scroll to position [0, 0]
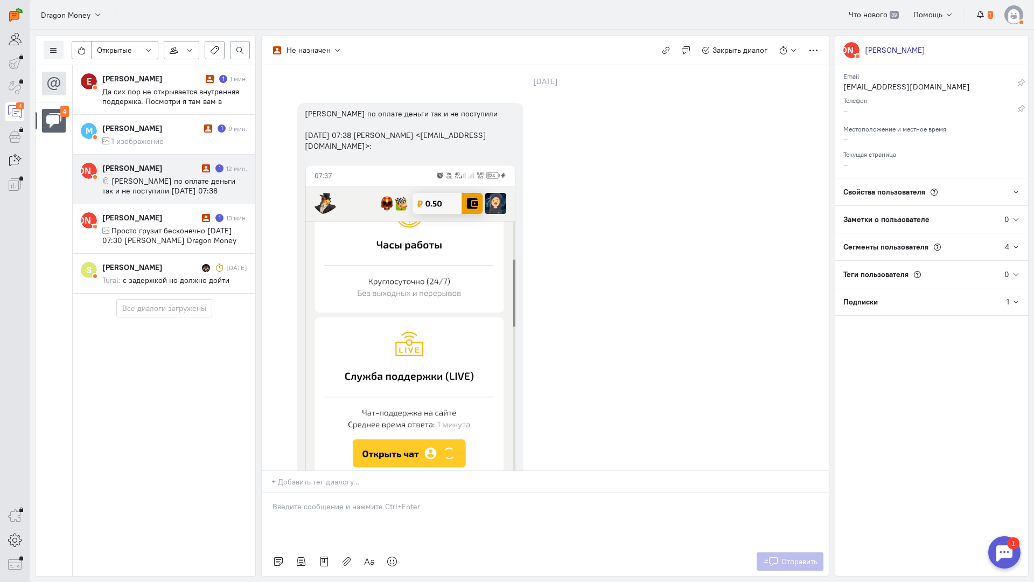
click at [390, 493] on div at bounding box center [545, 520] width 567 height 54
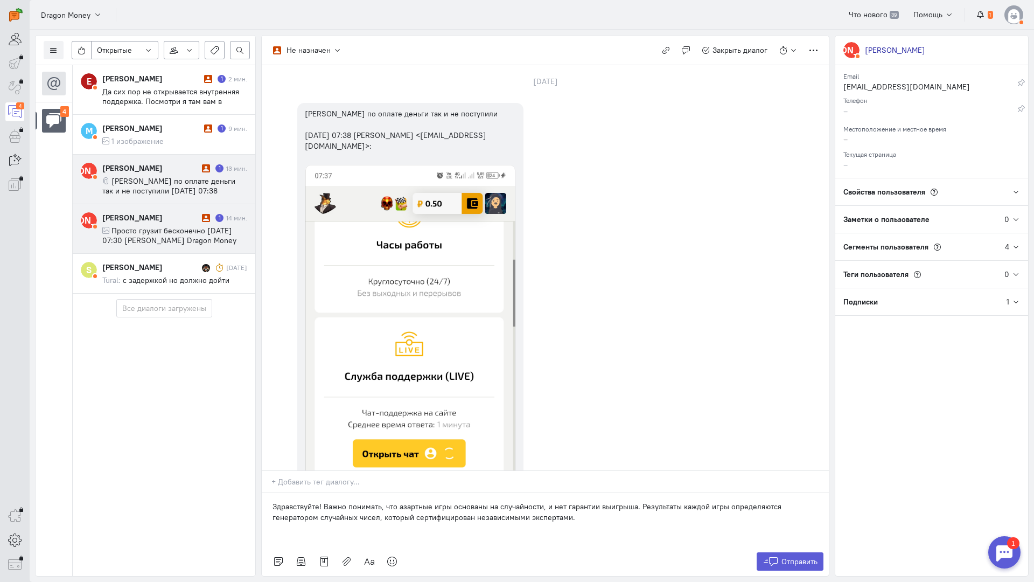
click at [179, 227] on span "Просто грузит бесконечно [DATE] 07:30 [PERSON_NAME] Dragon Money <[PERSON_NAME]…" at bounding box center [169, 245] width 134 height 39
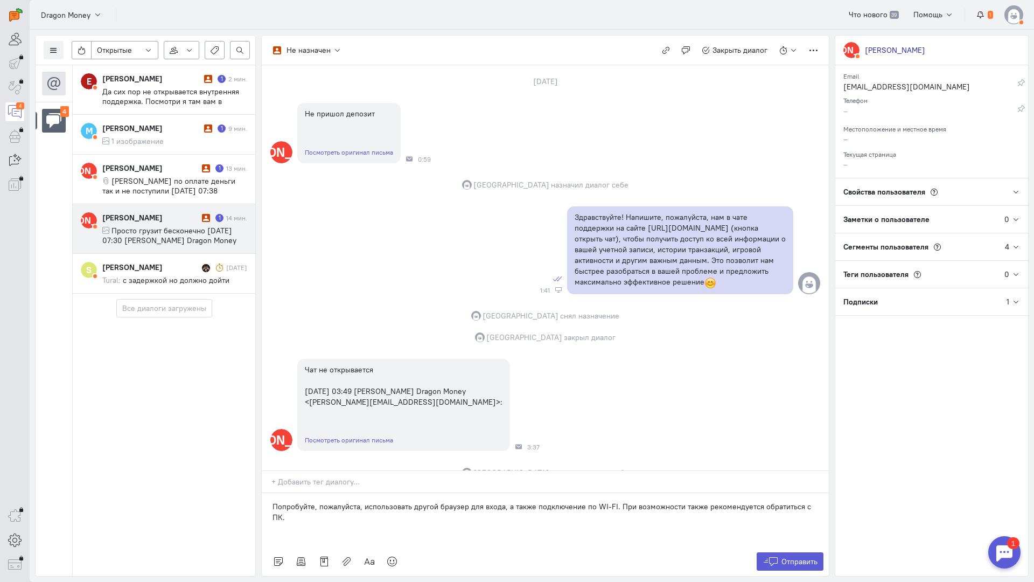
scroll to position [677, 0]
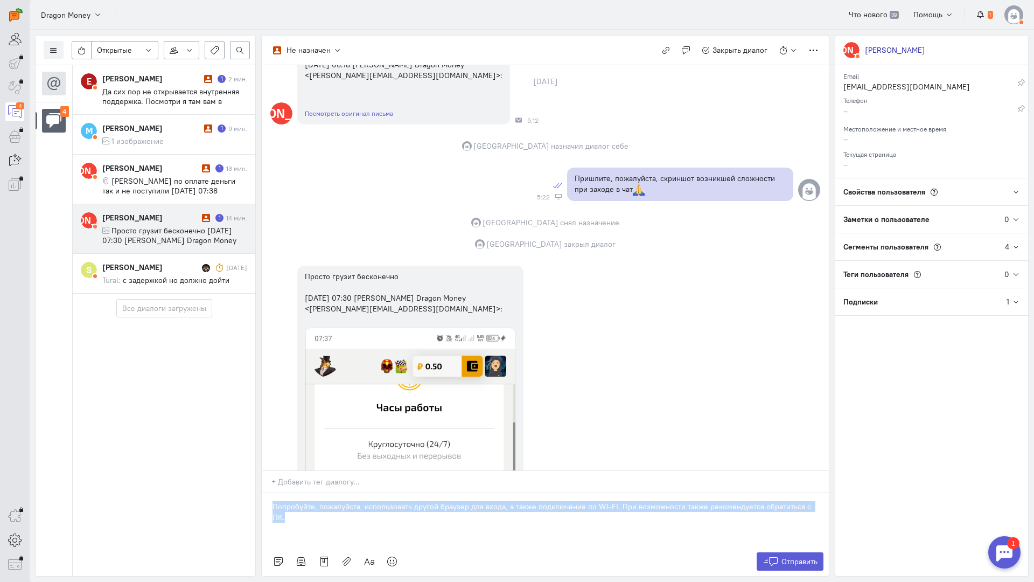
copy p "Попробуйте, пожалуйста, использовать другой браузер для входа, а также подключе…"
drag, startPoint x: 269, startPoint y: 440, endPoint x: 827, endPoint y: 449, distance: 558.0
click at [827, 493] on div "Попробуйте, пожалуйста, использовать другой браузер для входа, а также подключе…" at bounding box center [545, 520] width 567 height 54
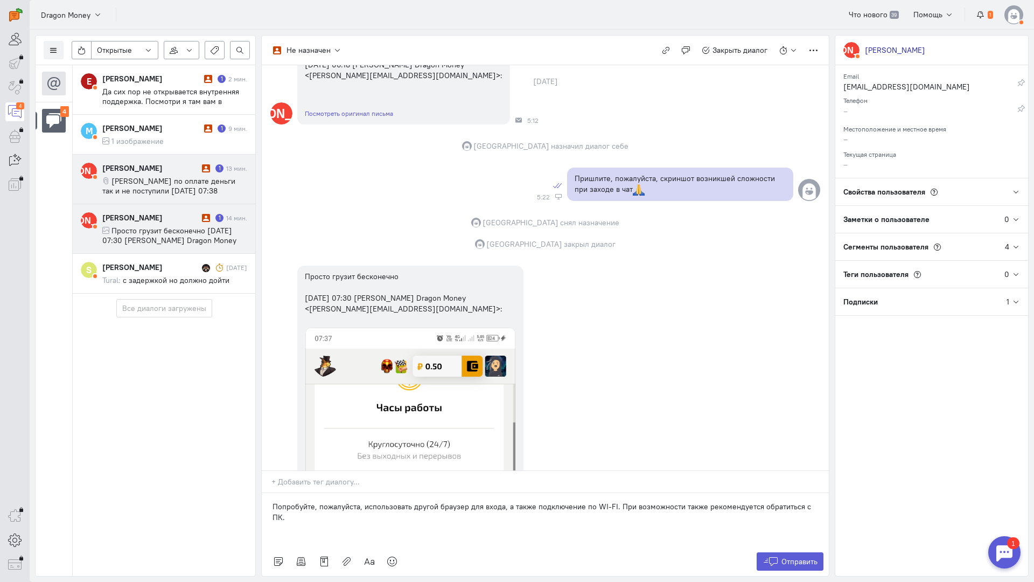
click at [146, 177] on span "[PERSON_NAME] по оплате деньги так и не поступили [DATE] 07:38 [PERSON_NAME] <[…" at bounding box center [168, 195] width 133 height 39
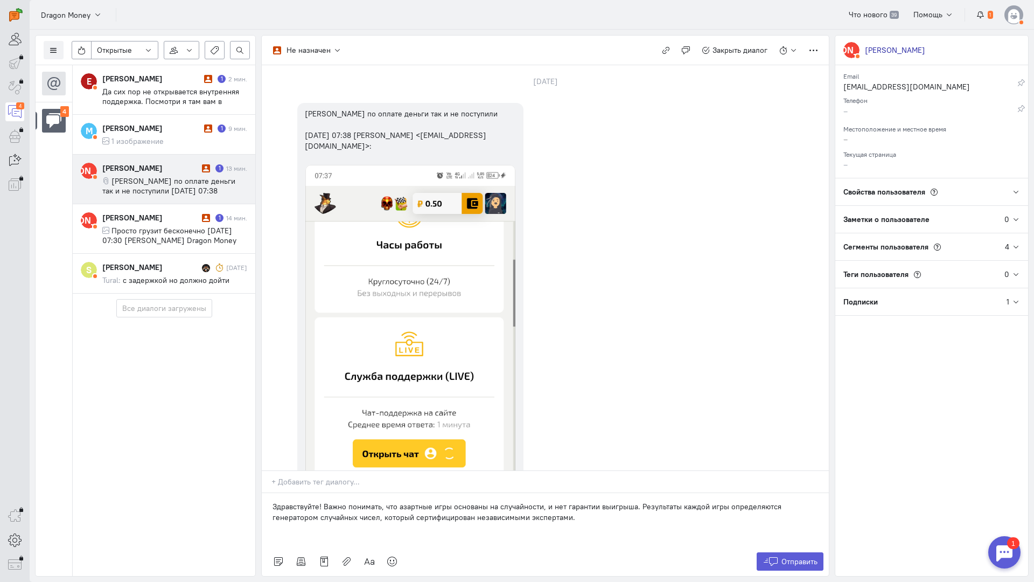
drag, startPoint x: 525, startPoint y: 446, endPoint x: 323, endPoint y: 435, distance: 201.8
click at [323, 501] on p "Здравствуйте! Важно понимать, что азартные игры основаны на случайности, и нет …" at bounding box center [546, 512] width 546 height 22
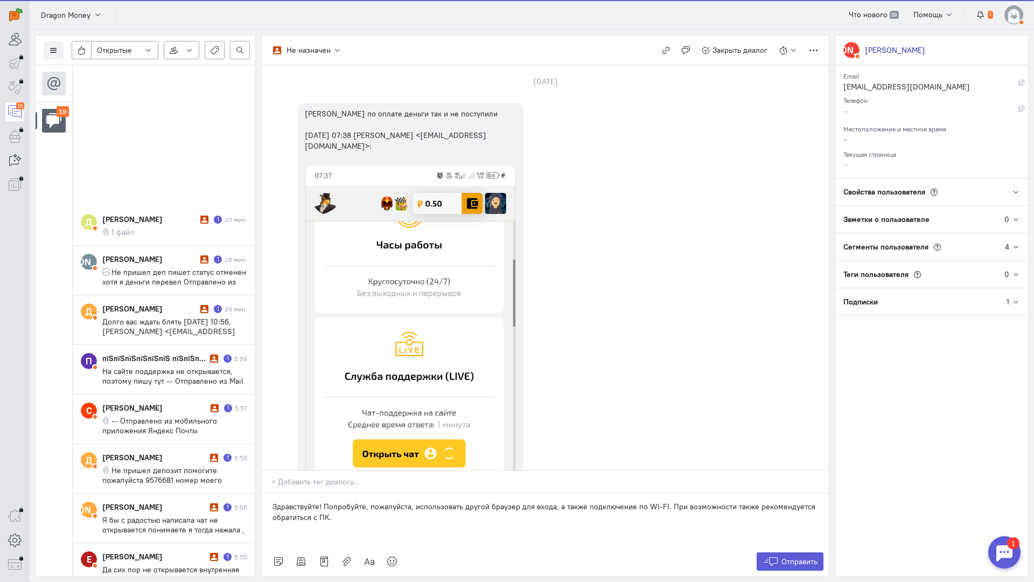
scroll to position [538, 0]
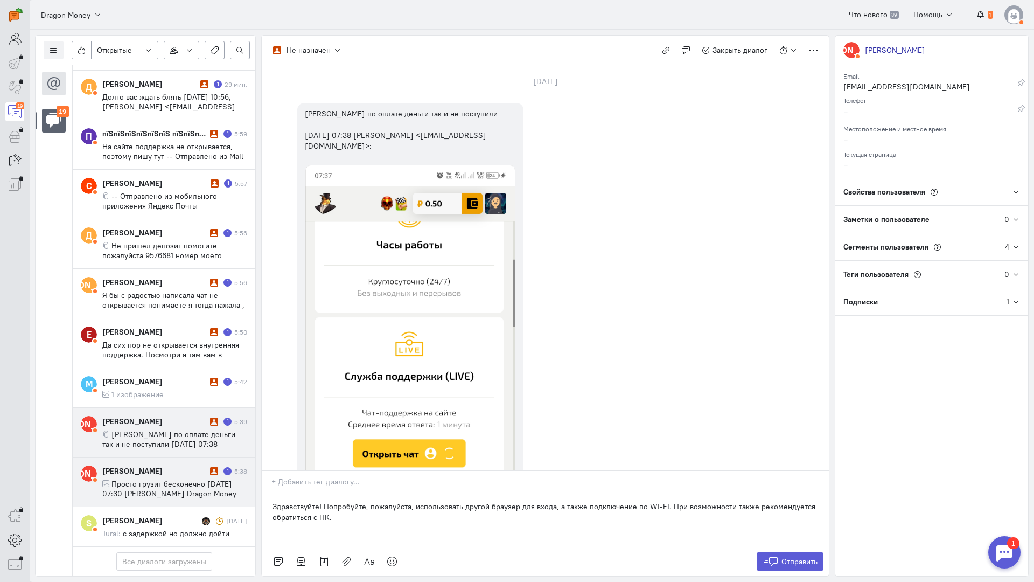
click at [175, 479] on span "Просто грузит бесконечно [DATE] 07:30 [PERSON_NAME] Dragon Money <[PERSON_NAME]…" at bounding box center [169, 498] width 134 height 39
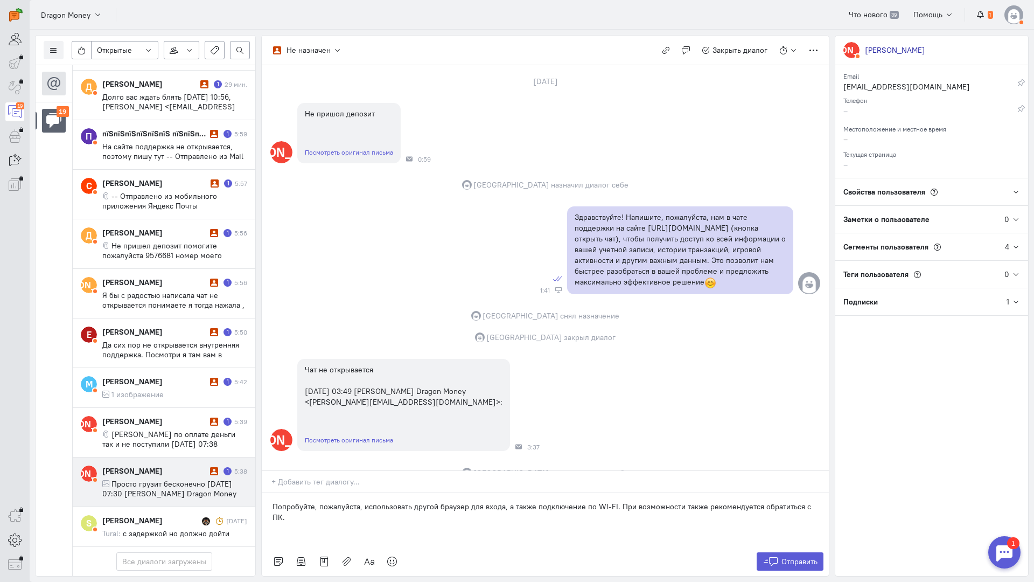
scroll to position [677, 0]
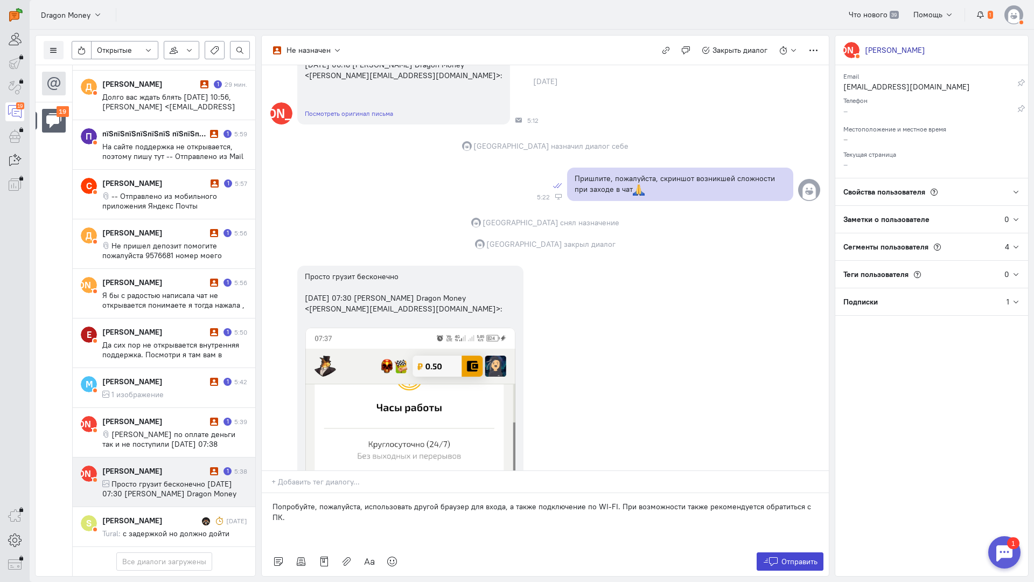
click at [791, 556] on span "Отправить" at bounding box center [799, 561] width 36 height 10
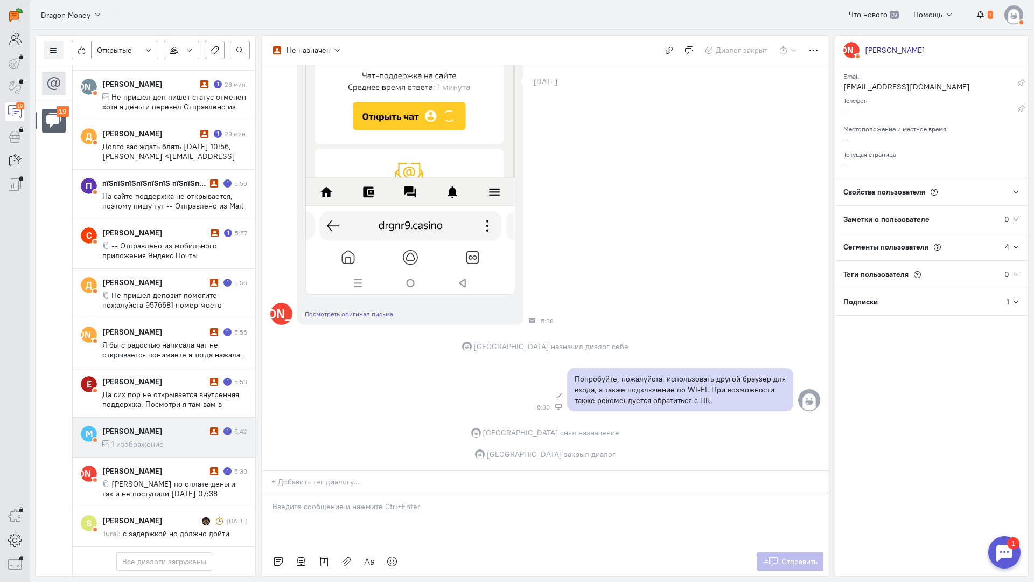
scroll to position [480, 0]
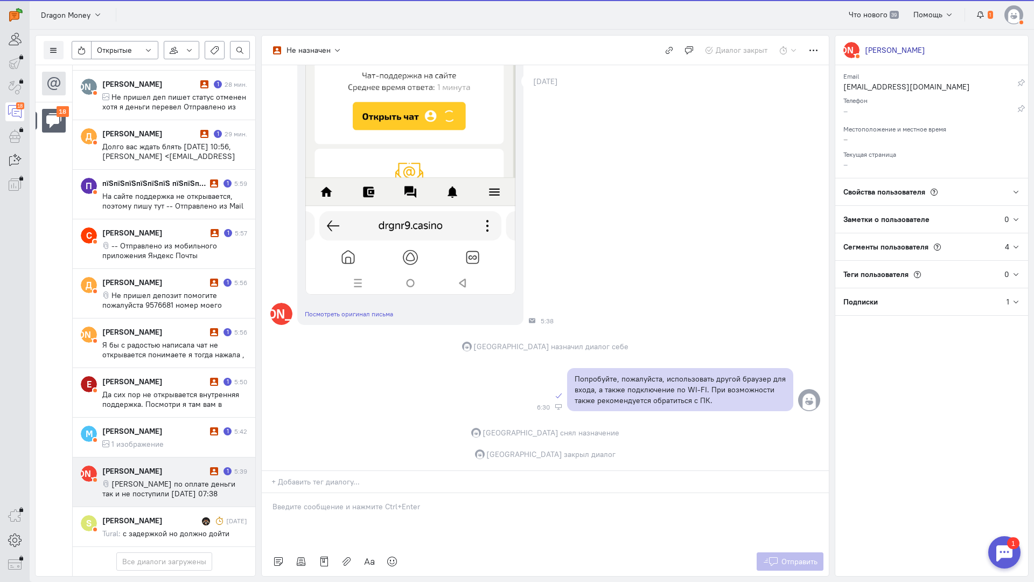
click at [152, 479] on span "[PERSON_NAME] по оплате деньги так и не поступили [DATE] 07:38 [PERSON_NAME] <[…" at bounding box center [168, 498] width 133 height 39
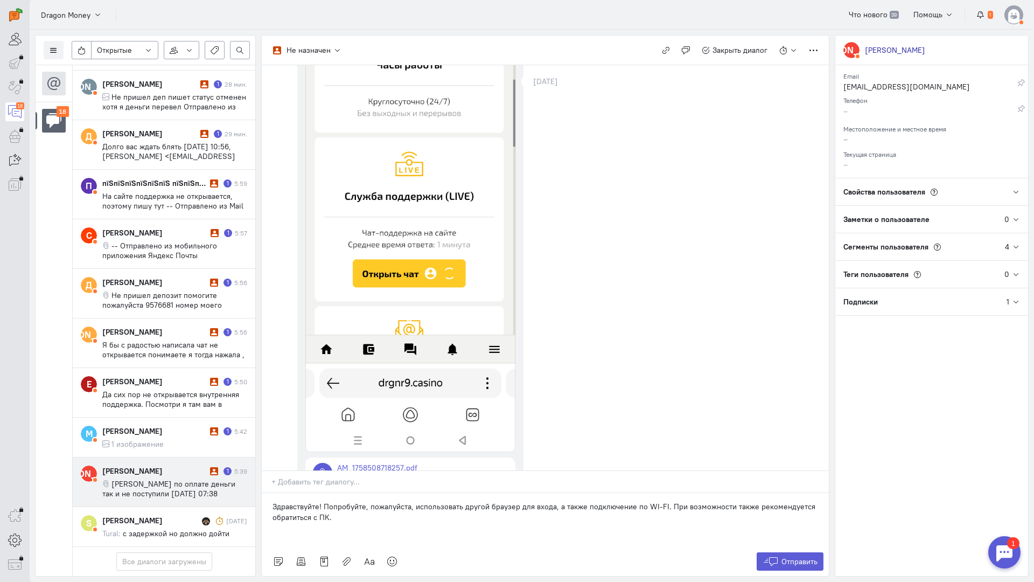
scroll to position [304, 0]
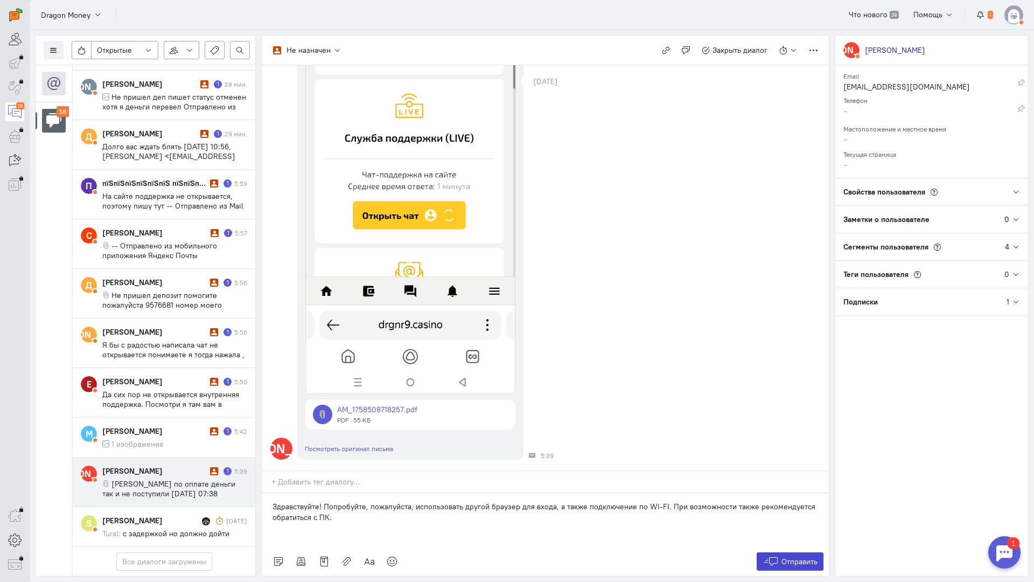
click at [773, 552] on button "Отправить" at bounding box center [790, 561] width 67 height 18
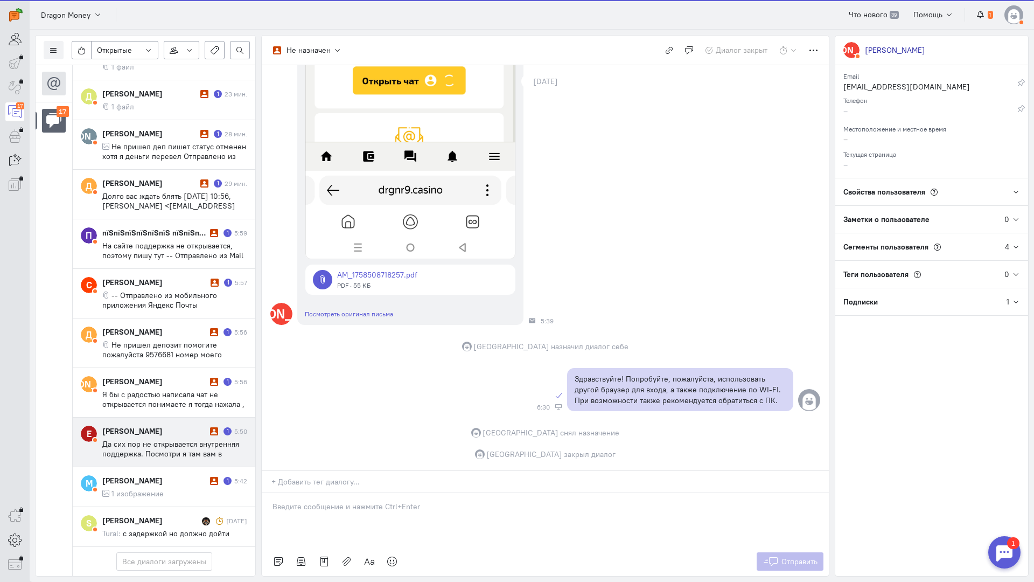
scroll to position [422, 0]
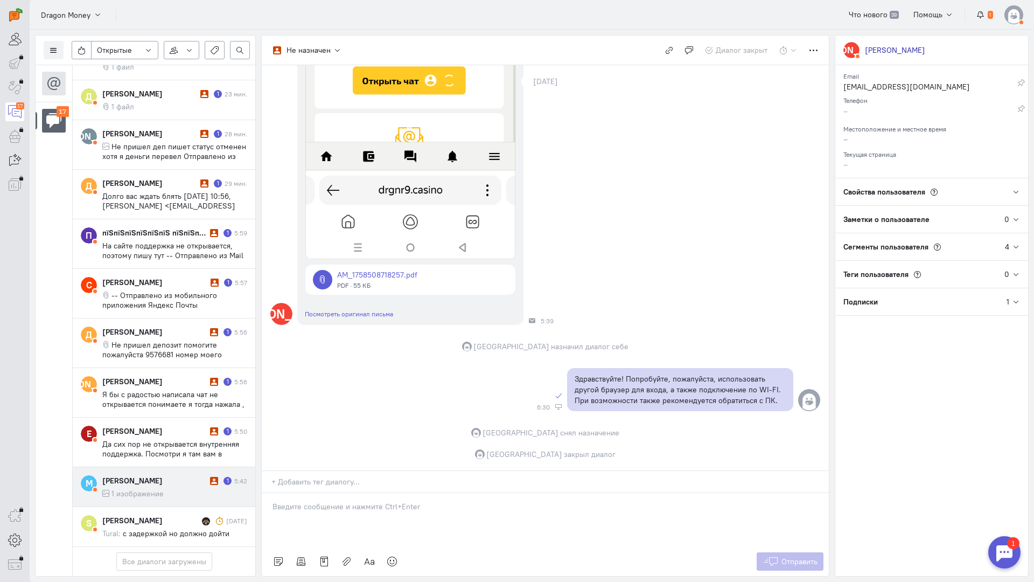
click at [138, 488] on span "1 изображение" at bounding box center [137, 493] width 52 height 10
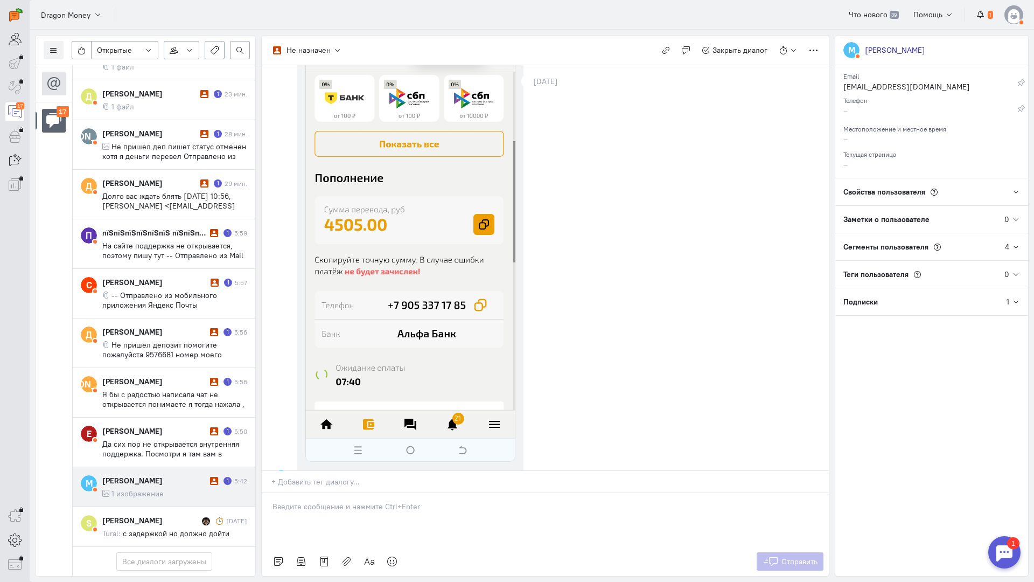
scroll to position [215, 0]
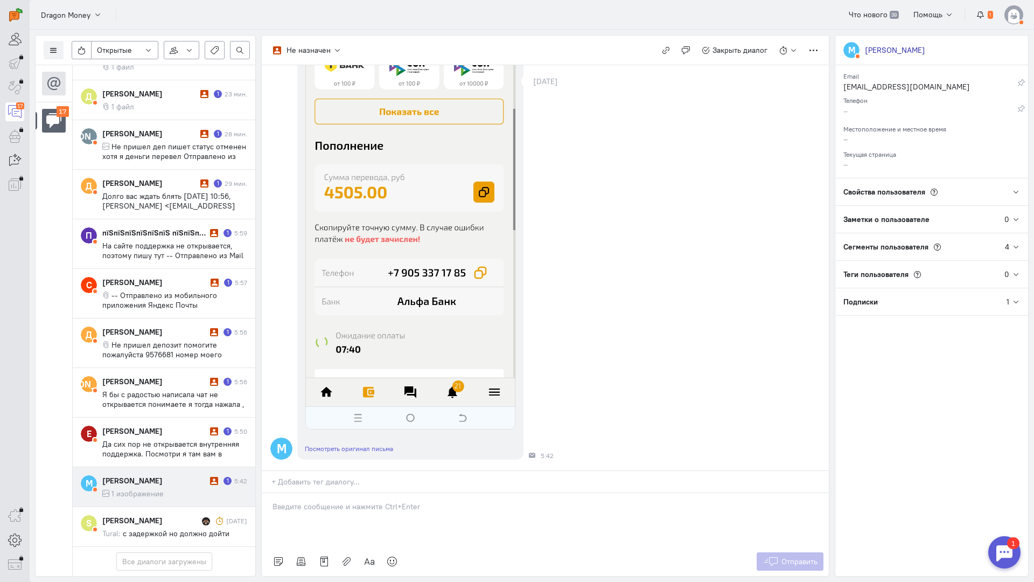
drag, startPoint x: 354, startPoint y: 443, endPoint x: 336, endPoint y: 443, distance: 18.3
click at [353, 501] on p at bounding box center [546, 506] width 546 height 11
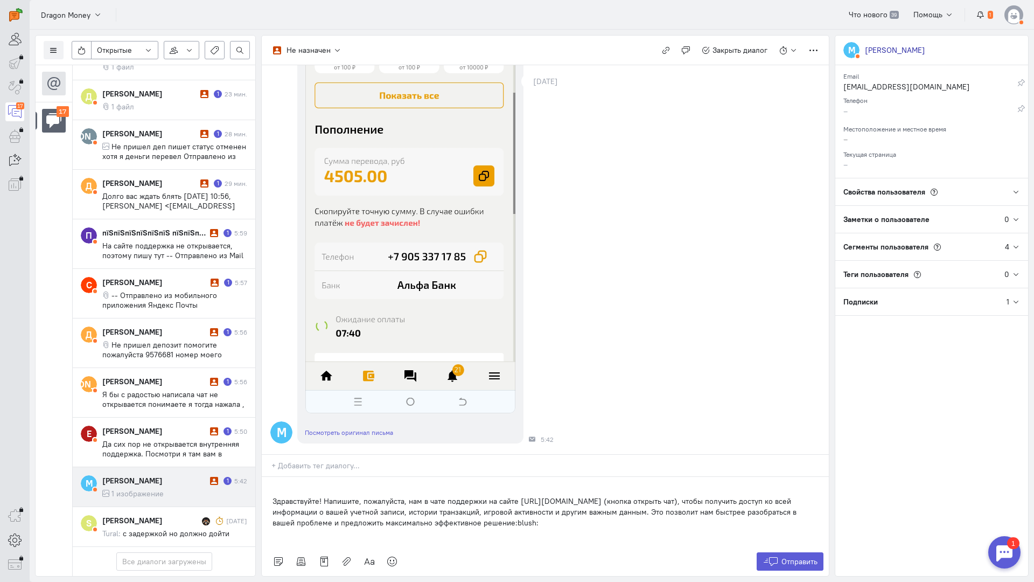
click at [268, 477] on div "Здравствуйте! Напишите, пожалуйста, нам в чате поддержки на сайте [URL][DOMAIN_…" at bounding box center [545, 512] width 567 height 70
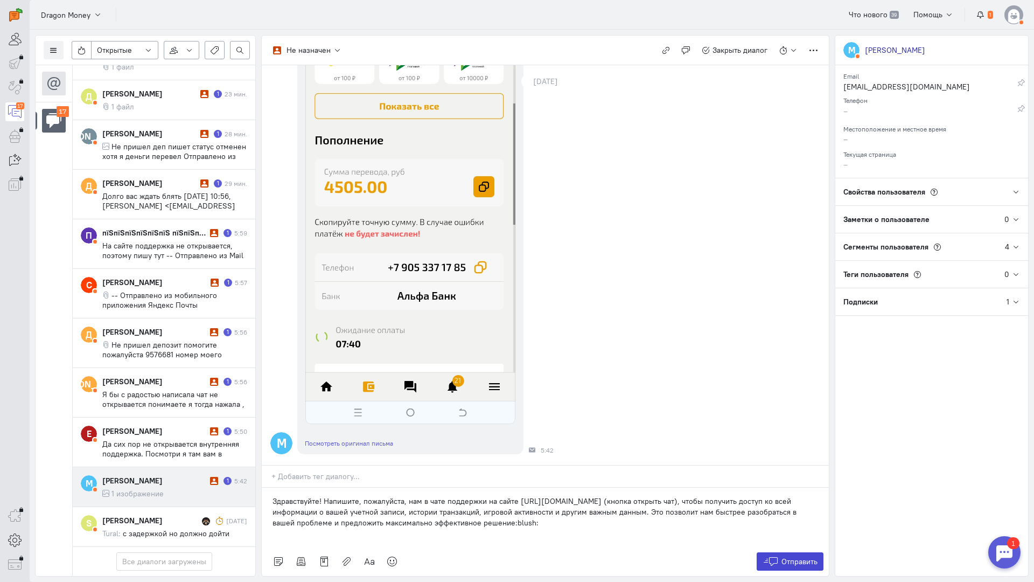
click at [778, 556] on icon at bounding box center [771, 561] width 16 height 11
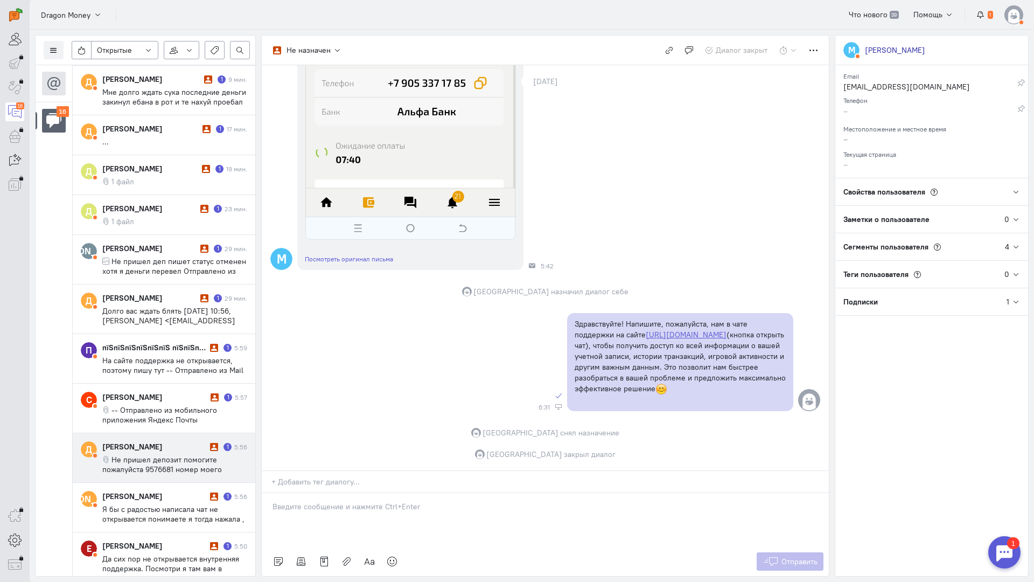
scroll to position [383, 0]
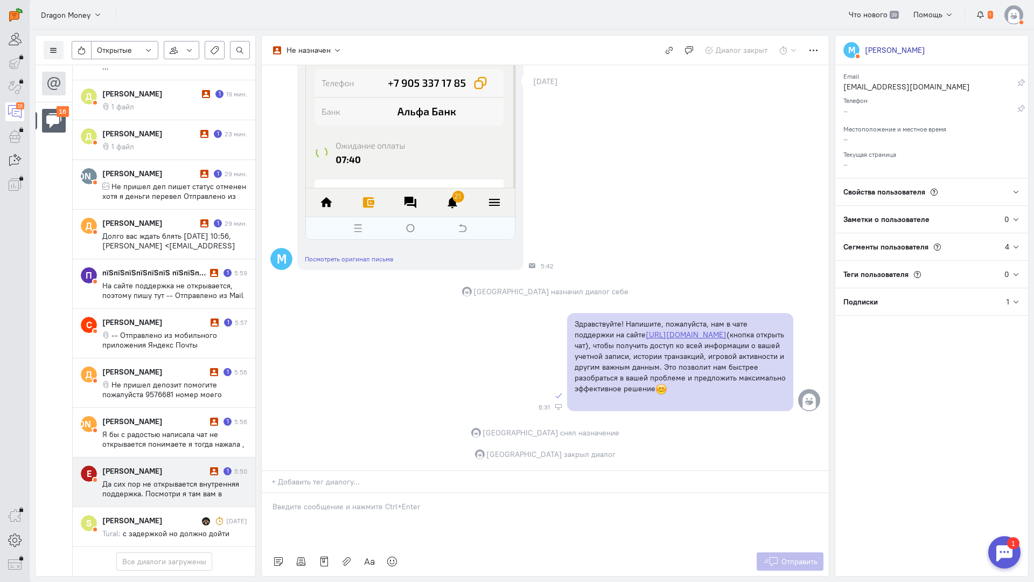
click at [155, 479] on span "Да сих пор не открывается внутренняя поддержка. Посмотри я там вам в первом пис…" at bounding box center [173, 513] width 142 height 68
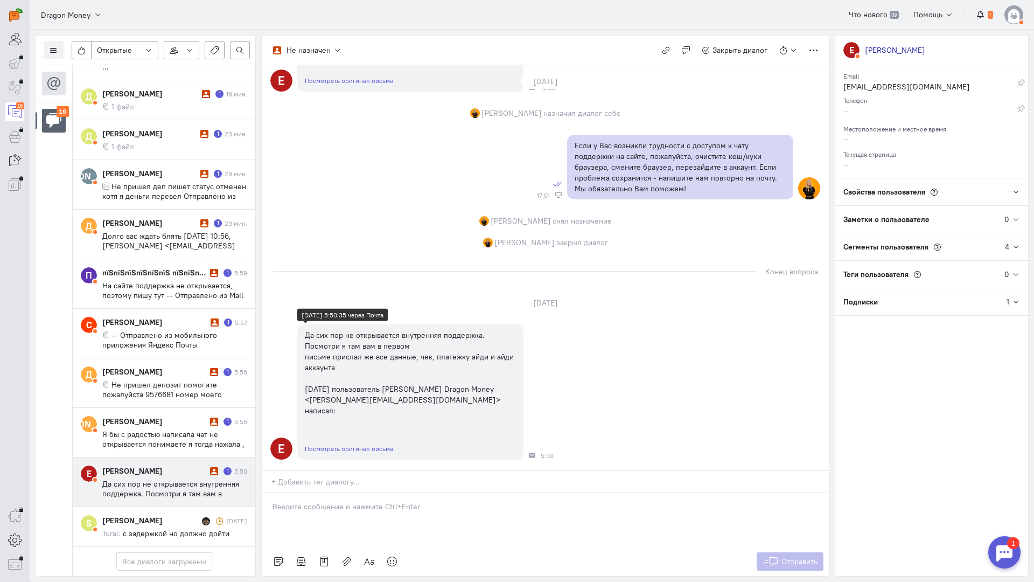
scroll to position [1223, 0]
click at [329, 493] on div at bounding box center [545, 520] width 567 height 54
click at [383, 493] on div at bounding box center [545, 520] width 567 height 54
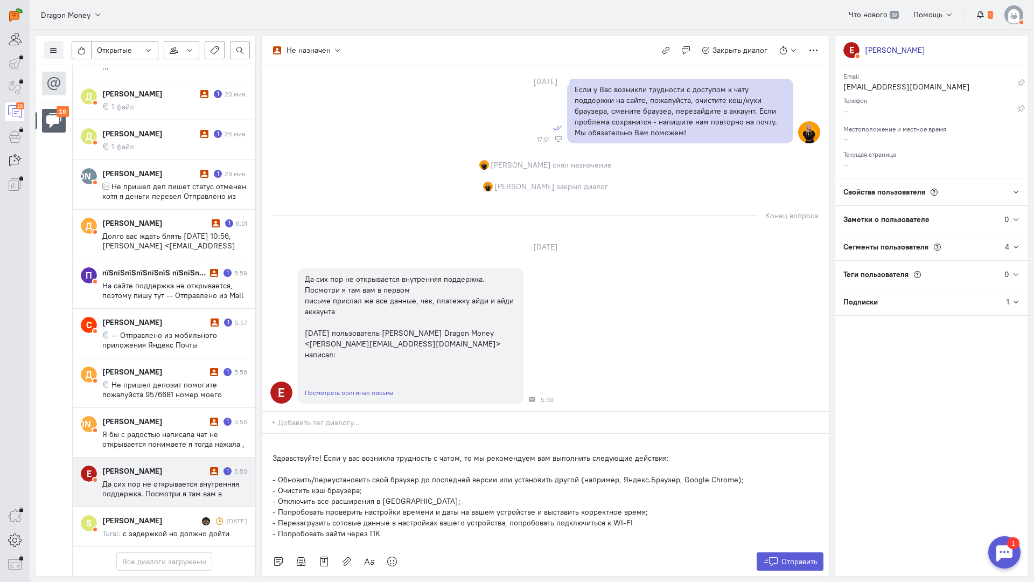
drag, startPoint x: 362, startPoint y: 443, endPoint x: 340, endPoint y: 428, distance: 27.5
click at [362, 506] on p "- Попробовать проверить настройки времени и даты на вашем устройстве и выставит…" at bounding box center [546, 511] width 546 height 11
click at [321, 452] on p "Здравствуйте! Если у вас возникла трудность с чатом, то мы рекомендуем вам выпо…" at bounding box center [546, 457] width 546 height 11
click at [270, 423] on div "Здравствуйте! Мы обязательно во всем разберемся:pray: Если у вас возникла трудн…" at bounding box center [545, 485] width 567 height 124
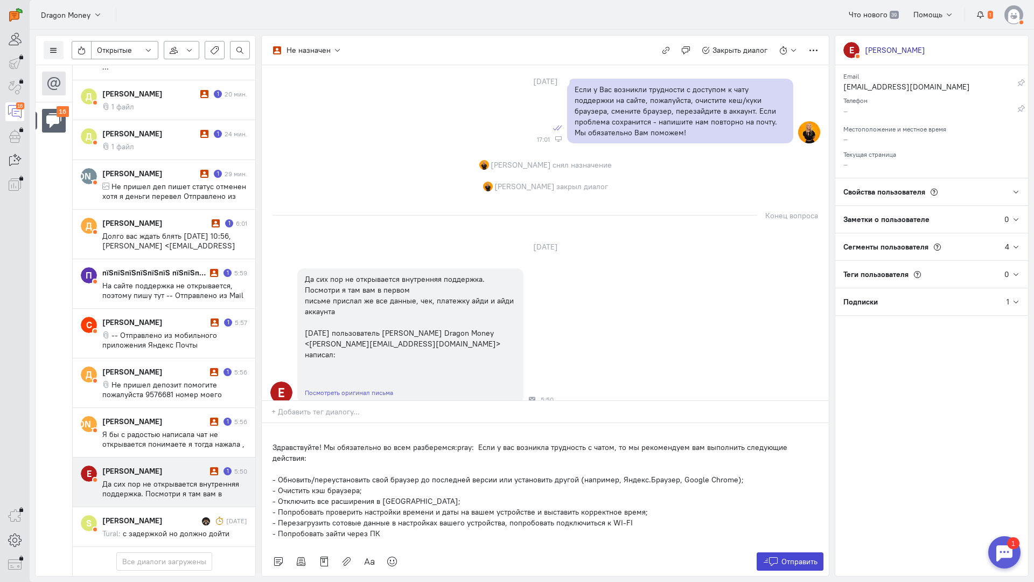
click at [794, 556] on span "Отправить" at bounding box center [799, 561] width 36 height 10
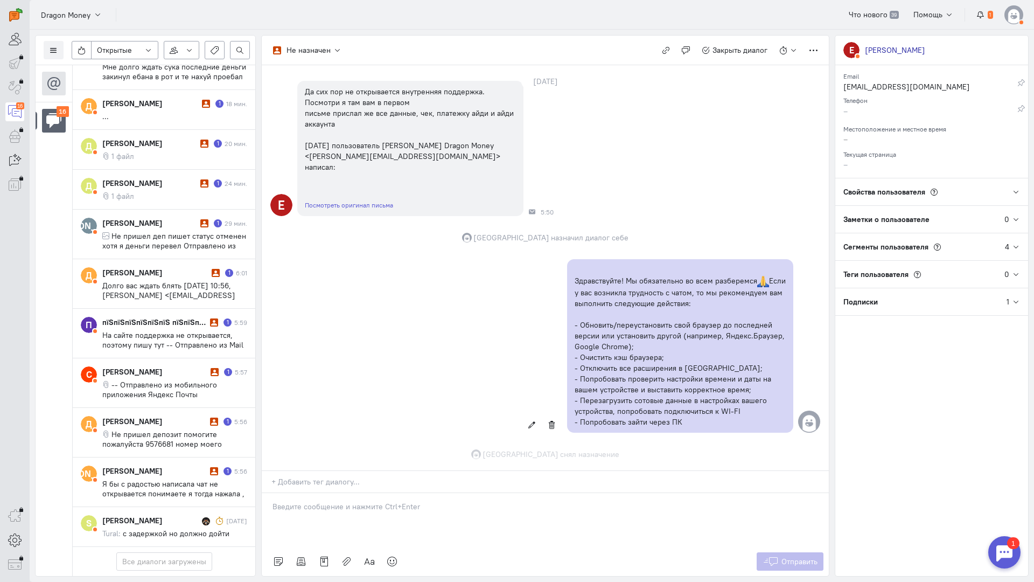
scroll to position [1488, 0]
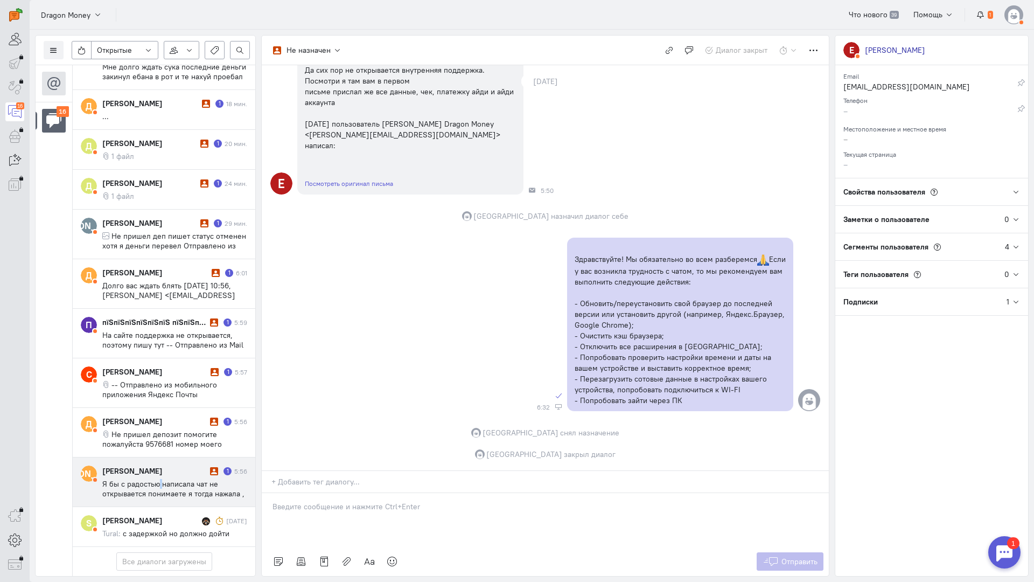
click at [162, 479] on span "Я бы с радостью написала чат не открывается понимаете я тогда нажала , грузило …" at bounding box center [173, 518] width 142 height 78
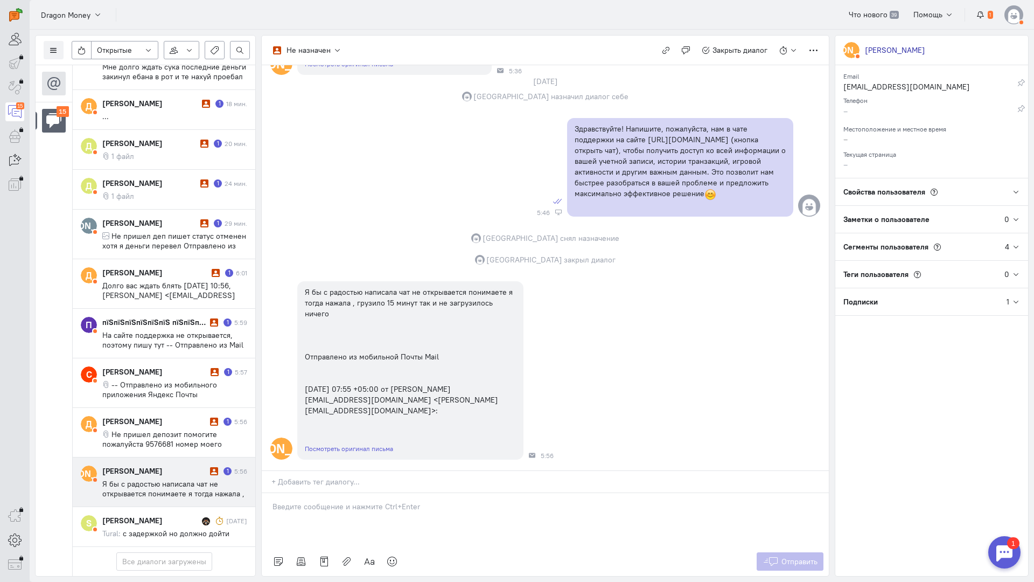
scroll to position [197, 0]
click at [364, 501] on p at bounding box center [546, 506] width 546 height 11
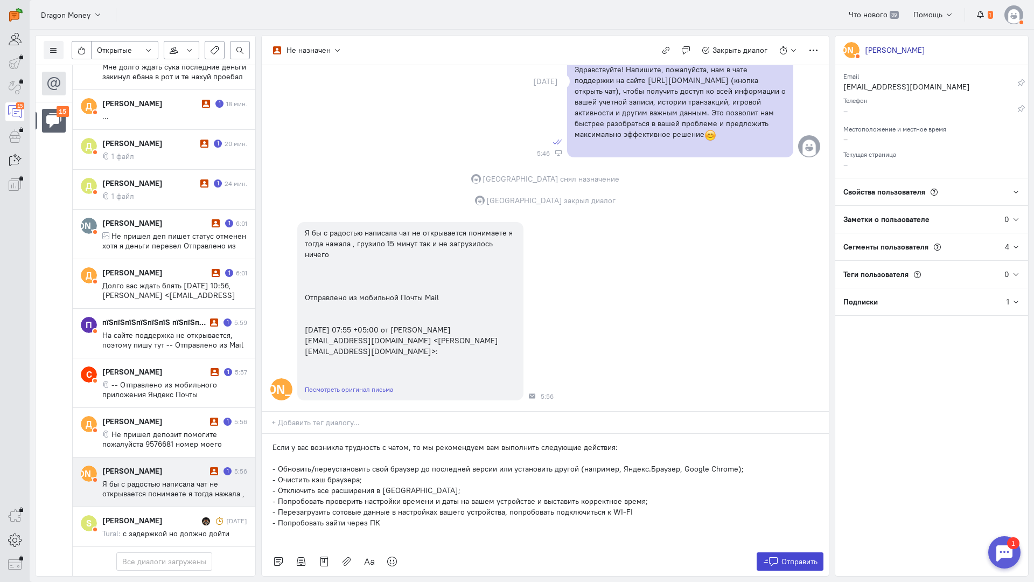
click at [794, 552] on button "Отправить" at bounding box center [790, 561] width 67 height 18
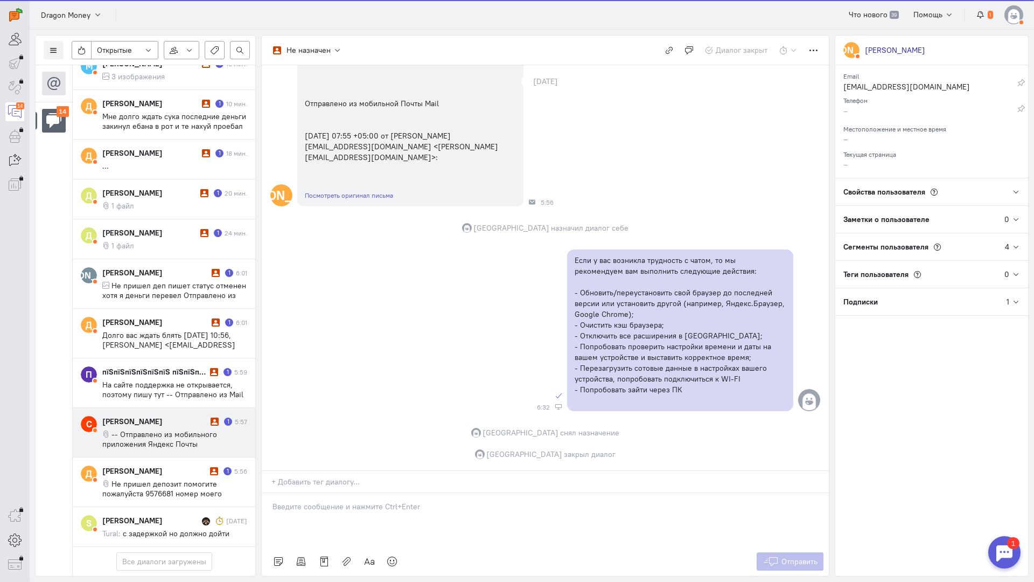
scroll to position [267, 0]
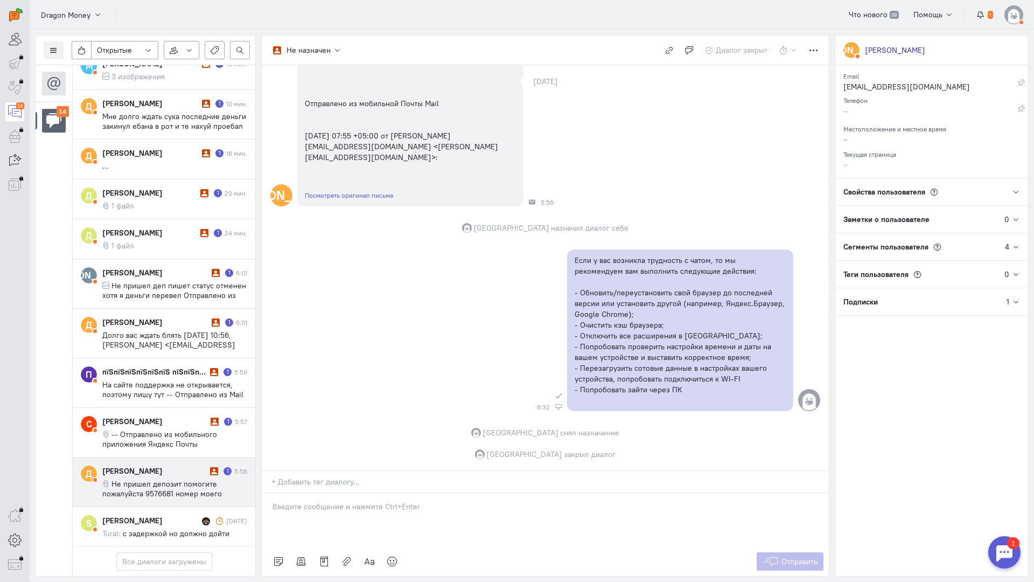
click at [167, 479] on span "Не пришел депозит помогите пожалуйста 9576681 номер моего аккаунта и чек о пере…" at bounding box center [162, 493] width 120 height 29
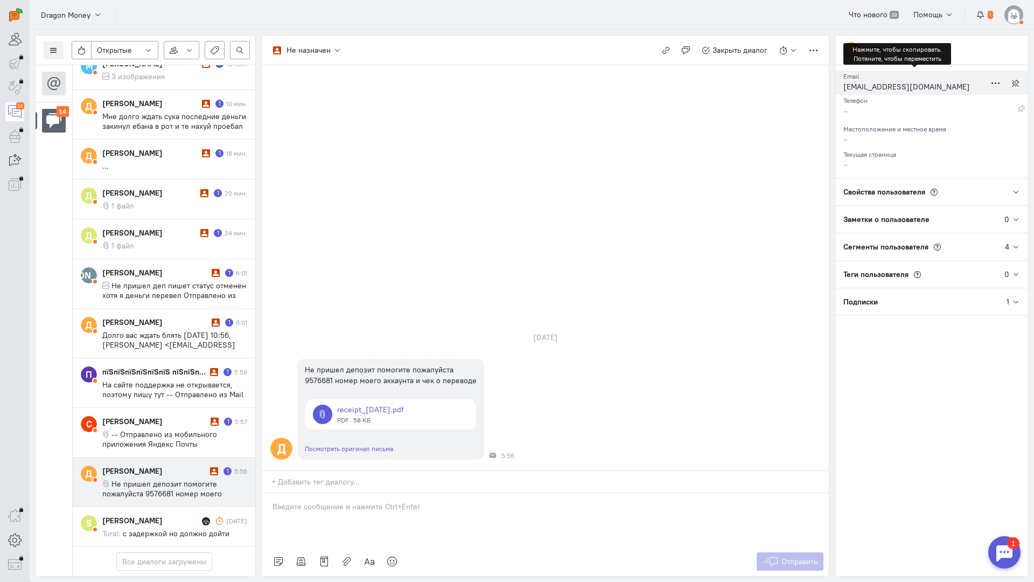
click at [870, 87] on div "[EMAIL_ADDRESS][DOMAIN_NAME]" at bounding box center [914, 87] width 142 height 13
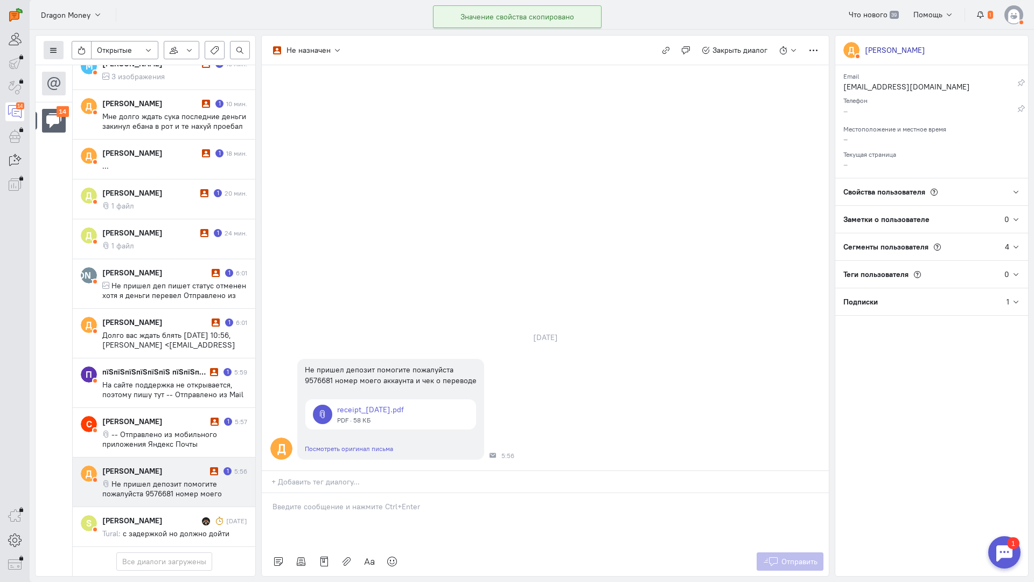
click at [60, 50] on button at bounding box center [54, 50] width 20 height 18
click at [88, 71] on span "Список пользователей" at bounding box center [105, 72] width 80 height 10
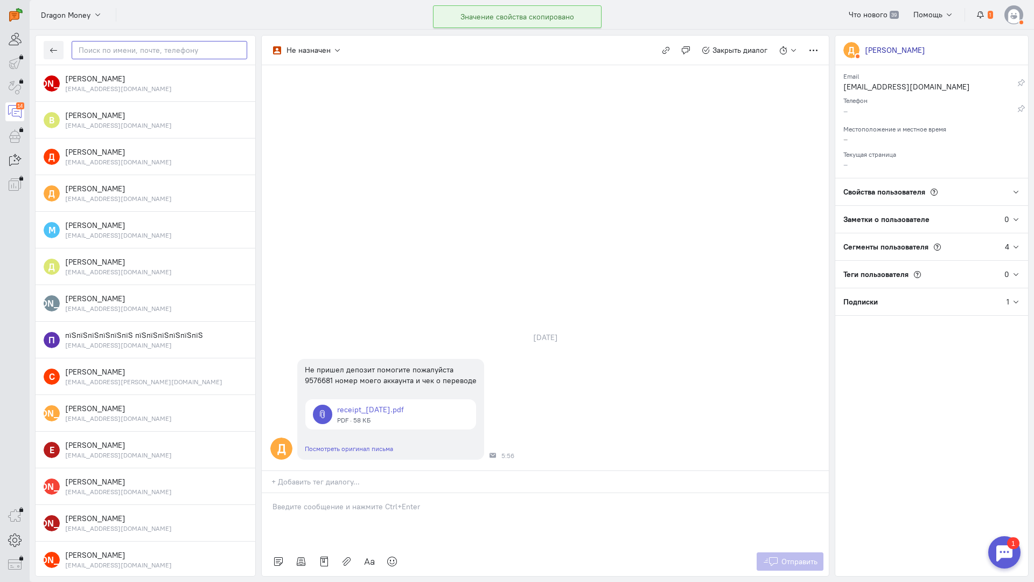
click at [122, 51] on input "text" at bounding box center [160, 50] width 176 height 18
paste input "bondarukdmitrij"
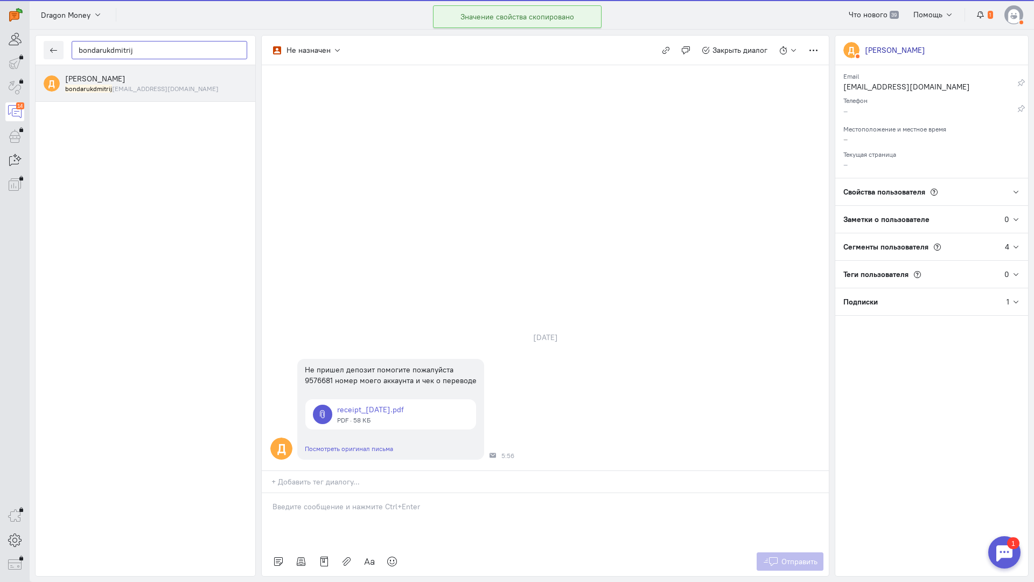
type input "bondarukdmitrij"
click at [143, 80] on div "[PERSON_NAME] bondarukdmitrij [EMAIL_ADDRESS][DOMAIN_NAME]" at bounding box center [156, 83] width 182 height 20
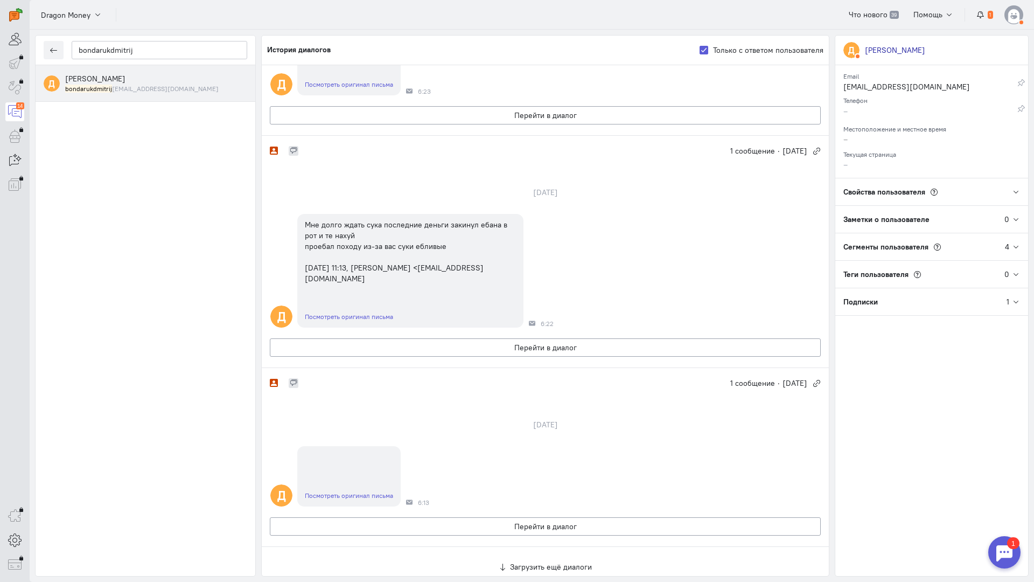
scroll to position [175, 0]
click at [47, 46] on button "button" at bounding box center [54, 50] width 20 height 18
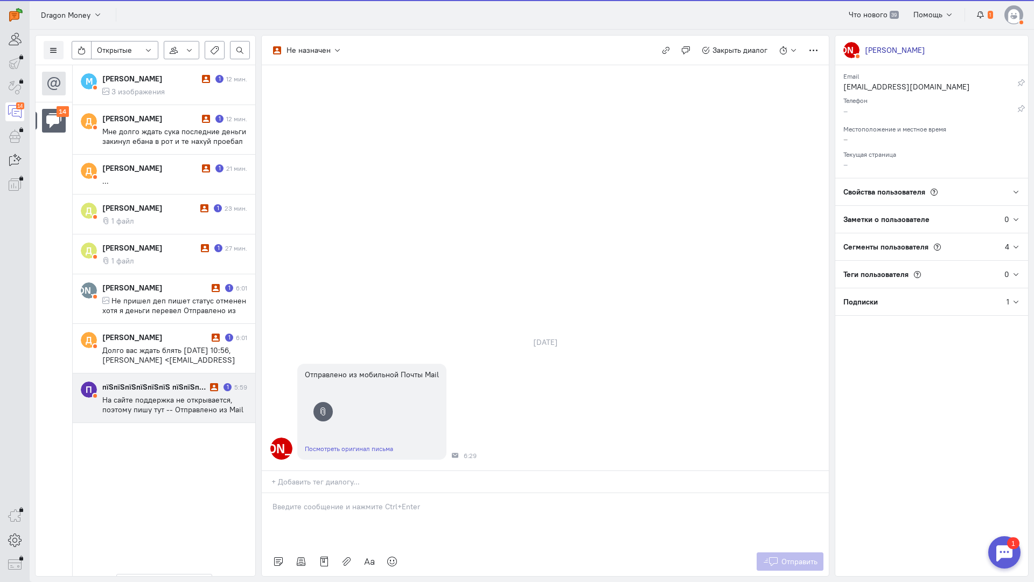
scroll to position [267, 0]
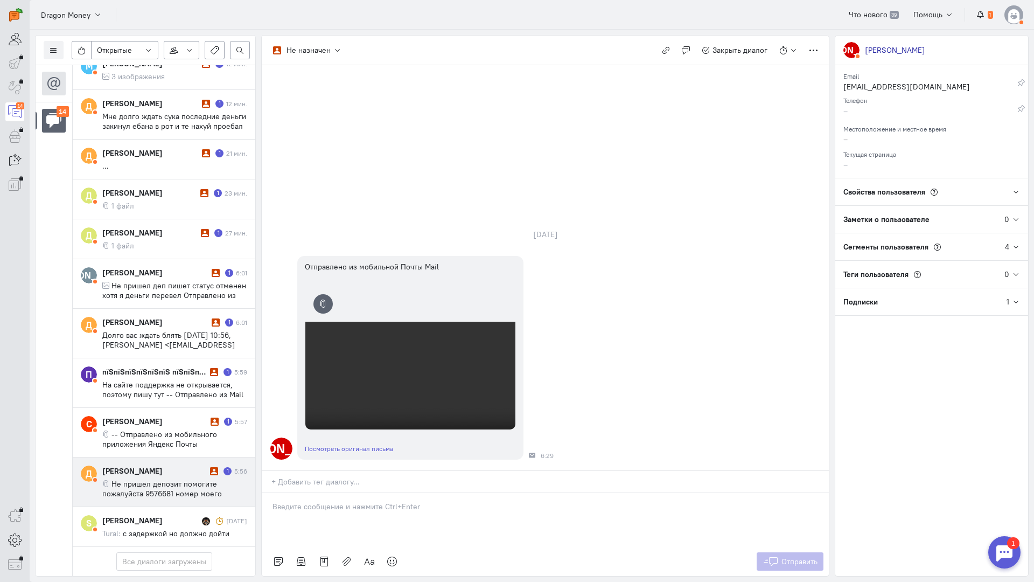
click at [154, 479] on span "Не пришел депозит помогите пожалуйста 9576681 номер моего аккаунта и чек о пере…" at bounding box center [162, 493] width 120 height 29
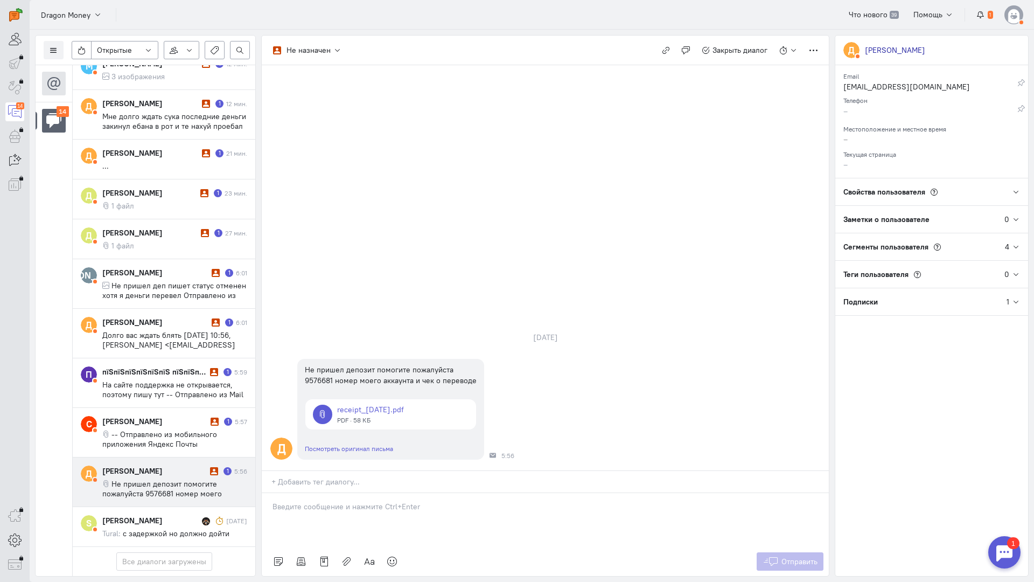
click at [400, 501] on p at bounding box center [546, 506] width 546 height 11
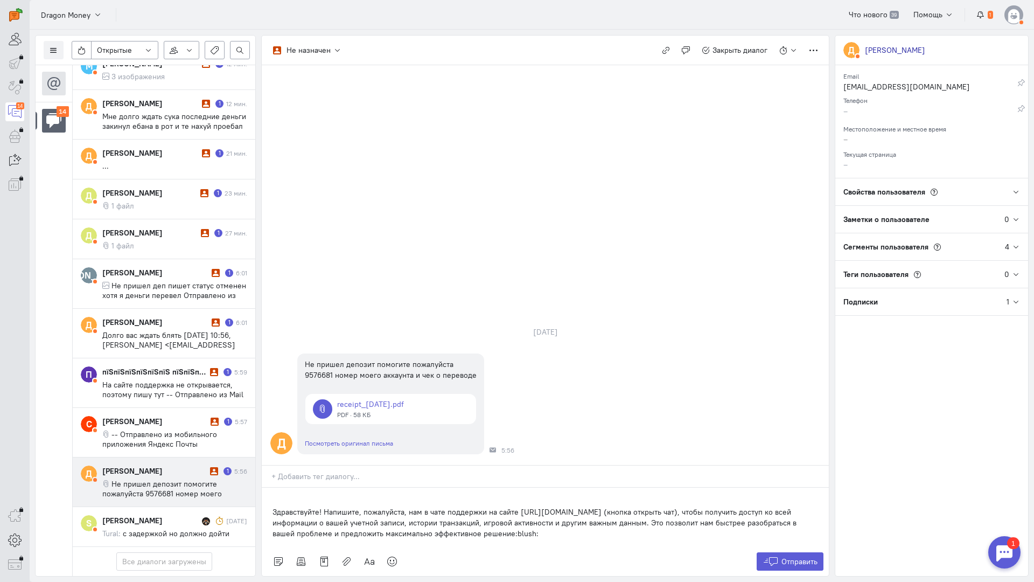
click at [267, 487] on div "Здравствуйте! Напишите, пожалуйста, нам в чате поддержки на сайте [URL][DOMAIN_…" at bounding box center [545, 516] width 567 height 59
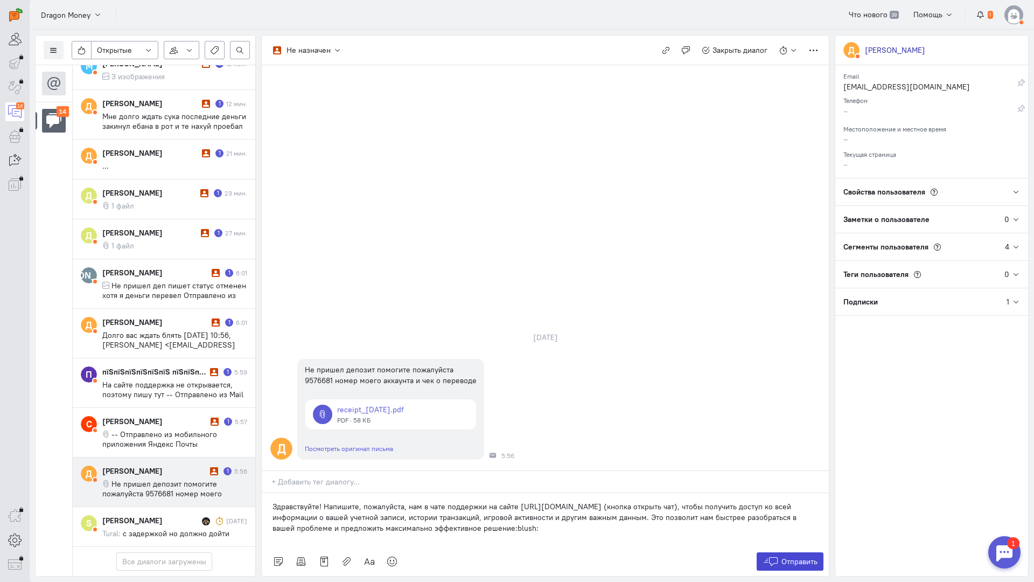
click at [779, 552] on button "Отправить" at bounding box center [790, 561] width 67 height 18
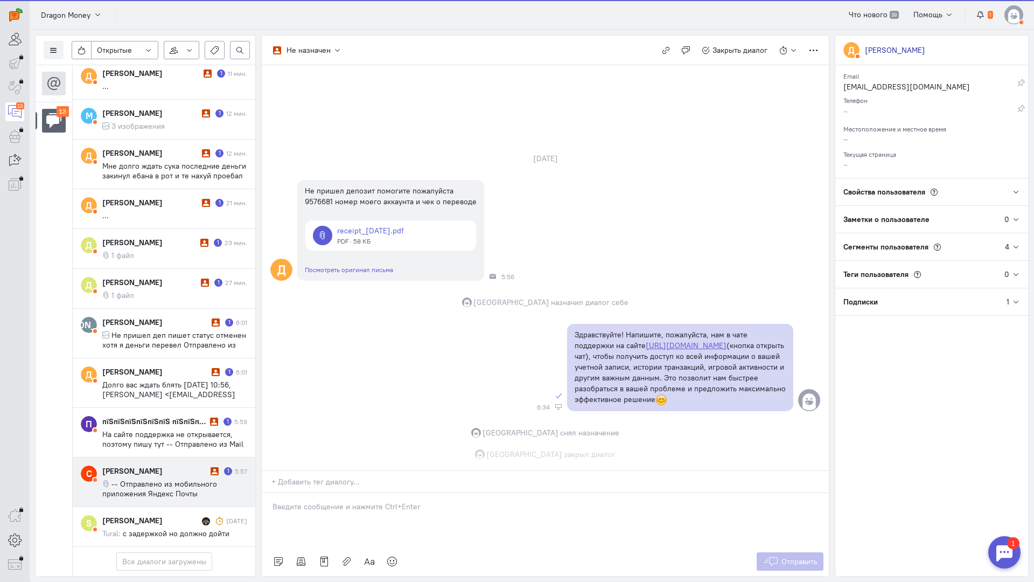
click at [134, 479] on span "-- Отправлено из мобильного приложения Яндекс Почты" at bounding box center [159, 488] width 115 height 19
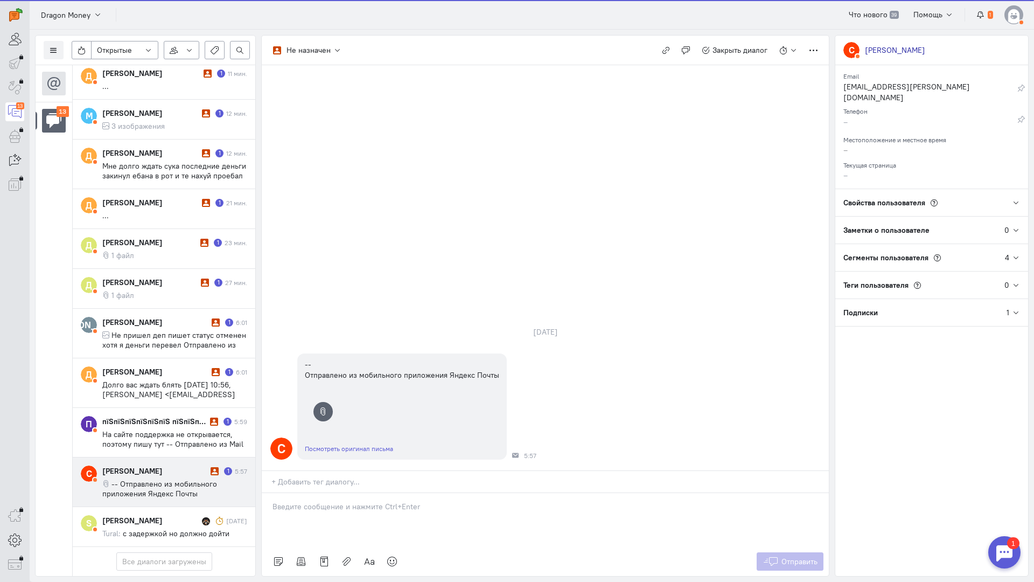
scroll to position [218, 0]
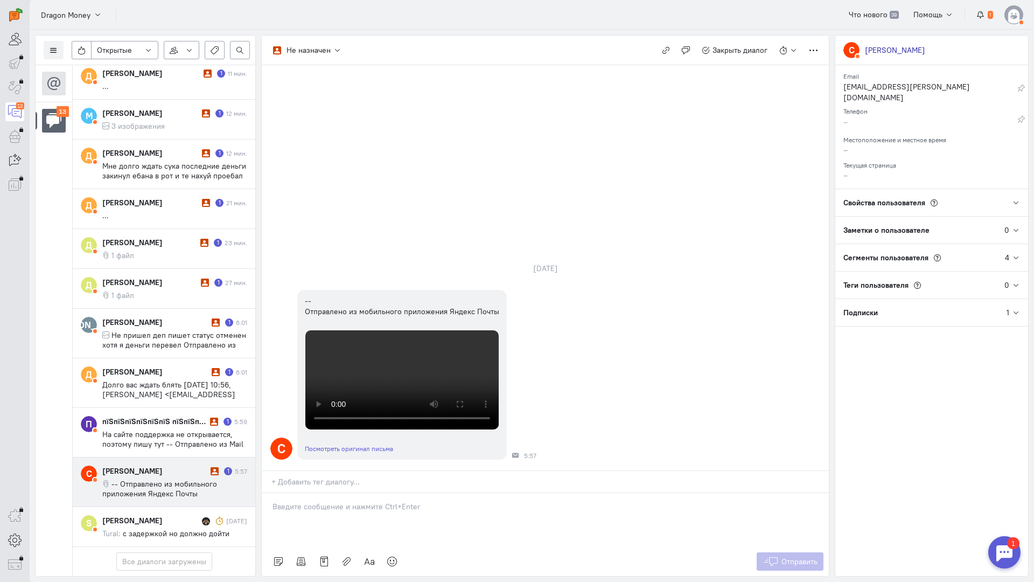
click at [355, 501] on p at bounding box center [546, 506] width 546 height 11
click at [271, 493] on div "Здравствуйте! Благодарим Вас за обращение и предоставленную информацию:blush:" at bounding box center [545, 520] width 567 height 54
click at [781, 556] on span "Отправить" at bounding box center [799, 561] width 36 height 10
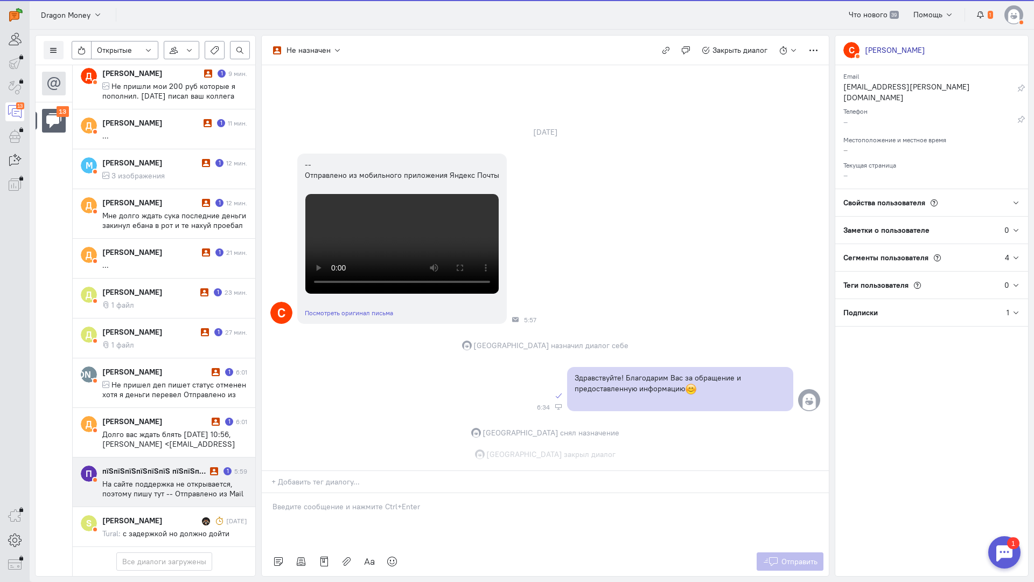
scroll to position [374, 0]
drag, startPoint x: 150, startPoint y: 418, endPoint x: 178, endPoint y: 418, distance: 27.5
click at [151, 479] on span "На сайте поддержка не открывается, поэтому пишу тут -- Отправлено из Mail для A…" at bounding box center [172, 508] width 141 height 58
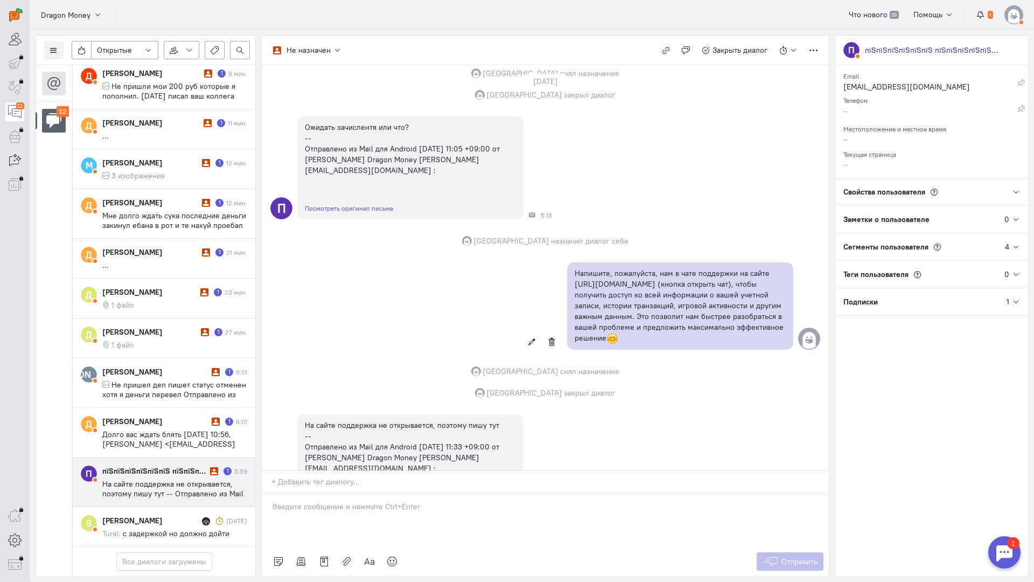
scroll to position [364, 0]
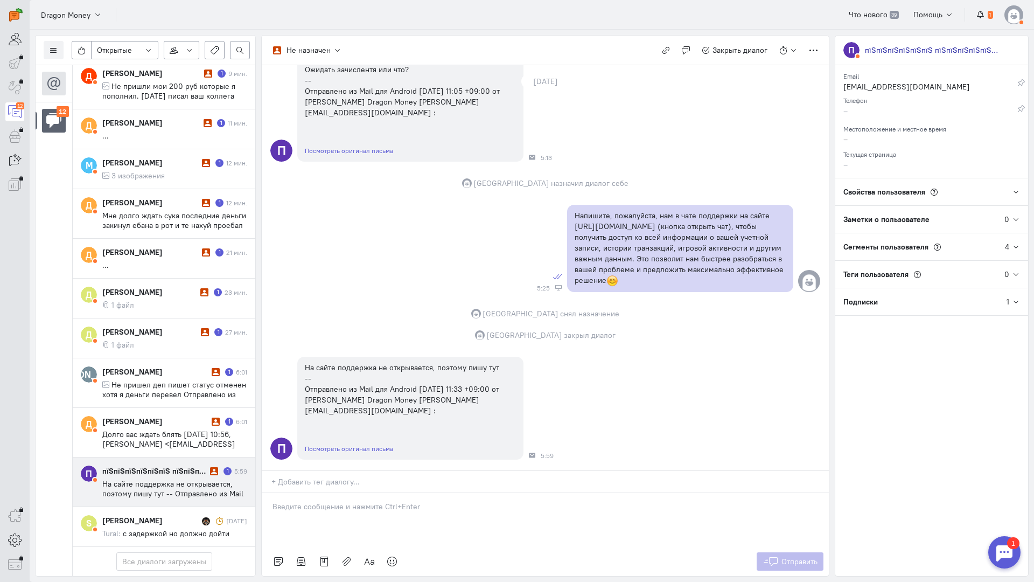
click at [362, 493] on div at bounding box center [545, 520] width 567 height 54
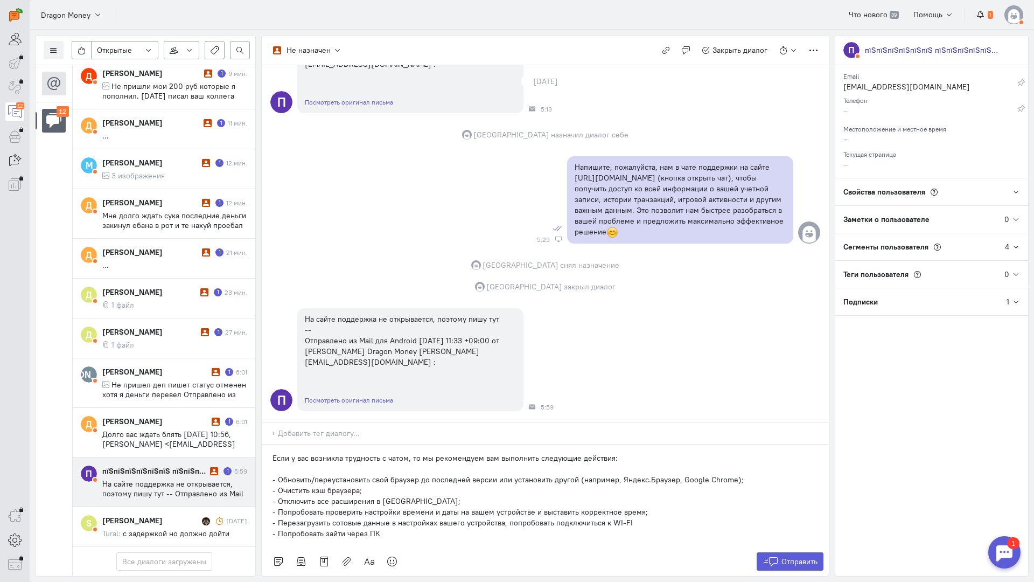
click at [268, 444] on div "Если у вас возникла трудность с чатом, то мы рекомендуем вам выполнить следующи…" at bounding box center [545, 495] width 567 height 102
click at [800, 556] on span "Отправить" at bounding box center [799, 561] width 36 height 10
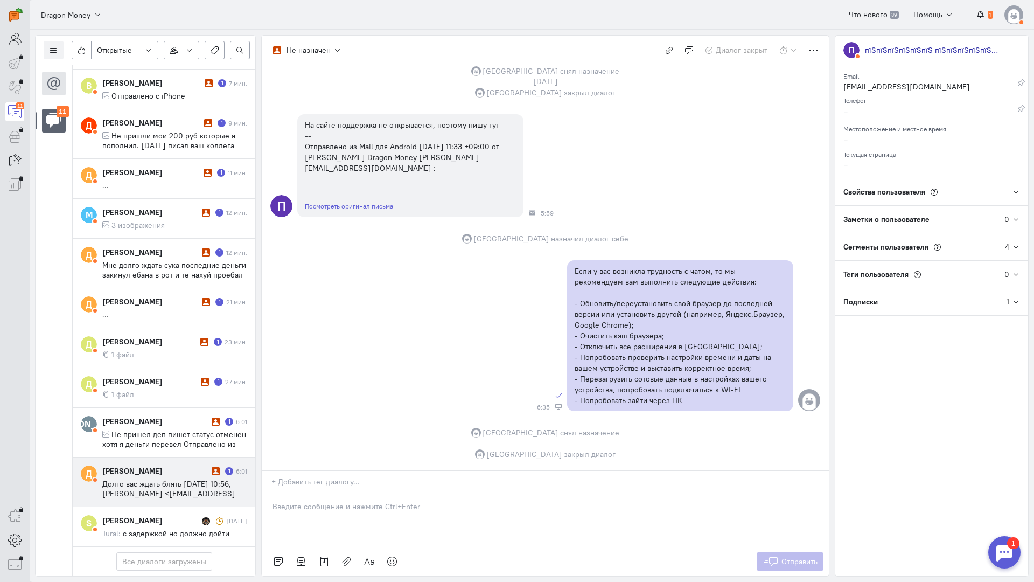
scroll to position [111, 0]
click at [152, 479] on span "Долго вас ждать блять [DATE] 10:56, [PERSON_NAME] <[EMAIL_ADDRESS][DOMAIN_NAME]" at bounding box center [168, 493] width 133 height 29
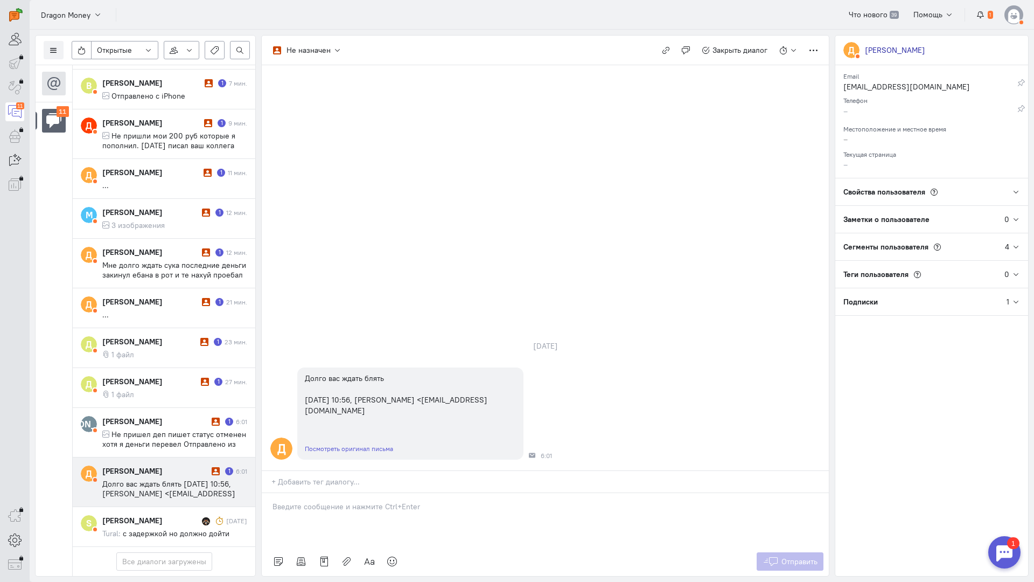
click at [350, 493] on div at bounding box center [545, 520] width 567 height 54
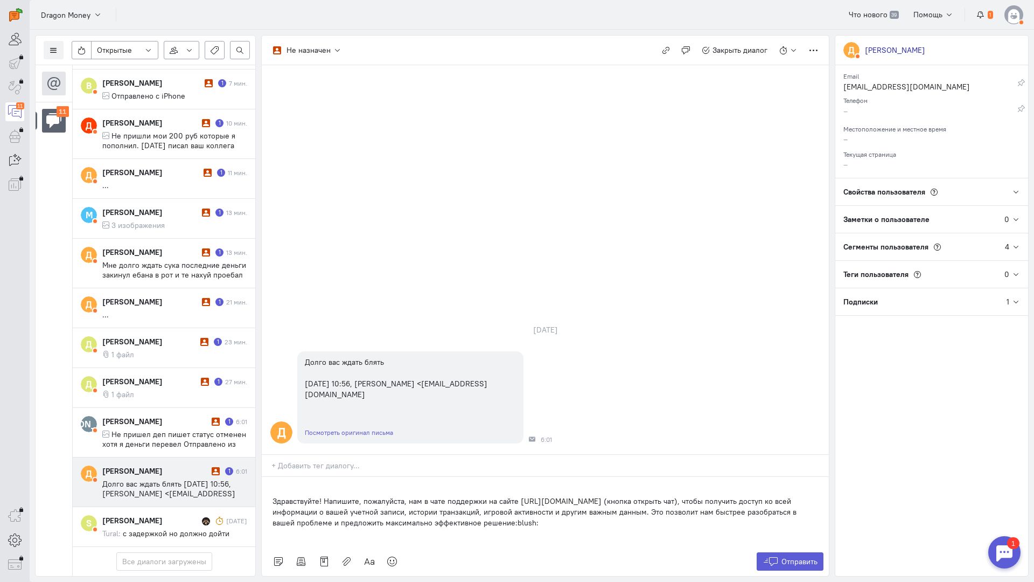
click at [273, 495] on p "Здравствуйте! Напишите, пожалуйста, нам в чате поддержки на сайте [URL][DOMAIN_…" at bounding box center [546, 511] width 546 height 32
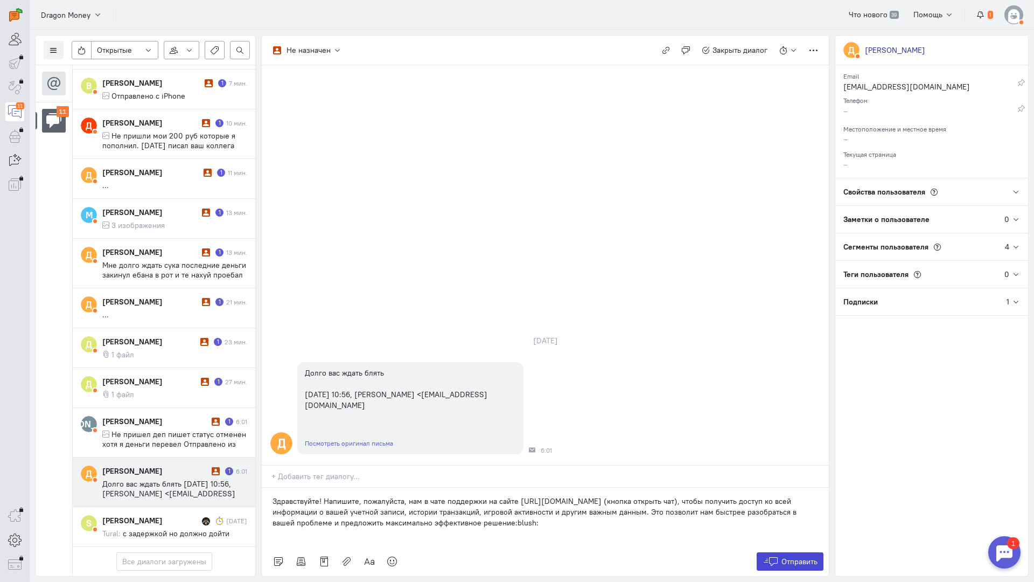
click at [790, 556] on span "Отправить" at bounding box center [799, 561] width 36 height 10
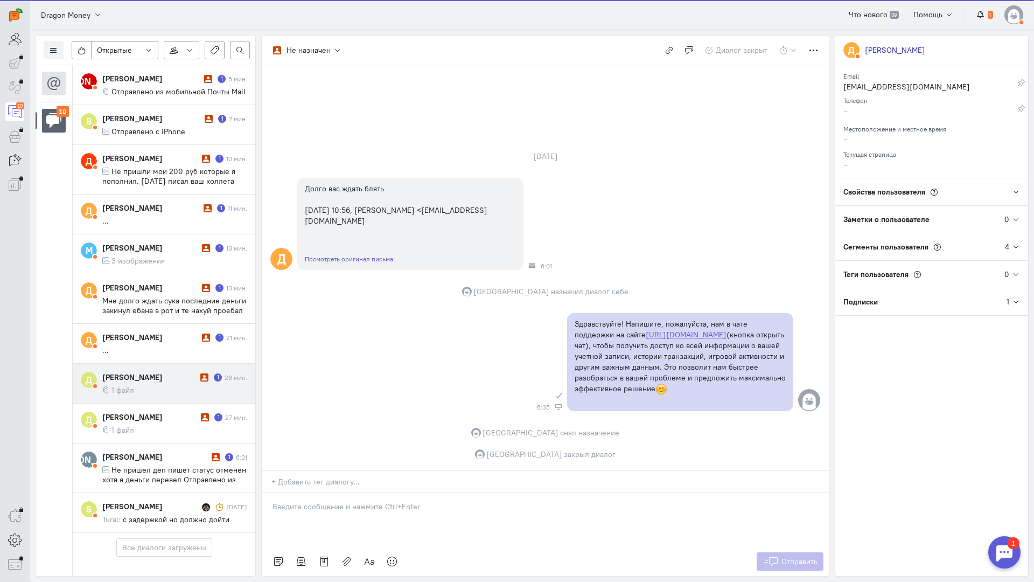
scroll to position [62, 0]
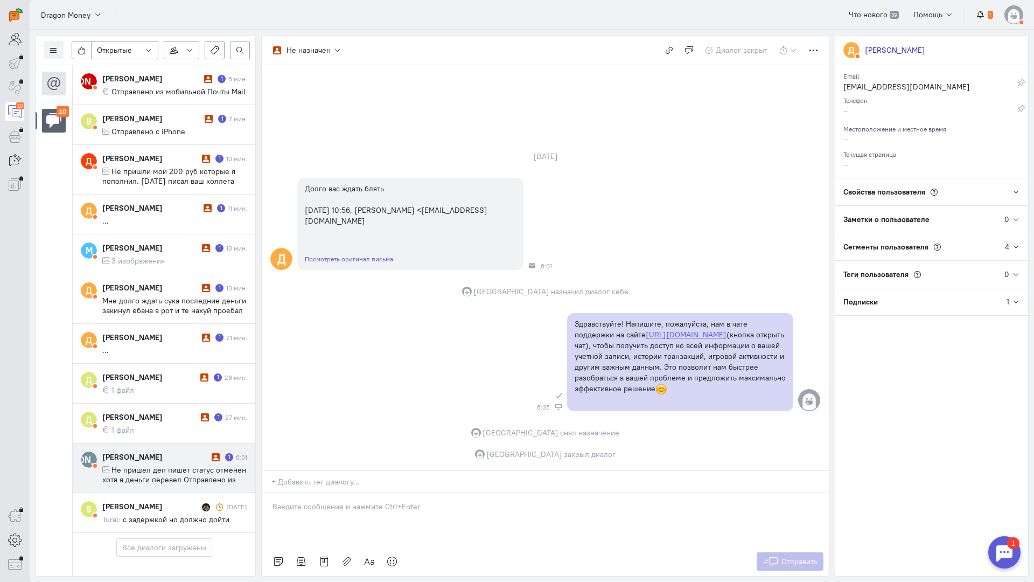
click at [149, 465] on span "Не пришел деп пишет статус отменен хотя я деньги перевел Отправлено из мобильно…" at bounding box center [174, 479] width 144 height 29
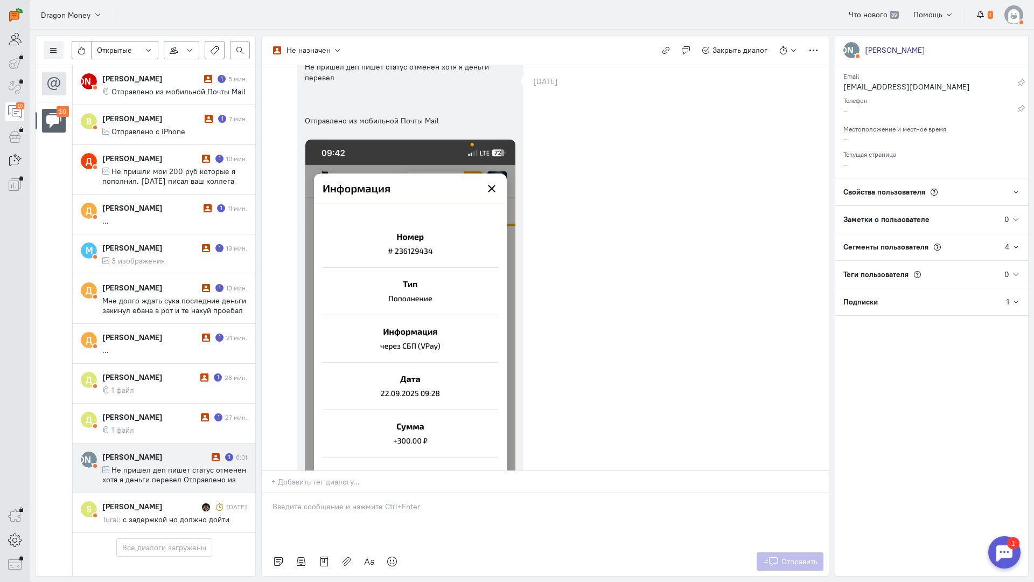
scroll to position [0, 0]
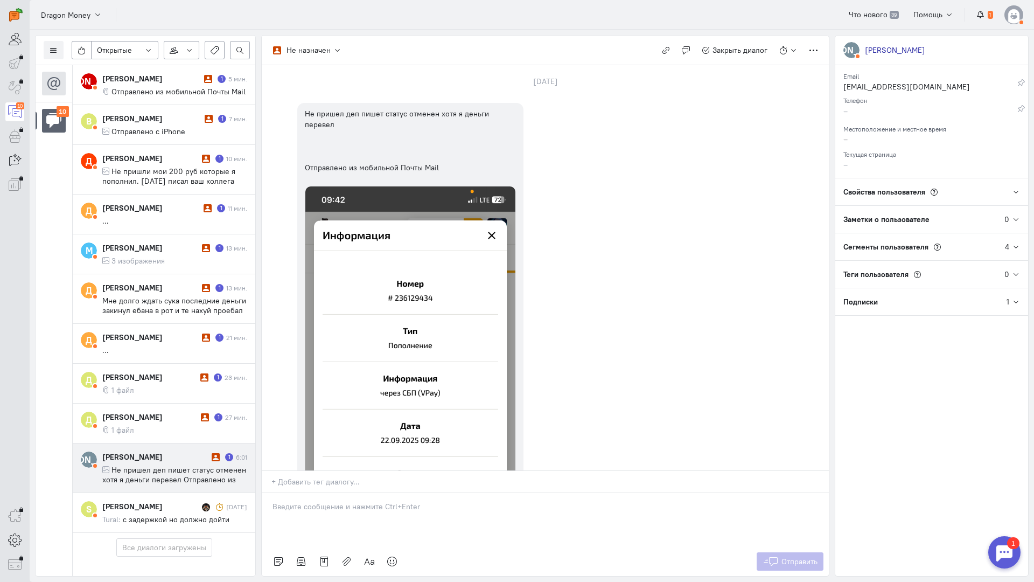
click at [303, 493] on div at bounding box center [545, 520] width 567 height 54
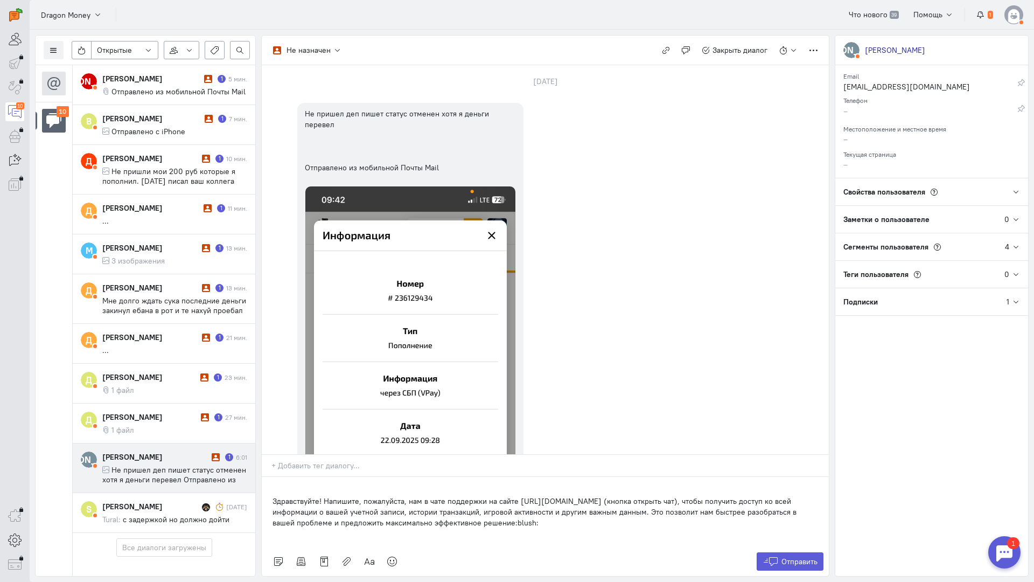
click at [266, 477] on div "Здравствуйте! Напишите, пожалуйста, нам в чате поддержки на сайте [URL][DOMAIN_…" at bounding box center [545, 512] width 567 height 70
click at [798, 556] on span "Отправить" at bounding box center [799, 561] width 36 height 10
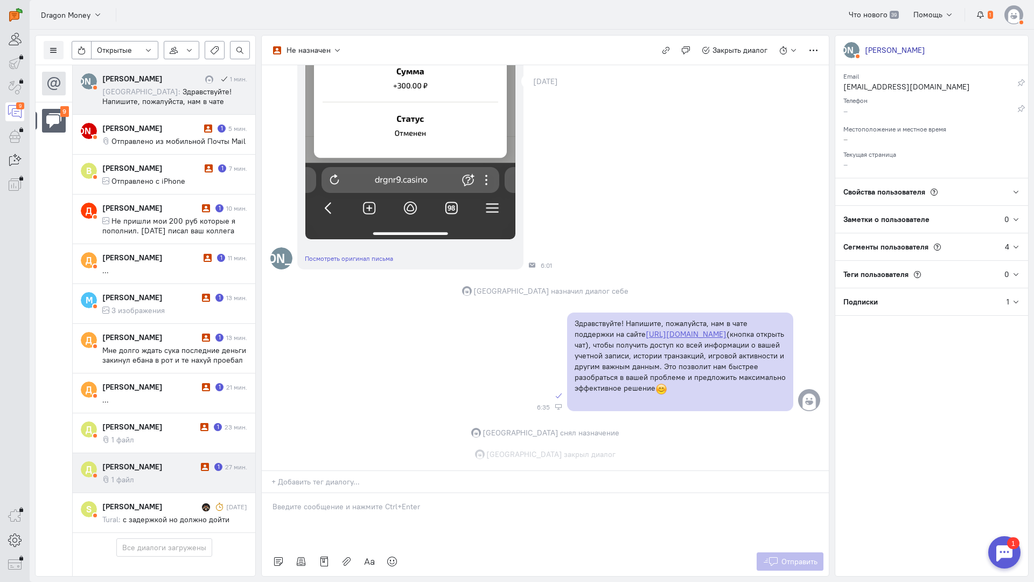
scroll to position [457, 0]
click at [139, 461] on div "[PERSON_NAME]" at bounding box center [150, 466] width 96 height 11
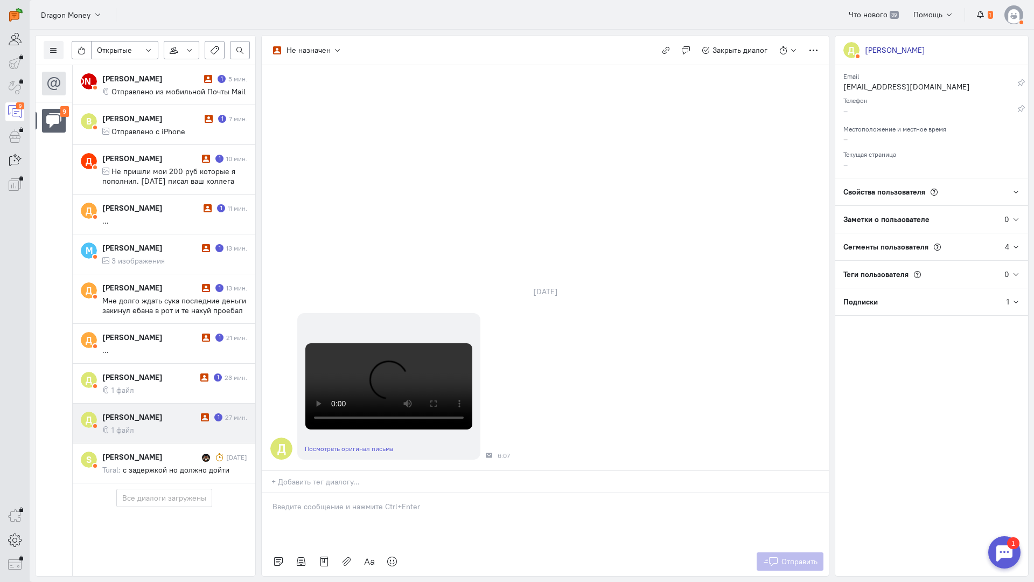
click at [328, 493] on div at bounding box center [545, 520] width 567 height 54
click at [272, 493] on div "Здравствуйте! Благодарим Вас за обращение и предоставленную информацию:blush:" at bounding box center [545, 520] width 567 height 54
click at [776, 556] on icon at bounding box center [771, 561] width 16 height 11
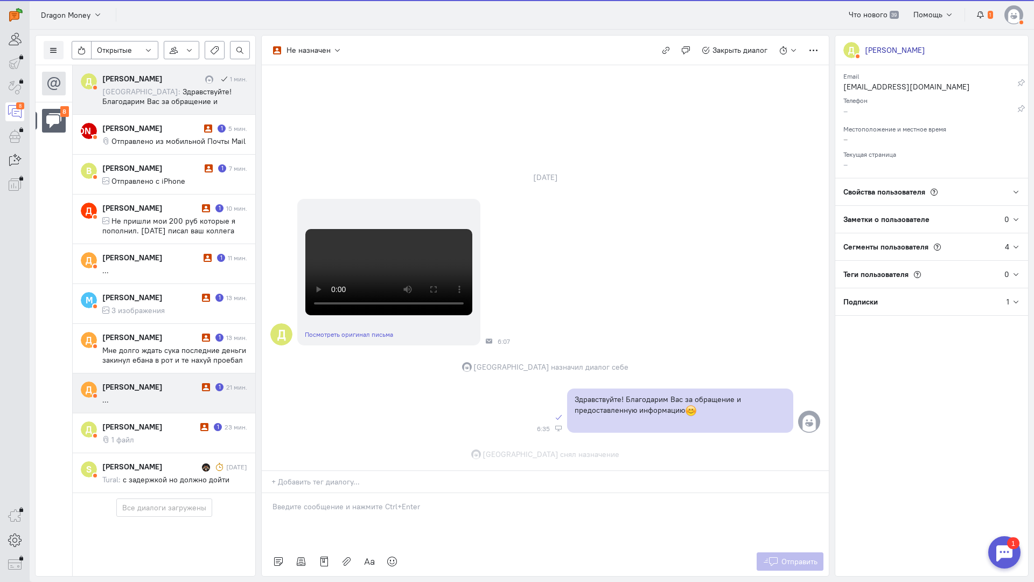
scroll to position [282, 0]
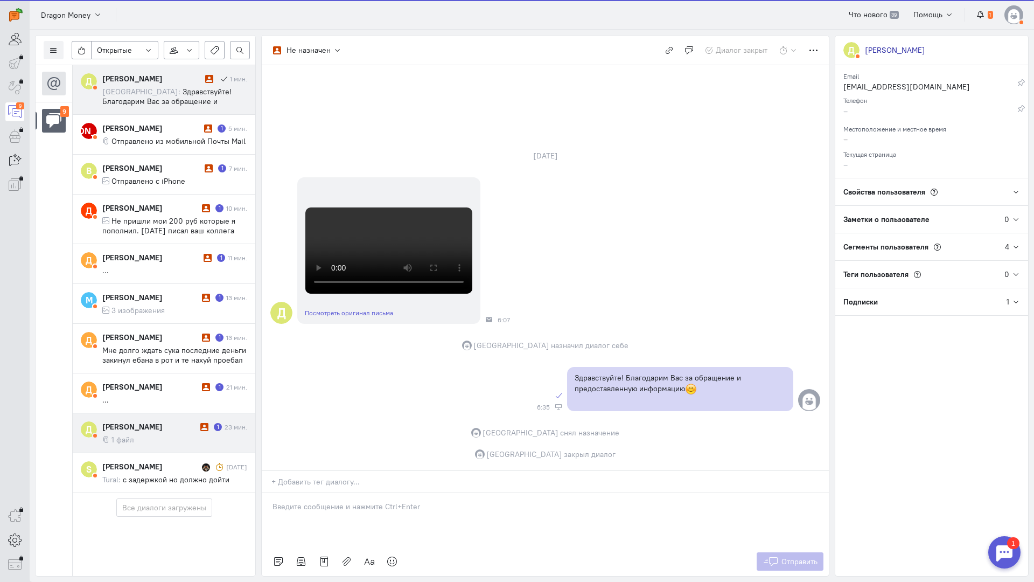
drag, startPoint x: 131, startPoint y: 425, endPoint x: 140, endPoint y: 425, distance: 9.2
click at [130, 435] on span "1 файл" at bounding box center [122, 440] width 23 height 10
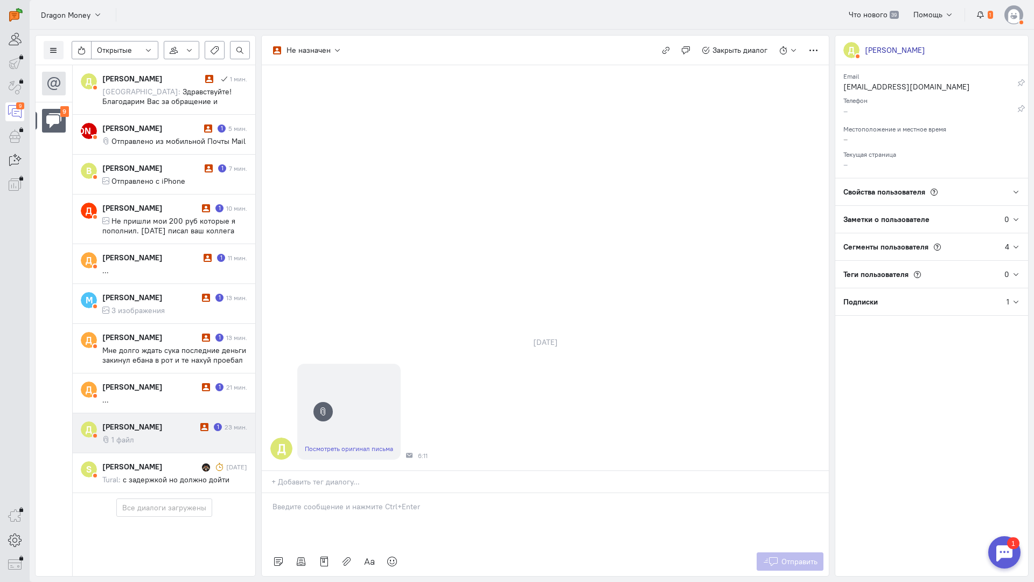
scroll to position [0, 0]
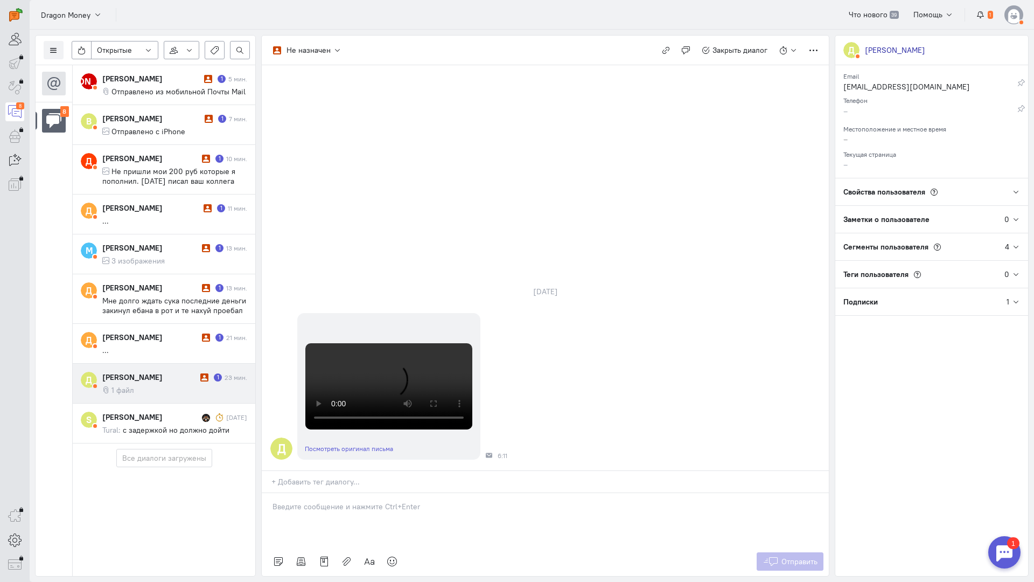
drag, startPoint x: 336, startPoint y: 445, endPoint x: 321, endPoint y: 445, distance: 14.5
click at [334, 493] on div at bounding box center [545, 520] width 567 height 54
click at [270, 493] on div "Здравствуйте! Благодарим Вас за обращение и предоставленную информацию:blush:" at bounding box center [545, 520] width 567 height 54
click at [831, 505] on div "Список пользователей Включить темную тему Открытые Открытые диалоги Отложенные …" at bounding box center [532, 306] width 1004 height 552
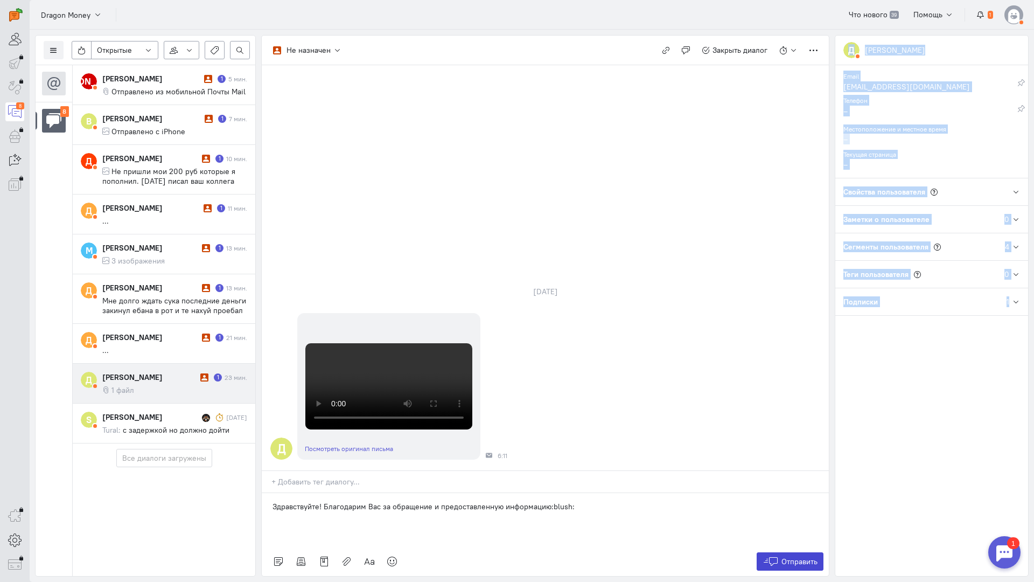
click at [807, 552] on button "Отправить" at bounding box center [790, 561] width 67 height 18
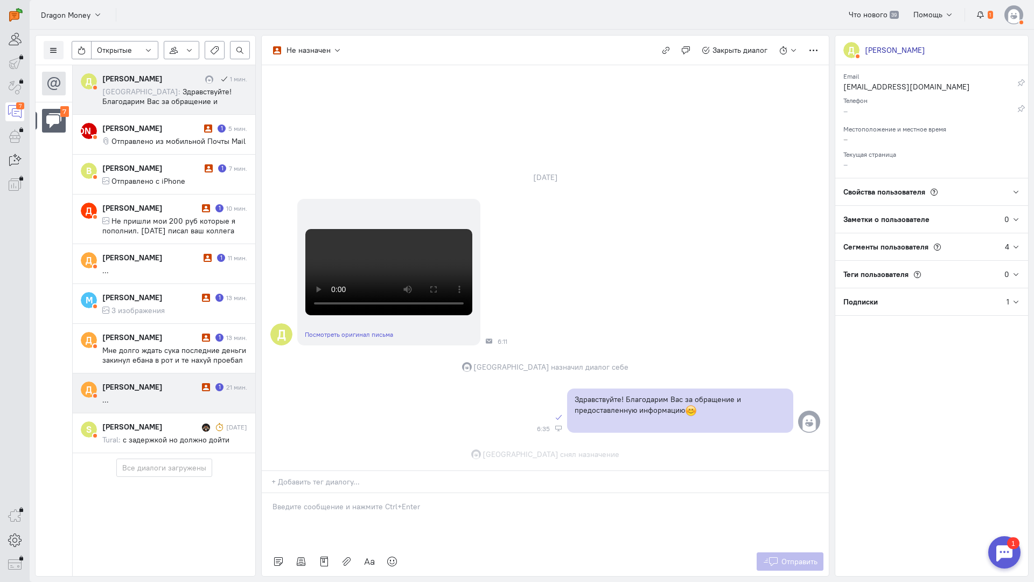
scroll to position [282, 0]
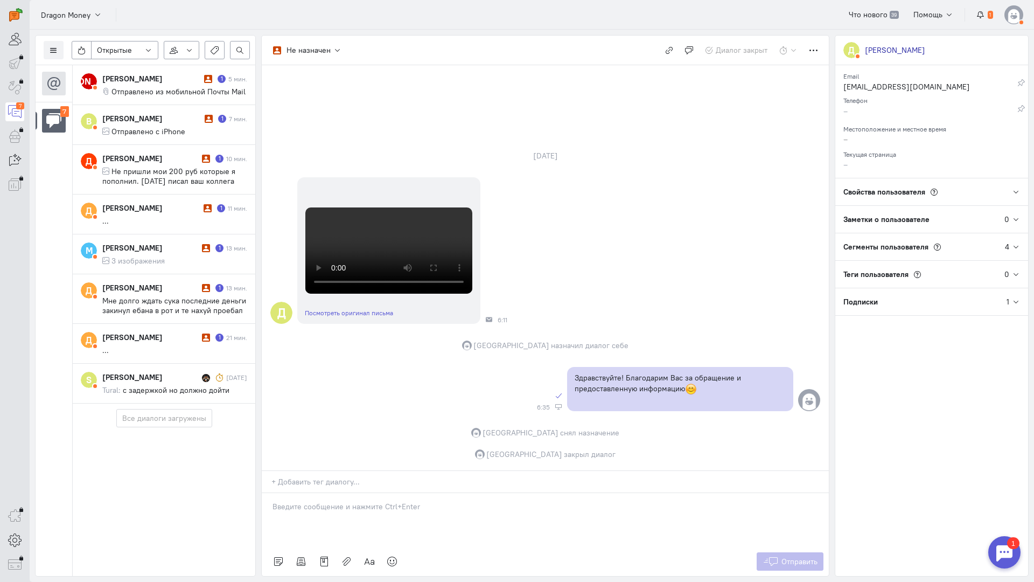
drag, startPoint x: 163, startPoint y: 350, endPoint x: 198, endPoint y: 514, distance: 168.0
click at [163, 349] on cq-message "..." at bounding box center [174, 350] width 145 height 10
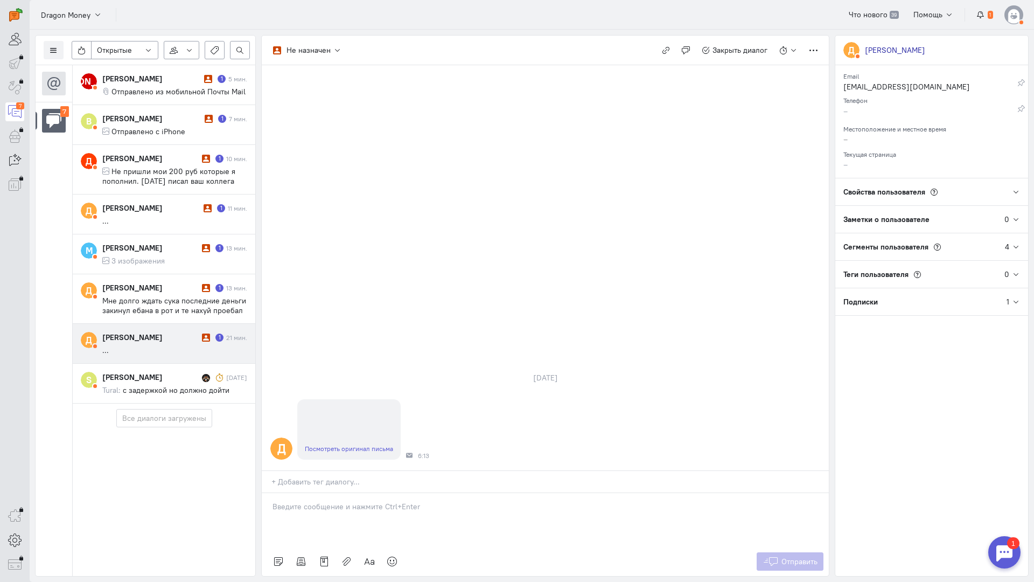
click at [354, 493] on div at bounding box center [545, 520] width 567 height 54
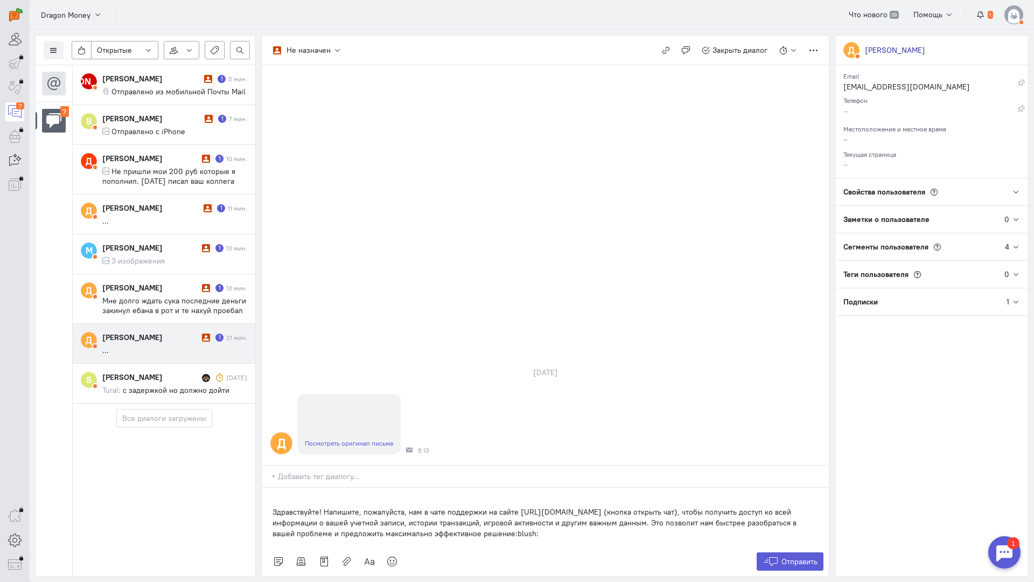
click at [267, 487] on div "Здравствуйте! Напишите, пожалуйста, нам в чате поддержки на сайте [URL][DOMAIN_…" at bounding box center [545, 516] width 567 height 59
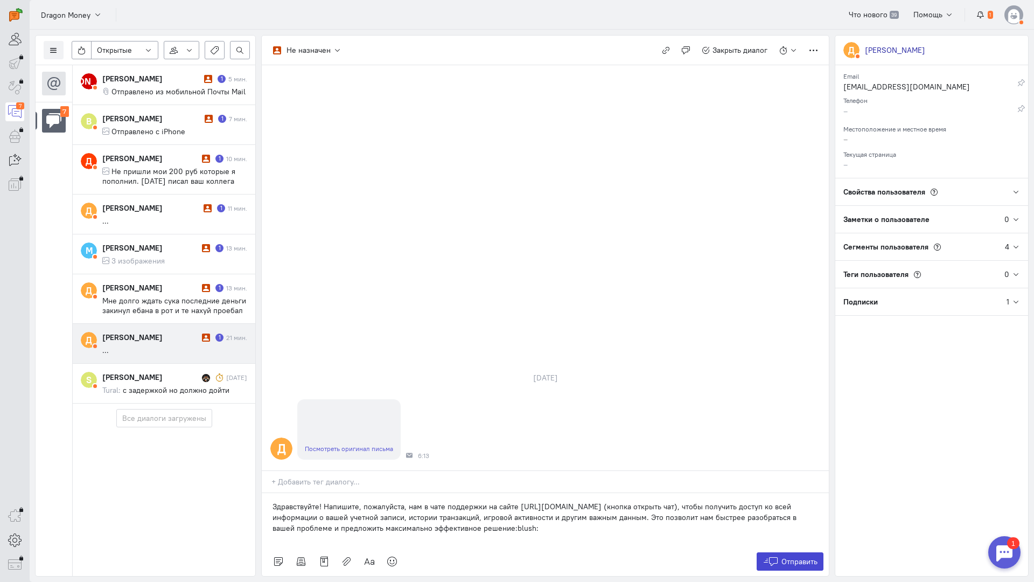
click at [796, 556] on span "Отправить" at bounding box center [799, 561] width 36 height 10
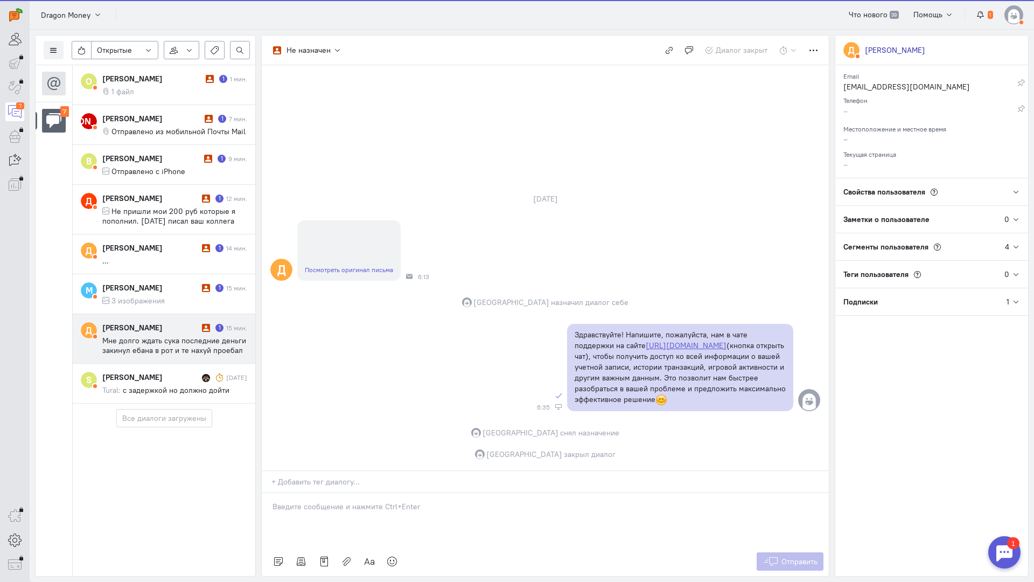
click at [161, 338] on span "Мне долго ждать сука последние деньги закинул ебана в рот и те нахуй проебал по…" at bounding box center [174, 360] width 144 height 48
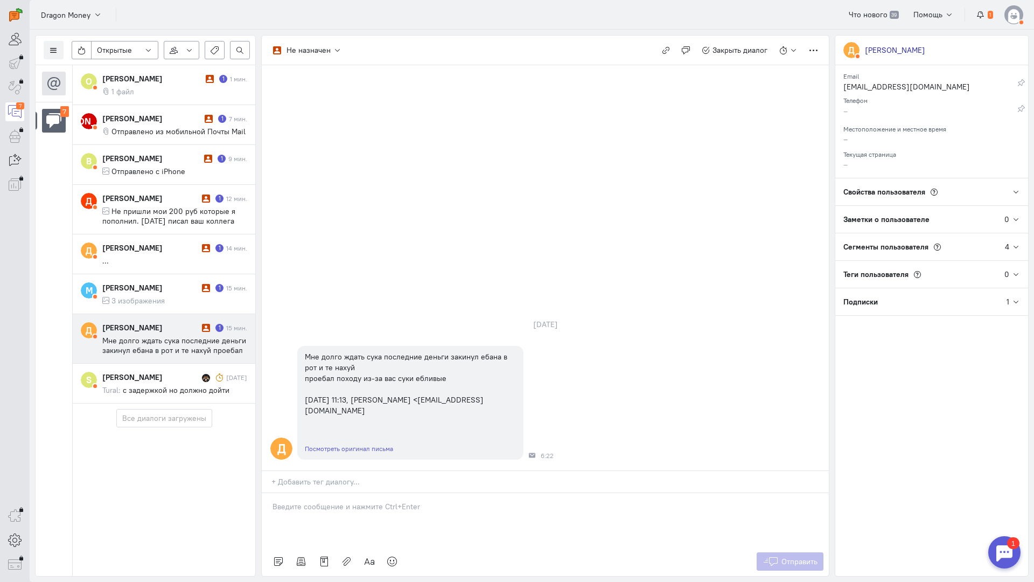
drag, startPoint x: 369, startPoint y: 445, endPoint x: 327, endPoint y: 438, distance: 42.6
click at [366, 501] on p at bounding box center [546, 506] width 546 height 11
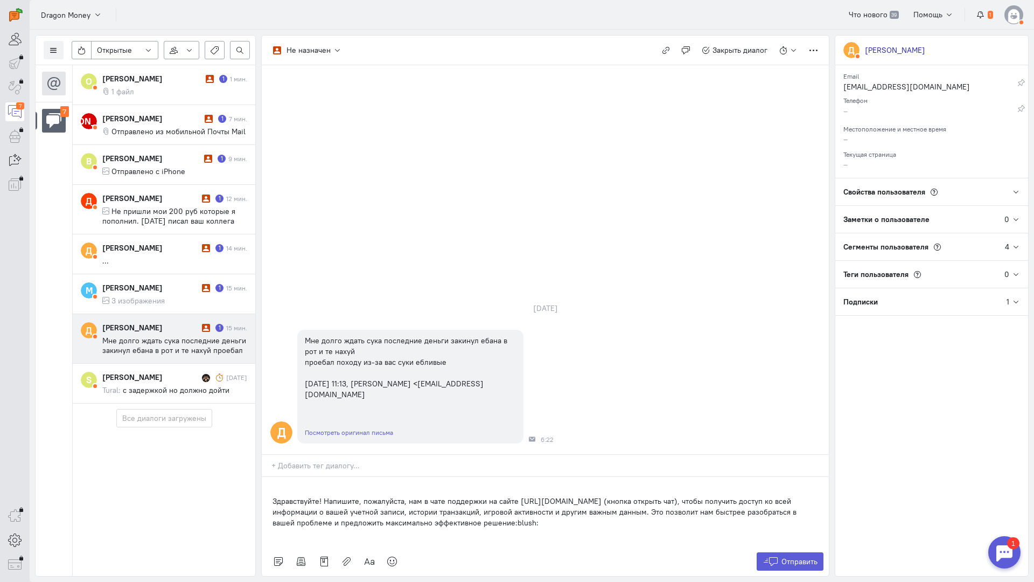
click at [272, 477] on div "Здравствуйте! Напишите, пожалуйста, нам в чате поддержки на сайте [URL][DOMAIN_…" at bounding box center [545, 512] width 567 height 70
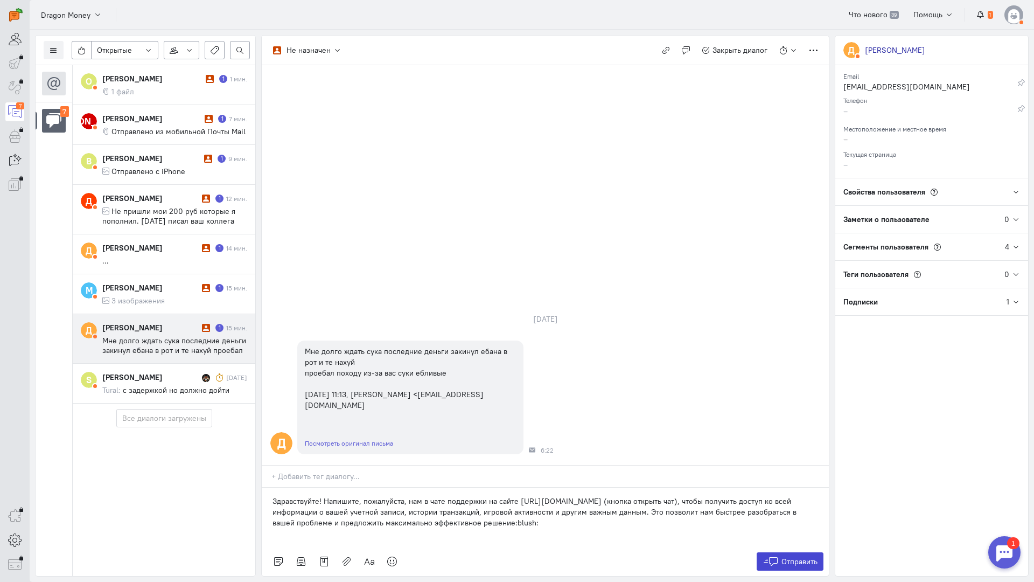
click at [795, 556] on span "Отправить" at bounding box center [799, 561] width 36 height 10
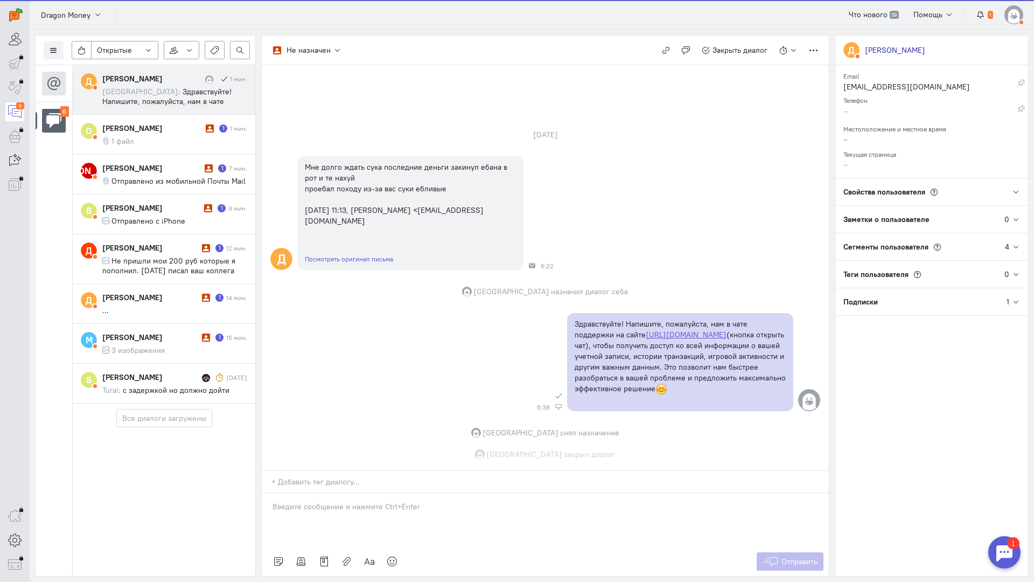
scroll to position [13, 0]
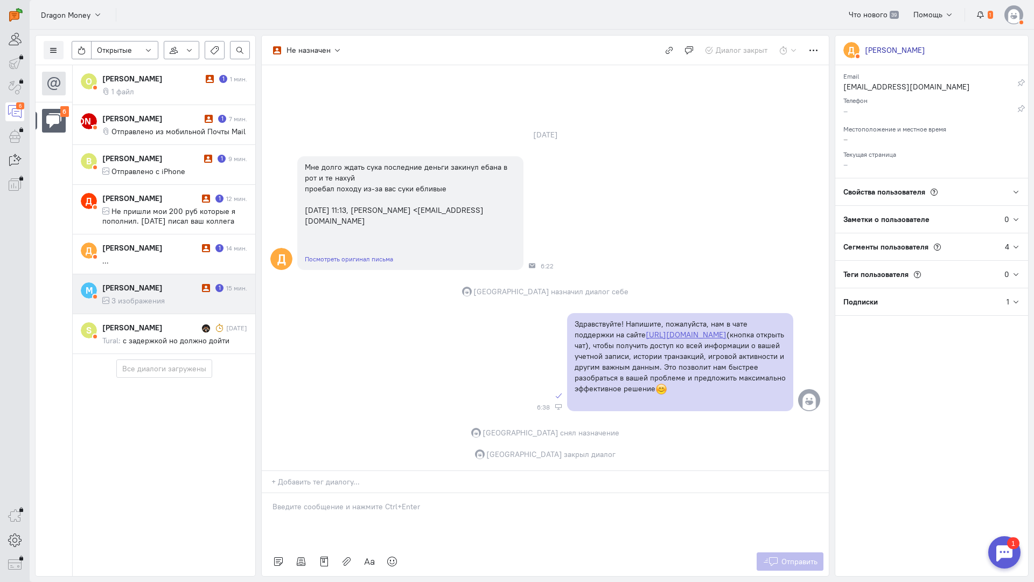
click at [140, 297] on span "3 изображения" at bounding box center [137, 301] width 53 height 10
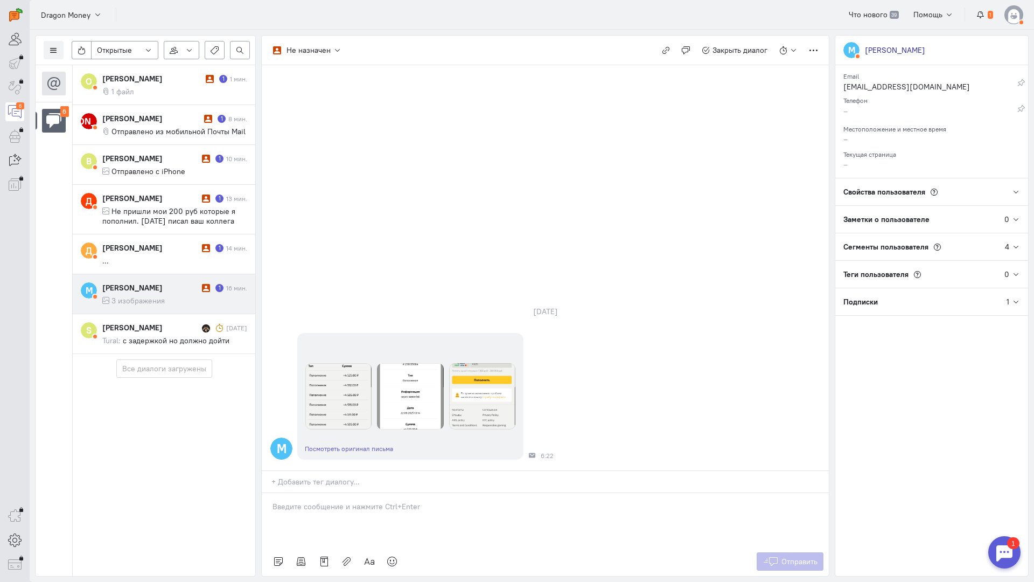
click at [360, 501] on p at bounding box center [546, 506] width 546 height 11
click at [371, 501] on p at bounding box center [546, 506] width 546 height 11
click at [264, 493] on div "Здравствуйте! Благодарим Вас за обращение и предоставленную информацию:blush:" at bounding box center [545, 520] width 567 height 54
click at [770, 552] on button "Отправить" at bounding box center [790, 561] width 67 height 18
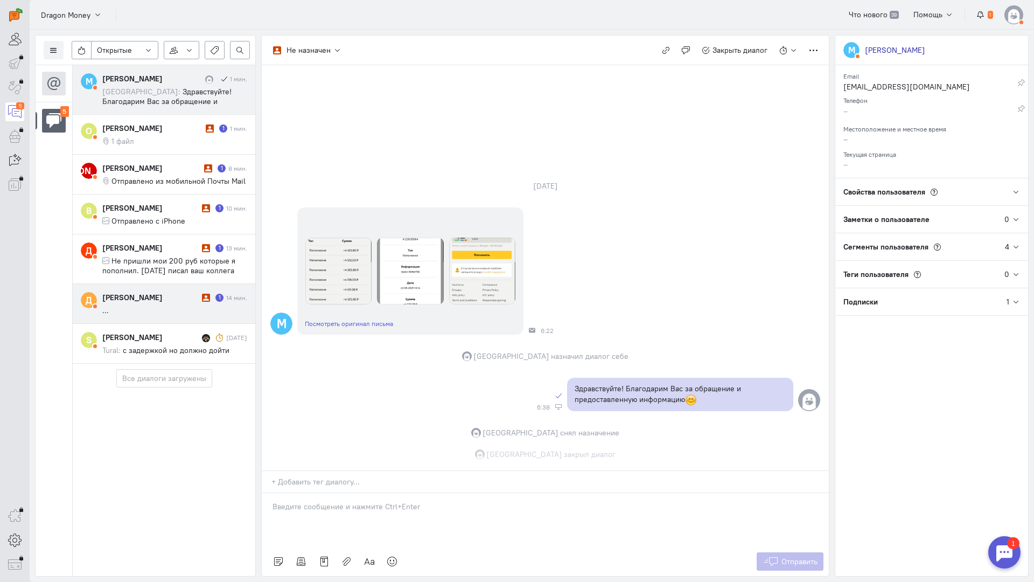
click at [153, 308] on cq-message "..." at bounding box center [174, 310] width 145 height 10
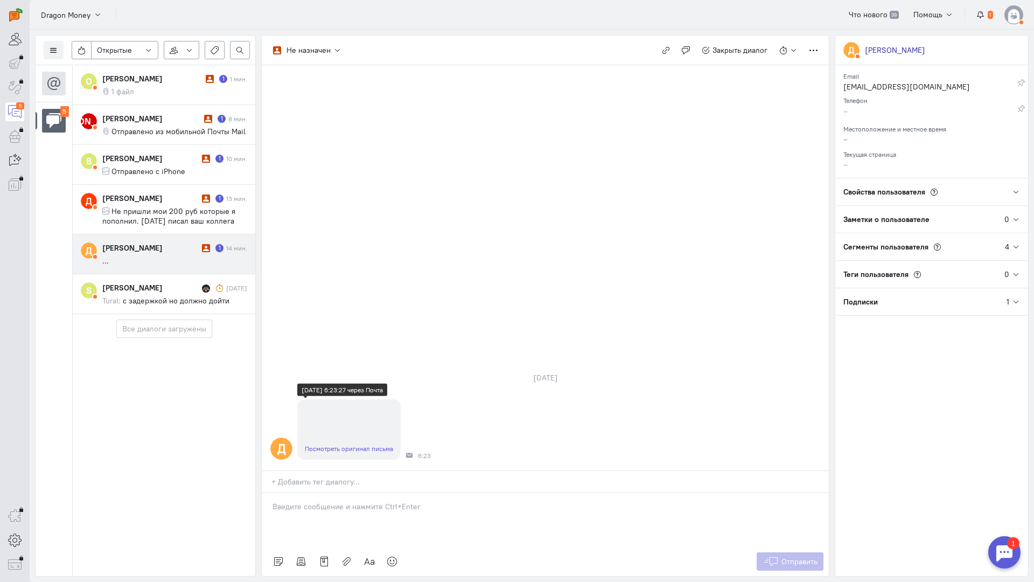
click at [345, 444] on link "Посмотреть оригинал письма" at bounding box center [349, 448] width 88 height 8
drag, startPoint x: 303, startPoint y: 439, endPoint x: 290, endPoint y: 439, distance: 12.9
click at [300, 501] on p at bounding box center [546, 506] width 546 height 11
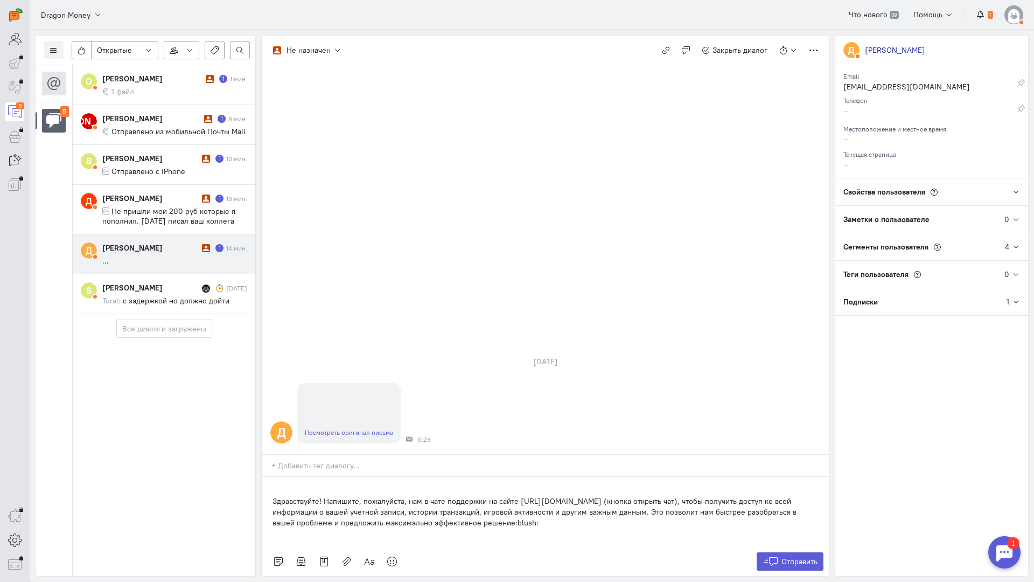
click at [265, 477] on div "Здравствуйте! Напишите, пожалуйста, нам в чате поддержки на сайте [URL][DOMAIN_…" at bounding box center [545, 512] width 567 height 70
click at [812, 556] on span "Отправить" at bounding box center [799, 561] width 36 height 10
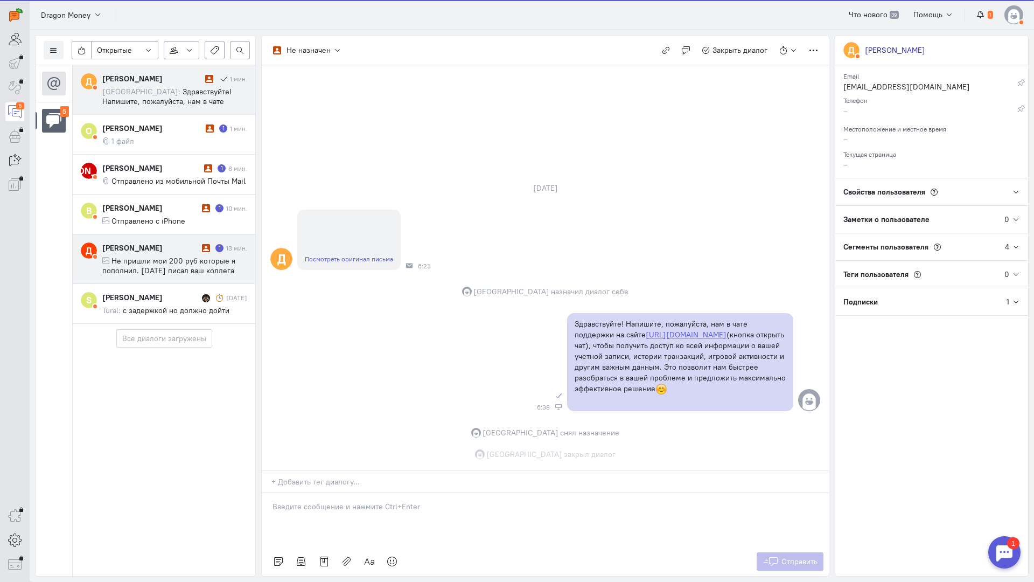
click at [129, 257] on span "Не пришли мои 200 руб которые я пополнил. [DATE] писал ваш коллега сказала что …" at bounding box center [174, 280] width 144 height 48
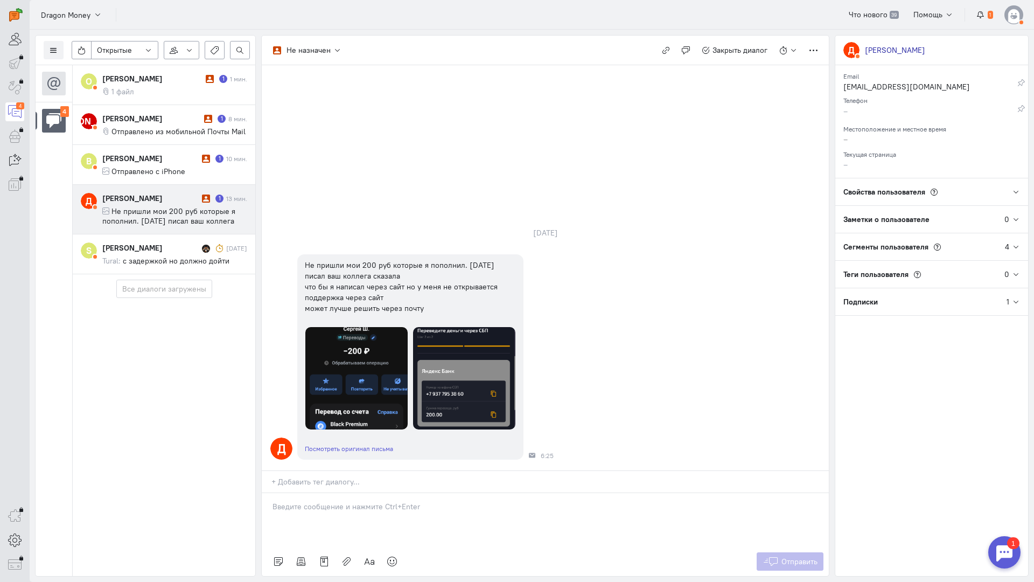
click at [341, 493] on div at bounding box center [545, 520] width 567 height 54
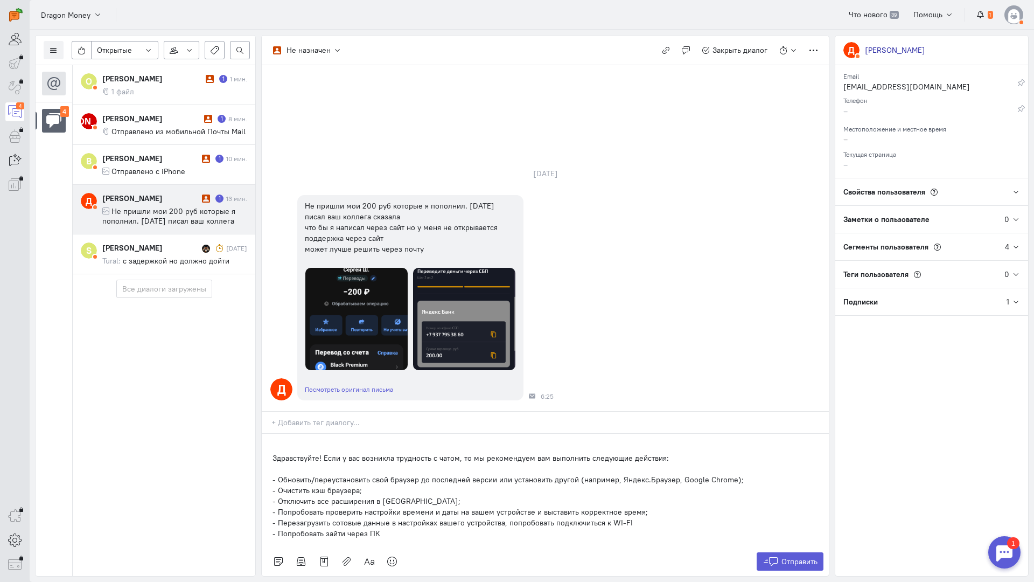
click at [271, 434] on div "Здравствуйте! Если у вас возникла трудность с чатом, то мы рекомендуем вам выпо…" at bounding box center [545, 490] width 567 height 113
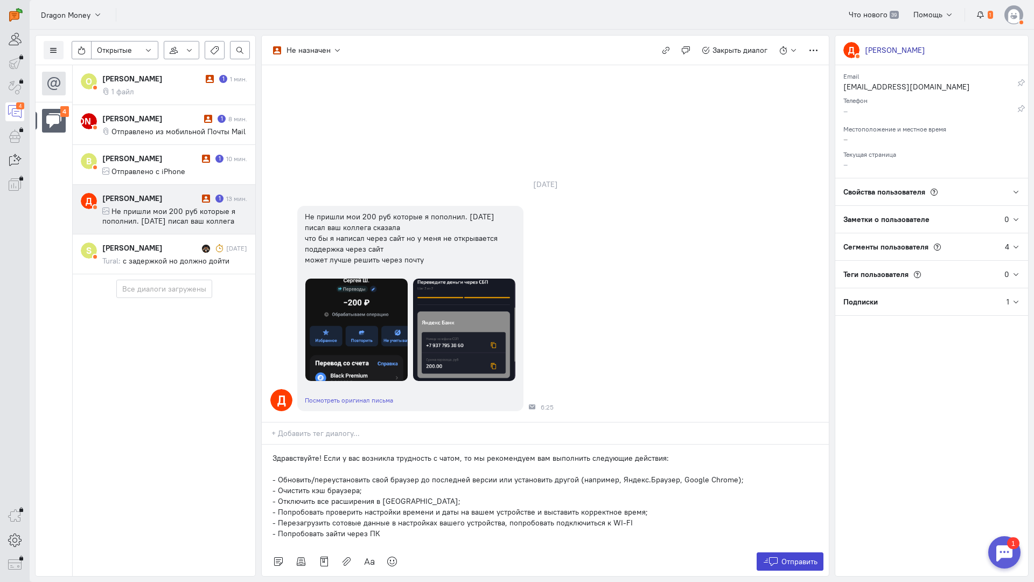
click at [792, 556] on span "Отправить" at bounding box center [799, 561] width 36 height 10
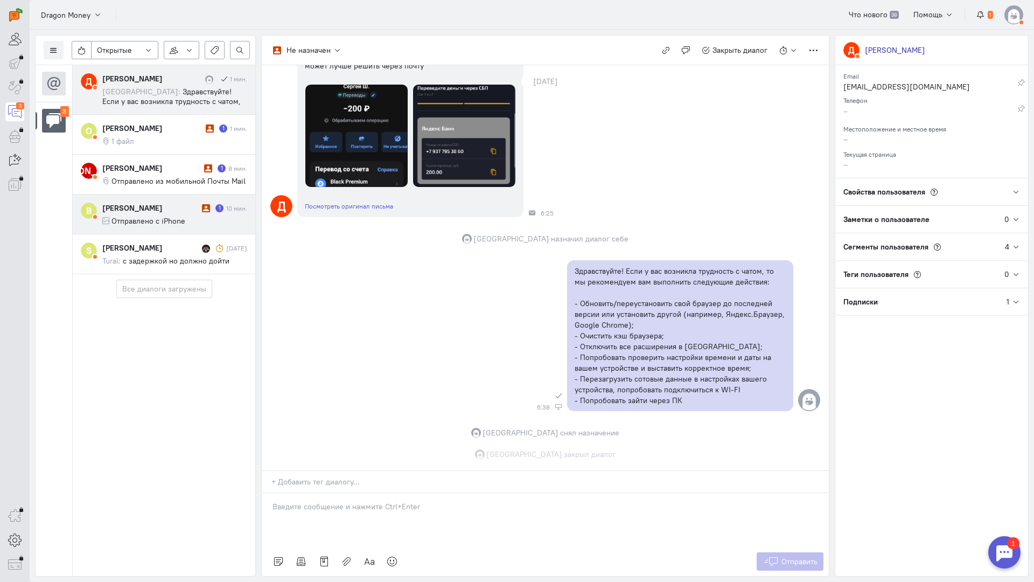
scroll to position [157, 0]
click at [115, 203] on div "[PERSON_NAME]" at bounding box center [150, 208] width 97 height 11
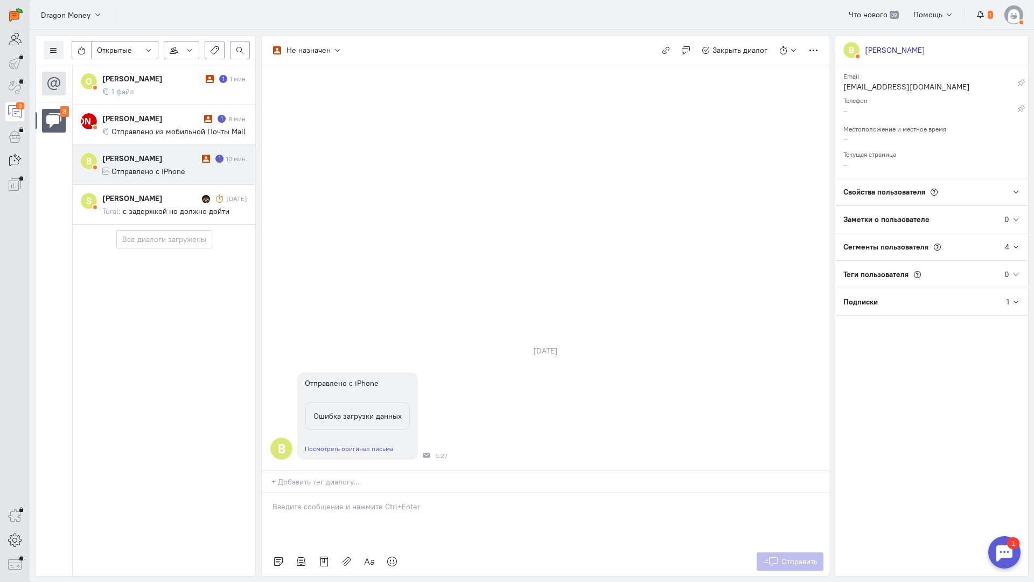
click at [325, 493] on div at bounding box center [545, 520] width 567 height 54
click at [264, 493] on div "Здравствуйте! Благодарим Вас за обращение и предоставленную информацию:blush:" at bounding box center [545, 520] width 567 height 54
click at [792, 556] on span "Отправить" at bounding box center [799, 561] width 36 height 10
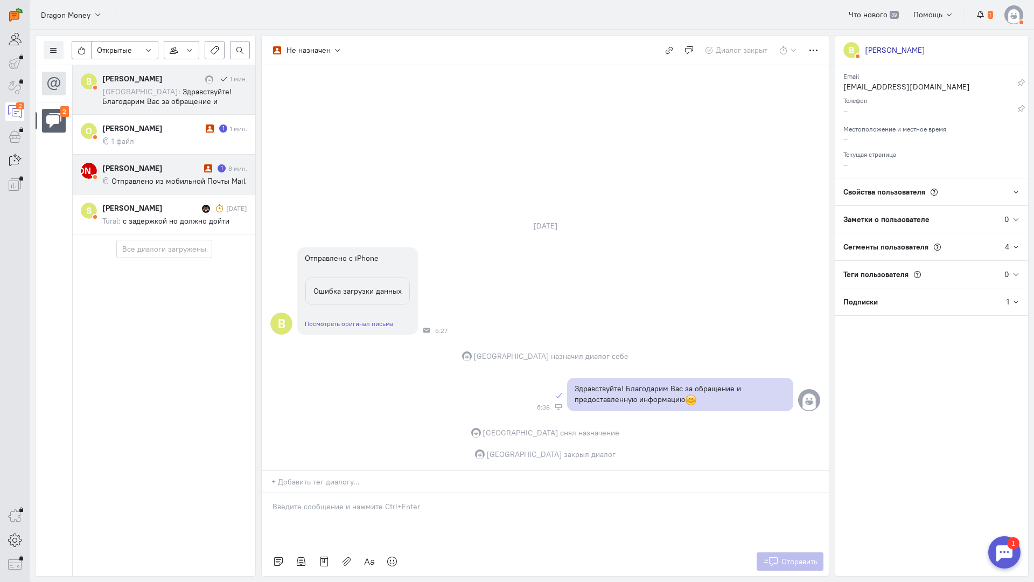
click at [183, 216] on span "с задержкой но должно дойти" at bounding box center [176, 221] width 107 height 10
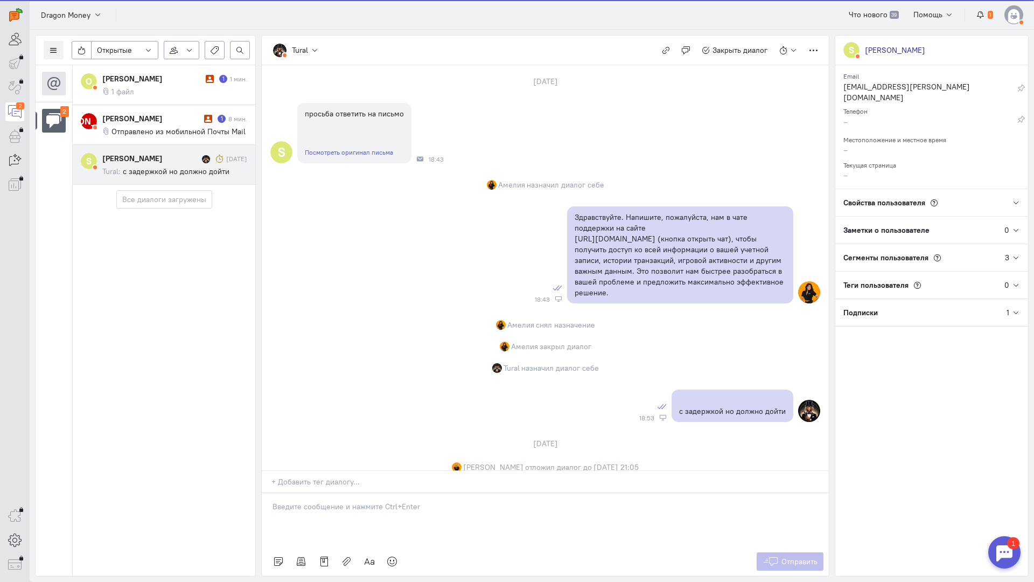
scroll to position [79, 0]
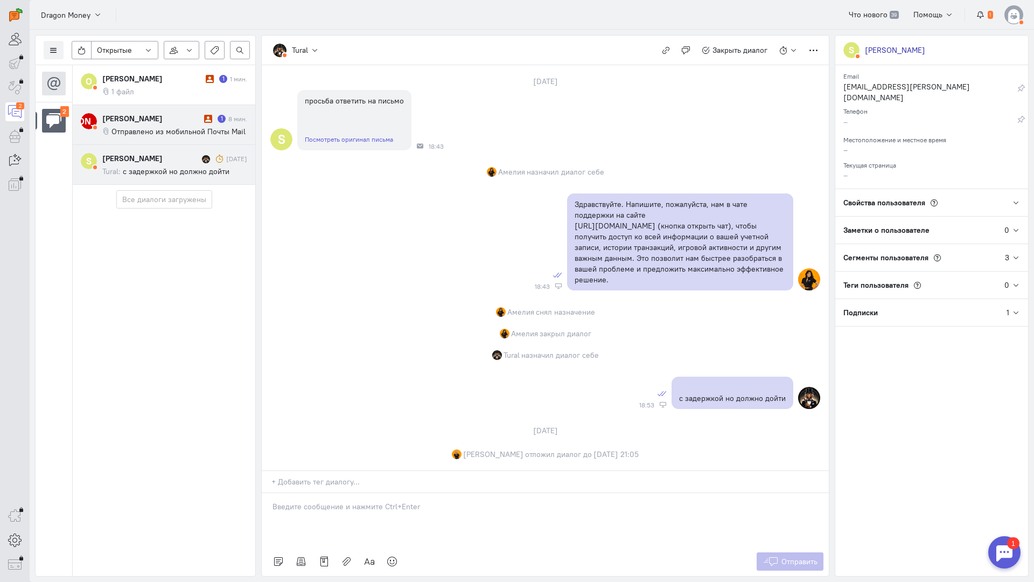
click at [182, 115] on div "[PERSON_NAME]" at bounding box center [151, 118] width 99 height 11
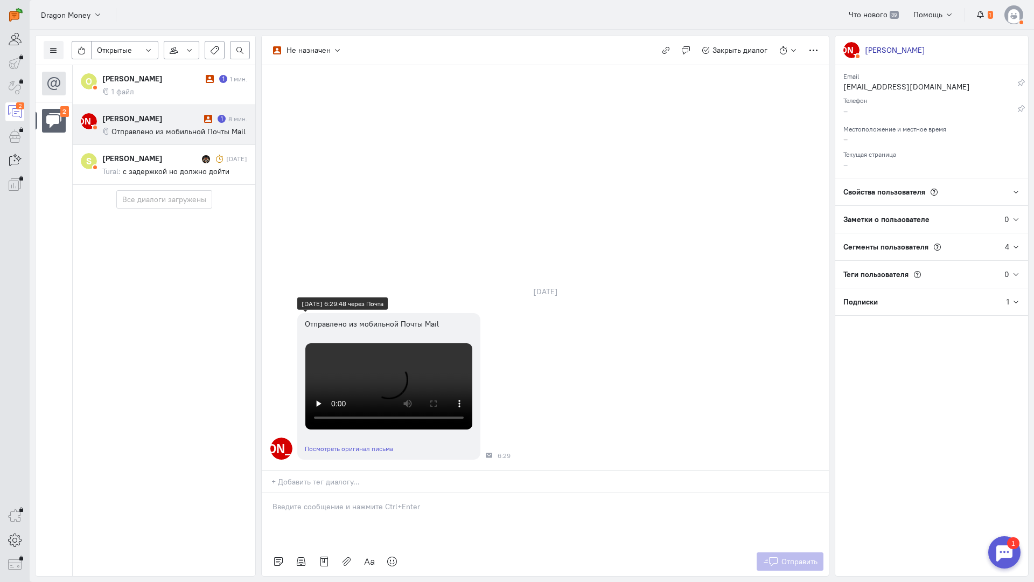
scroll to position [227, 0]
click at [329, 501] on p at bounding box center [546, 506] width 546 height 11
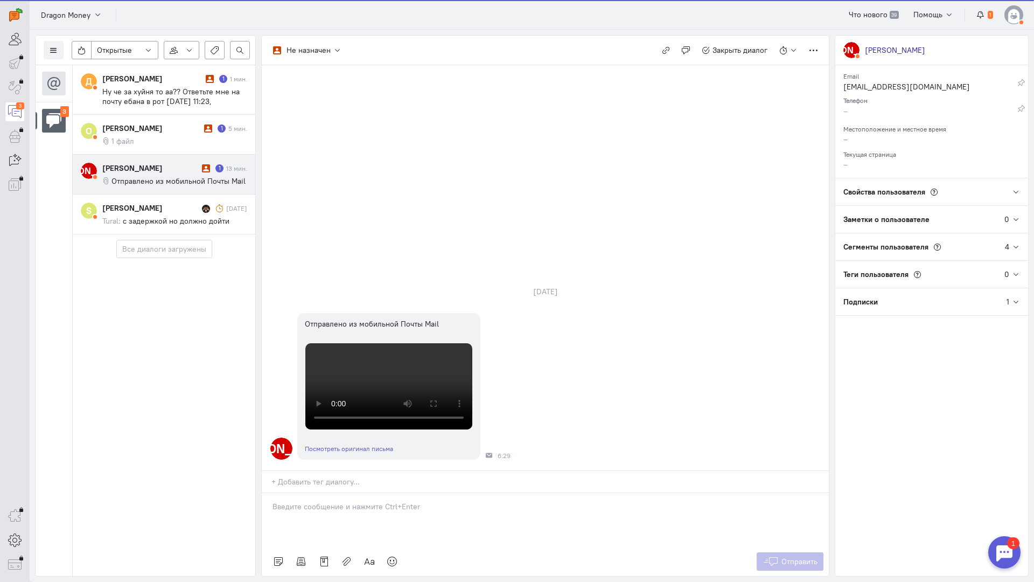
click at [134, 162] on cq-conversation-card "[PERSON_NAME] [PERSON_NAME] 1 13 мин. Отправлено из мобильной Почты Mail" at bounding box center [164, 175] width 183 height 40
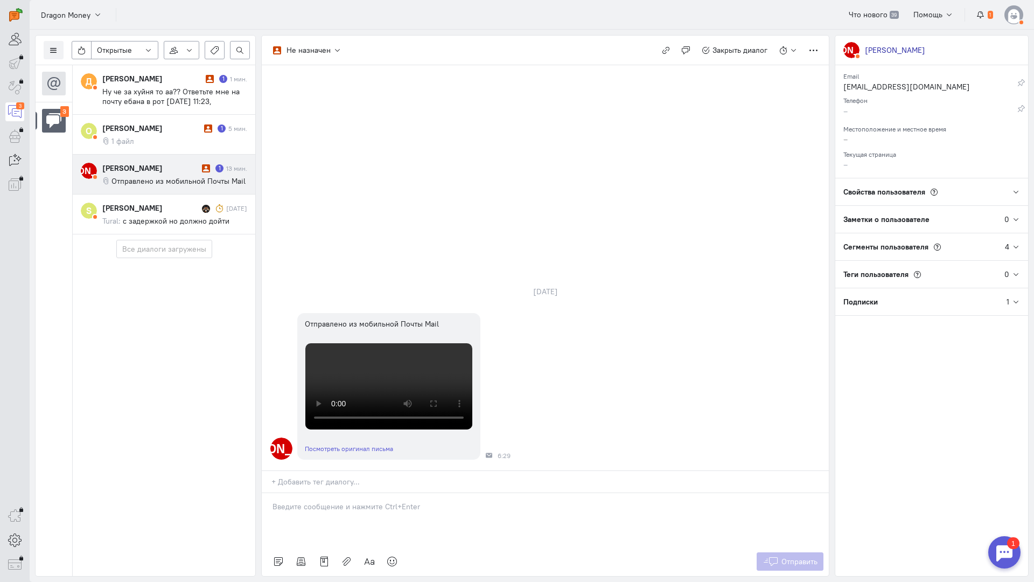
click at [169, 172] on div "[PERSON_NAME]" at bounding box center [150, 168] width 97 height 11
click at [37, 323] on div "Список пользователей Включить темную тему Открытые Открытые диалоги Отложенные …" at bounding box center [145, 305] width 221 height 541
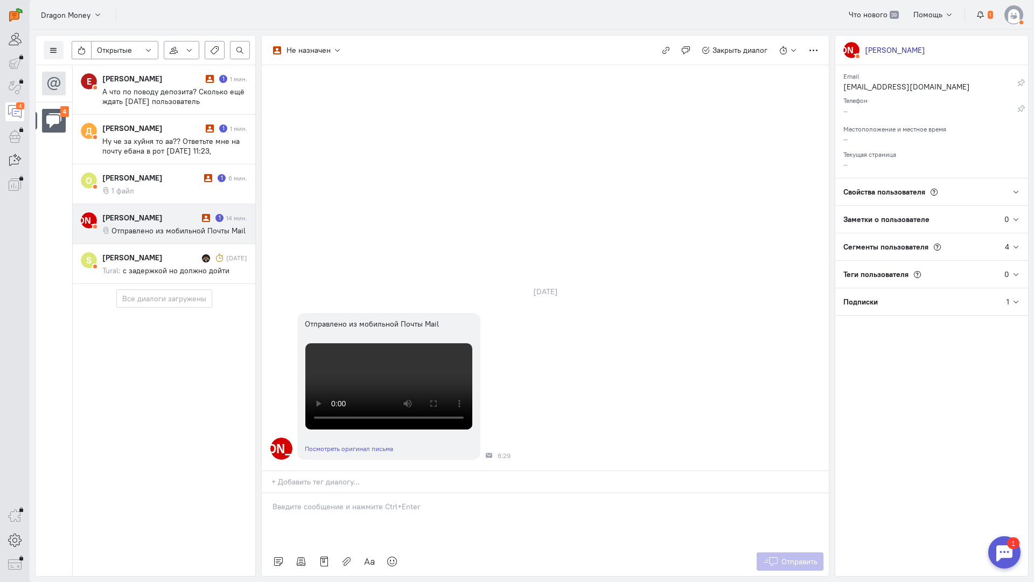
click at [194, 218] on div "[PERSON_NAME]" at bounding box center [150, 217] width 97 height 11
click at [375, 501] on p at bounding box center [546, 506] width 546 height 11
click at [269, 493] on div "Здравствуйте! Благодарим Вас за обращение и предоставленную информацию:blush:" at bounding box center [545, 520] width 567 height 54
click at [776, 556] on icon at bounding box center [771, 561] width 16 height 11
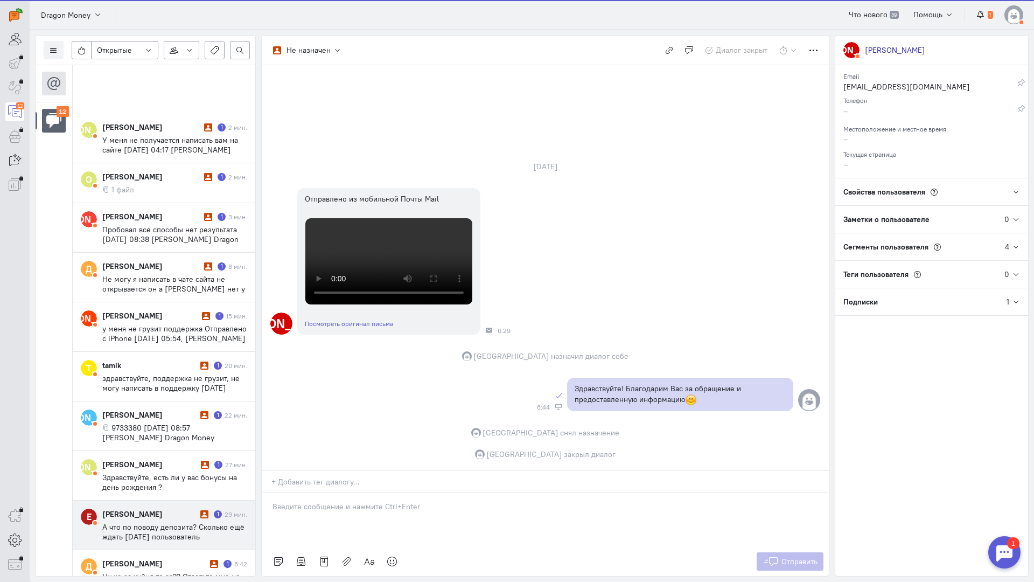
scroll to position [199, 0]
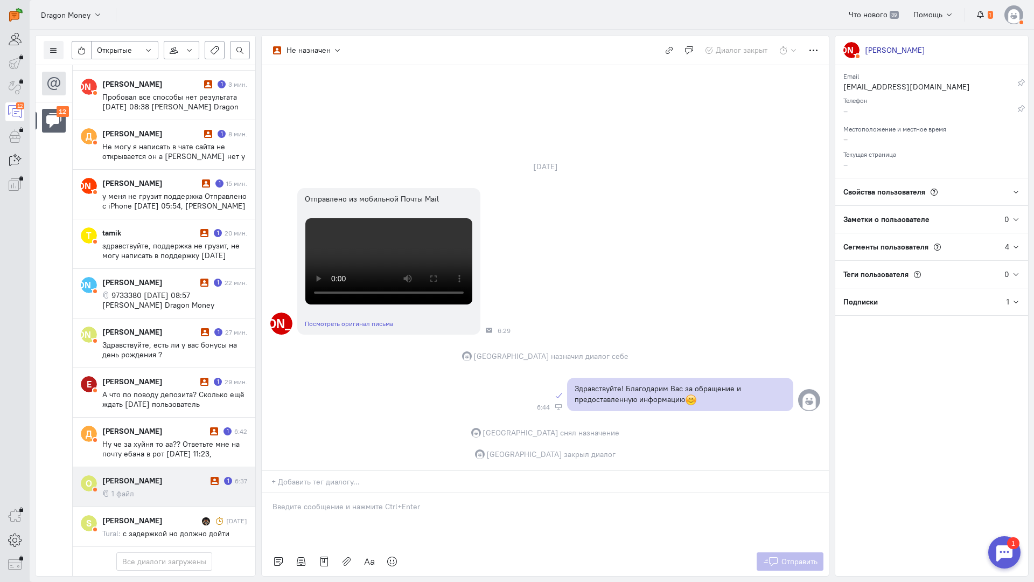
click at [165, 475] on div "[PERSON_NAME]" at bounding box center [155, 480] width 106 height 11
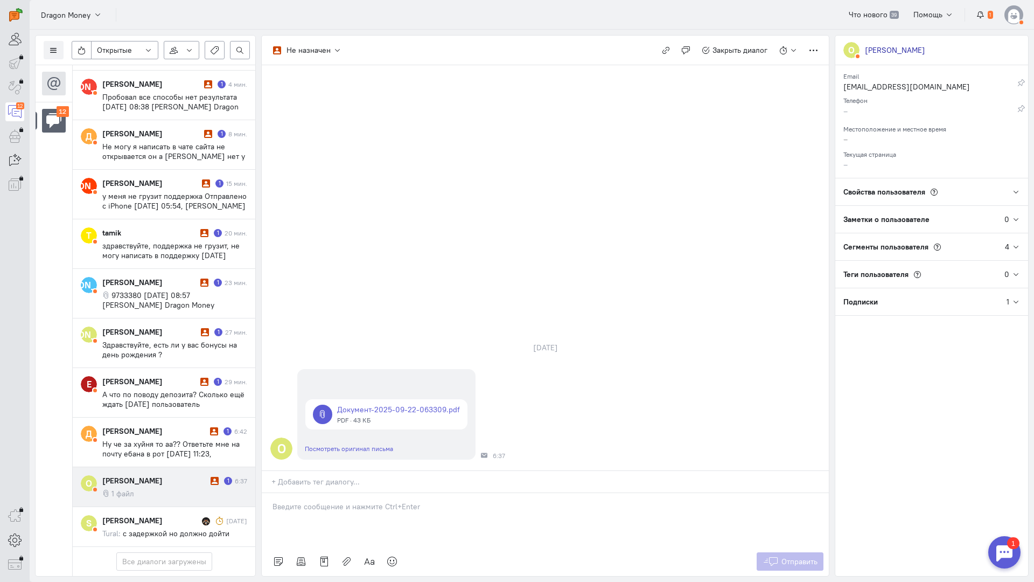
click at [358, 501] on p at bounding box center [546, 506] width 546 height 11
click at [270, 493] on div "Здравствуйте! Благодарим Вас за обращение и предоставленную информацию:blush:" at bounding box center [545, 520] width 567 height 54
drag, startPoint x: 797, startPoint y: 497, endPoint x: 786, endPoint y: 494, distance: 11.0
click at [796, 556] on span "Отправить" at bounding box center [799, 561] width 36 height 10
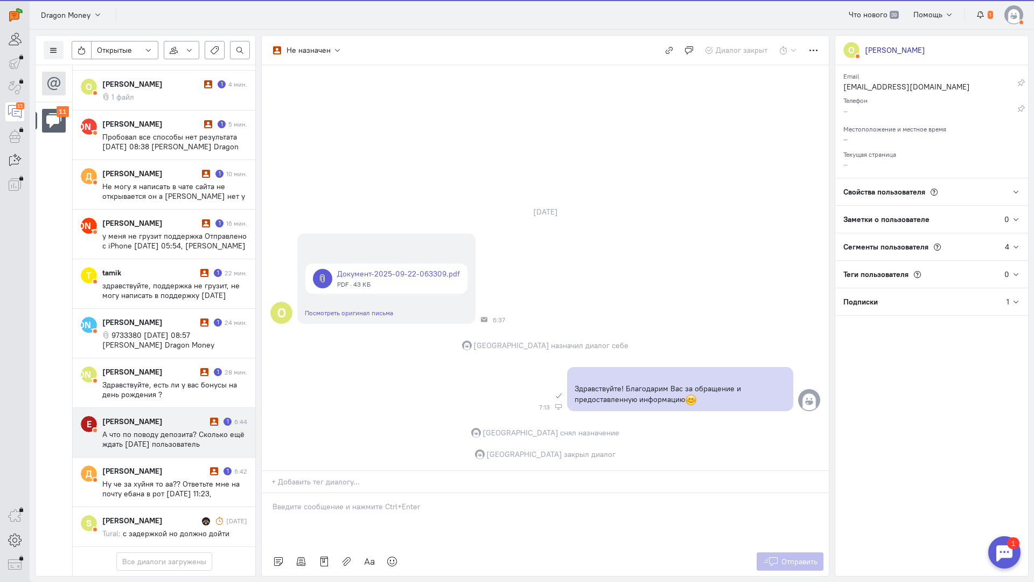
scroll to position [159, 0]
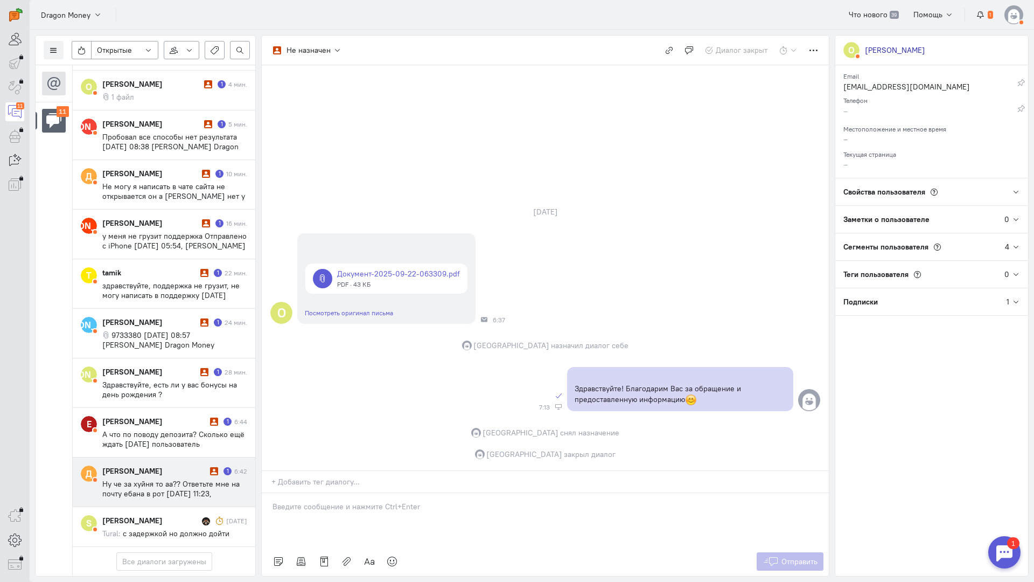
click at [155, 479] on span "Ну че за хуйня то аа?? Ответьте мне на почту ебана в рот [DATE] 11:23, [PERSON_…" at bounding box center [170, 498] width 137 height 39
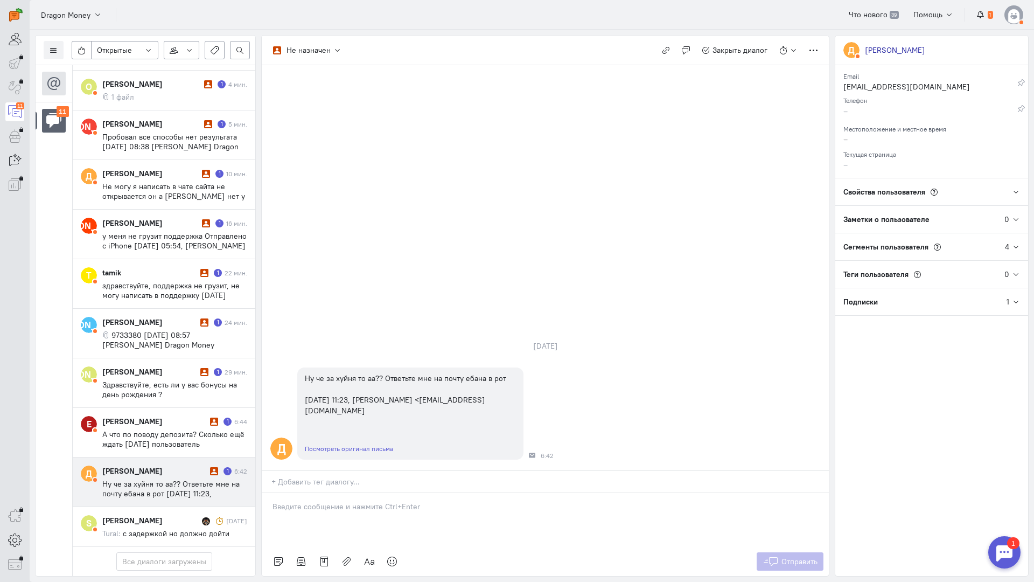
click at [340, 493] on div at bounding box center [545, 520] width 567 height 54
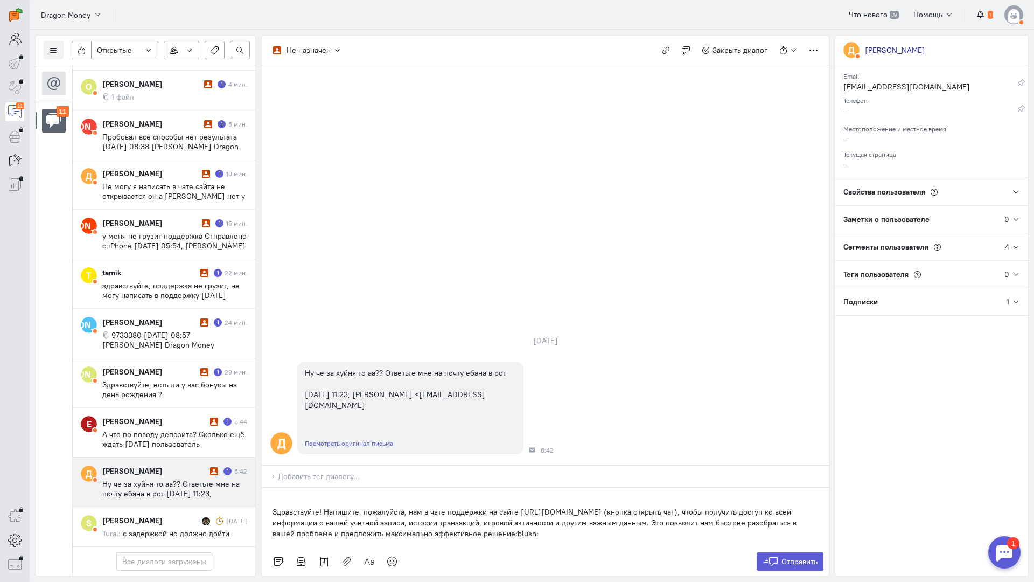
click at [268, 487] on div "Здравствуйте! Напишите, пожалуйста, нам в чате поддержки на сайте [URL][DOMAIN_…" at bounding box center [545, 516] width 567 height 59
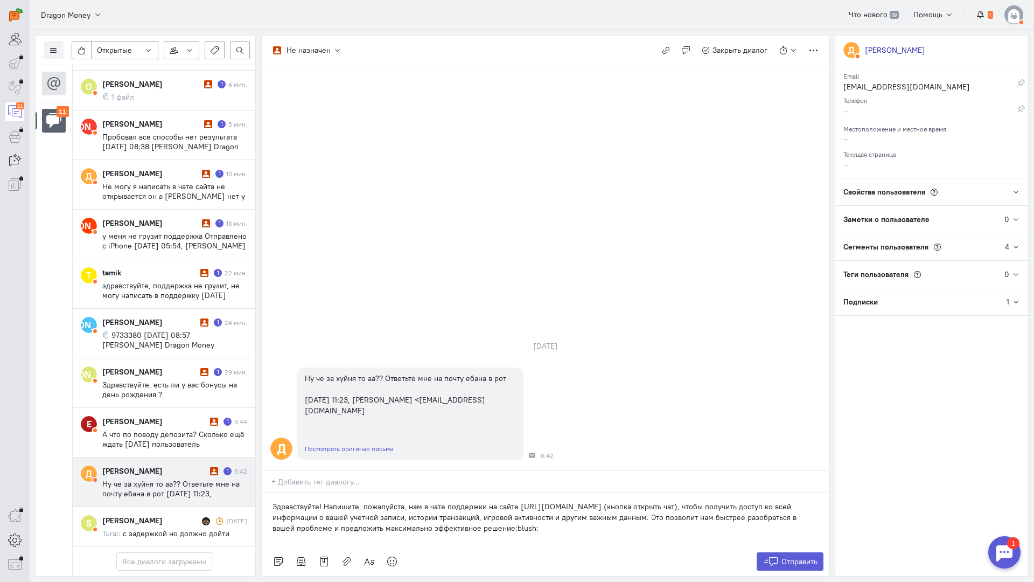
drag, startPoint x: 521, startPoint y: 465, endPoint x: 326, endPoint y: 441, distance: 197.0
click at [326, 501] on p "Здравствуйте! Напишите, пожалуйста, нам в чате поддержки на сайте [URL][DOMAIN_…" at bounding box center [546, 517] width 546 height 32
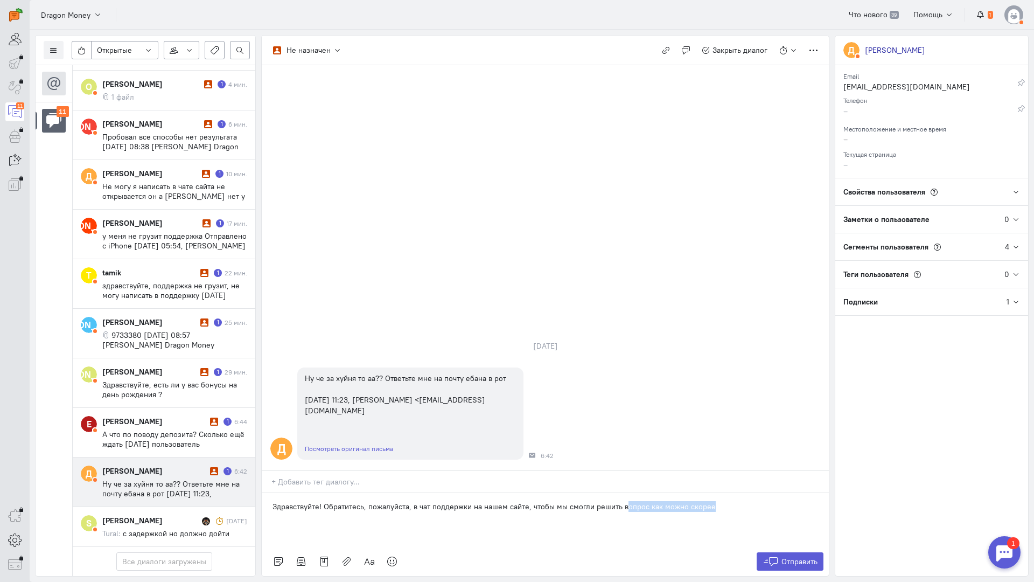
drag, startPoint x: 725, startPoint y: 441, endPoint x: 577, endPoint y: 447, distance: 148.3
click at [619, 493] on div "Здравствуйте! Обратитесь, пожалуйста, в чат поддержки на нашем сайте, чтобы мы …" at bounding box center [545, 520] width 567 height 54
click at [577, 493] on div "Здравствуйте! Обратитесь, пожалуйста, в чат поддержки на нашем сайте, чтобы мы …" at bounding box center [545, 520] width 567 height 54
click at [561, 501] on p "Здравствуйте! Обратитесь, пожалуйста, в чат поддержки на нашем сайте, чтобы мы …" at bounding box center [546, 506] width 546 height 11
drag, startPoint x: 591, startPoint y: 441, endPoint x: 566, endPoint y: 443, distance: 25.4
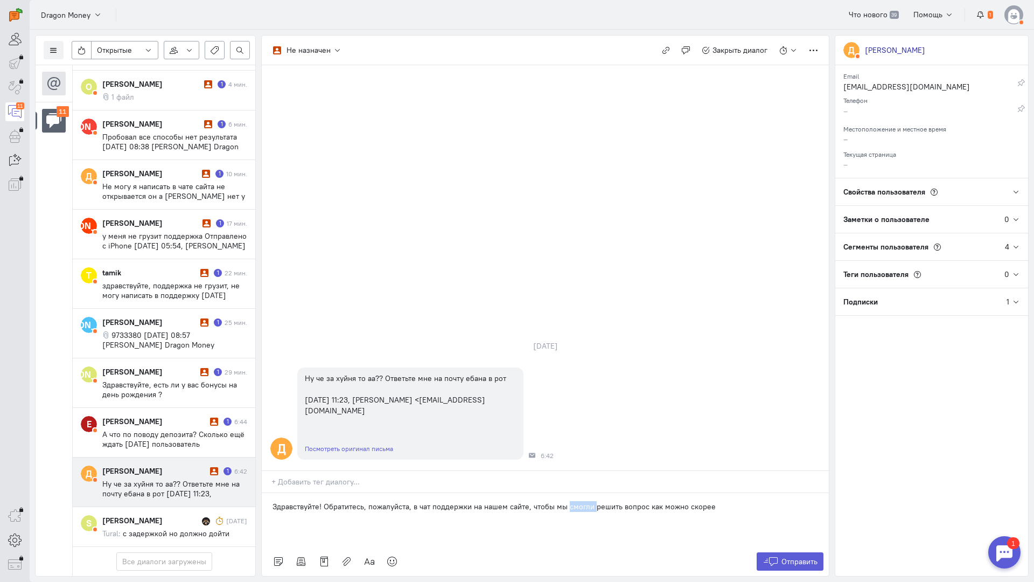
click at [566, 501] on p "Здравствуйте! Обратитесь, пожалуйста, в чат поддержки на нашем сайте, чтобы мы …" at bounding box center [546, 506] width 546 height 11
click at [808, 501] on p "Здравствуйте! Обратитесь, пожалуйста, в чат поддержки на нашем сайте, чтобы мы …" at bounding box center [546, 506] width 546 height 11
click at [390, 556] on icon at bounding box center [392, 561] width 11 height 11
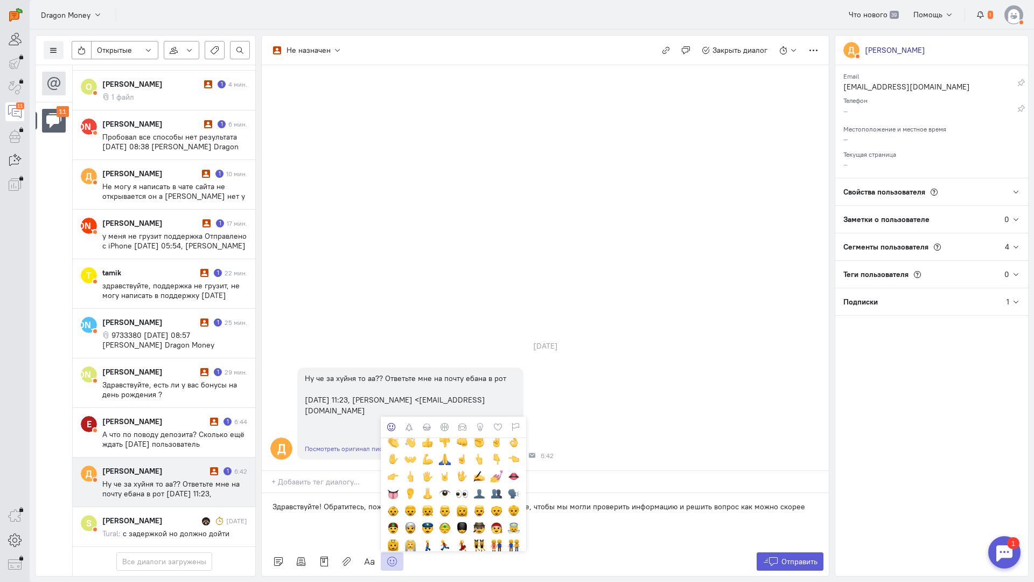
scroll to position [215, 0]
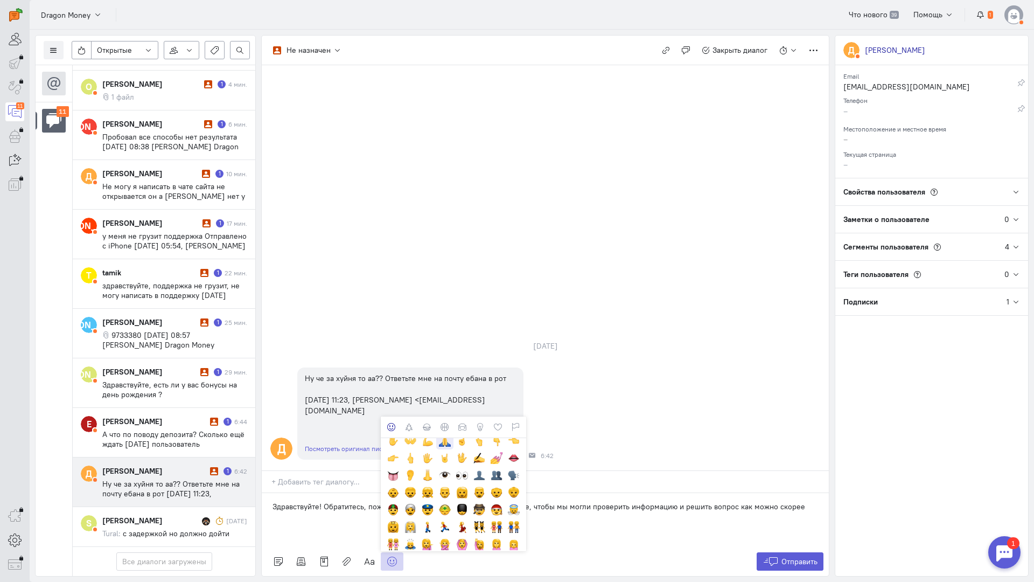
click at [444, 435] on div at bounding box center [445, 441] width 12 height 12
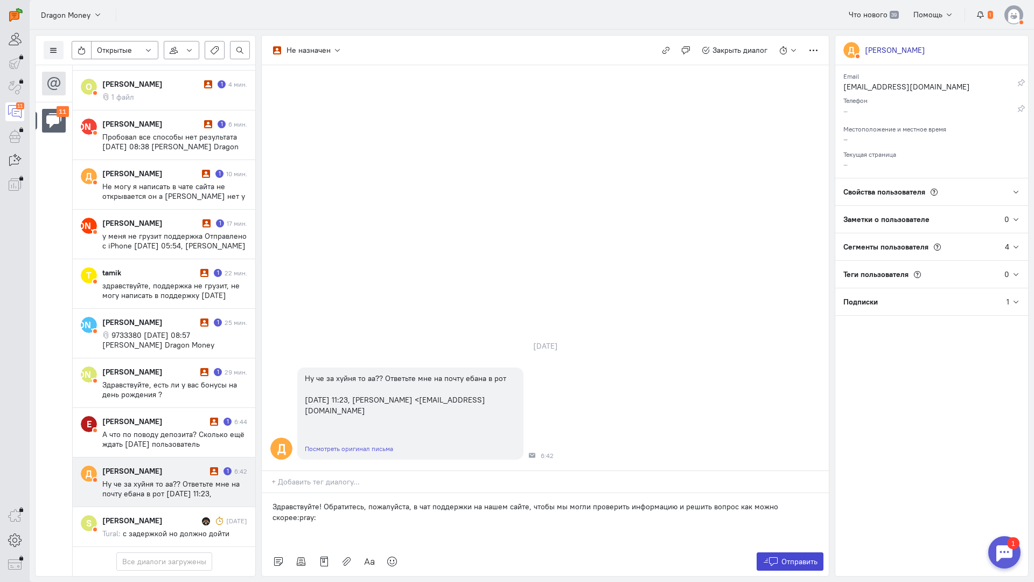
click at [782, 556] on span "Отправить" at bounding box center [799, 561] width 36 height 10
